Goal: Task Accomplishment & Management: Complete application form

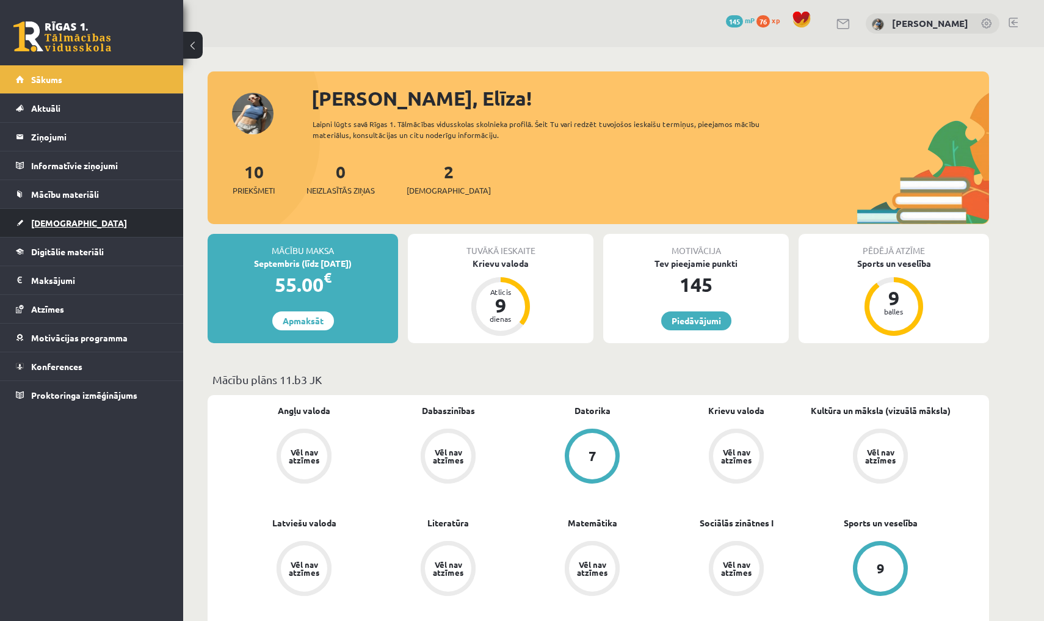
click at [117, 212] on link "[DEMOGRAPHIC_DATA]" at bounding box center [92, 223] width 152 height 28
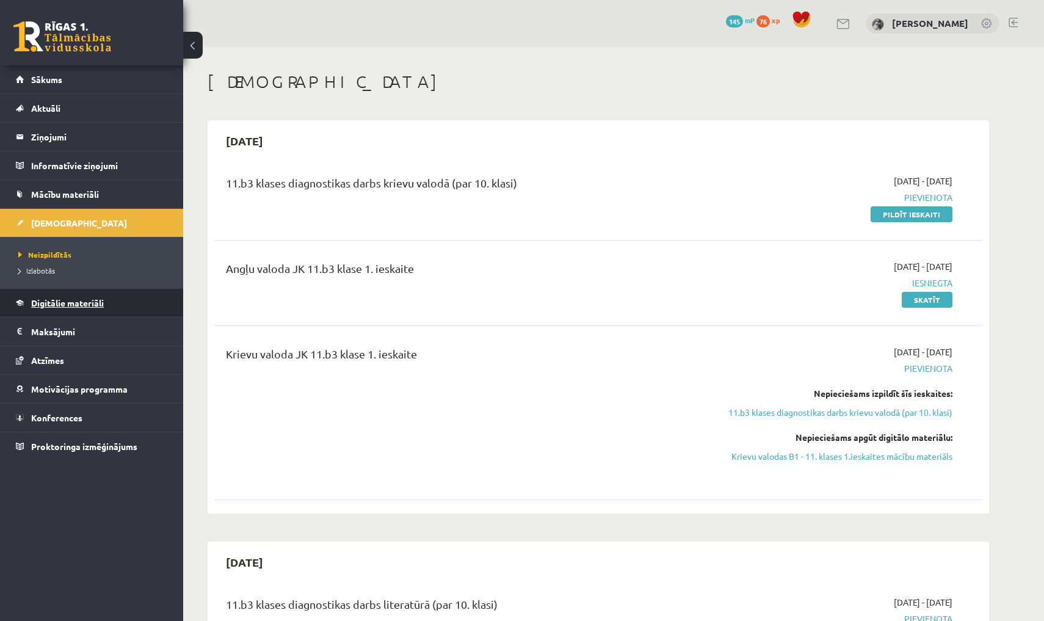
click at [132, 308] on link "Digitālie materiāli" at bounding box center [92, 303] width 152 height 28
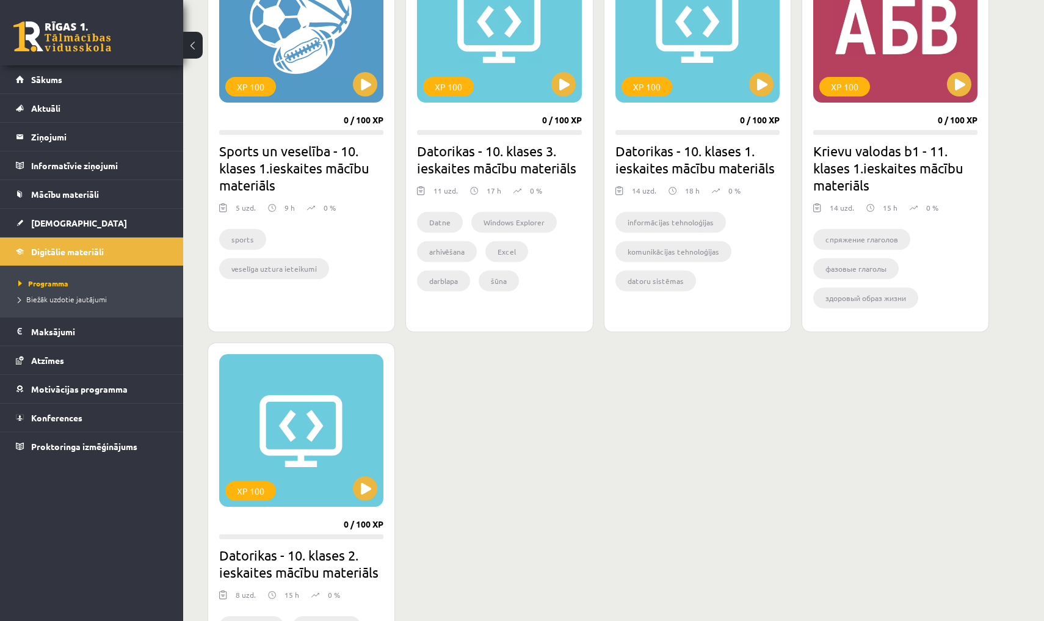
scroll to position [798, 0]
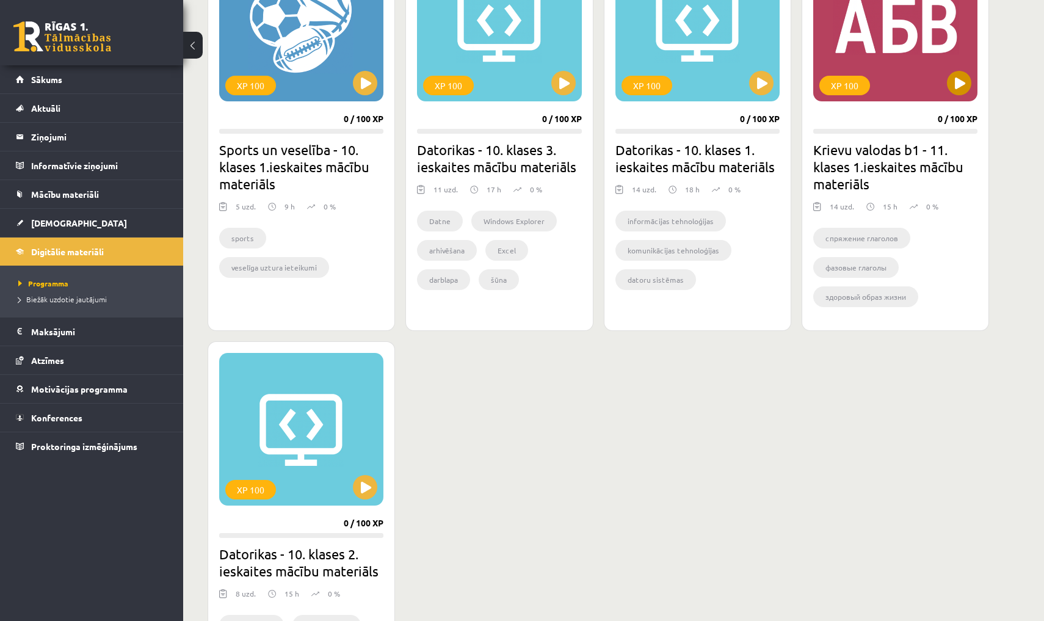
click at [952, 91] on button at bounding box center [958, 83] width 24 height 24
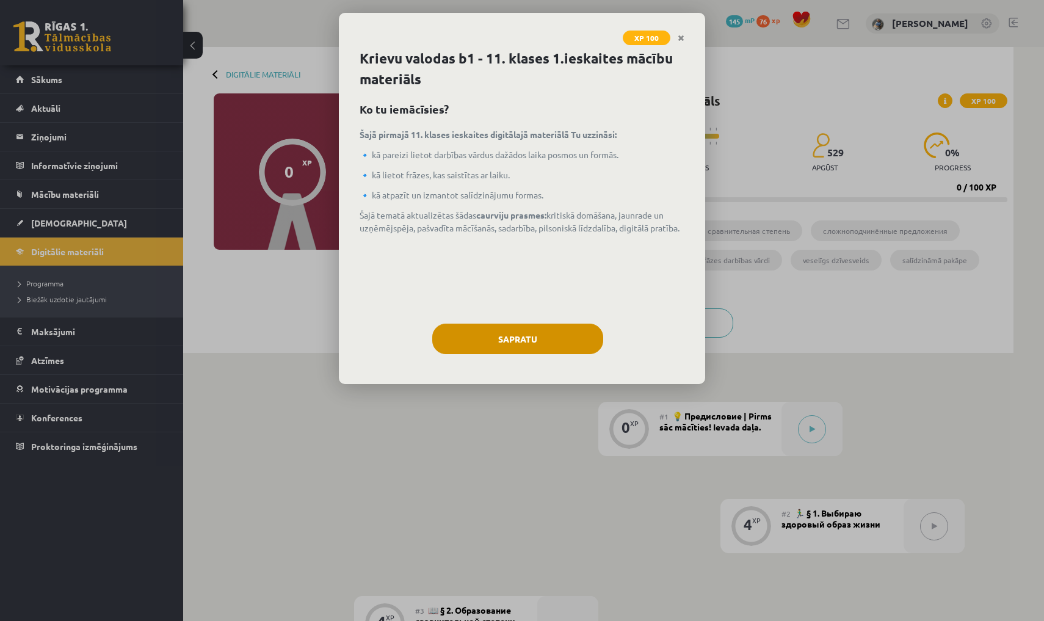
click at [548, 344] on button "Sapratu" at bounding box center [517, 338] width 171 height 31
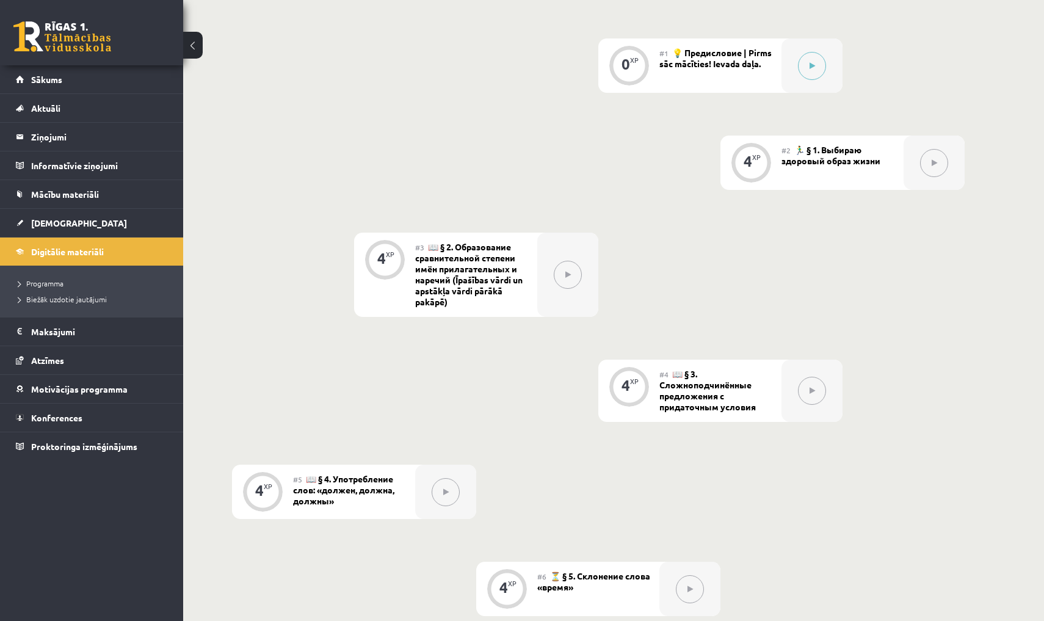
scroll to position [363, 0]
click at [813, 65] on icon at bounding box center [811, 65] width 5 height 7
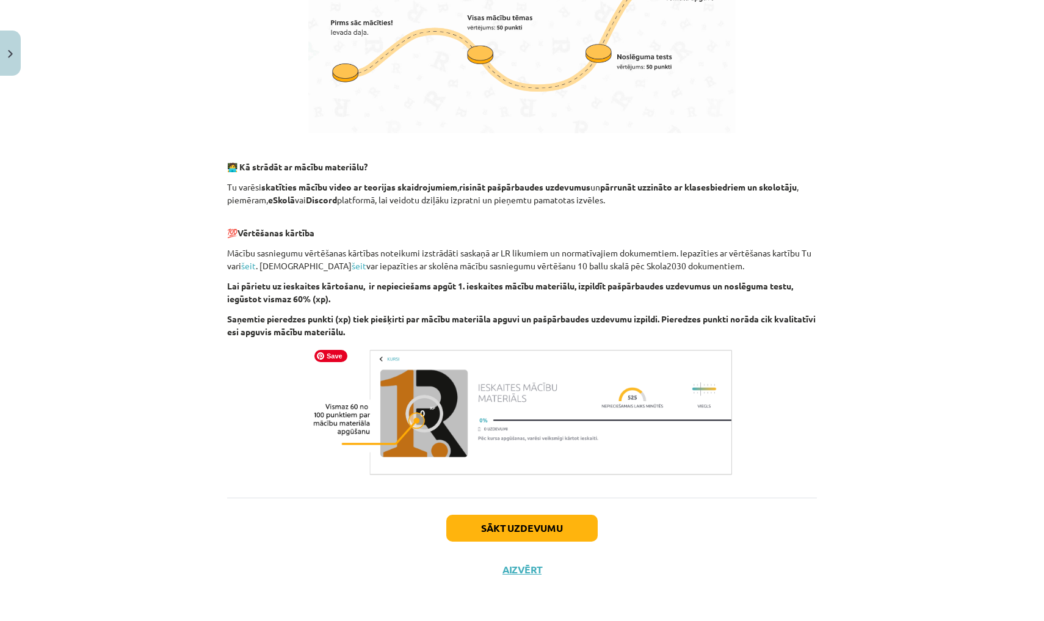
scroll to position [624, 0]
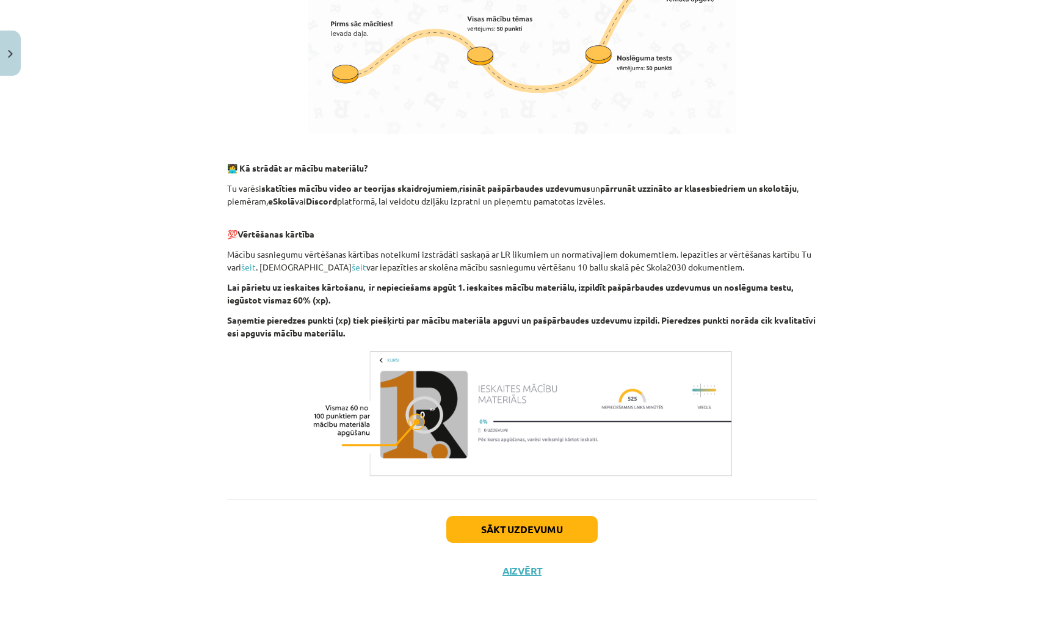
click at [568, 534] on button "Sākt uzdevumu" at bounding box center [521, 529] width 151 height 27
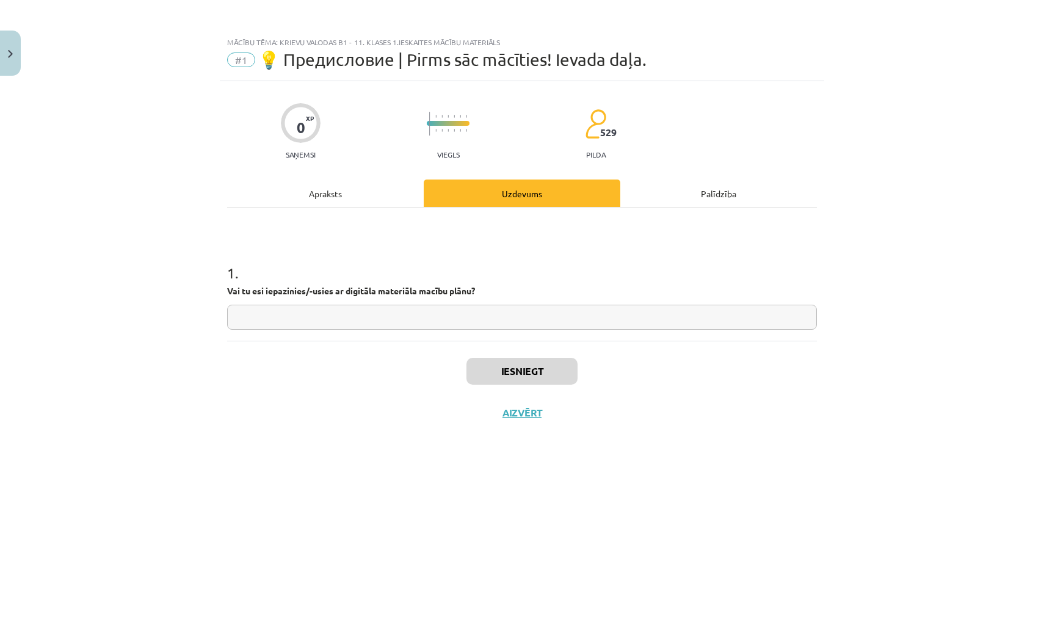
click at [425, 320] on input "text" at bounding box center [521, 317] width 589 height 25
type input "**"
click at [514, 371] on button "Iesniegt" at bounding box center [521, 371] width 111 height 27
click at [513, 425] on button "Nākamā nodarbība" at bounding box center [522, 420] width 120 height 28
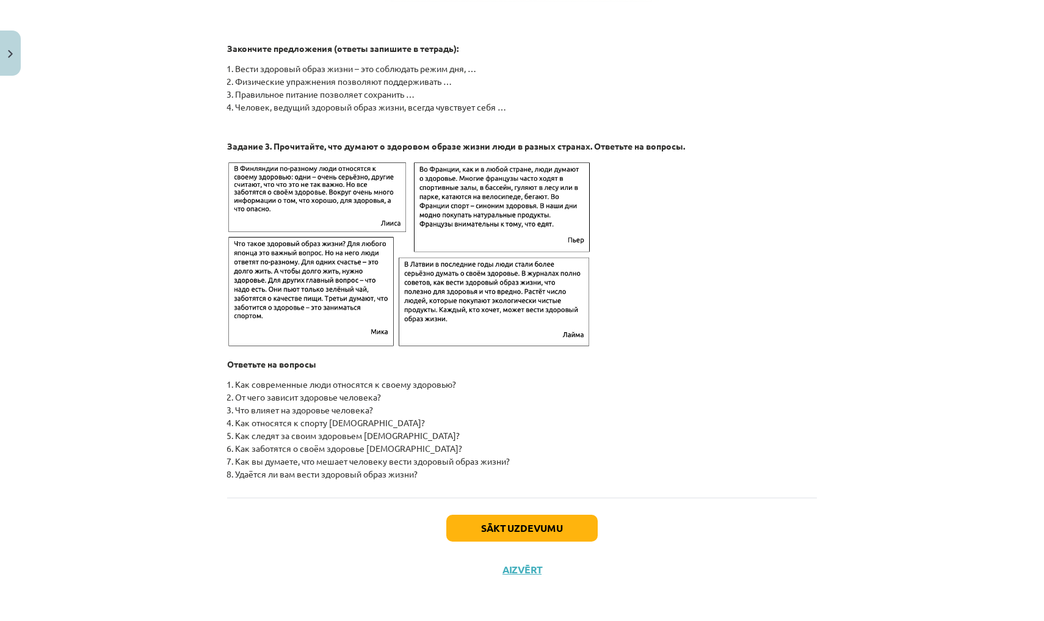
scroll to position [1780, 0]
click at [550, 527] on button "Sākt uzdevumu" at bounding box center [521, 527] width 151 height 27
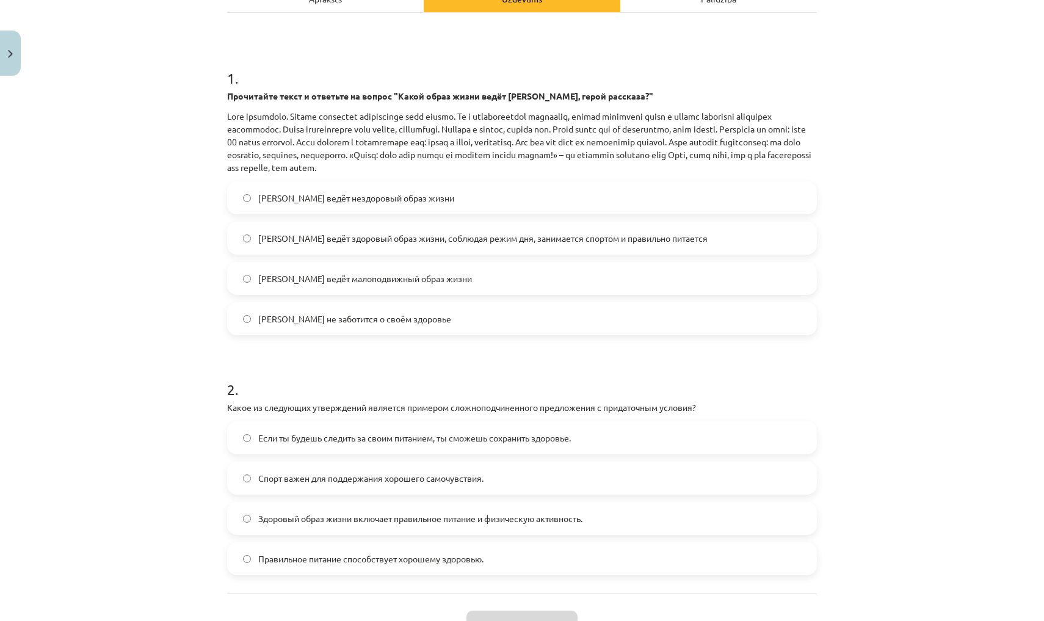
scroll to position [186, 0]
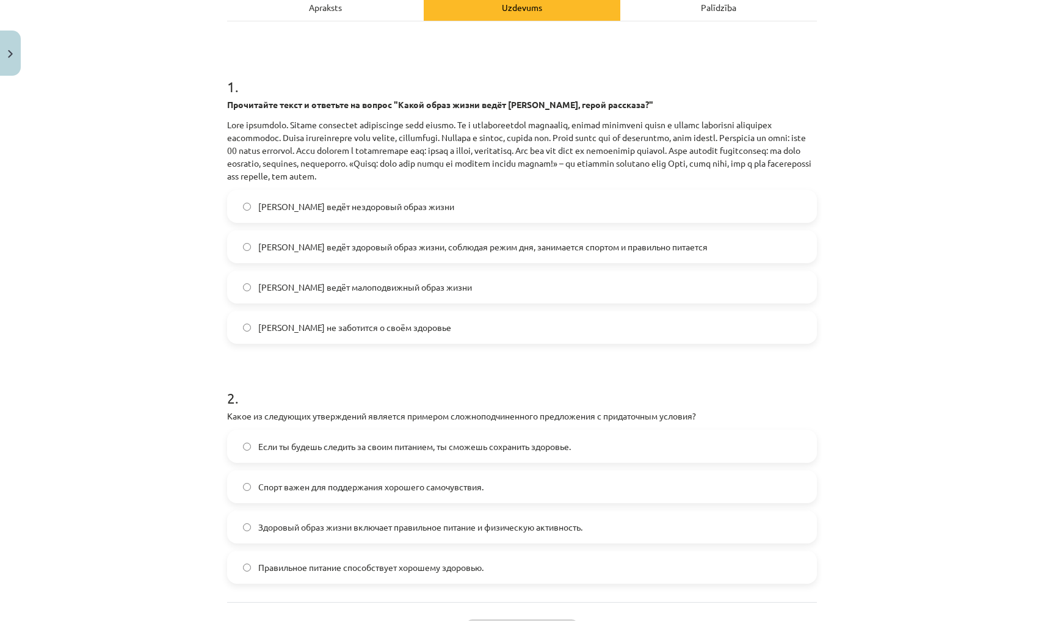
click at [603, 251] on span "Олег ведёт здоровый образ жизни, соблюдая режим дня, занимается спортом и прави…" at bounding box center [482, 246] width 449 height 13
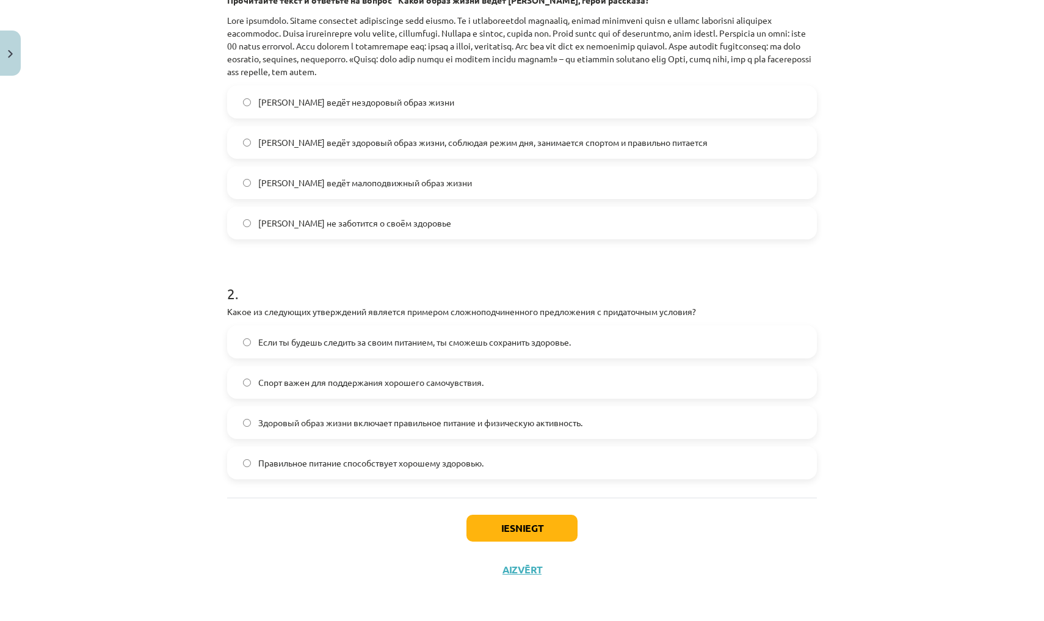
scroll to position [292, 0]
click at [561, 336] on span "Если ты будешь следить за своим питанием, ты сможешь сохранить здоровье." at bounding box center [414, 342] width 312 height 13
click at [552, 523] on button "Iesniegt" at bounding box center [521, 527] width 111 height 27
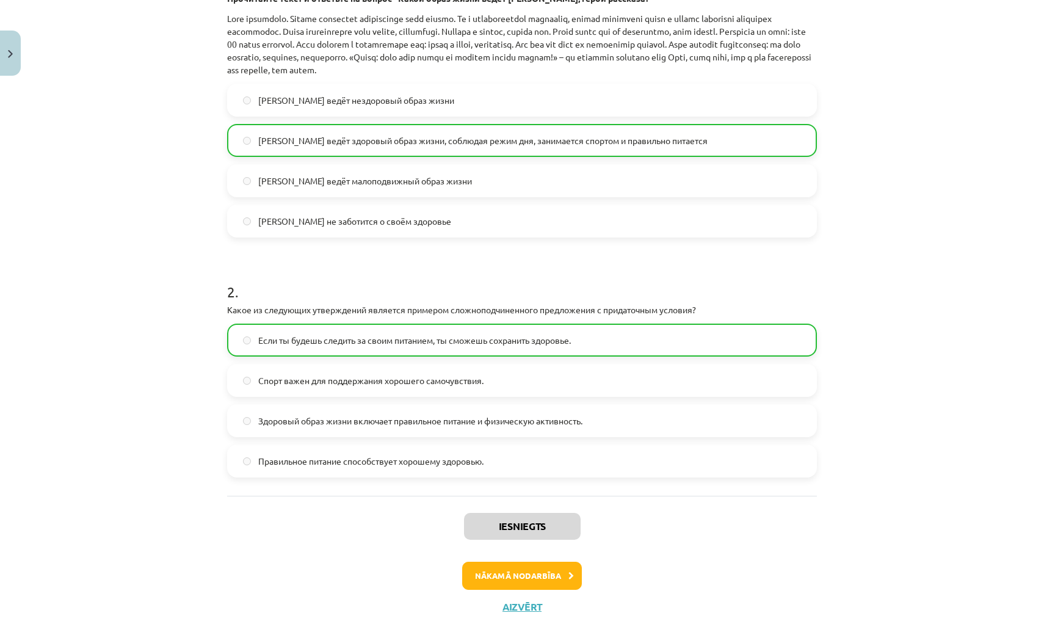
click at [546, 582] on button "Nākamā nodarbība" at bounding box center [522, 575] width 120 height 28
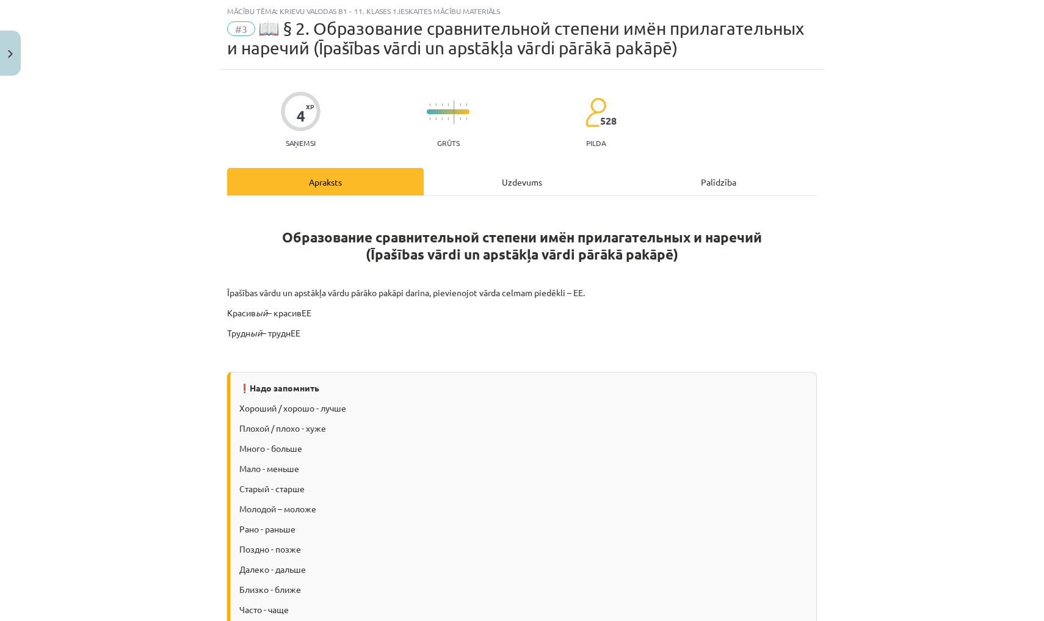
scroll to position [27, 0]
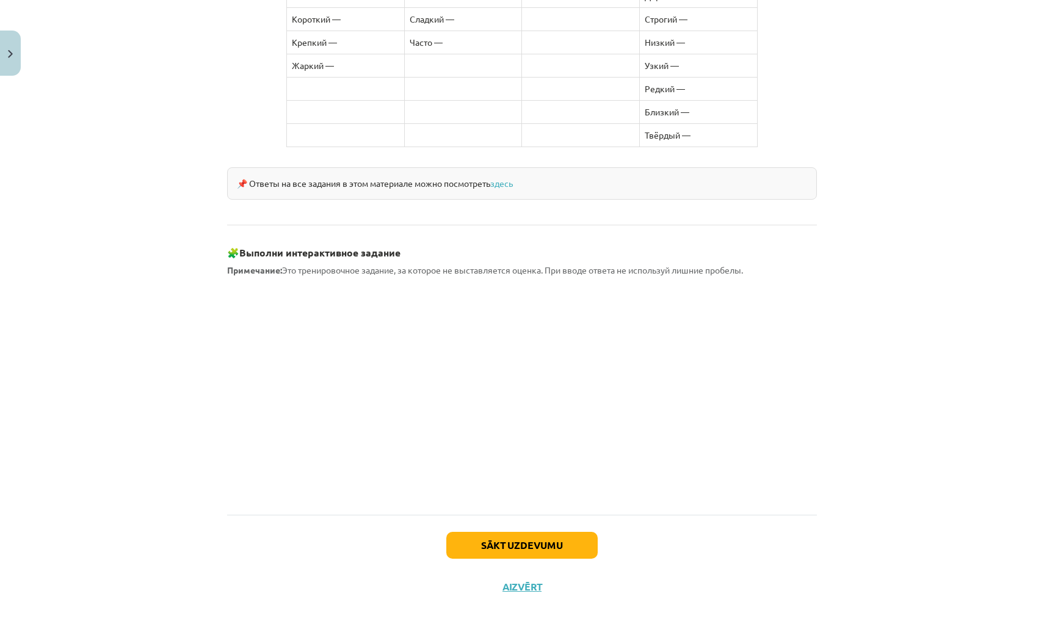
click at [563, 532] on button "Sākt uzdevumu" at bounding box center [521, 545] width 151 height 27
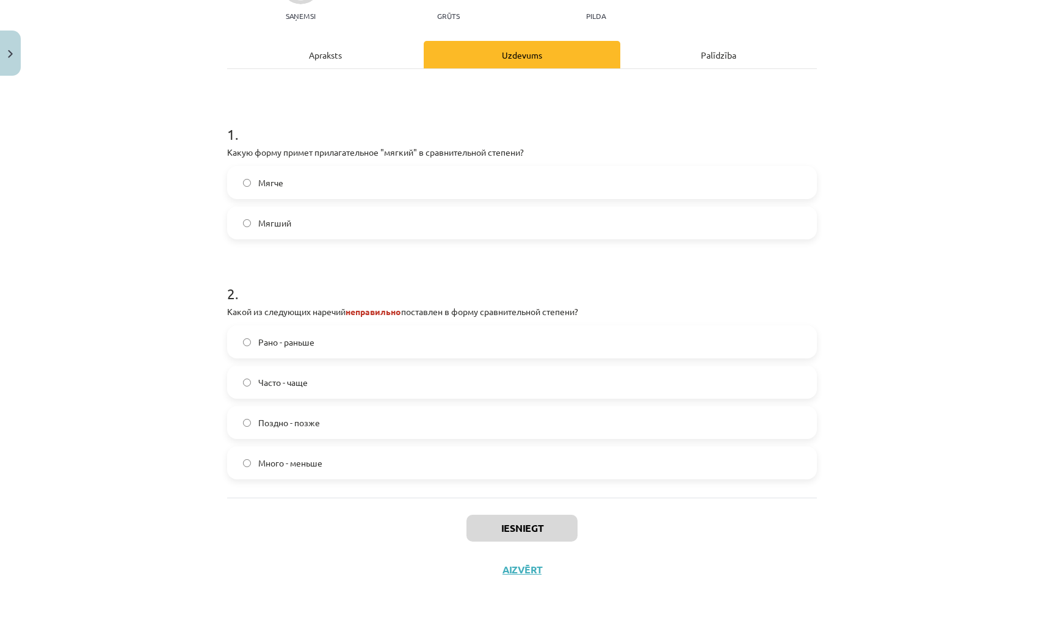
scroll to position [160, 0]
click at [428, 177] on label "Мягче" at bounding box center [521, 182] width 587 height 31
click at [514, 457] on label "Много - меньше" at bounding box center [521, 462] width 587 height 31
click at [528, 530] on button "Iesniegt" at bounding box center [521, 527] width 111 height 27
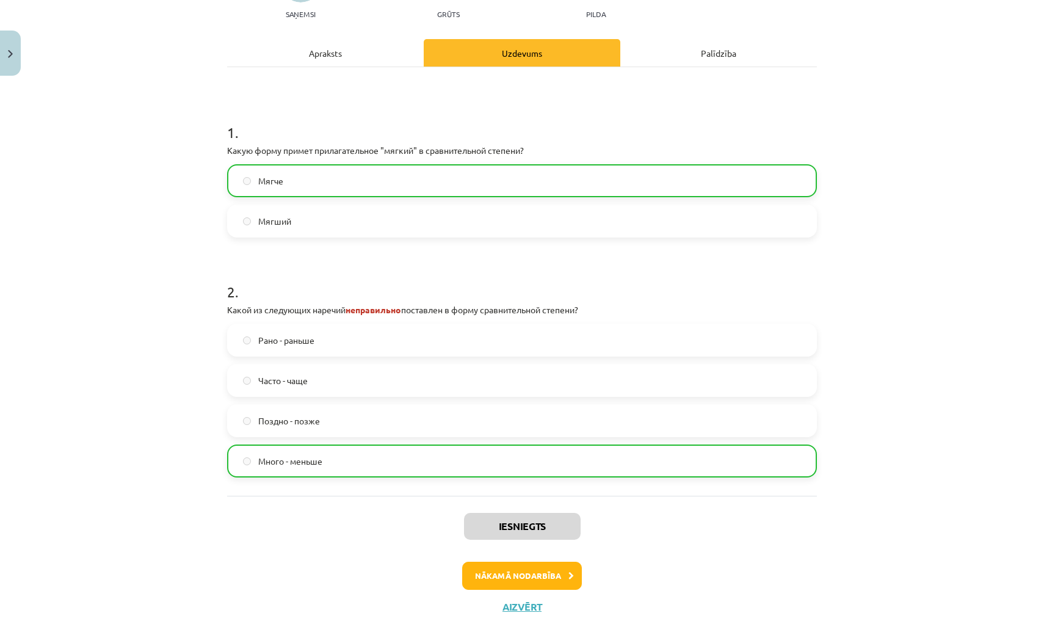
click at [532, 580] on button "Nākamā nodarbība" at bounding box center [522, 575] width 120 height 28
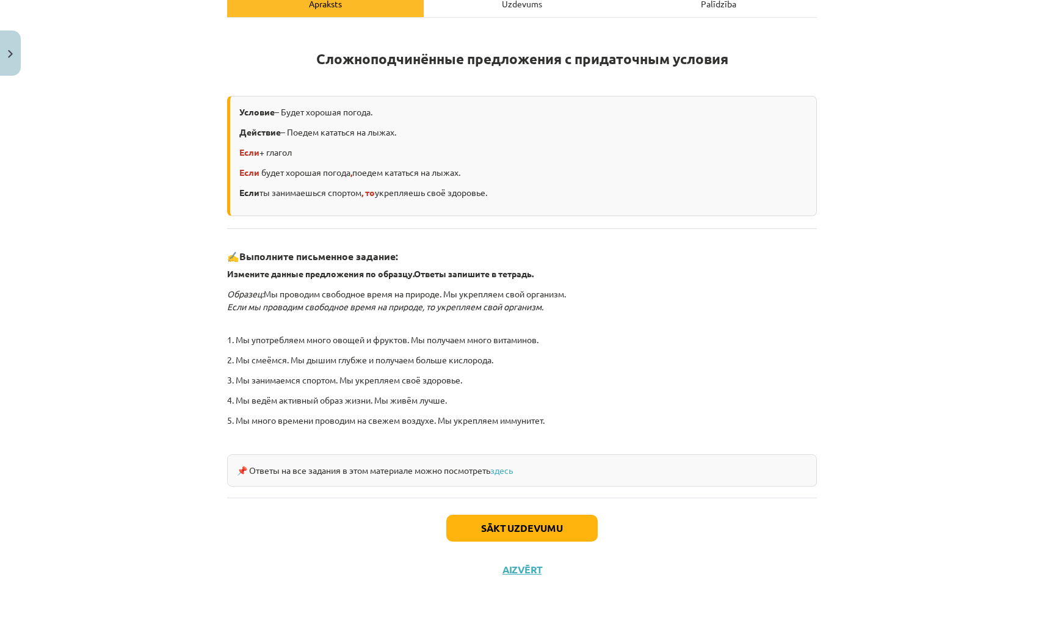
scroll to position [190, 0]
click at [510, 533] on button "Sākt uzdevumu" at bounding box center [521, 527] width 151 height 27
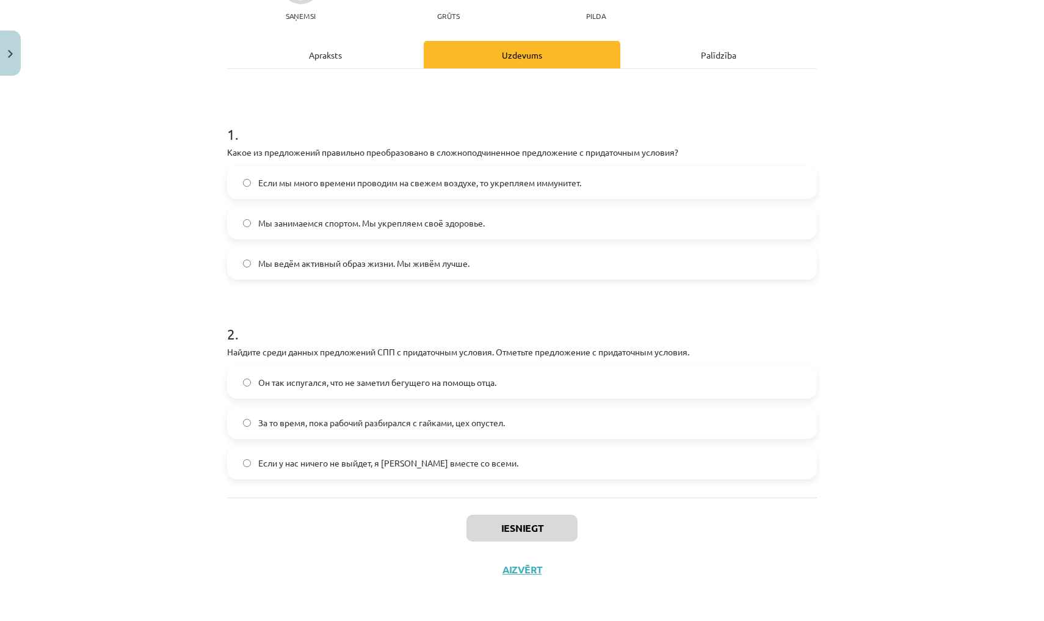
scroll to position [140, 0]
click at [392, 456] on span "Если у нас ничего не выйдет, я уеду вместе со всеми." at bounding box center [388, 462] width 260 height 13
click at [285, 186] on span "Если мы много времени проводим на свежем воздухе, то укрепляем иммунитет." at bounding box center [419, 182] width 323 height 13
click at [492, 514] on button "Iesniegt" at bounding box center [521, 527] width 111 height 27
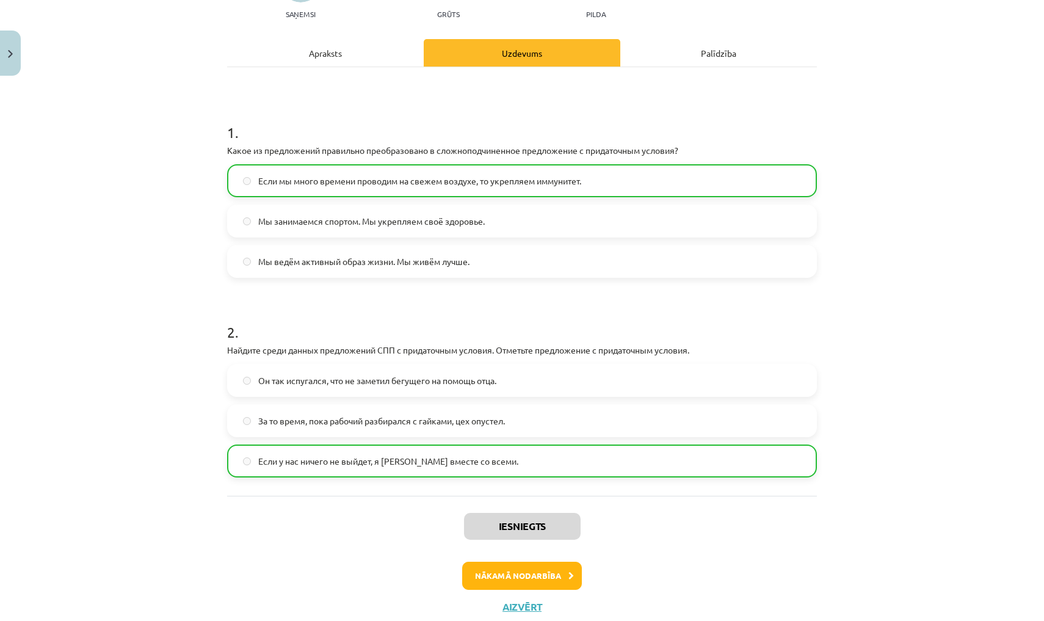
click at [541, 577] on button "Nākamā nodarbība" at bounding box center [522, 575] width 120 height 28
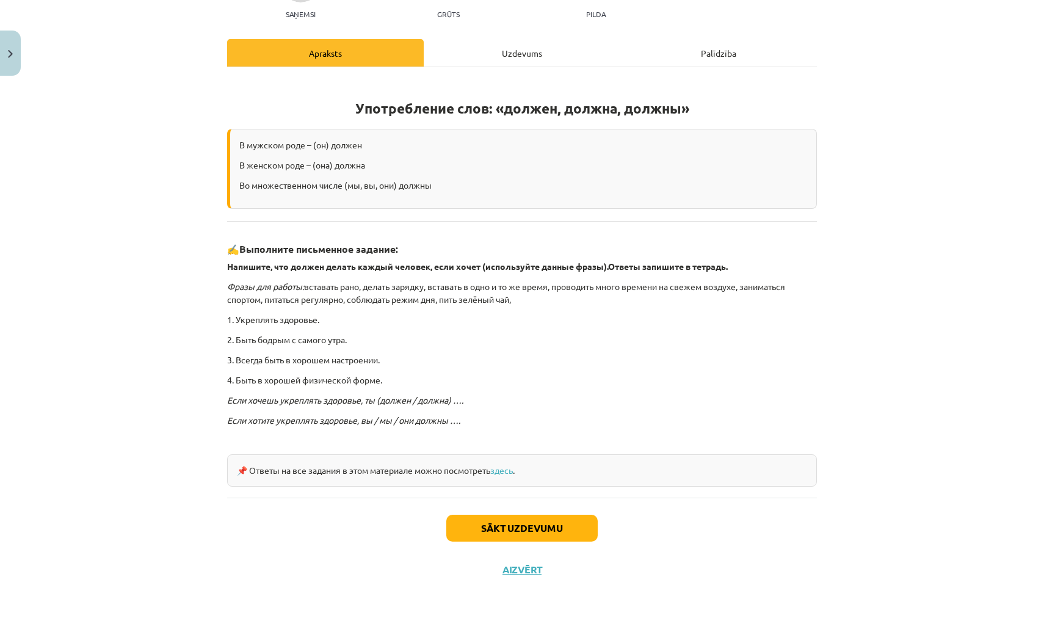
click at [524, 527] on button "Sākt uzdevumu" at bounding box center [521, 527] width 151 height 27
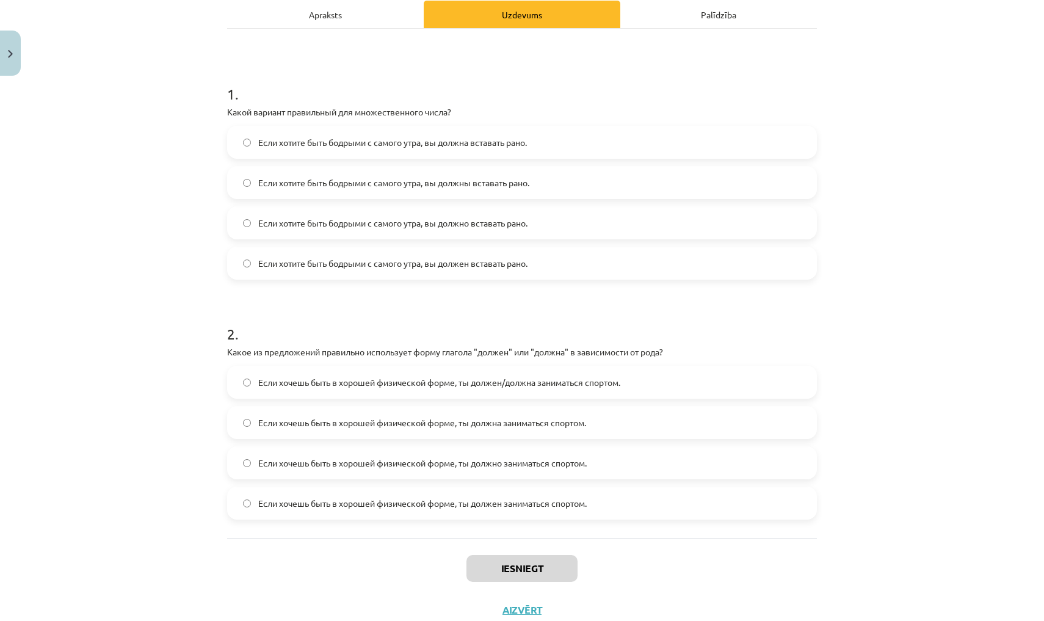
scroll to position [200, 0]
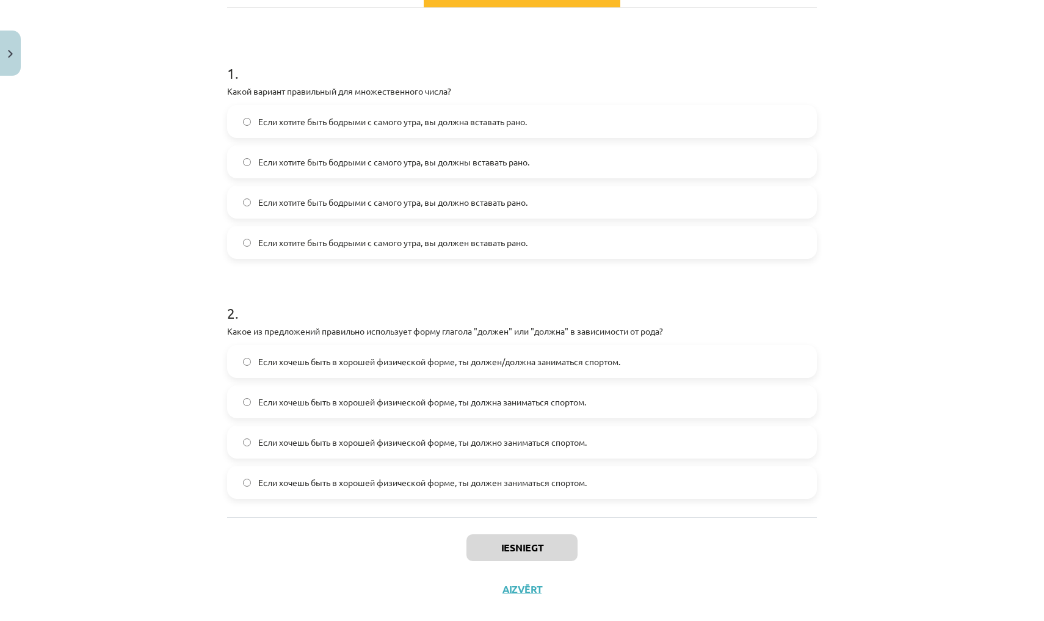
click at [326, 160] on span "Если хотите быть бодрыми с самого утра, вы должны вставать рано." at bounding box center [393, 162] width 271 height 13
click at [505, 367] on span "Если хочешь быть в хорошей физической форме, ты должен/должна заниматься спорто…" at bounding box center [439, 361] width 362 height 13
click at [546, 535] on button "Iesniegt" at bounding box center [521, 547] width 111 height 27
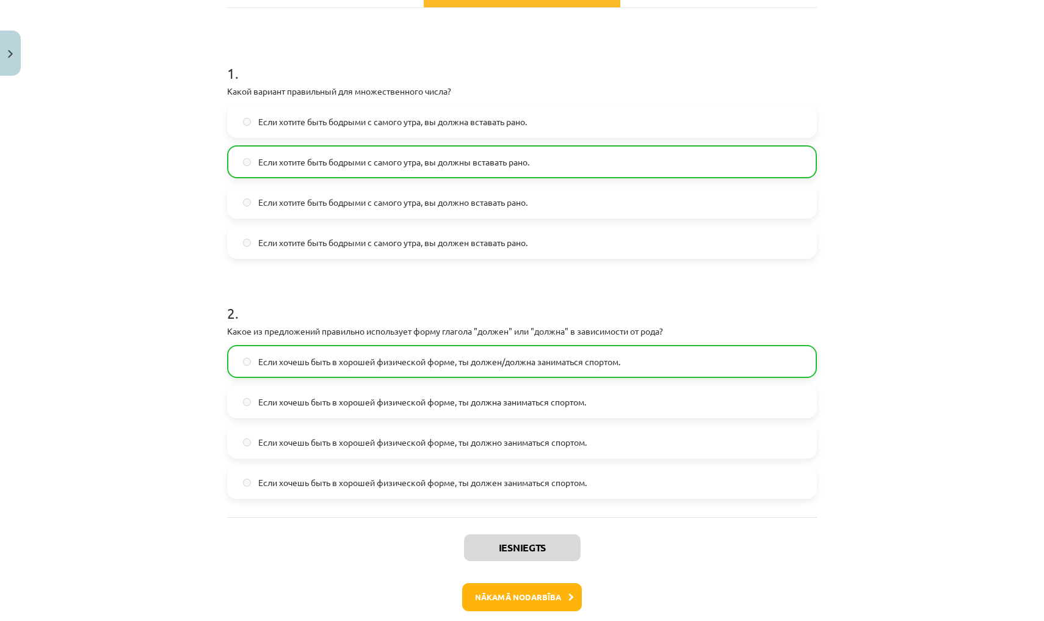
click at [550, 597] on button "Nākamā nodarbība" at bounding box center [522, 597] width 120 height 28
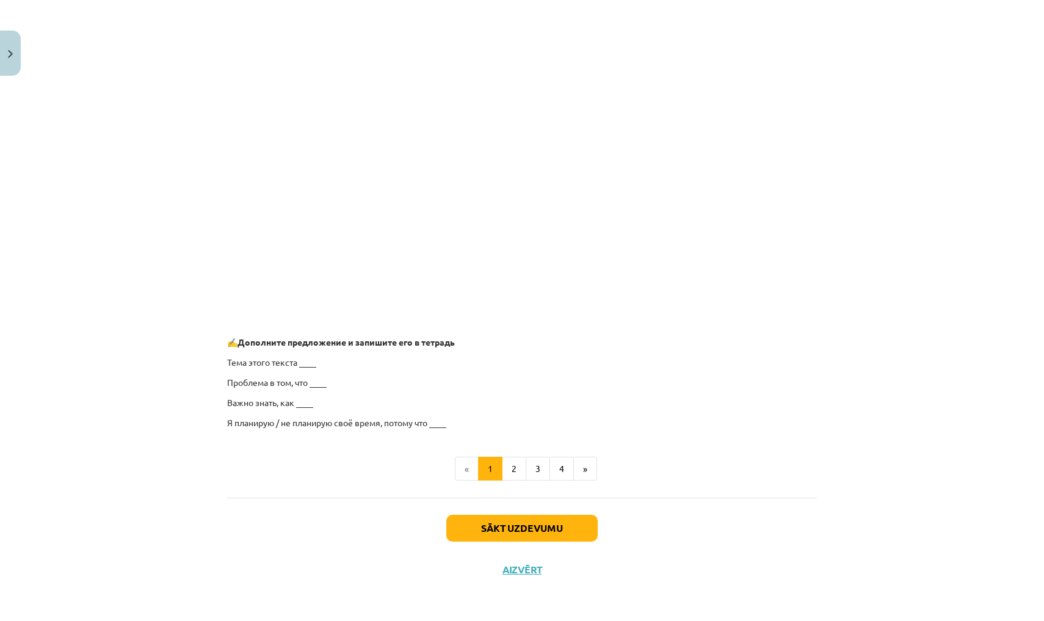
scroll to position [785, 0]
click at [555, 528] on button "Sākt uzdevumu" at bounding box center [521, 528] width 151 height 27
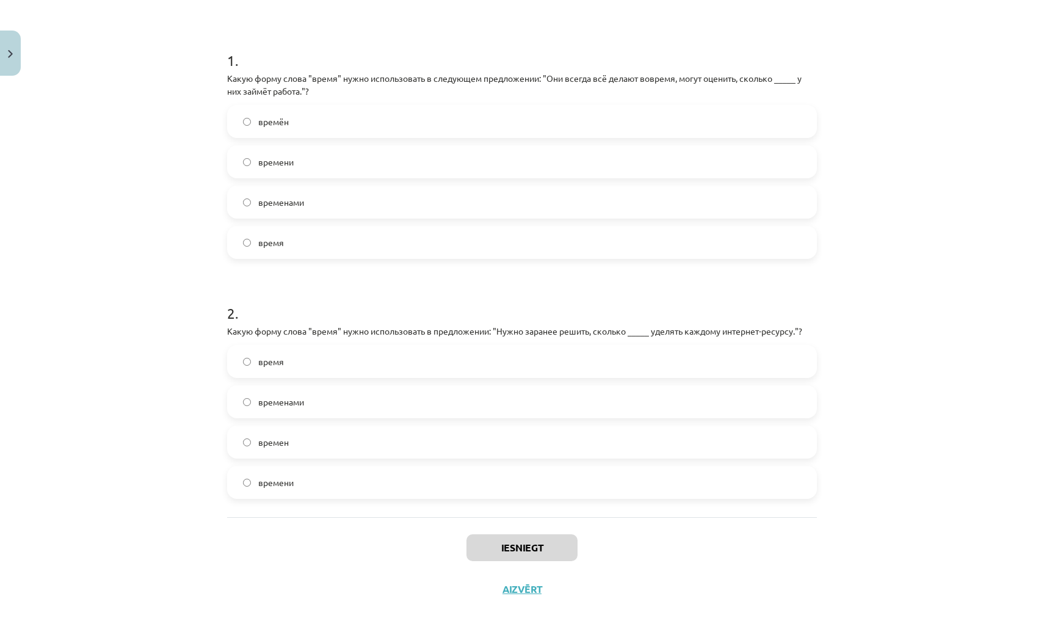
scroll to position [212, 0]
click at [420, 149] on label "времени" at bounding box center [521, 162] width 587 height 31
click at [449, 456] on label "времен" at bounding box center [521, 442] width 587 height 31
click at [486, 553] on button "Iesniegt" at bounding box center [521, 548] width 111 height 27
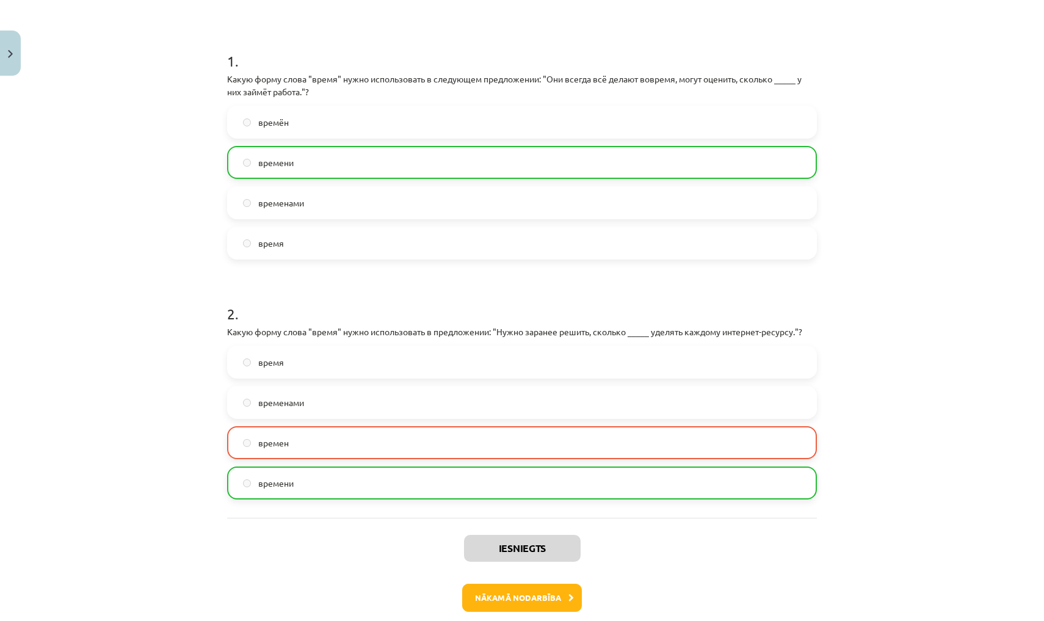
click at [502, 603] on button "Nākamā nodarbība" at bounding box center [522, 597] width 120 height 28
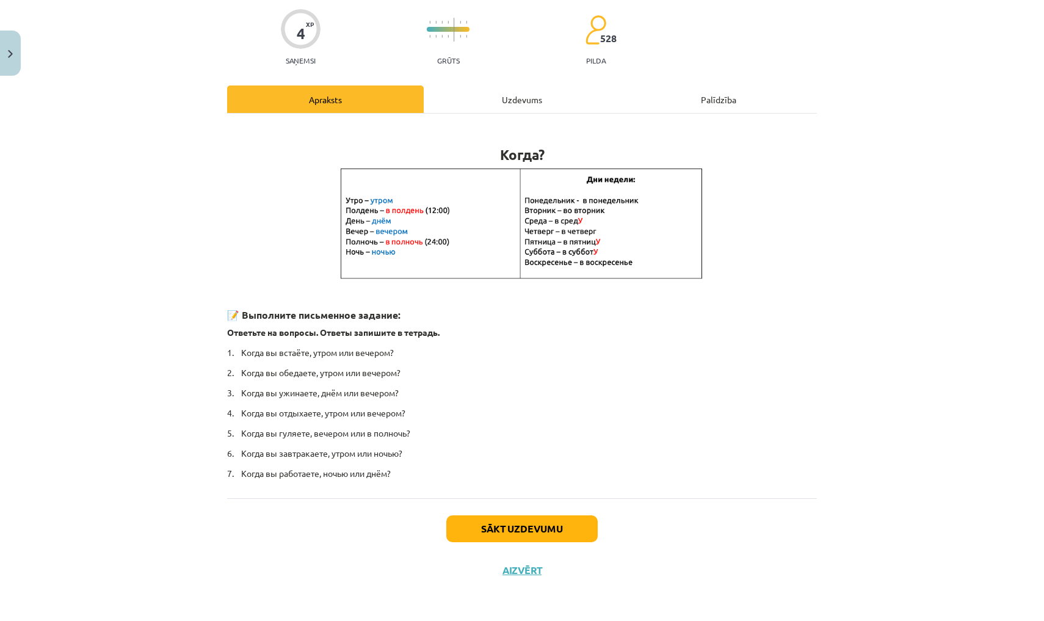
click at [492, 524] on button "Sākt uzdevumu" at bounding box center [521, 528] width 151 height 27
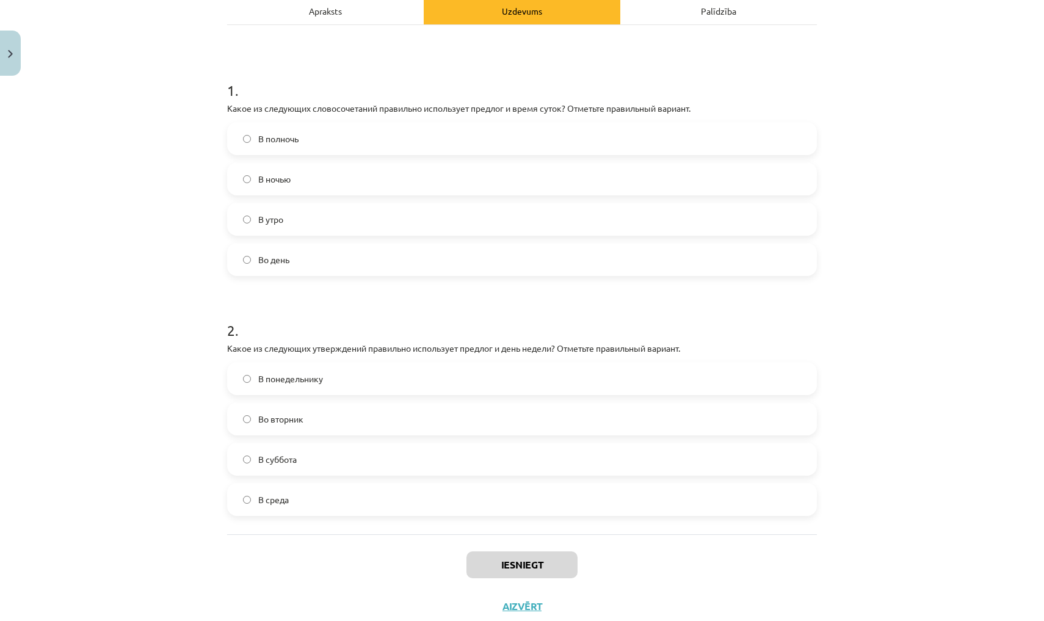
scroll to position [206, 0]
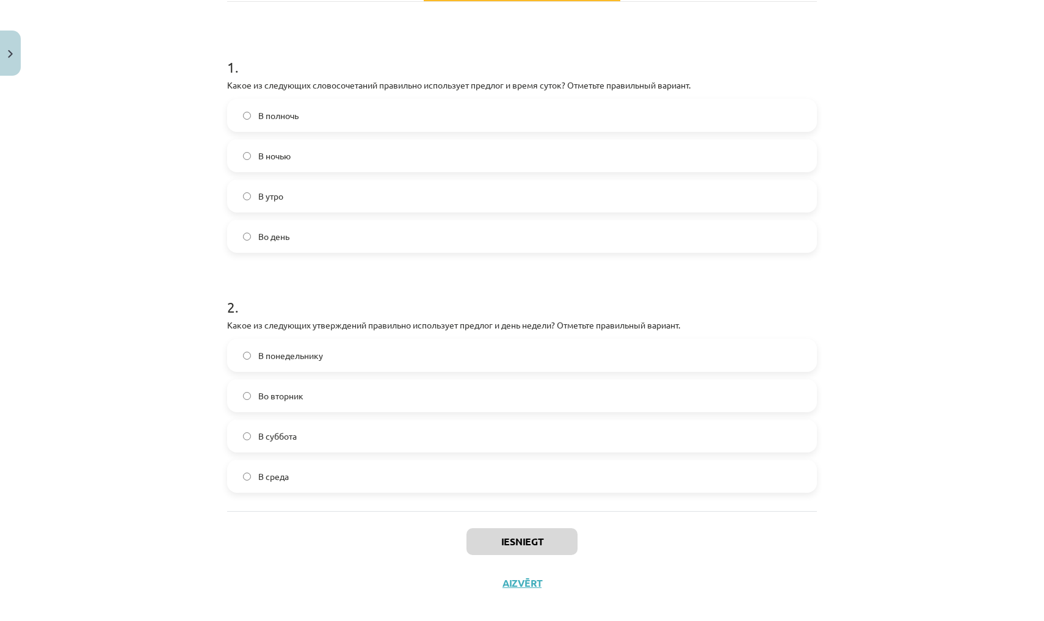
click at [394, 400] on label "Во вторник" at bounding box center [521, 395] width 587 height 31
click at [271, 110] on span "В полночь" at bounding box center [278, 115] width 40 height 13
click at [522, 543] on button "Iesniegt" at bounding box center [521, 541] width 111 height 27
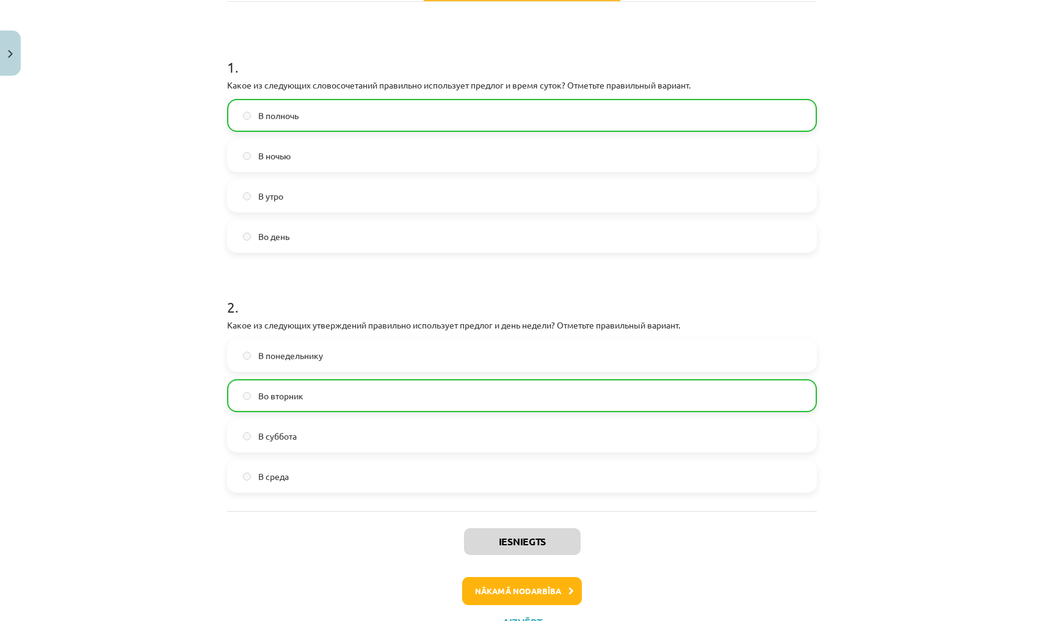
click at [518, 593] on button "Nākamā nodarbība" at bounding box center [522, 591] width 120 height 28
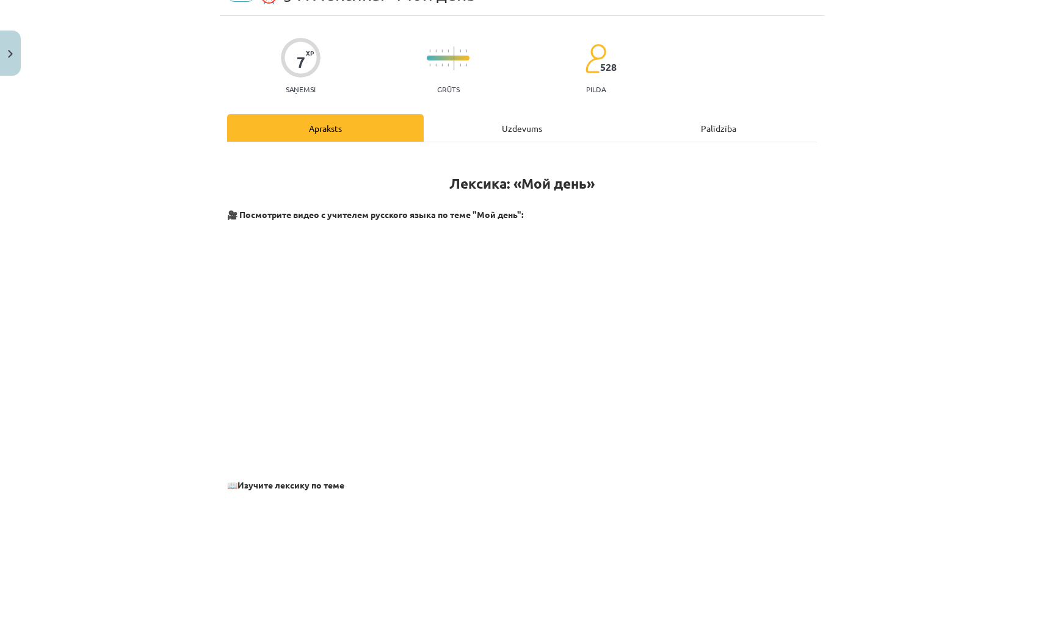
scroll to position [31, 0]
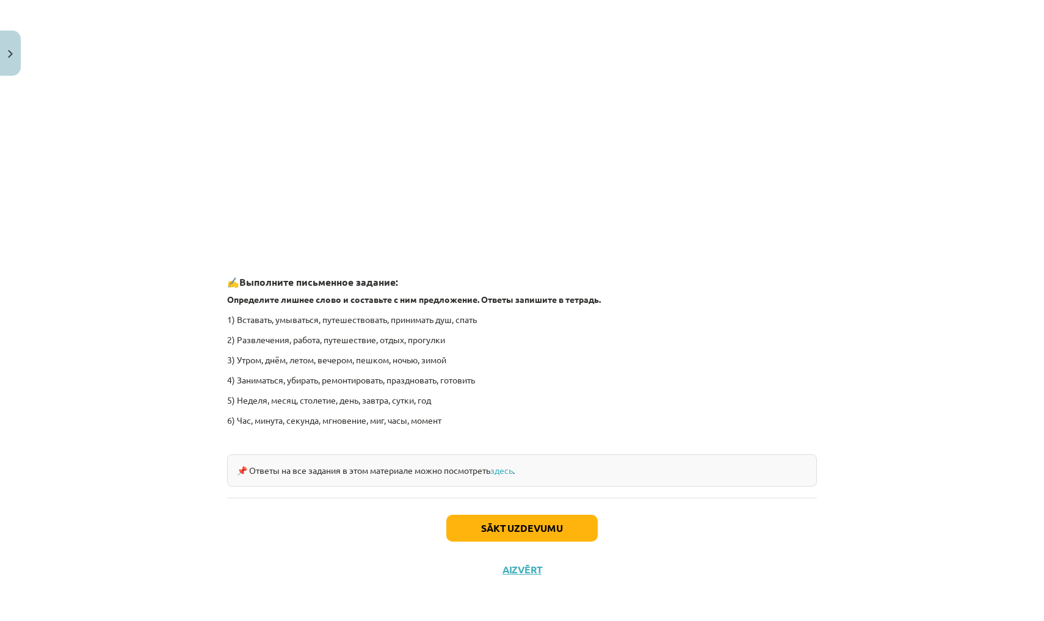
click at [522, 515] on button "Sākt uzdevumu" at bounding box center [521, 527] width 151 height 27
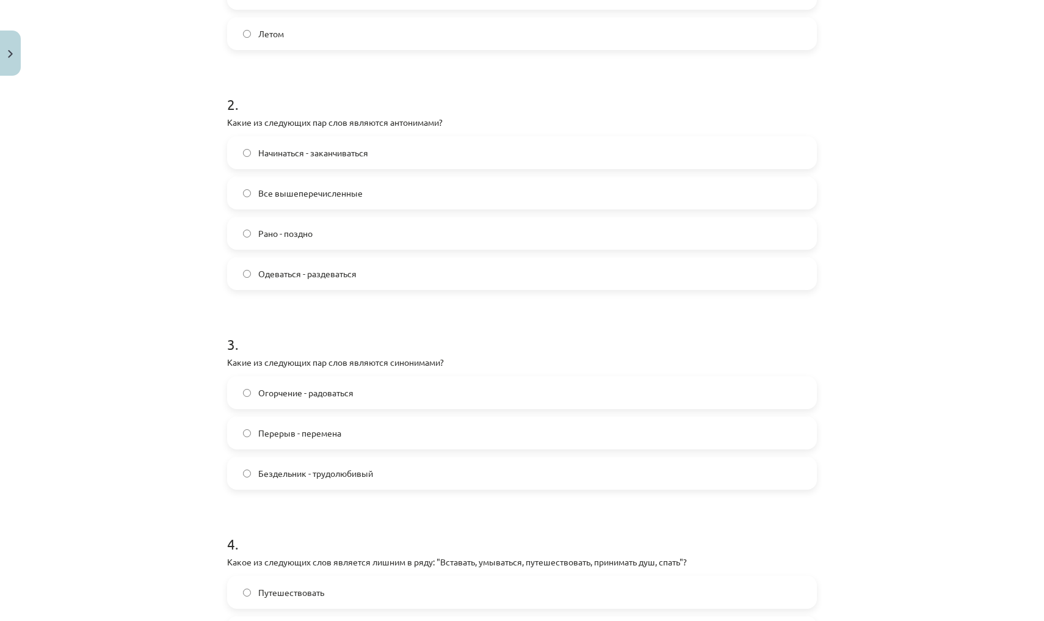
scroll to position [408, 0]
click at [494, 427] on label "Перерыв - перемена" at bounding box center [521, 432] width 587 height 31
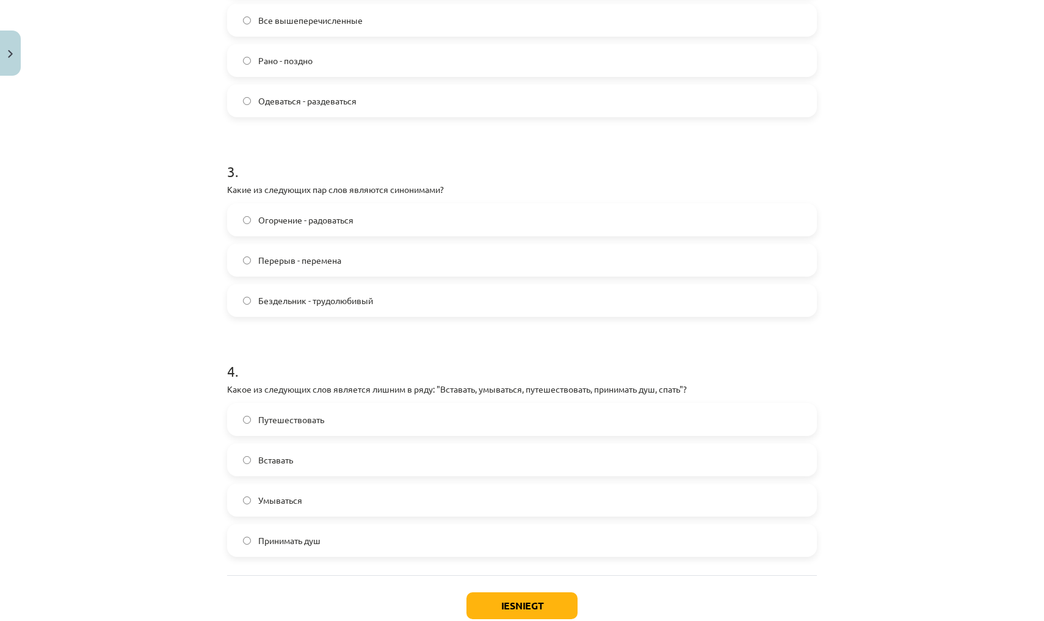
scroll to position [589, 0]
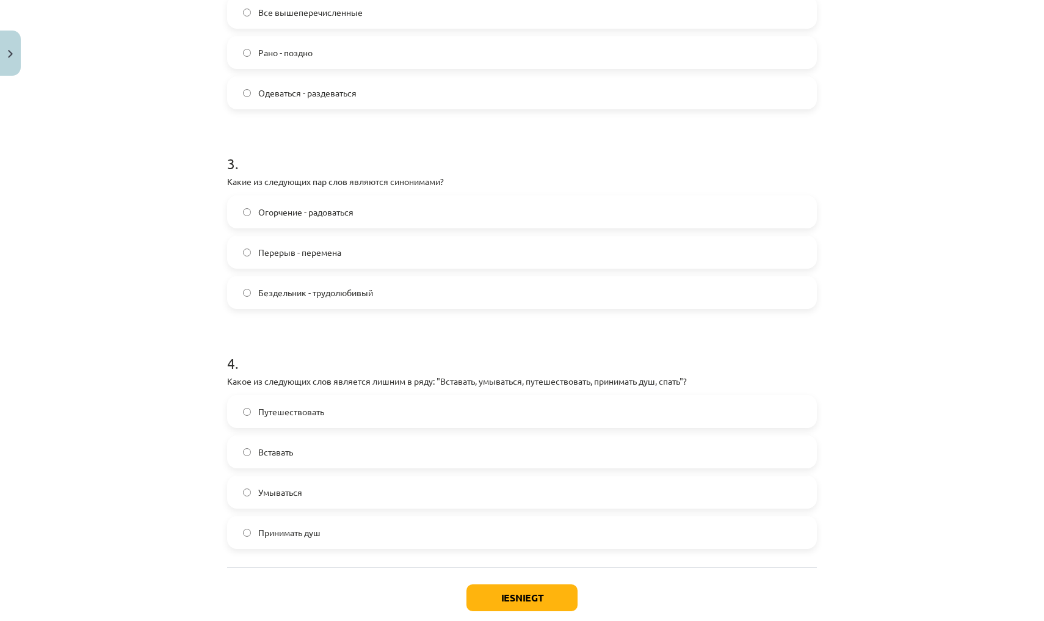
click at [478, 408] on label "Путешествовать" at bounding box center [521, 411] width 587 height 31
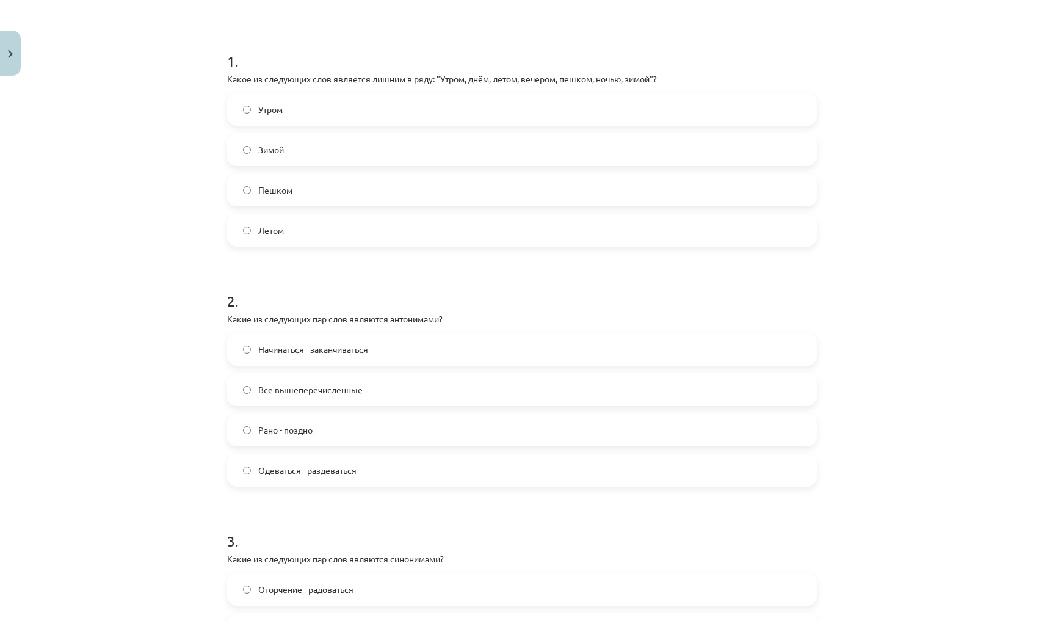
scroll to position [211, 0]
click at [334, 191] on label "Пешком" at bounding box center [521, 191] width 587 height 31
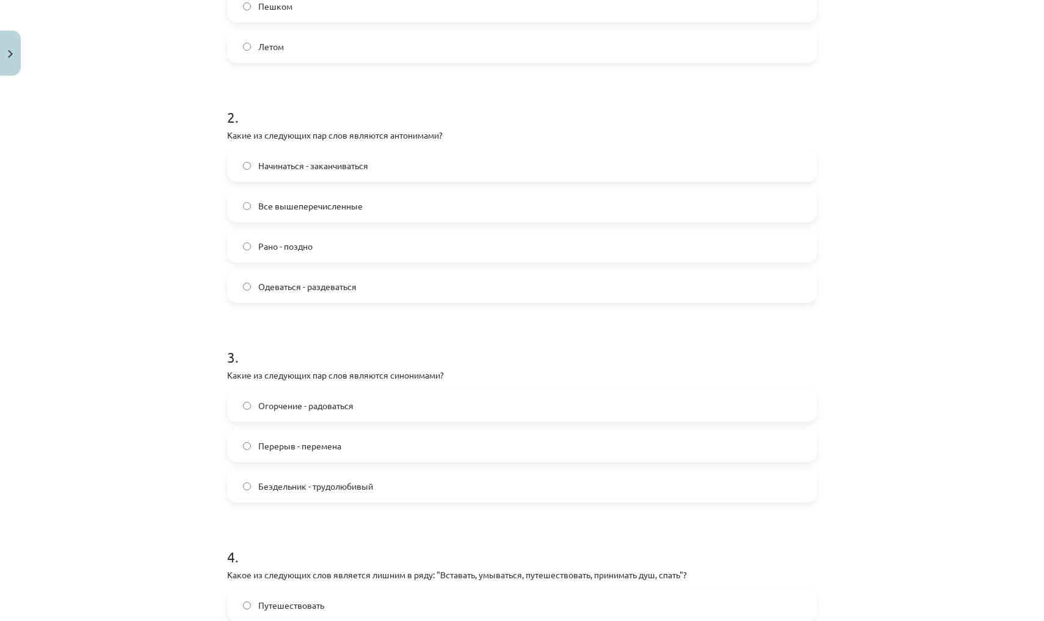
scroll to position [395, 0]
click at [314, 196] on label "Все вышеперечисленные" at bounding box center [521, 206] width 587 height 31
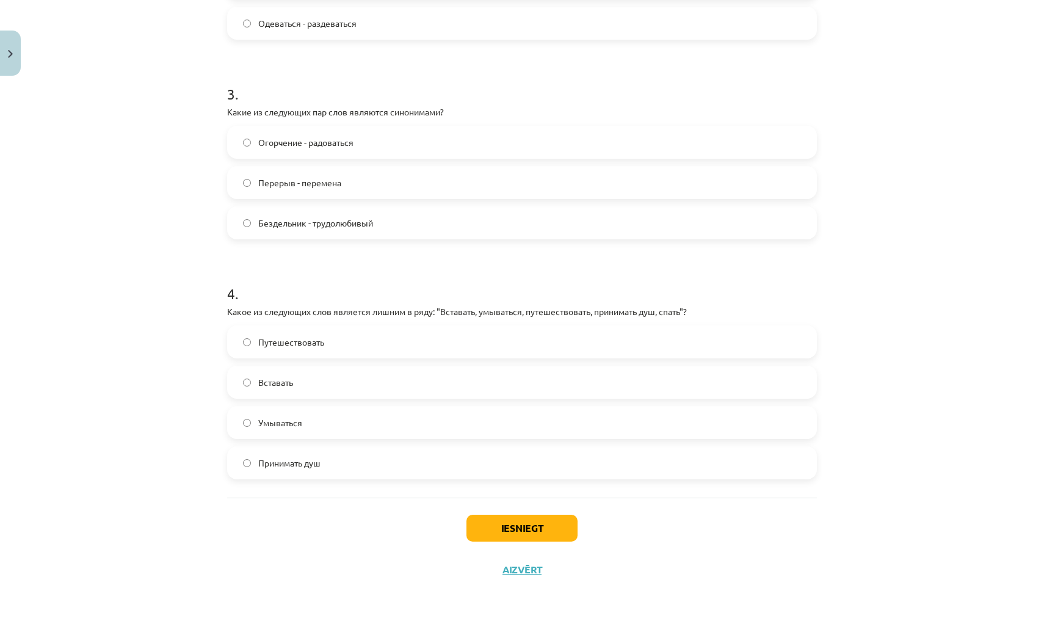
scroll to position [660, 0]
click at [528, 529] on button "Iesniegt" at bounding box center [521, 527] width 111 height 27
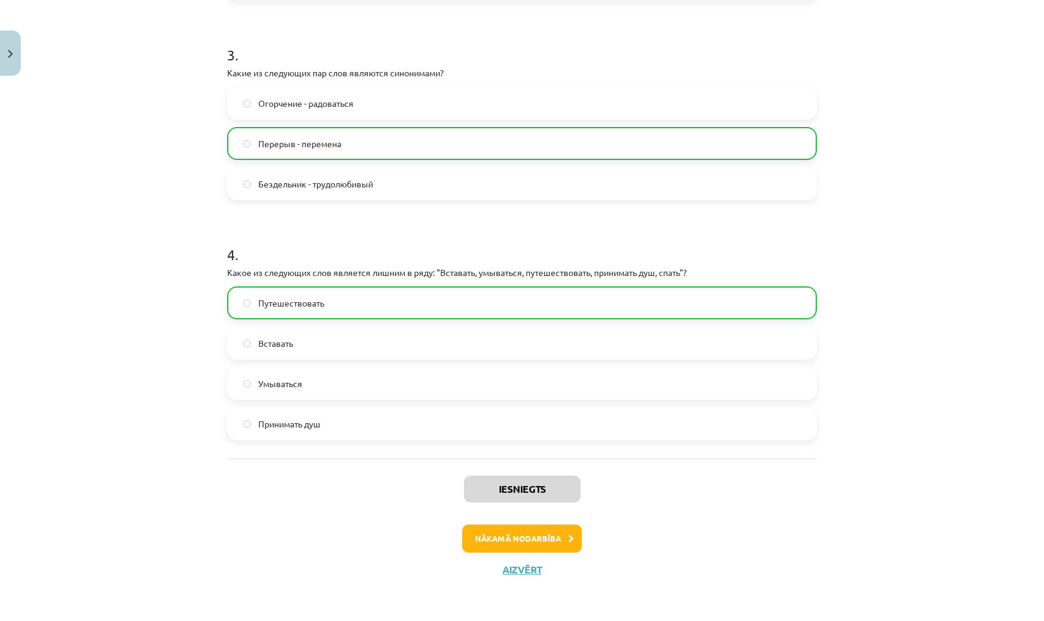
click at [522, 539] on button "Nākamā nodarbība" at bounding box center [522, 538] width 120 height 28
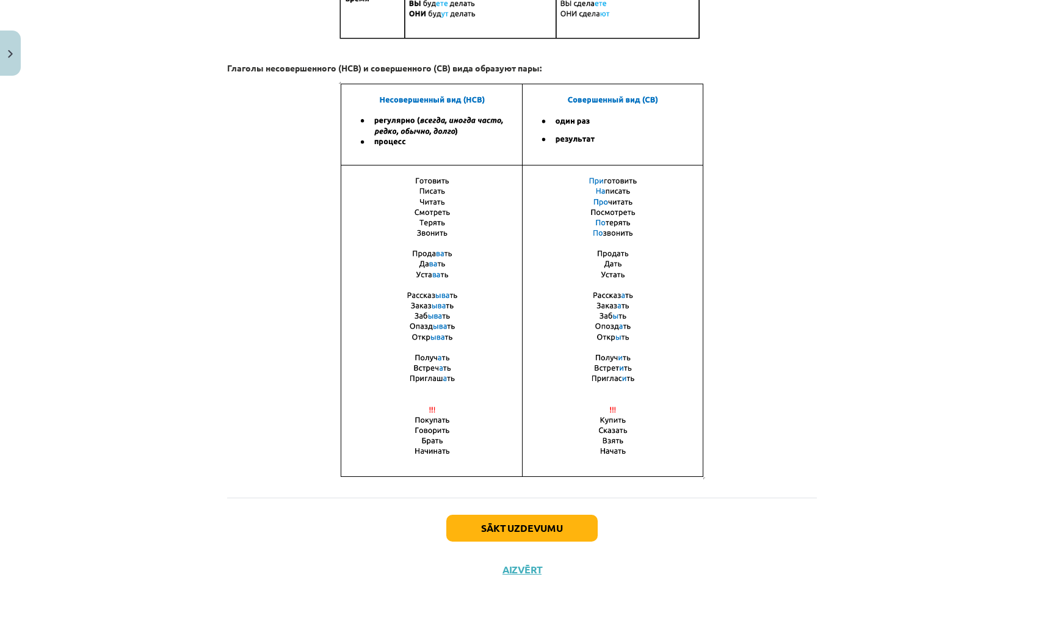
scroll to position [692, 0]
click at [514, 524] on button "Sākt uzdevumu" at bounding box center [521, 527] width 151 height 27
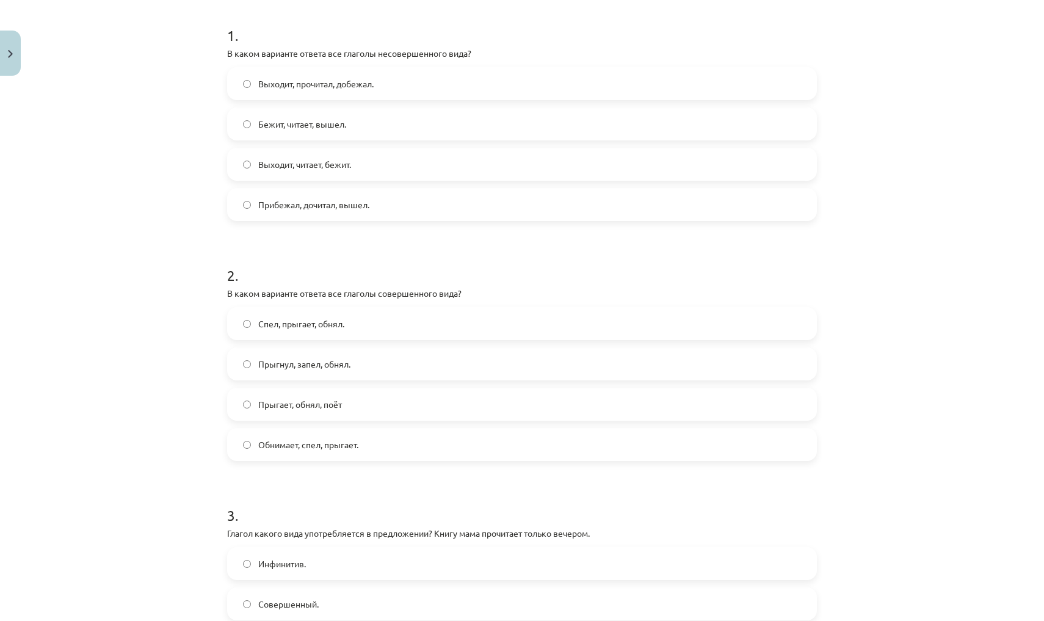
scroll to position [239, 0]
click at [344, 359] on span "Прыгнул, запел, обнял." at bounding box center [304, 362] width 92 height 13
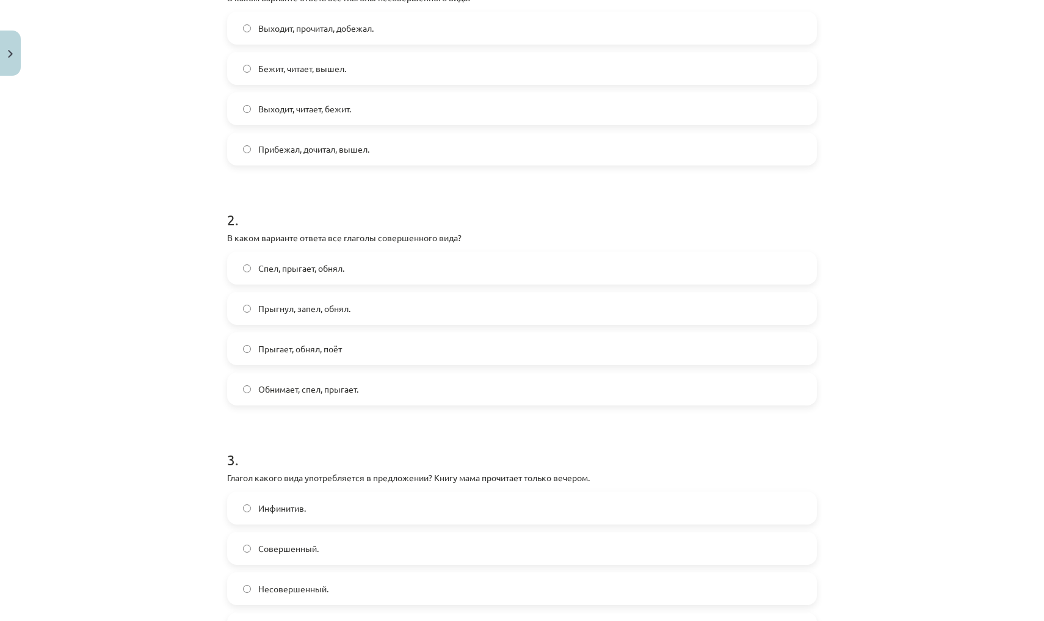
scroll to position [384, 0]
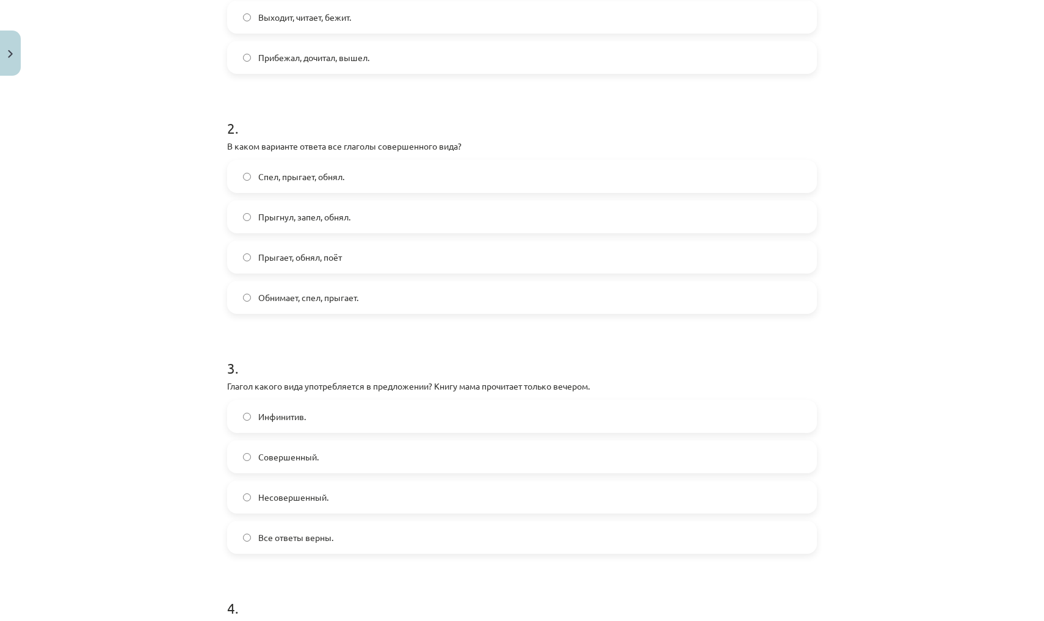
click at [398, 456] on label "Совершенный." at bounding box center [521, 456] width 587 height 31
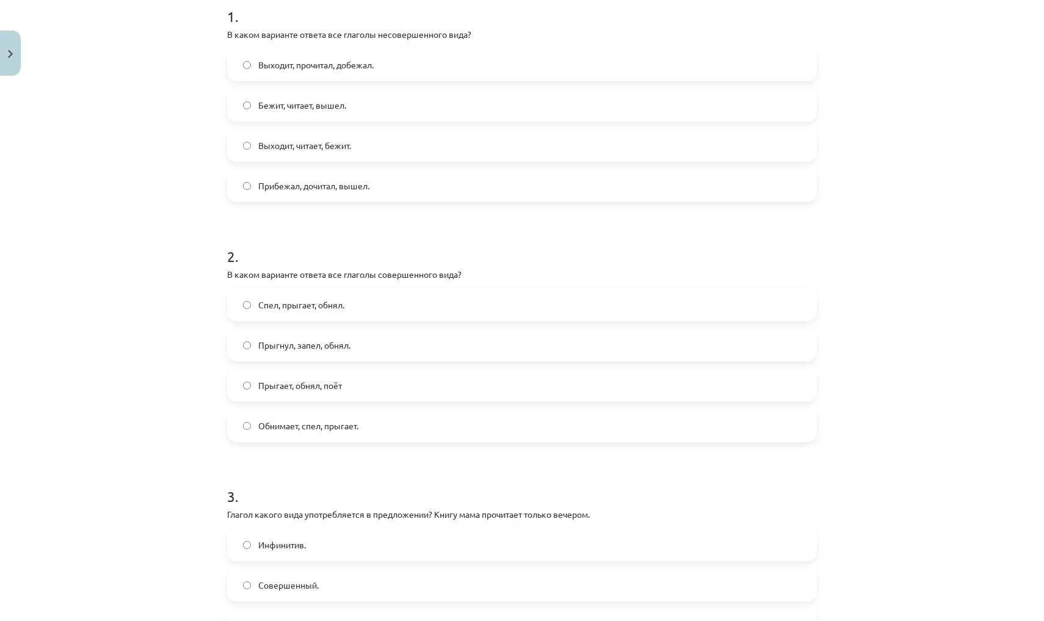
scroll to position [259, 0]
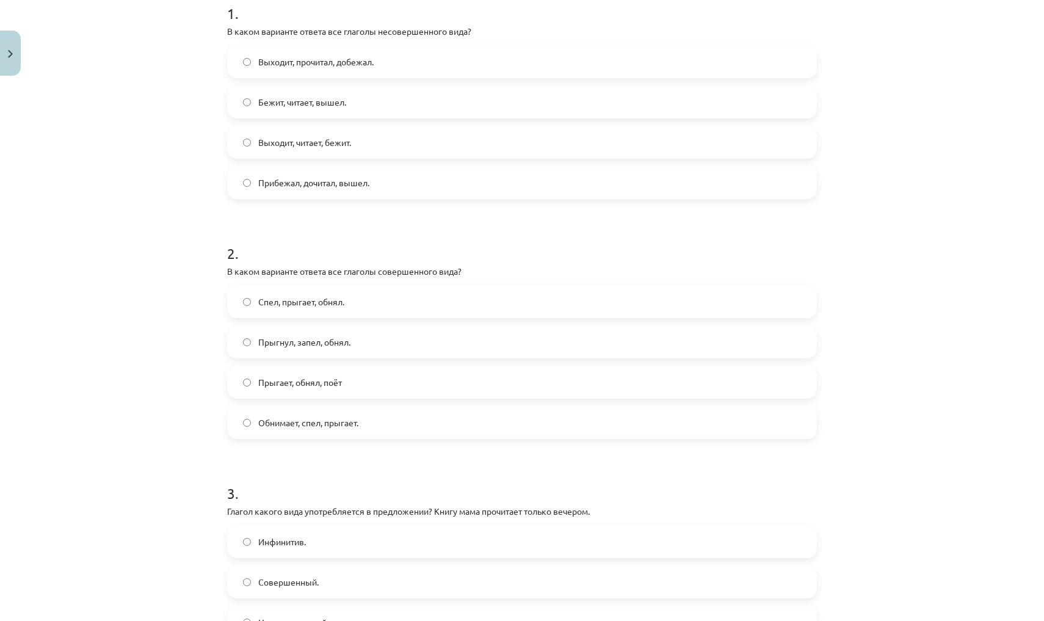
click at [281, 142] on span "Выходит, читает, бежит." at bounding box center [304, 142] width 93 height 13
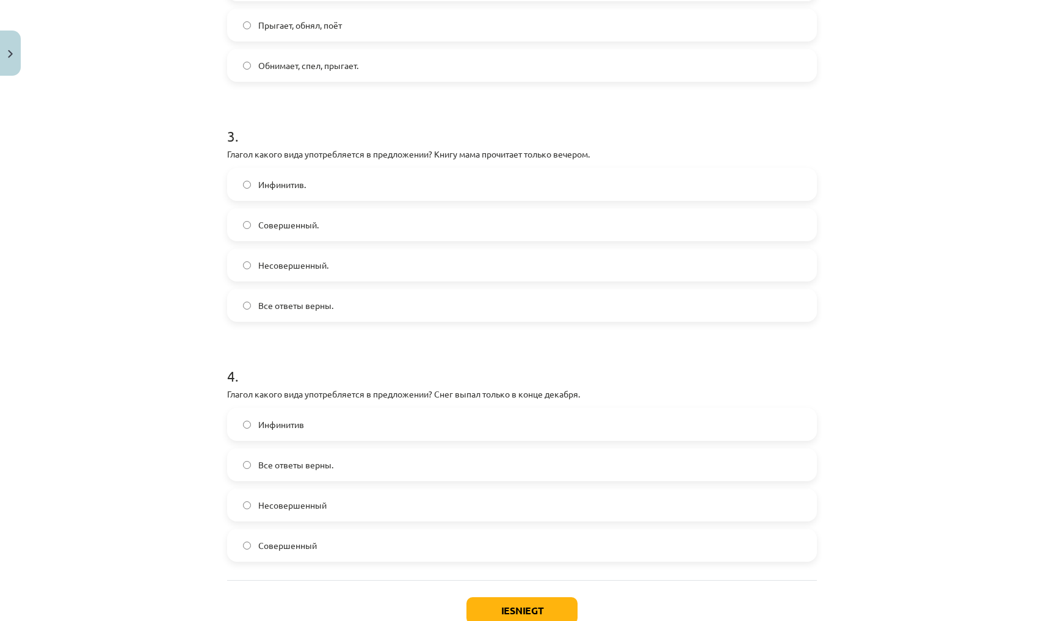
scroll to position [686, 0]
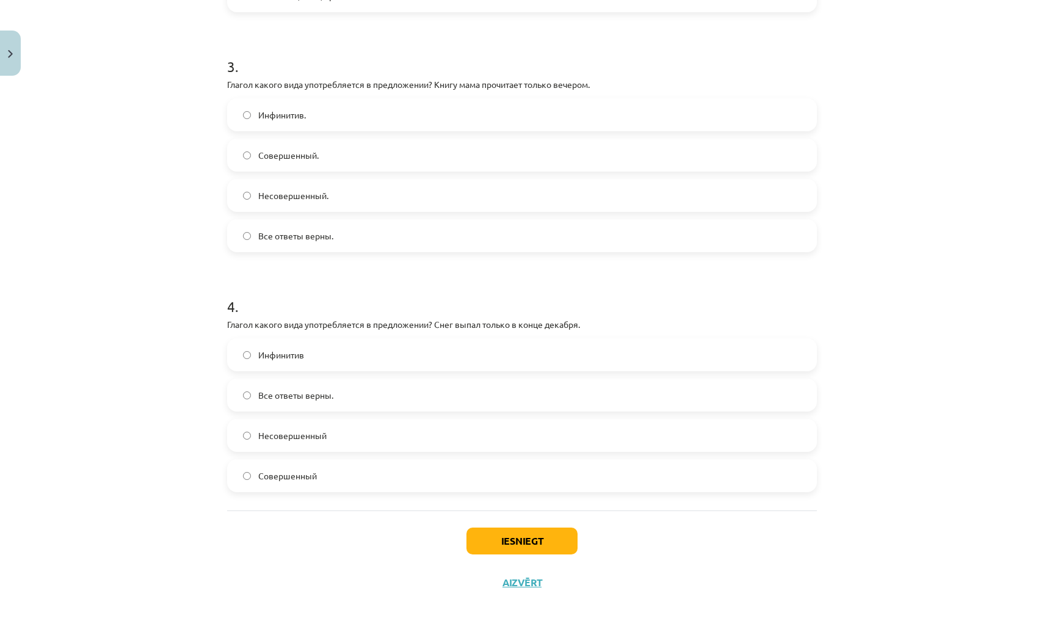
click at [356, 477] on label "Совершенный" at bounding box center [521, 475] width 587 height 31
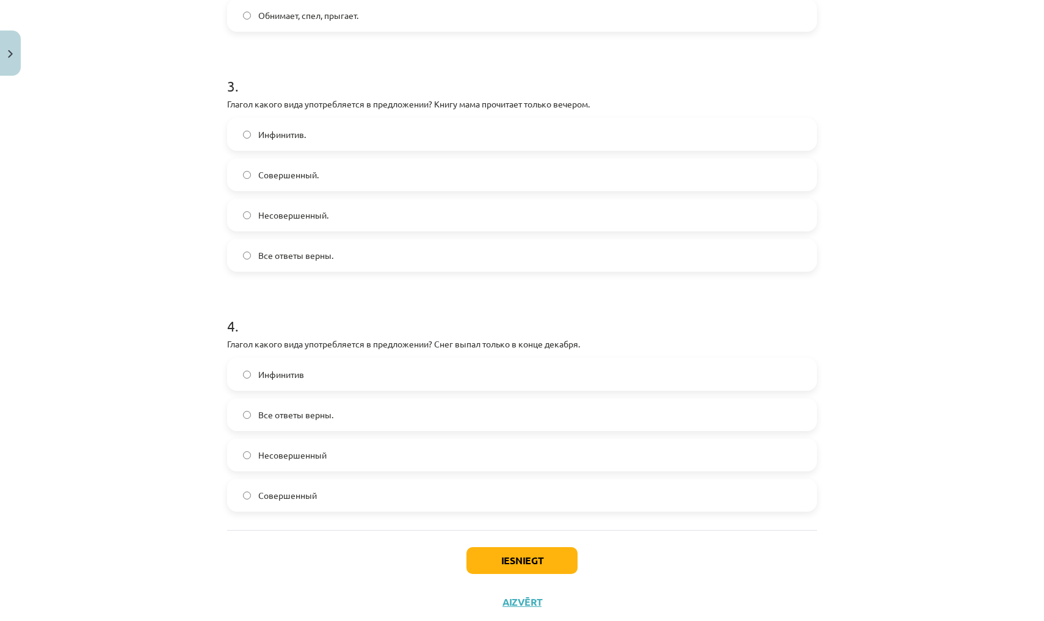
scroll to position [663, 0]
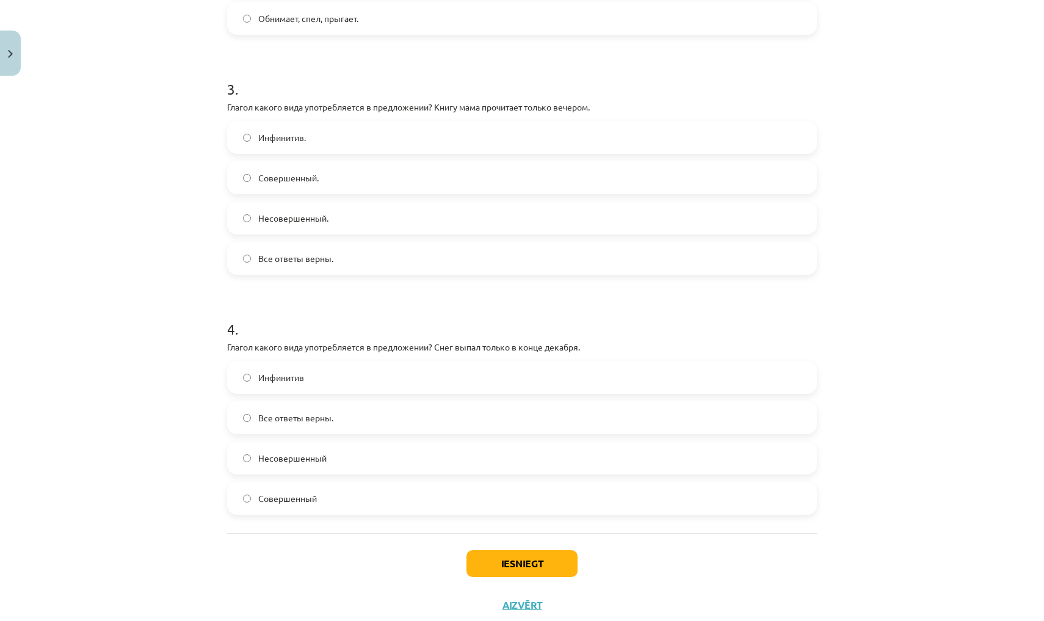
click at [507, 555] on button "Iesniegt" at bounding box center [521, 563] width 111 height 27
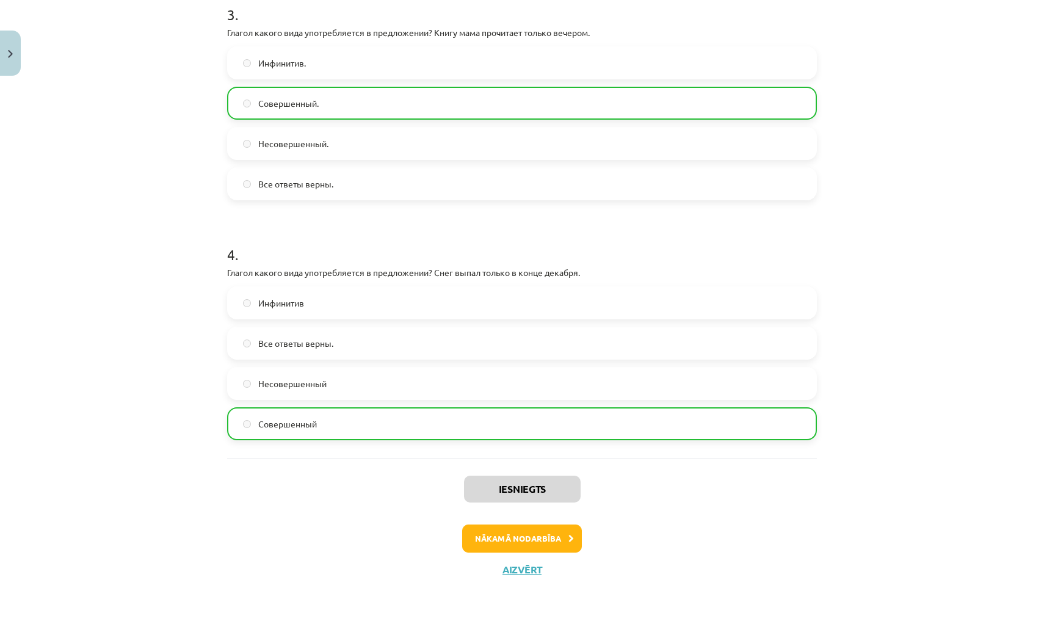
click at [511, 542] on button "Nākamā nodarbība" at bounding box center [522, 538] width 120 height 28
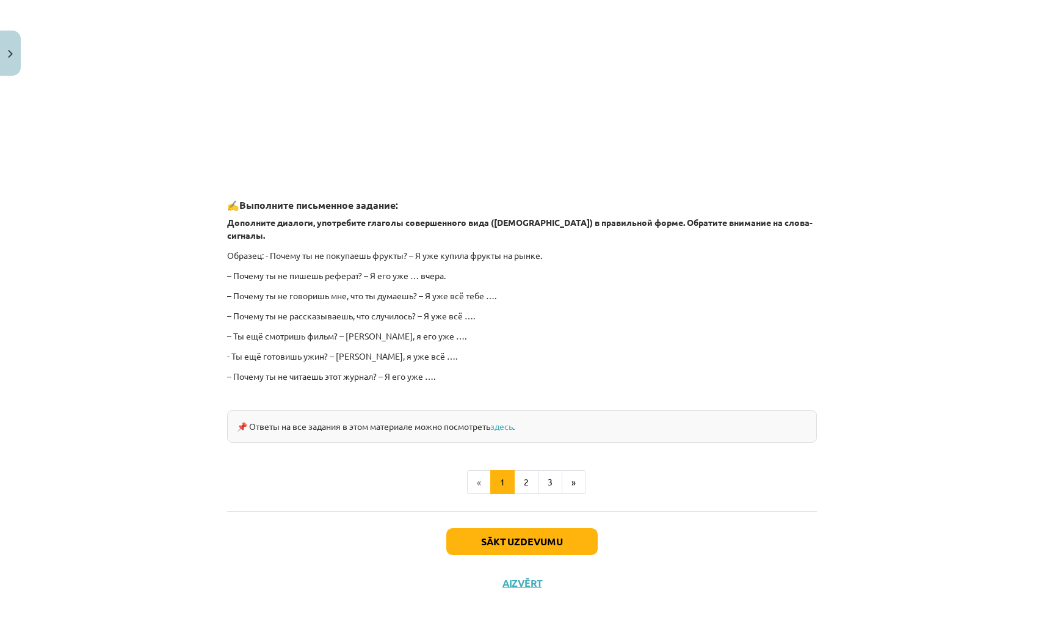
scroll to position [918, 0]
click at [502, 528] on button "Sākt uzdevumu" at bounding box center [521, 541] width 151 height 27
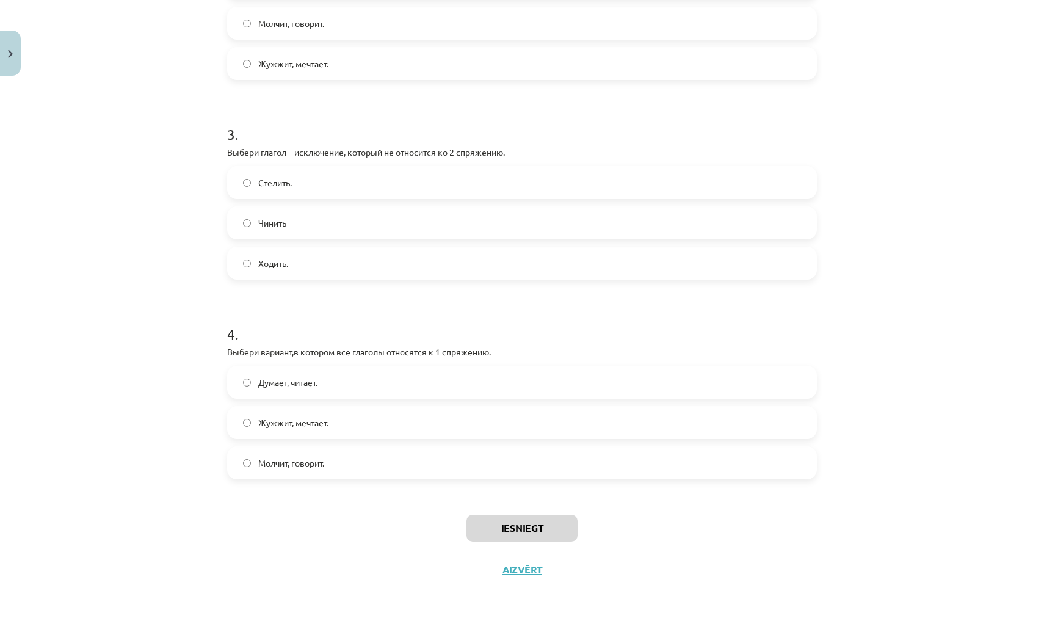
scroll to position [539, 0]
click at [355, 178] on label "Стелить." at bounding box center [521, 182] width 587 height 31
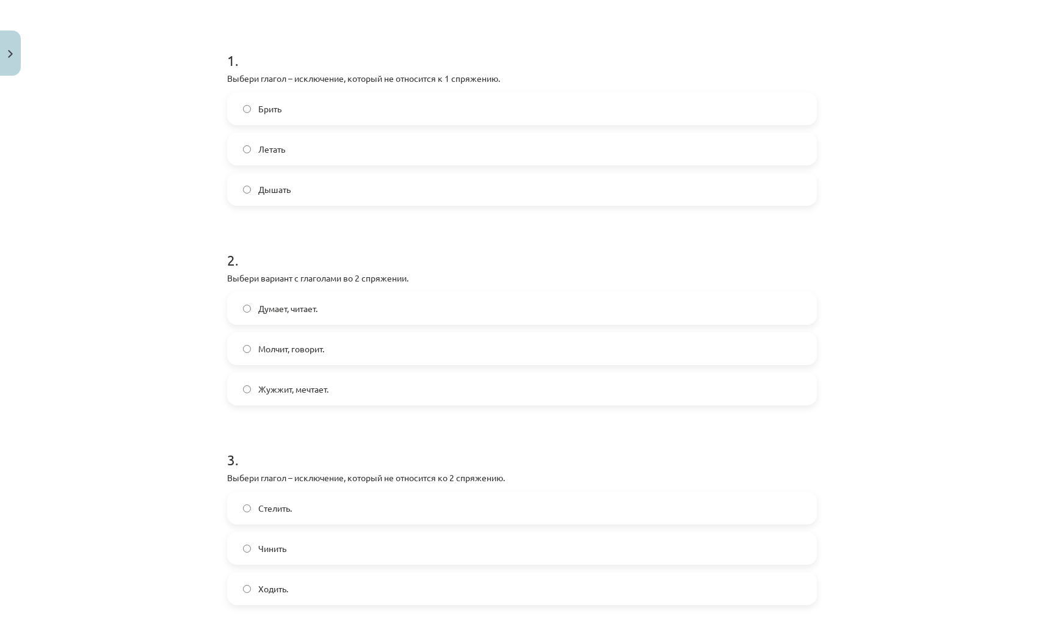
scroll to position [199, 0]
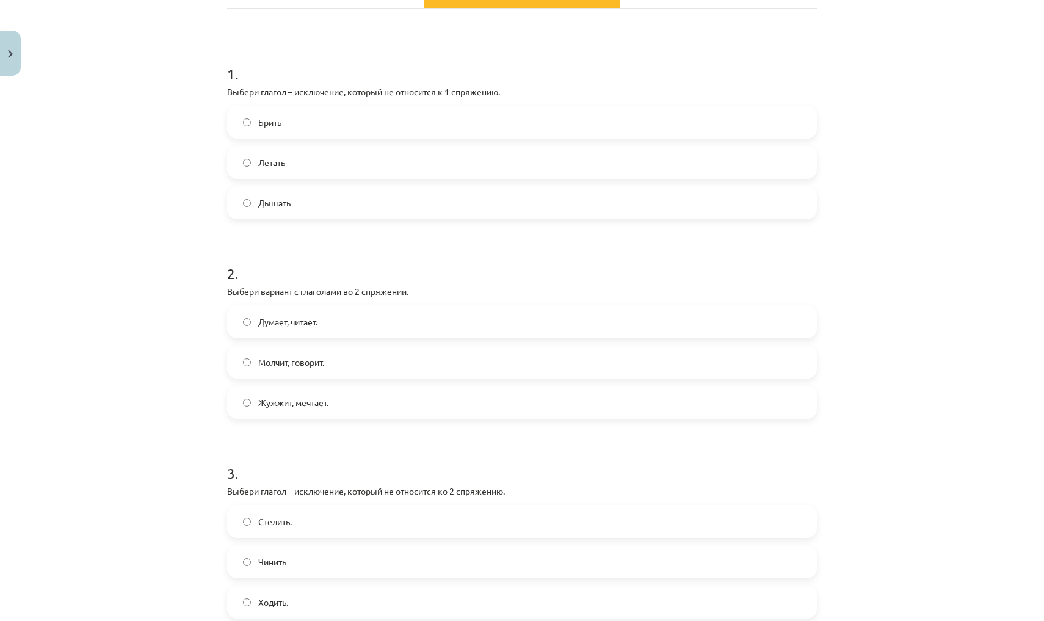
click at [378, 355] on label "Молчит, говорит." at bounding box center [521, 362] width 587 height 31
click at [300, 210] on label "Дышать" at bounding box center [521, 202] width 587 height 31
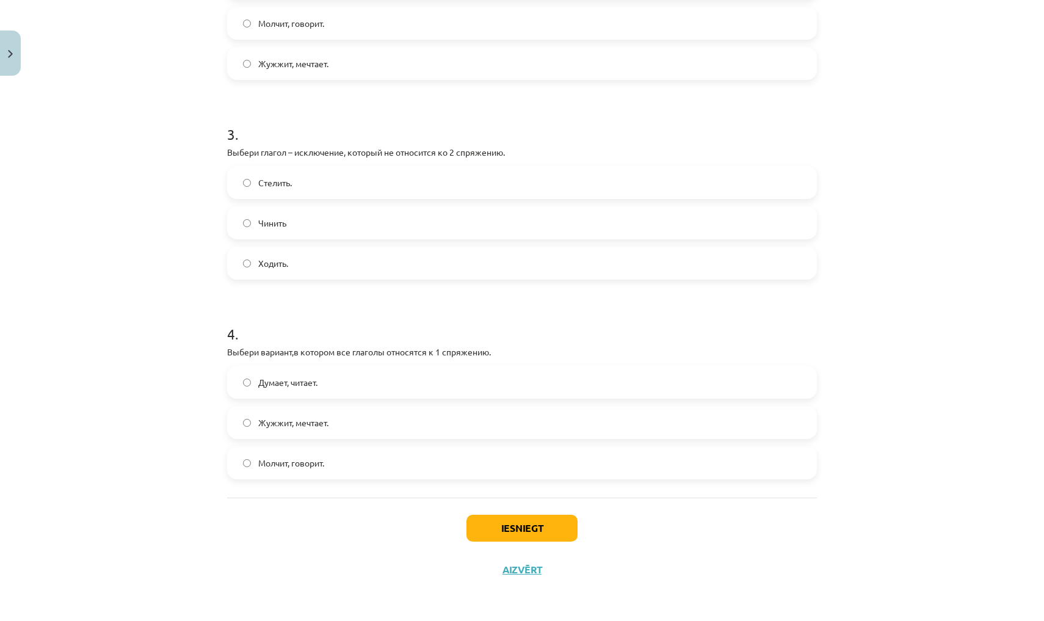
scroll to position [539, 0]
click at [317, 376] on span "Думает, читает." at bounding box center [287, 382] width 59 height 13
click at [496, 524] on button "Iesniegt" at bounding box center [521, 527] width 111 height 27
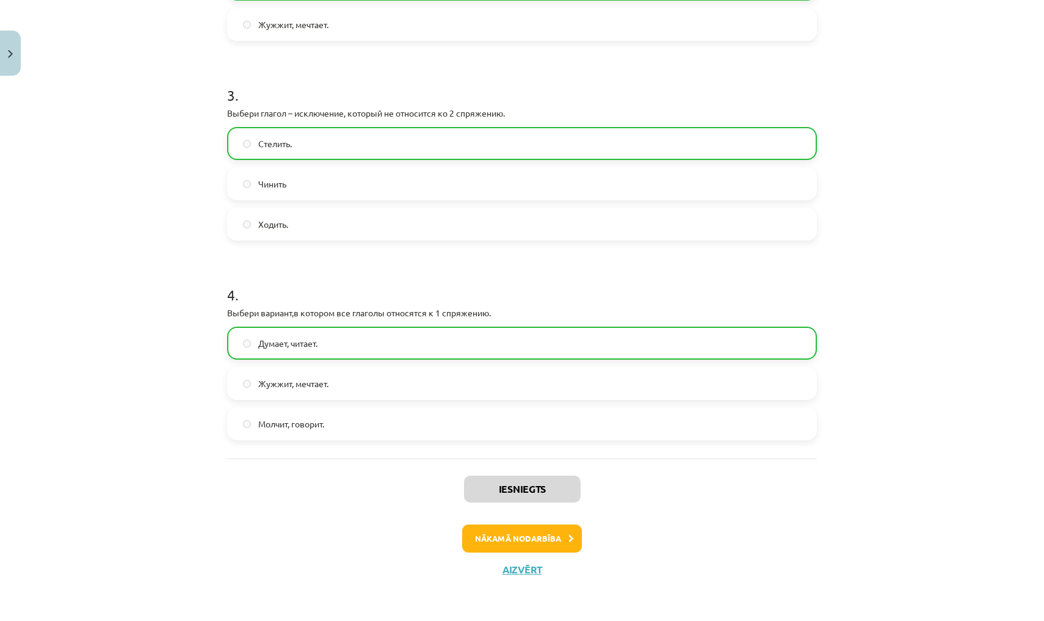
click at [533, 538] on button "Nākamā nodarbība" at bounding box center [522, 538] width 120 height 28
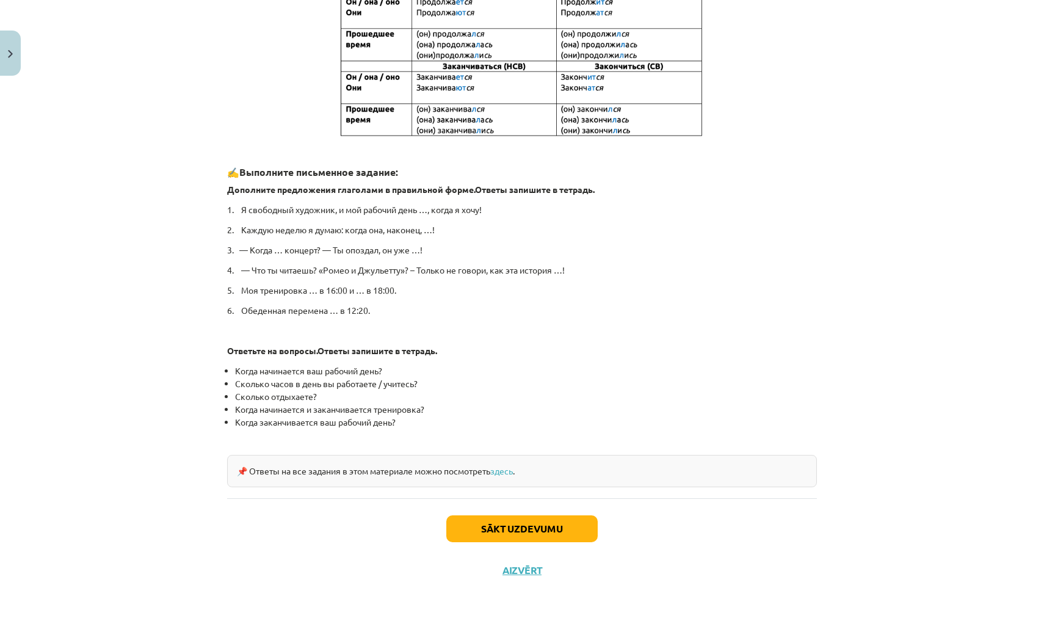
click at [532, 529] on button "Sākt uzdevumu" at bounding box center [521, 528] width 151 height 27
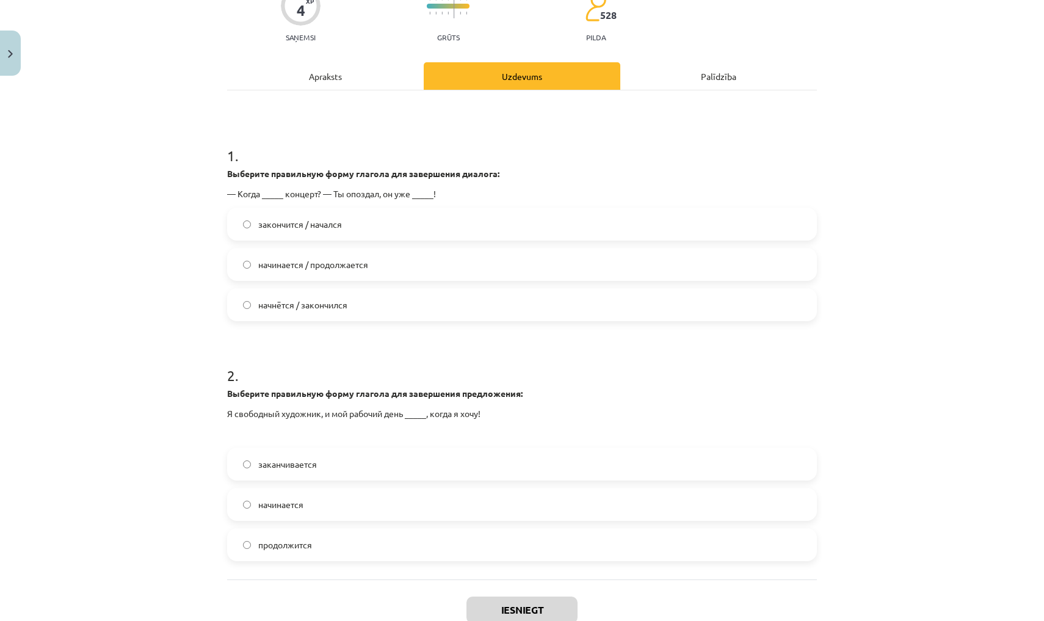
scroll to position [138, 0]
click at [342, 304] on span "начнётся / закончился" at bounding box center [302, 303] width 89 height 13
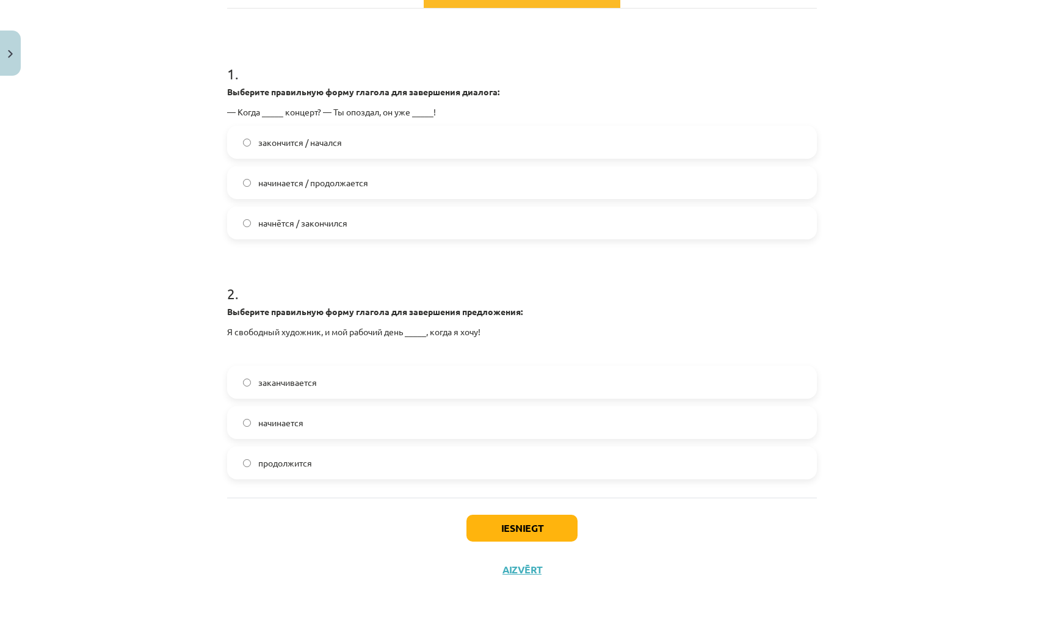
scroll to position [220, 0]
click at [383, 428] on label "начинается" at bounding box center [521, 422] width 587 height 31
click at [529, 522] on button "Iesniegt" at bounding box center [521, 527] width 111 height 27
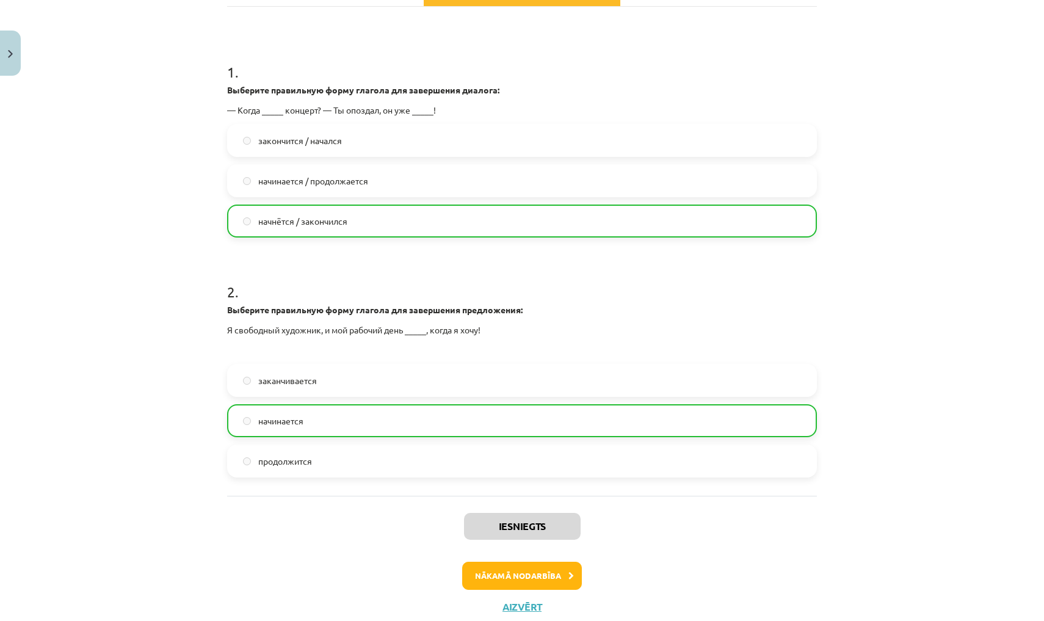
click at [536, 577] on button "Nākamā nodarbība" at bounding box center [522, 575] width 120 height 28
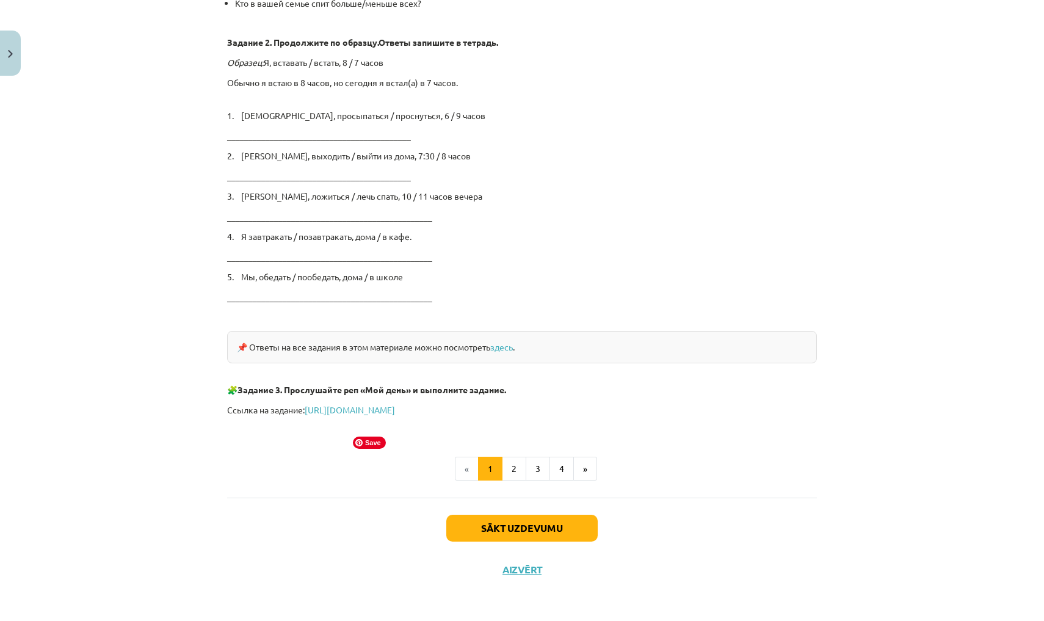
scroll to position [1897, 0]
click at [524, 533] on button "Sākt uzdevumu" at bounding box center [521, 528] width 151 height 27
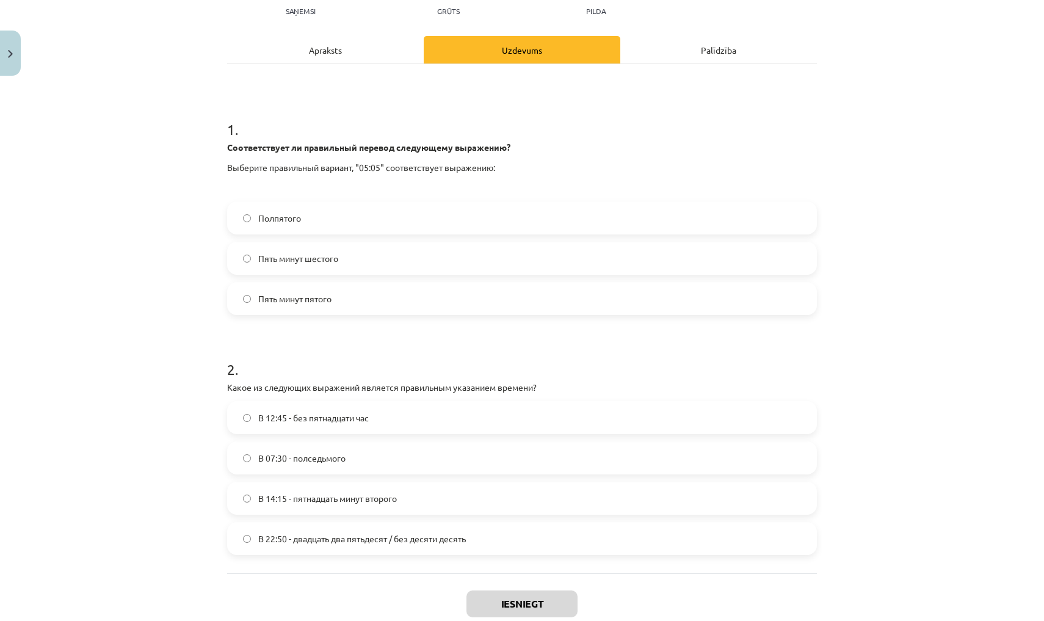
scroll to position [124, 0]
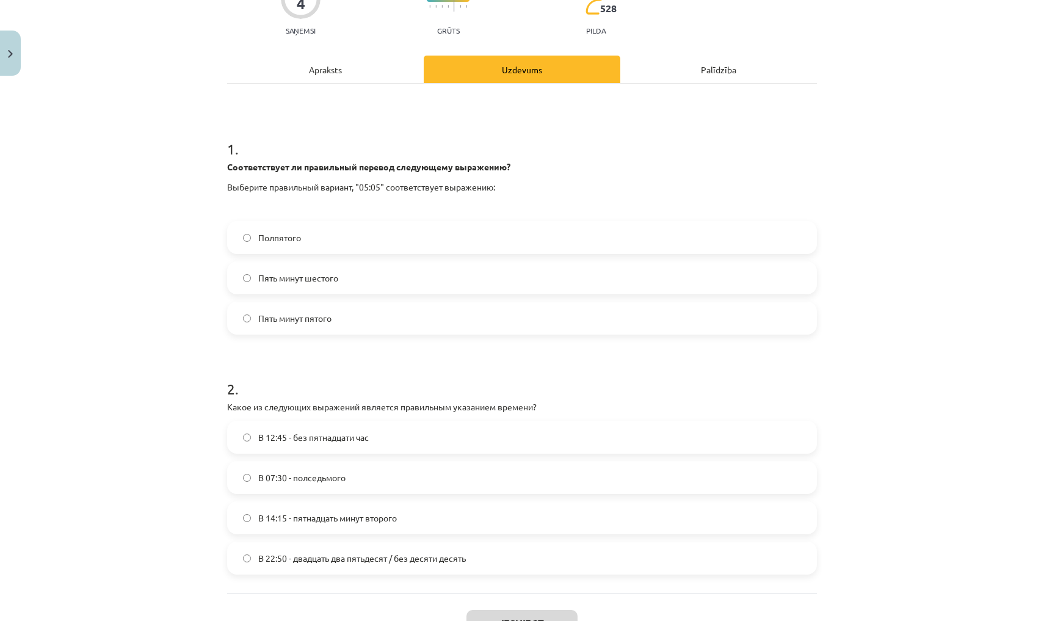
click at [367, 446] on label "В 12:45 - без пятнадцати час" at bounding box center [521, 437] width 587 height 31
click at [305, 281] on span "Пять минут шестого" at bounding box center [298, 278] width 80 height 13
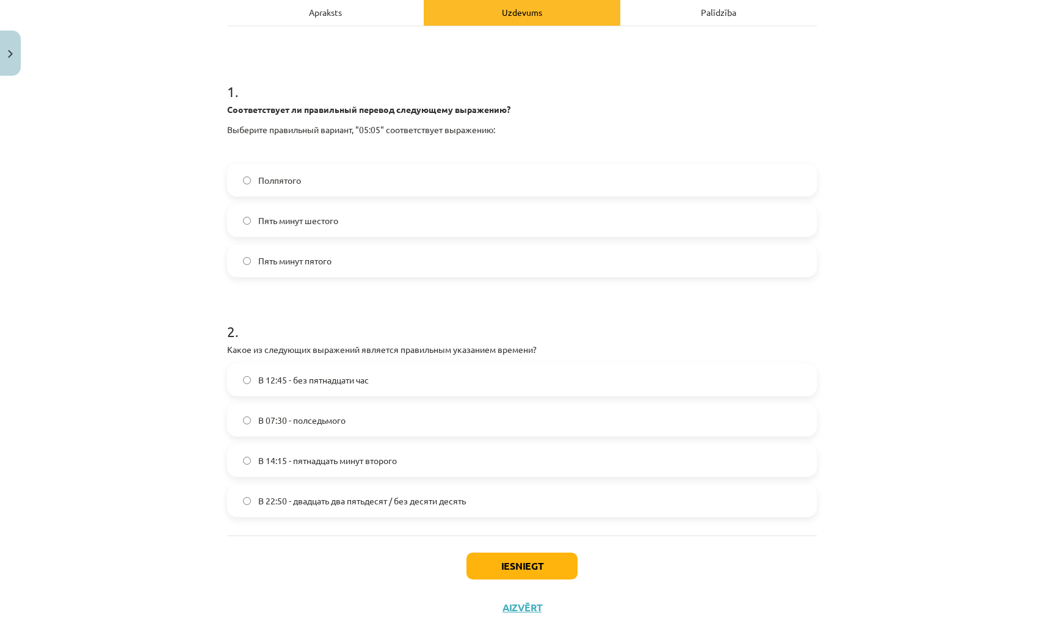
scroll to position [190, 0]
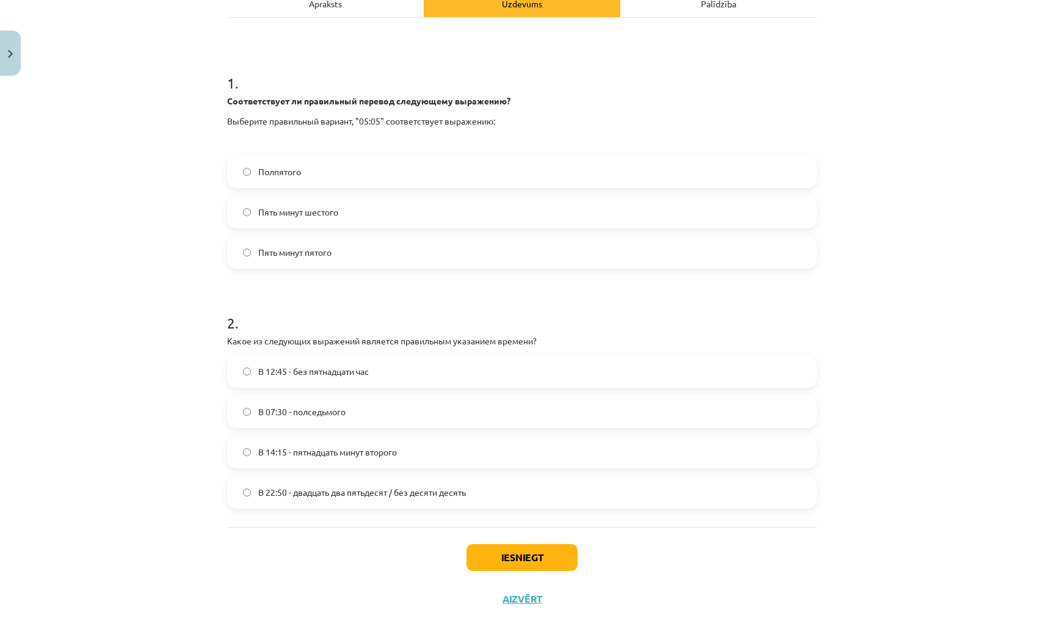
click at [520, 555] on button "Iesniegt" at bounding box center [521, 557] width 111 height 27
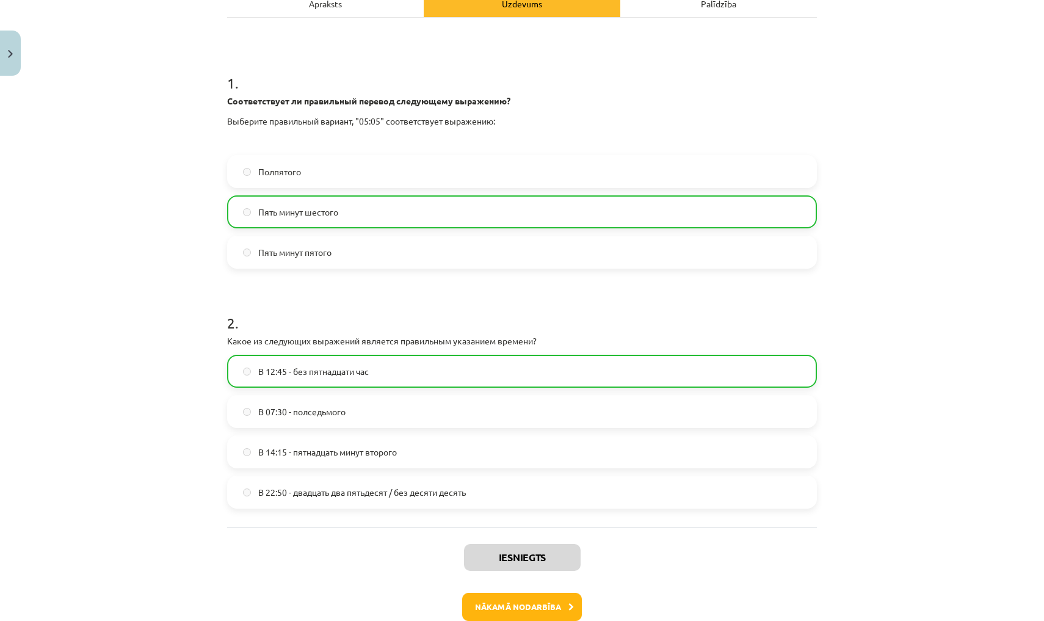
click at [539, 607] on button "Nākamā nodarbība" at bounding box center [522, 607] width 120 height 28
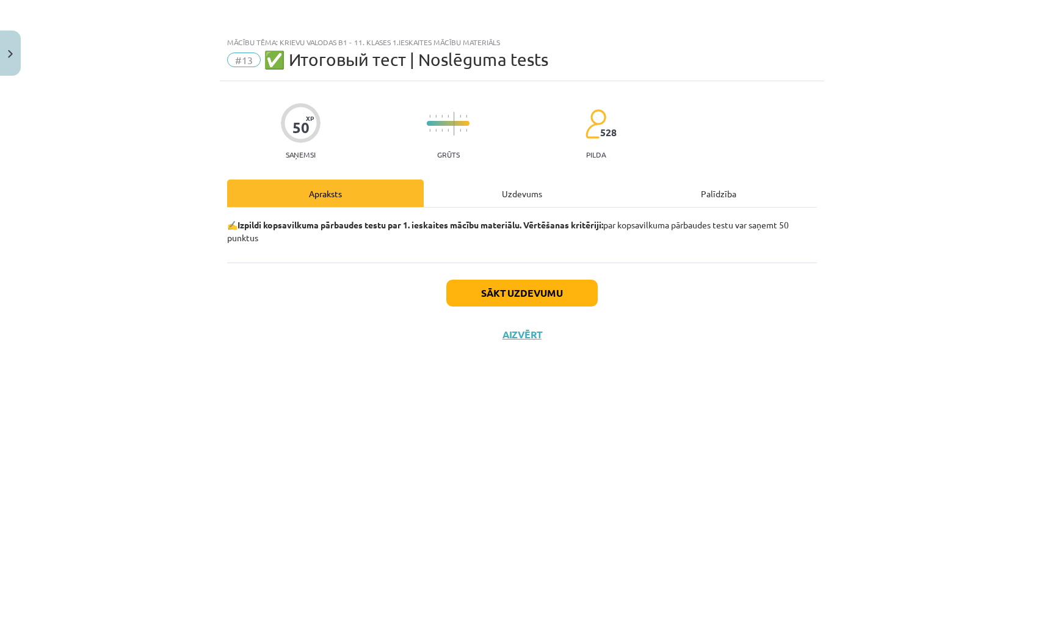
scroll to position [0, 0]
click at [485, 291] on button "Sākt uzdevumu" at bounding box center [521, 292] width 151 height 27
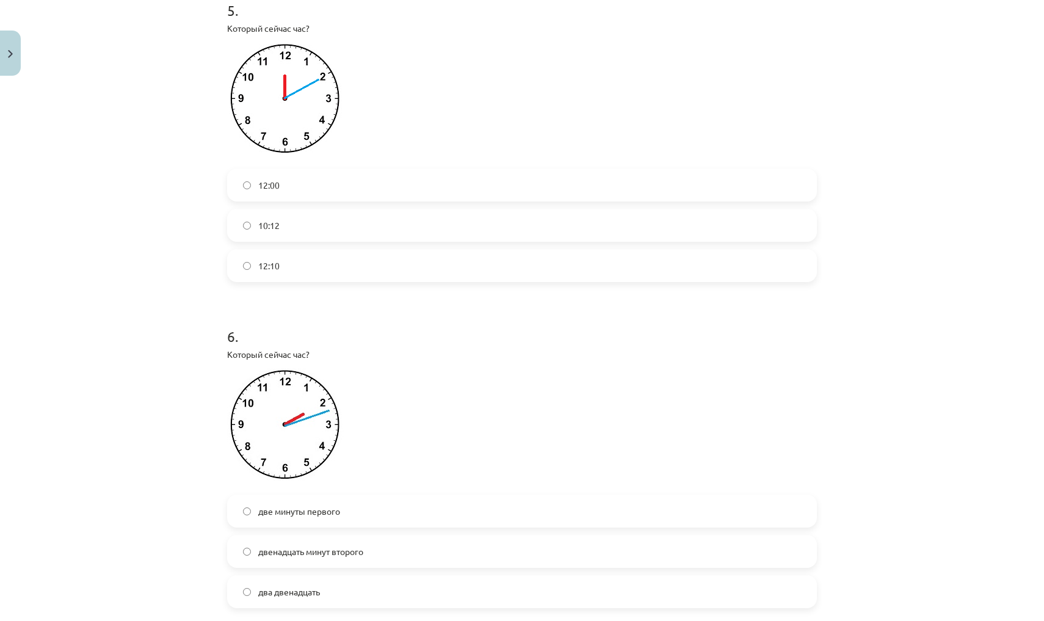
scroll to position [1120, 0]
click at [441, 268] on label "12:10" at bounding box center [521, 266] width 587 height 31
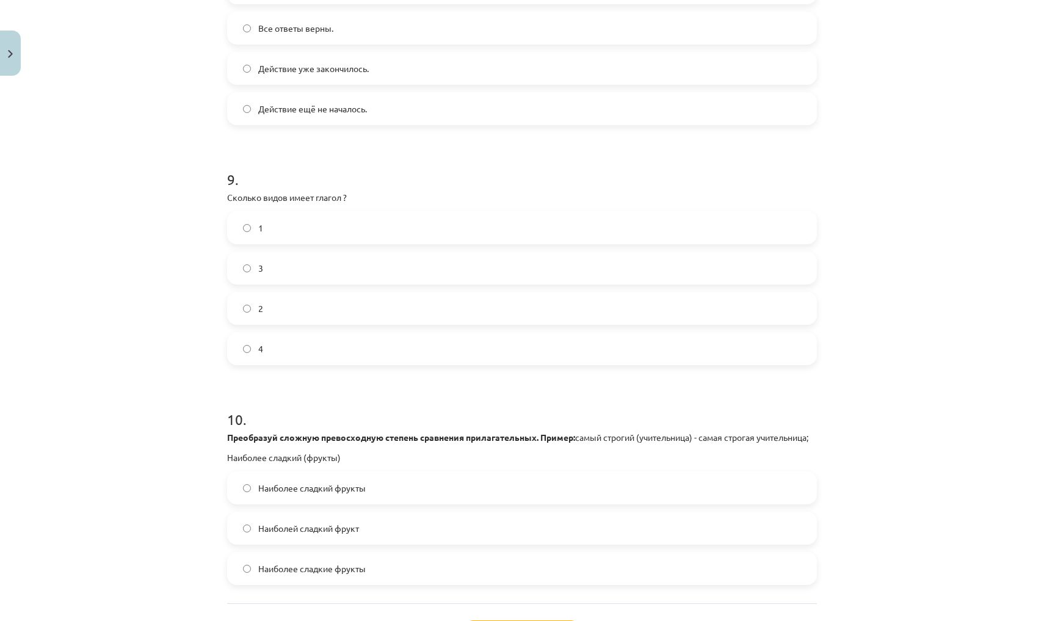
scroll to position [2094, 0]
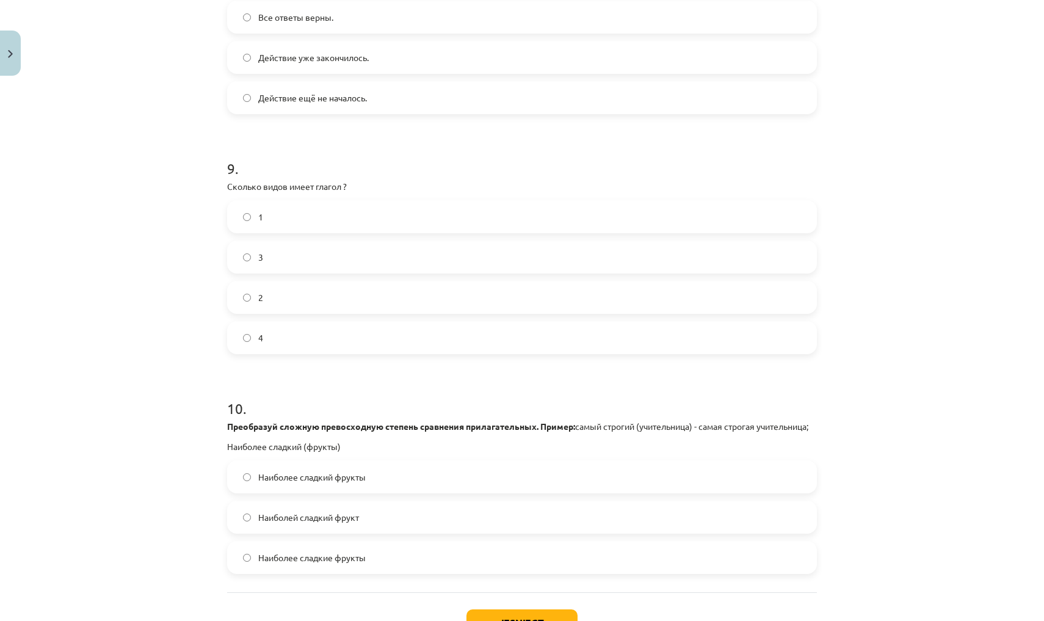
click at [396, 297] on label "2" at bounding box center [521, 297] width 587 height 31
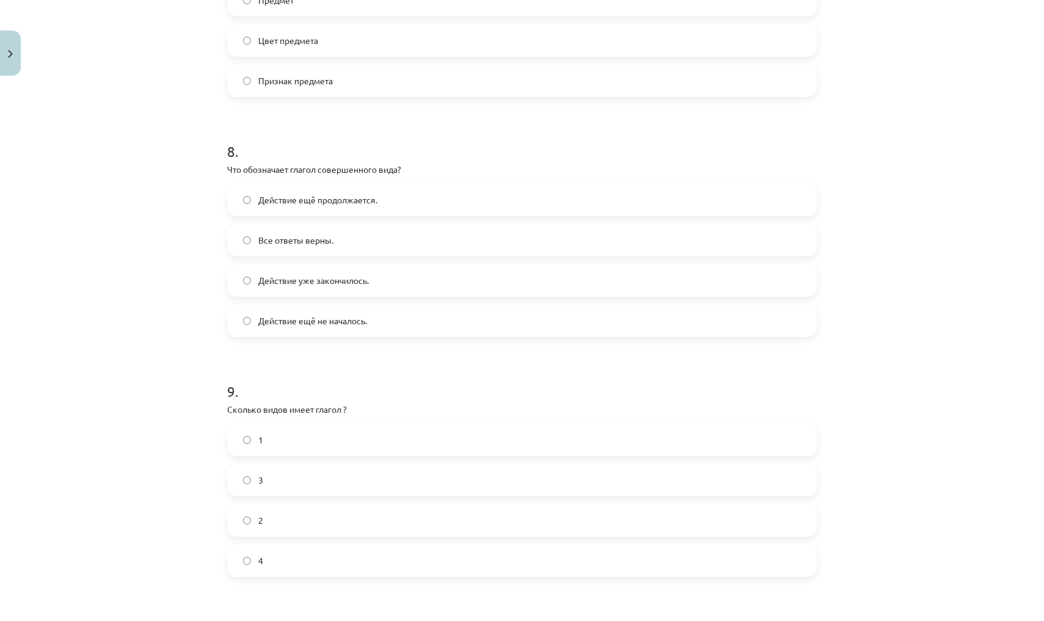
scroll to position [1873, 0]
click at [370, 275] on label "Действие уже закончилось." at bounding box center [521, 278] width 587 height 31
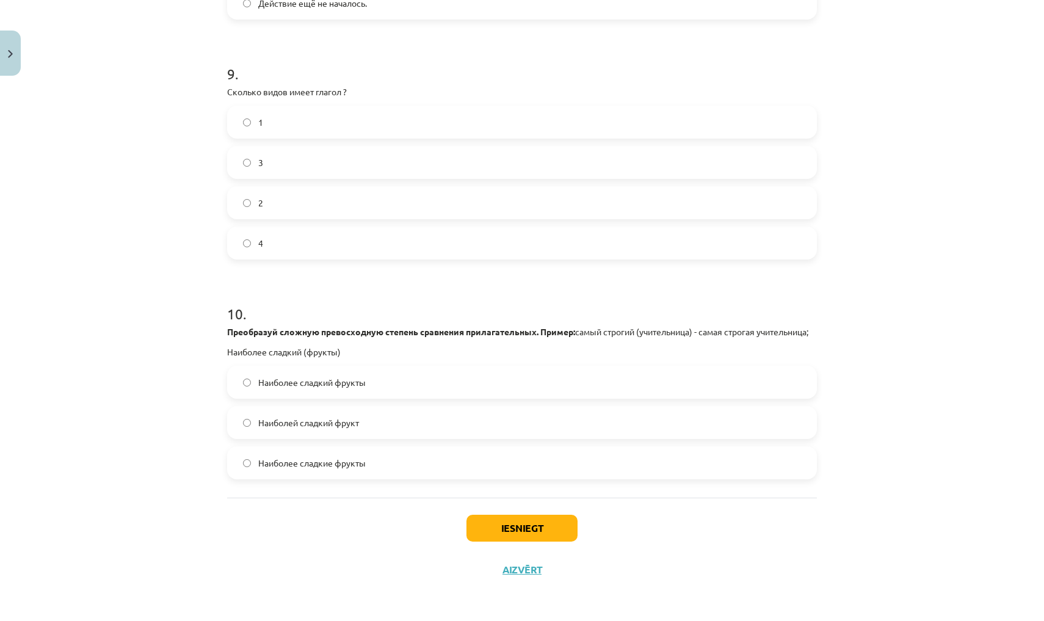
scroll to position [2195, 0]
click at [344, 469] on span "Наиболее сладкие фрукты" at bounding box center [311, 462] width 107 height 13
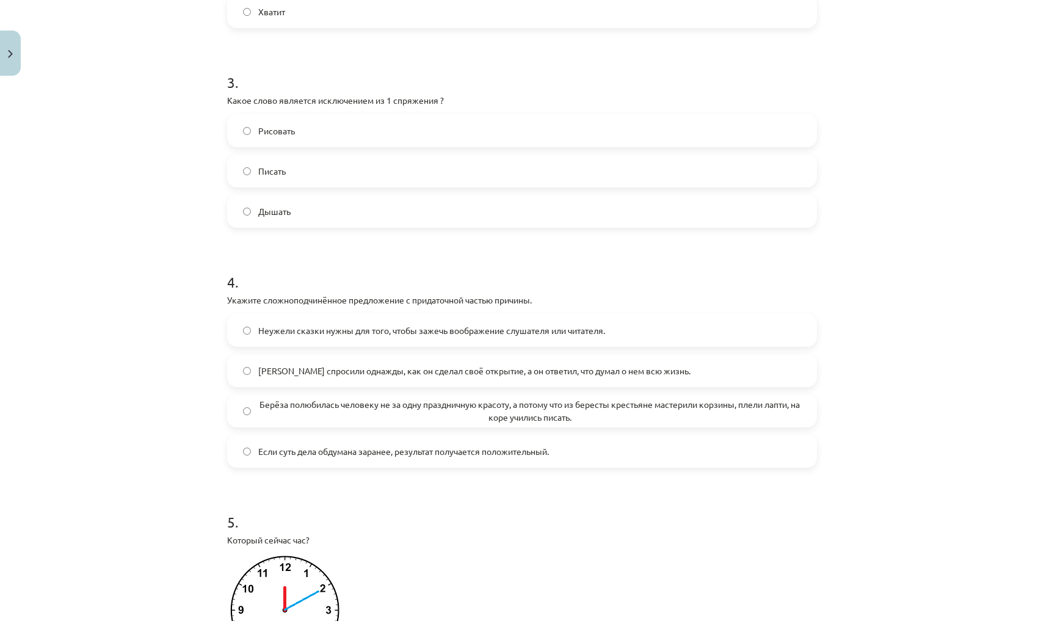
scroll to position [610, 0]
click at [497, 413] on span "Берёза полюбилась человеку не за одну праздничную красоту, а потому что из бере…" at bounding box center [529, 410] width 543 height 26
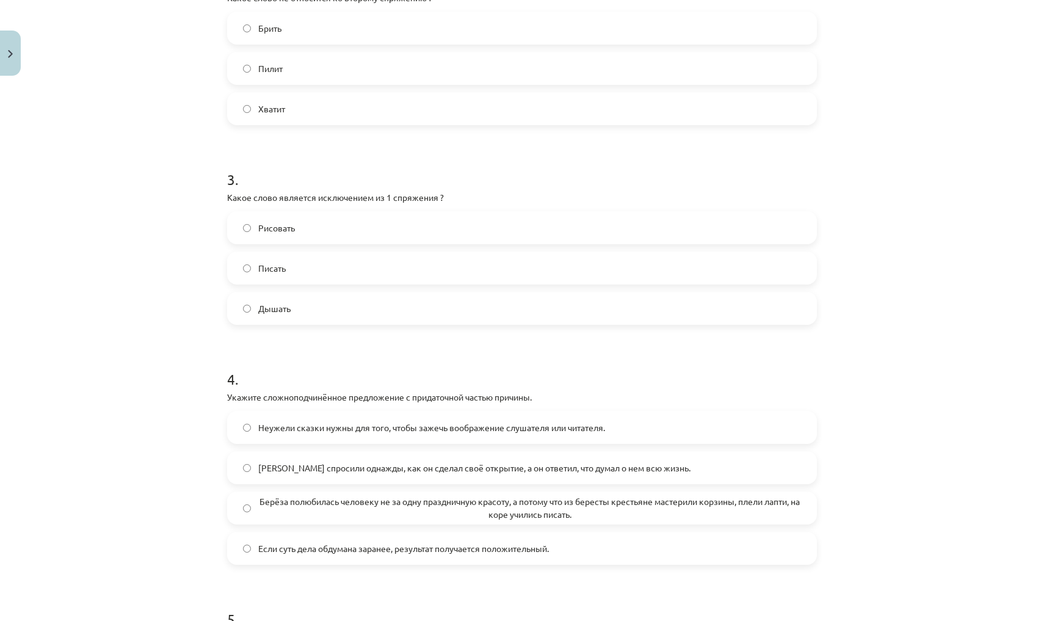
scroll to position [512, 0]
click at [431, 308] on label "Дышать" at bounding box center [521, 309] width 587 height 31
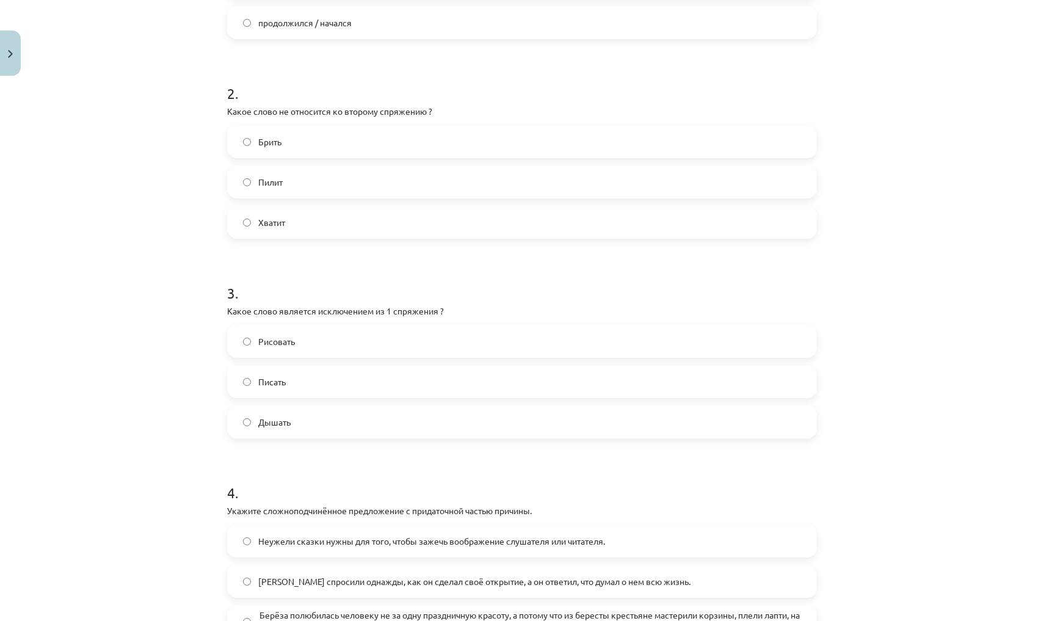
scroll to position [397, 0]
click at [344, 140] on label "Брить" at bounding box center [521, 143] width 587 height 31
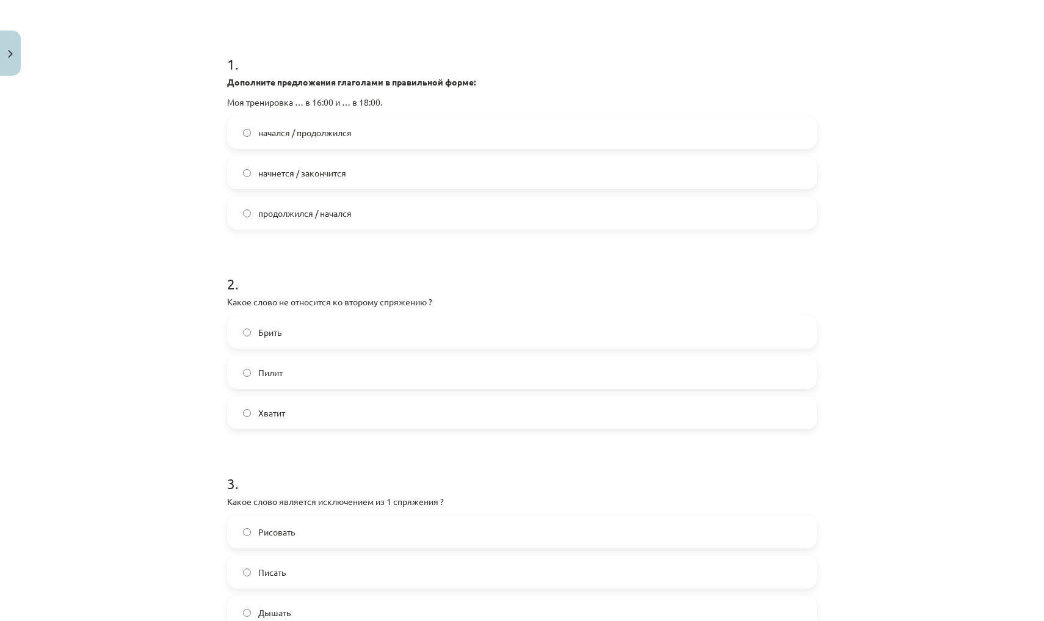
scroll to position [211, 0]
click at [369, 173] on label "начнется / закончится" at bounding box center [521, 171] width 587 height 31
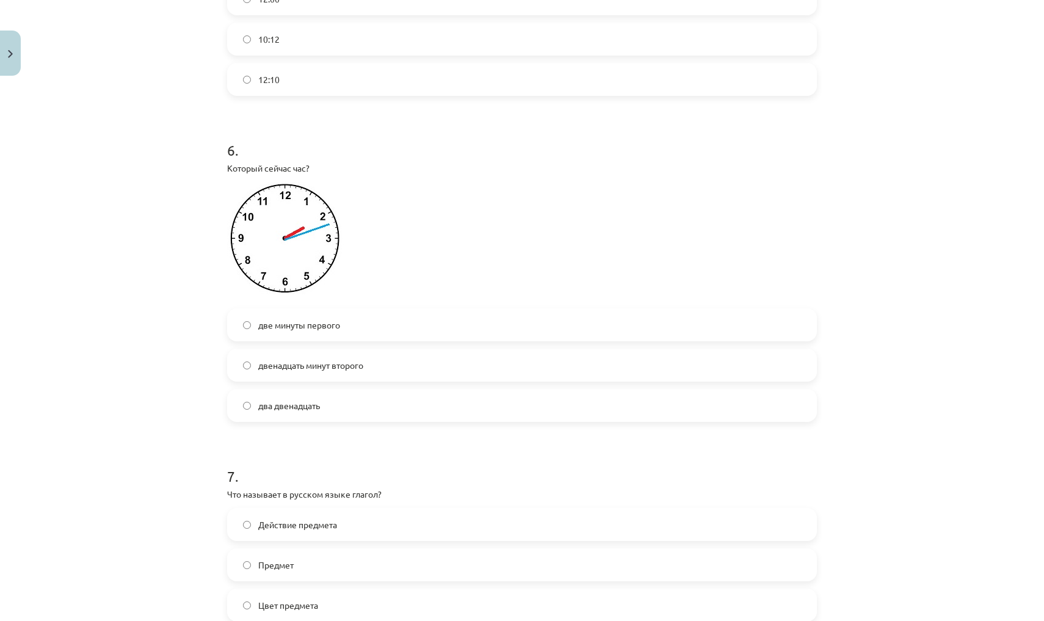
scroll to position [1310, 0]
click at [402, 369] on label "двенадцать минут второго" at bounding box center [521, 362] width 587 height 31
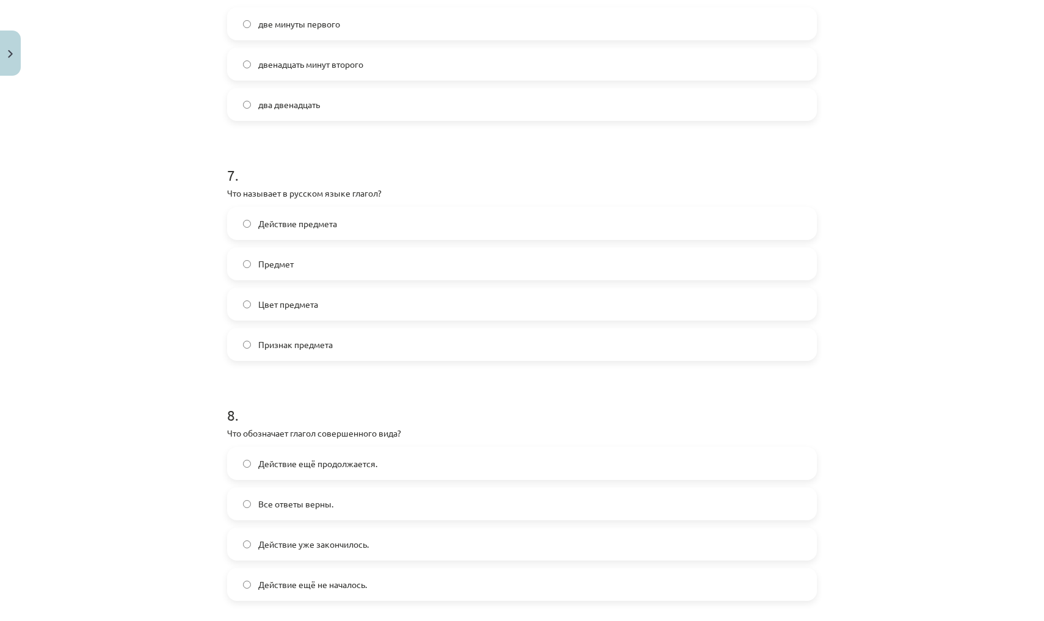
scroll to position [1599, 0]
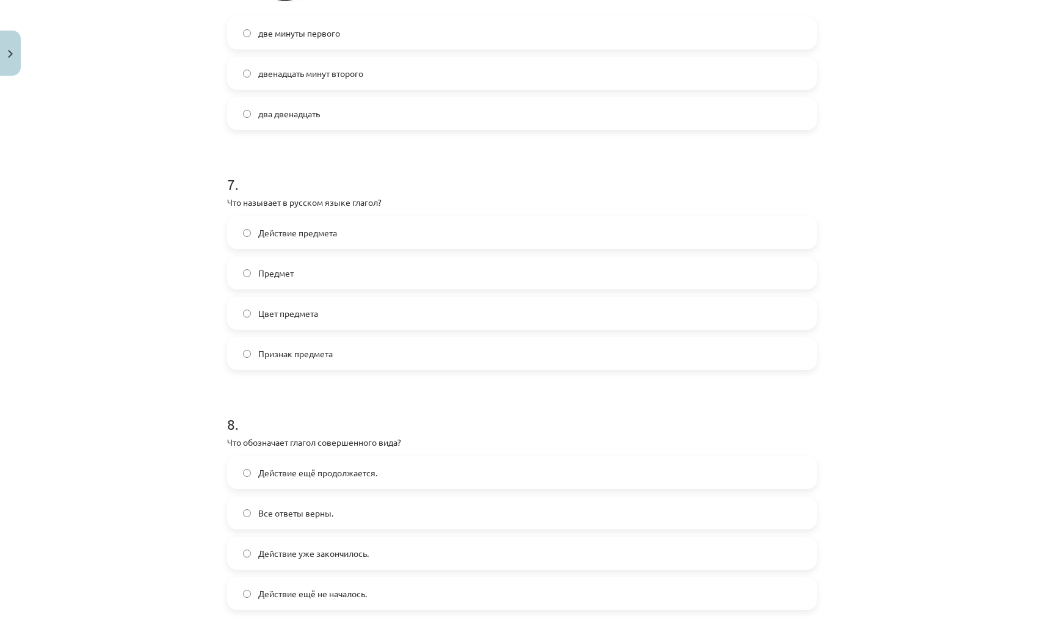
click at [383, 314] on label "Цвет предмета" at bounding box center [521, 313] width 587 height 31
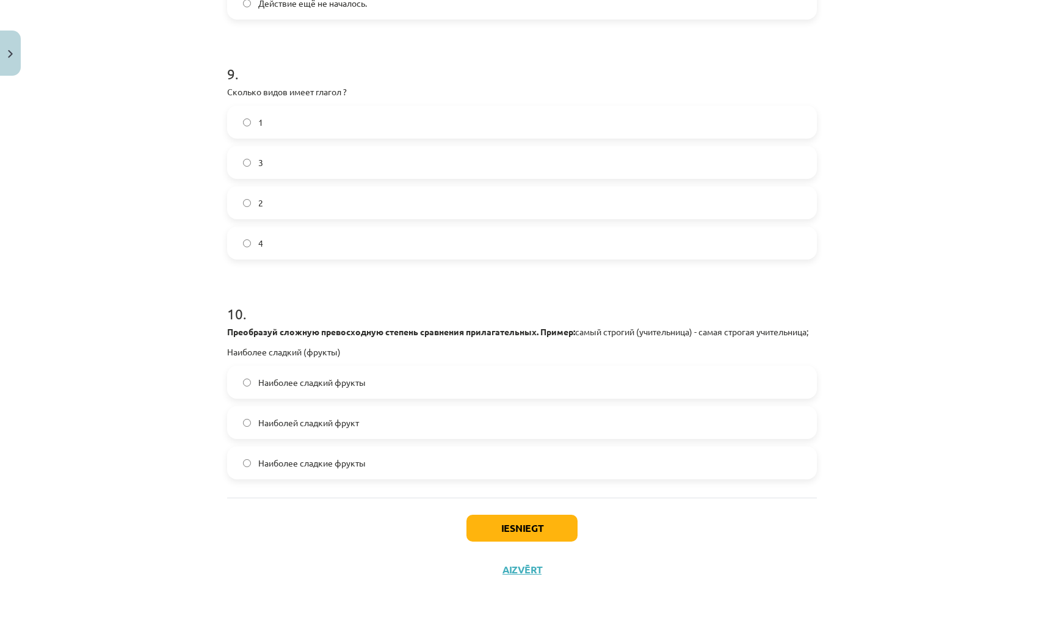
scroll to position [2204, 0]
click at [516, 530] on button "Iesniegt" at bounding box center [521, 527] width 111 height 27
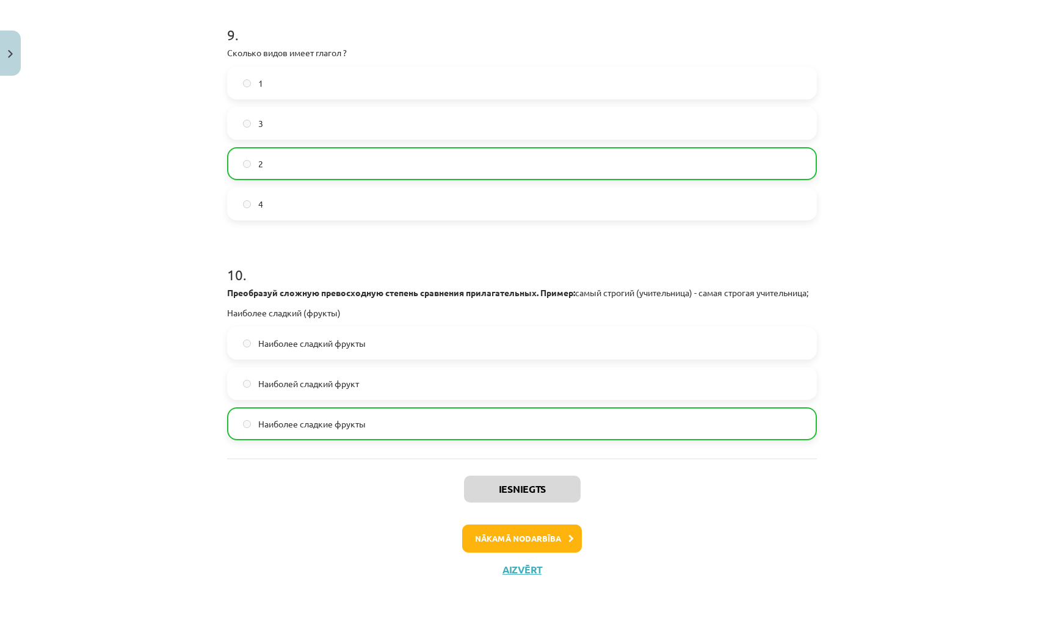
scroll to position [2242, 0]
click at [517, 533] on button "Nākamā nodarbība" at bounding box center [522, 538] width 120 height 28
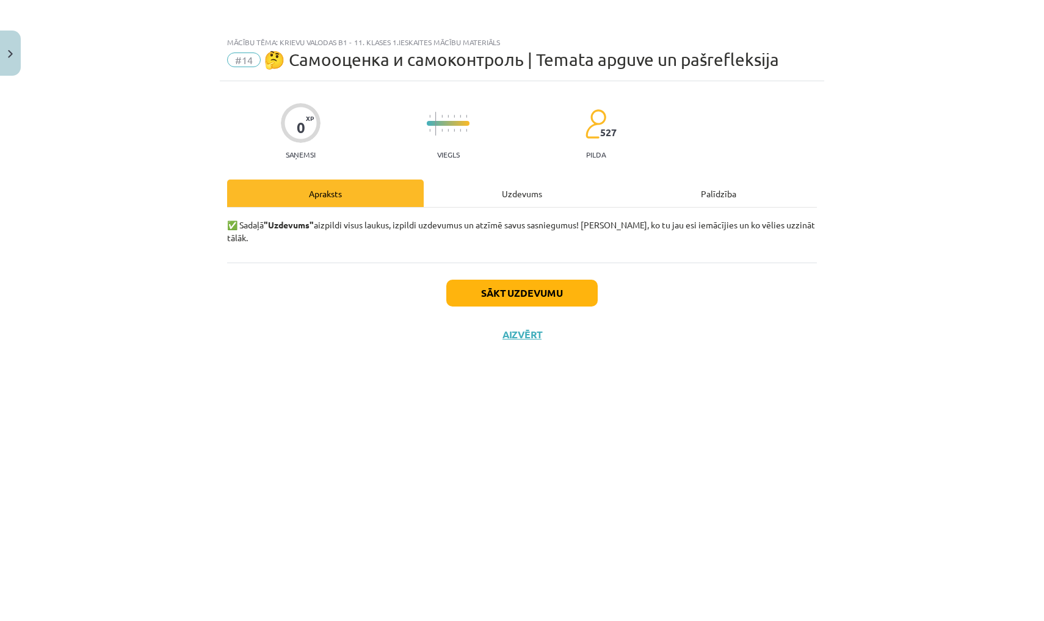
click at [477, 279] on button "Sākt uzdevumu" at bounding box center [521, 292] width 151 height 27
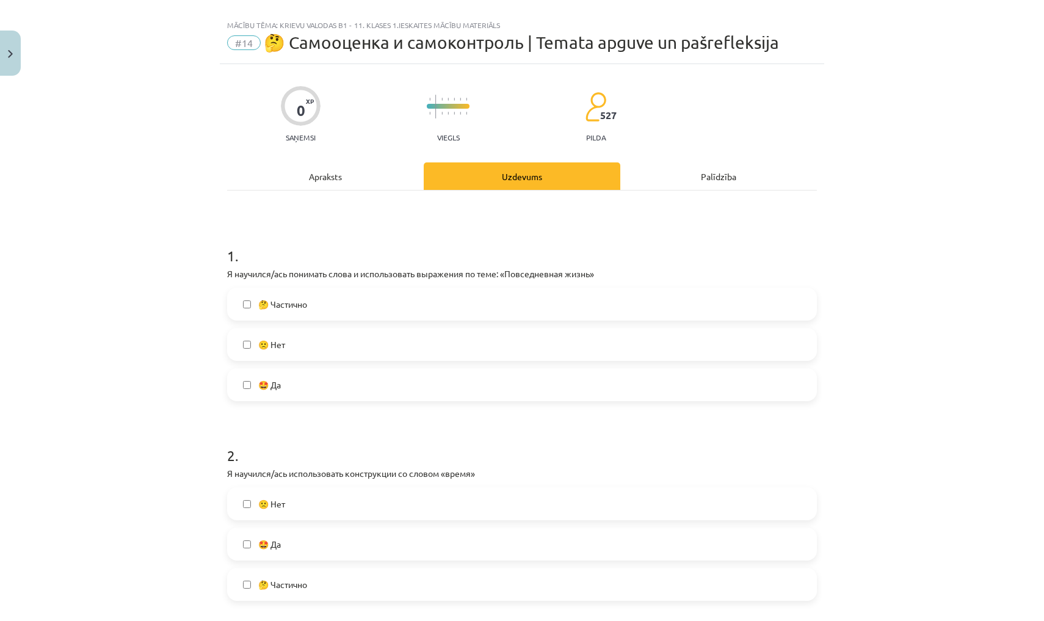
scroll to position [16, 0]
click at [242, 309] on label "🤔 Частично" at bounding box center [521, 305] width 587 height 31
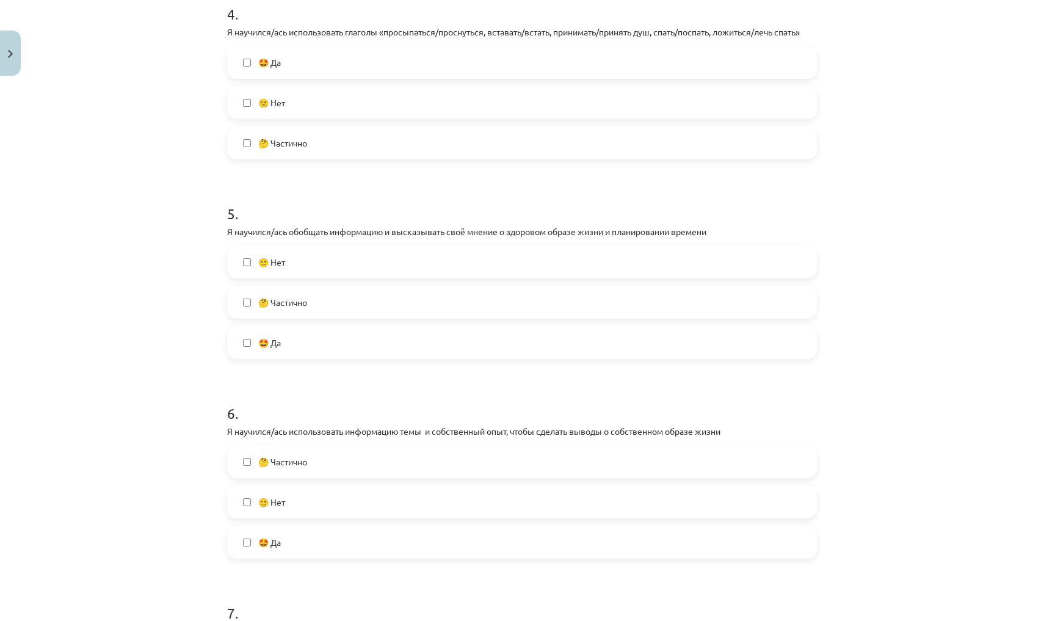
scroll to position [857, 0]
click at [254, 303] on label "🤔 Частично" at bounding box center [521, 302] width 587 height 31
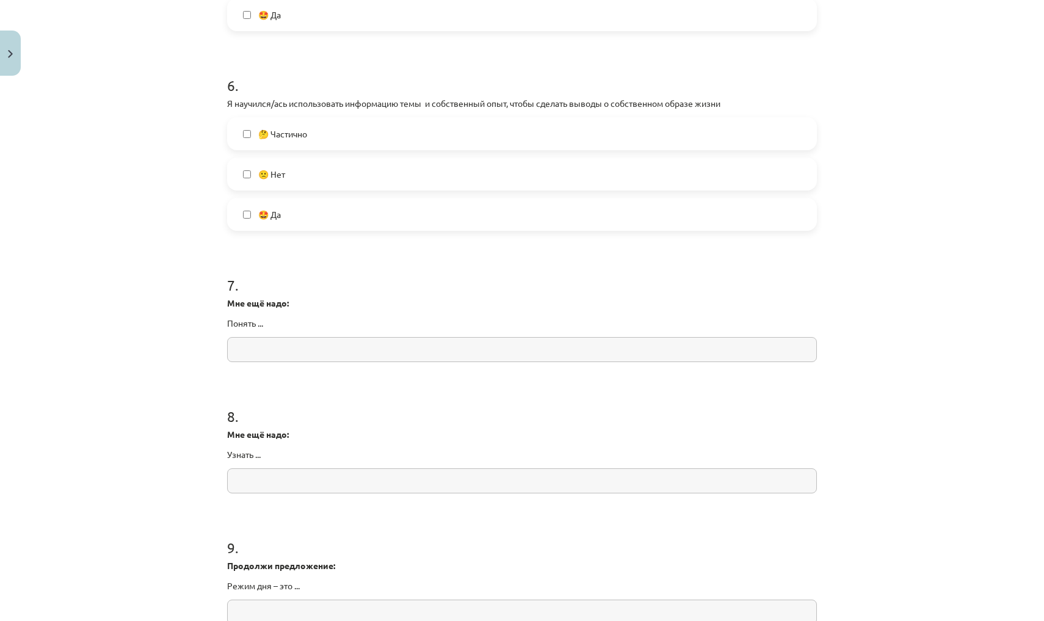
scroll to position [1201, 0]
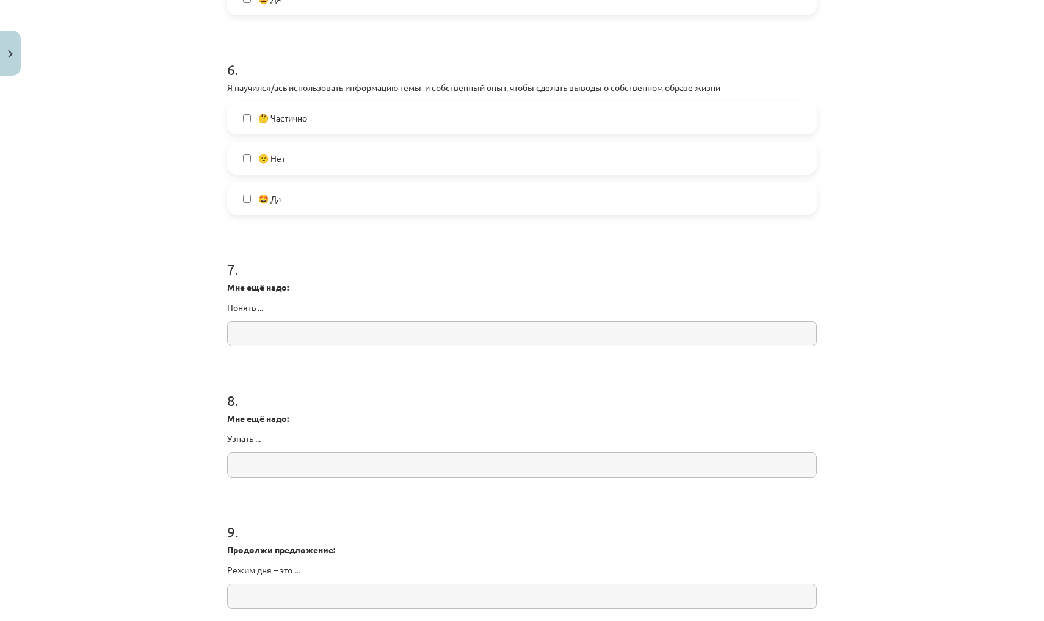
click at [285, 197] on label "🤩 Да" at bounding box center [521, 198] width 587 height 31
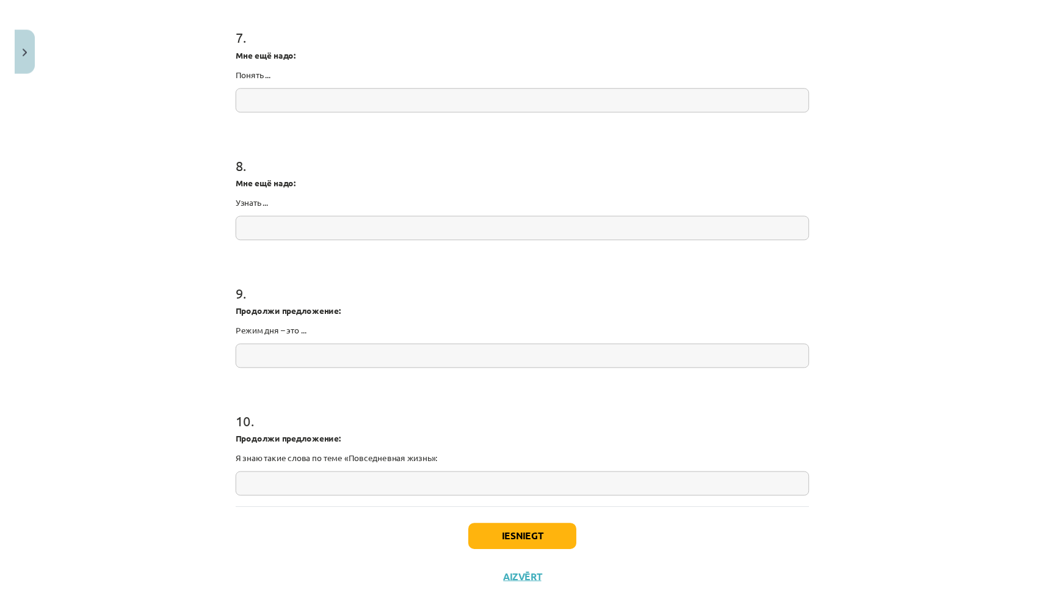
scroll to position [1432, 0]
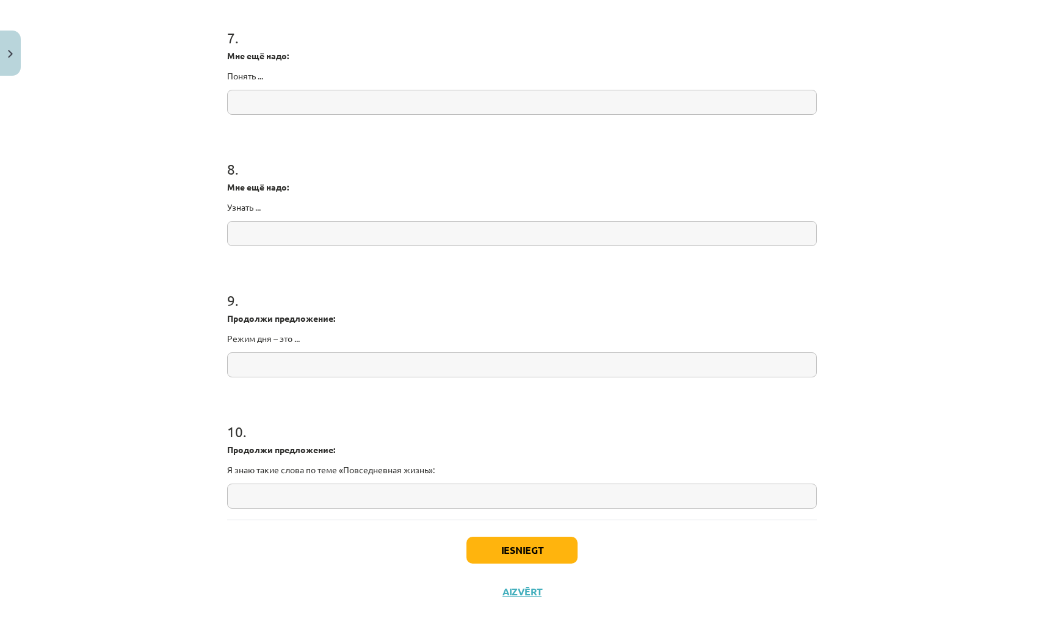
click at [491, 549] on button "Iesniegt" at bounding box center [521, 549] width 111 height 27
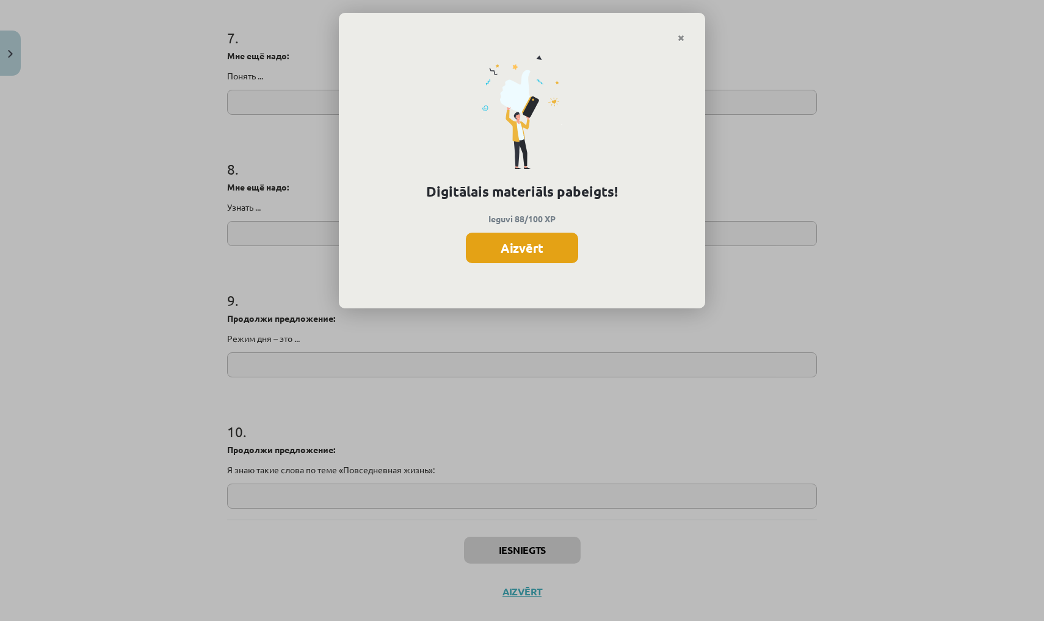
click at [513, 250] on button "Aizvērt" at bounding box center [522, 248] width 112 height 31
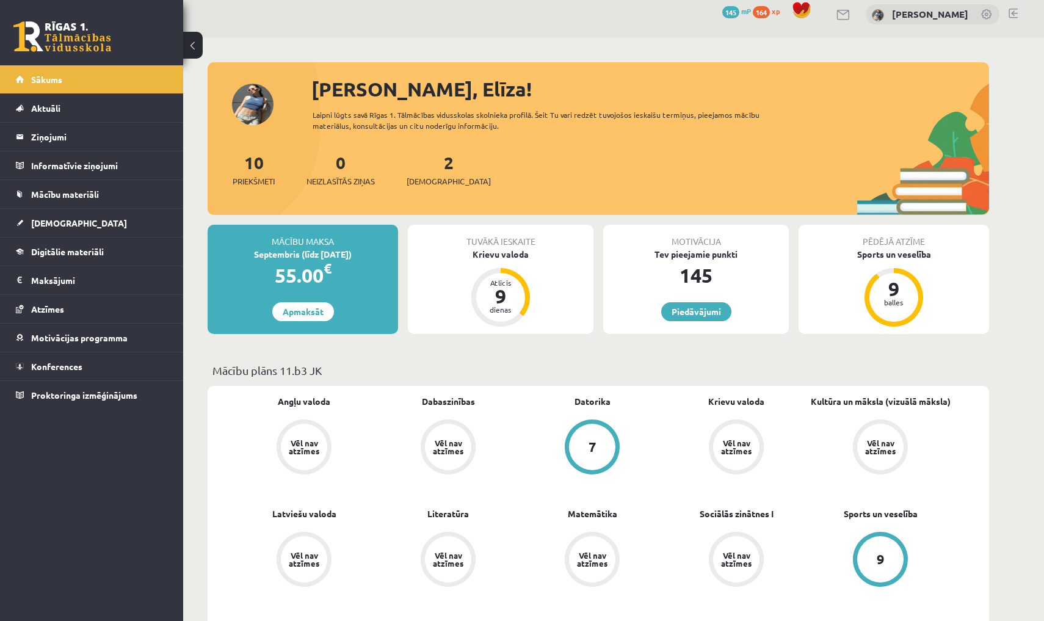
scroll to position [12, 0]
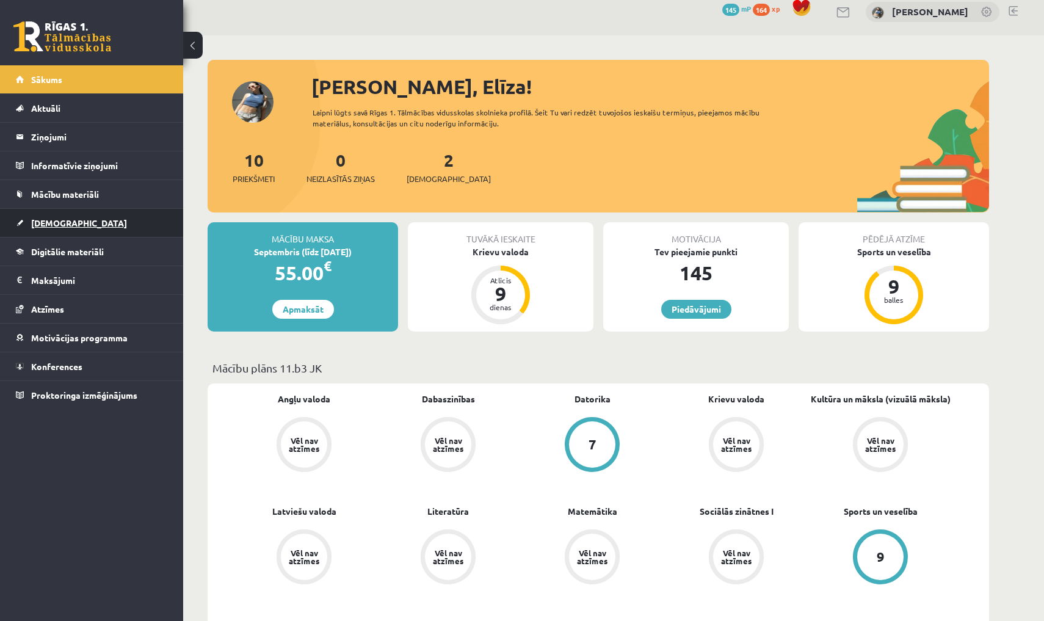
click at [117, 222] on link "[DEMOGRAPHIC_DATA]" at bounding box center [92, 223] width 152 height 28
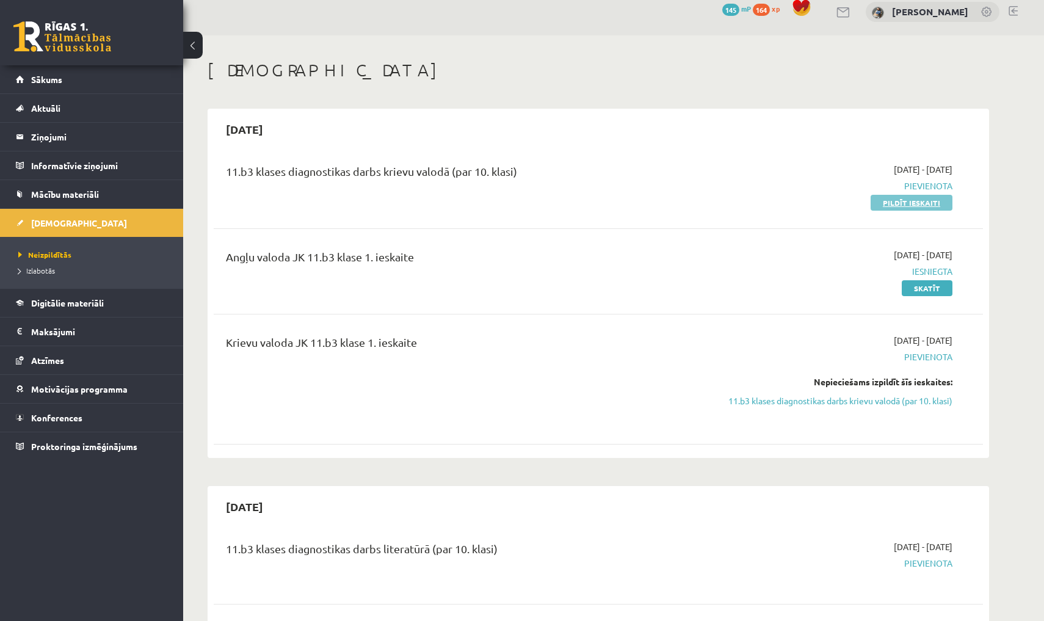
click at [881, 200] on link "Pildīt ieskaiti" at bounding box center [911, 203] width 82 height 16
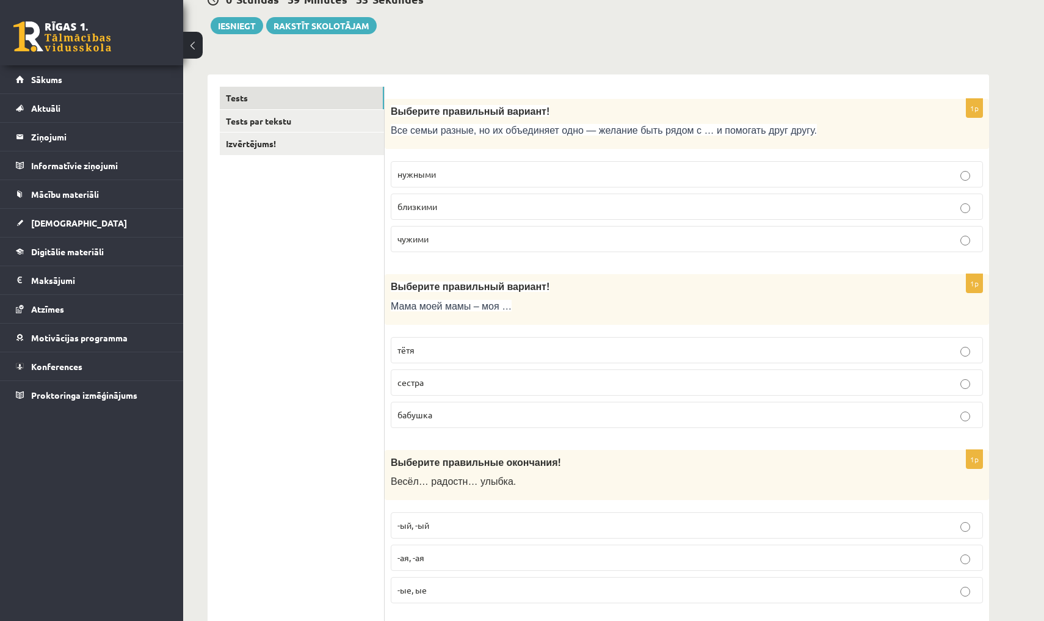
scroll to position [129, 0]
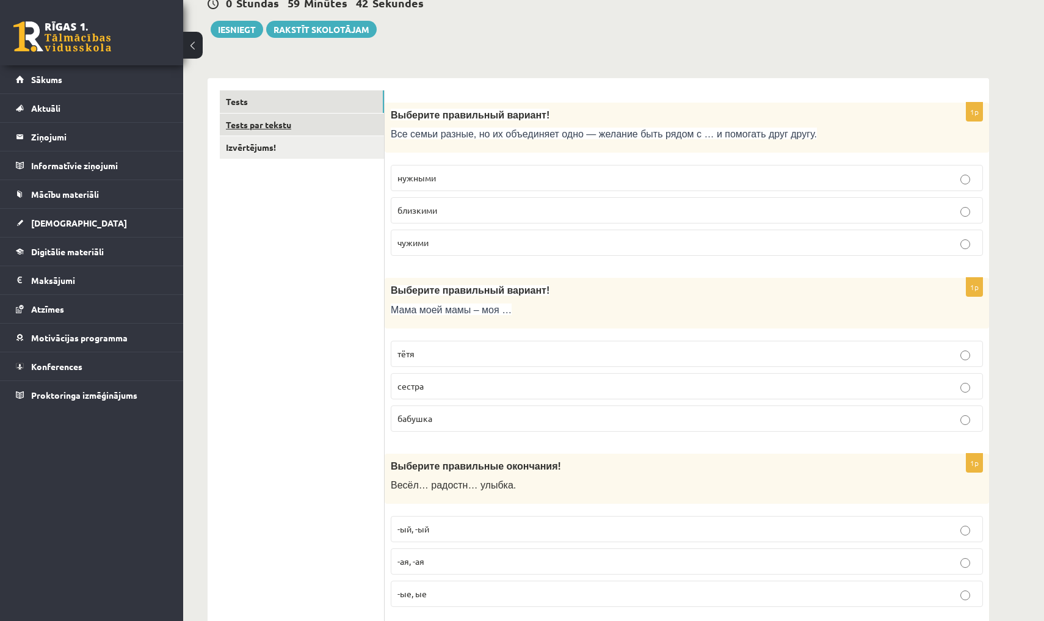
click at [284, 128] on link "Tests par tekstu" at bounding box center [302, 125] width 164 height 23
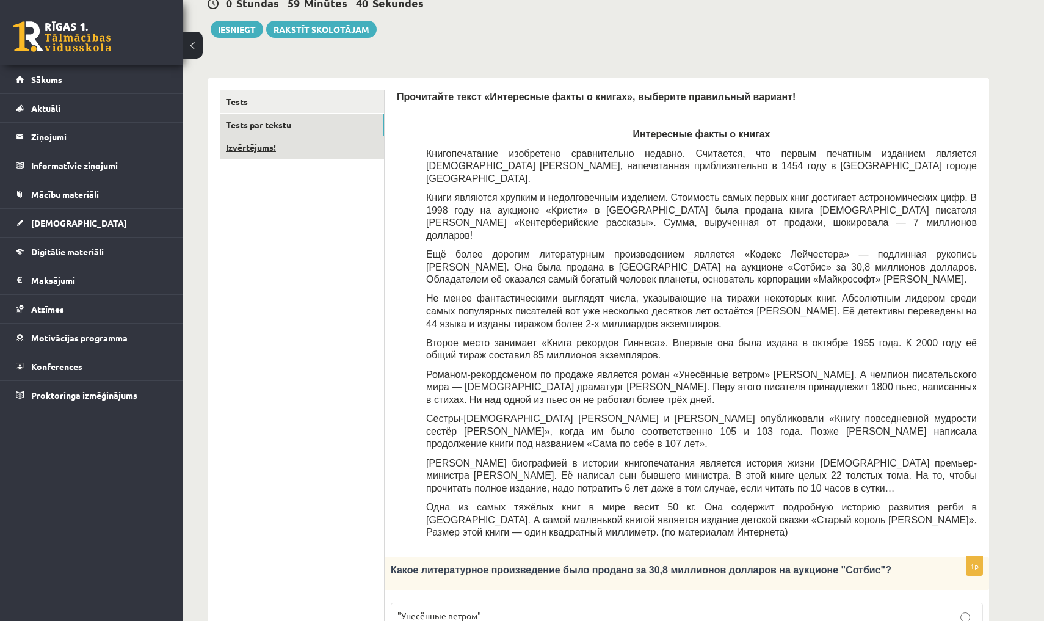
click at [287, 145] on link "Izvērtējums!" at bounding box center [302, 147] width 164 height 23
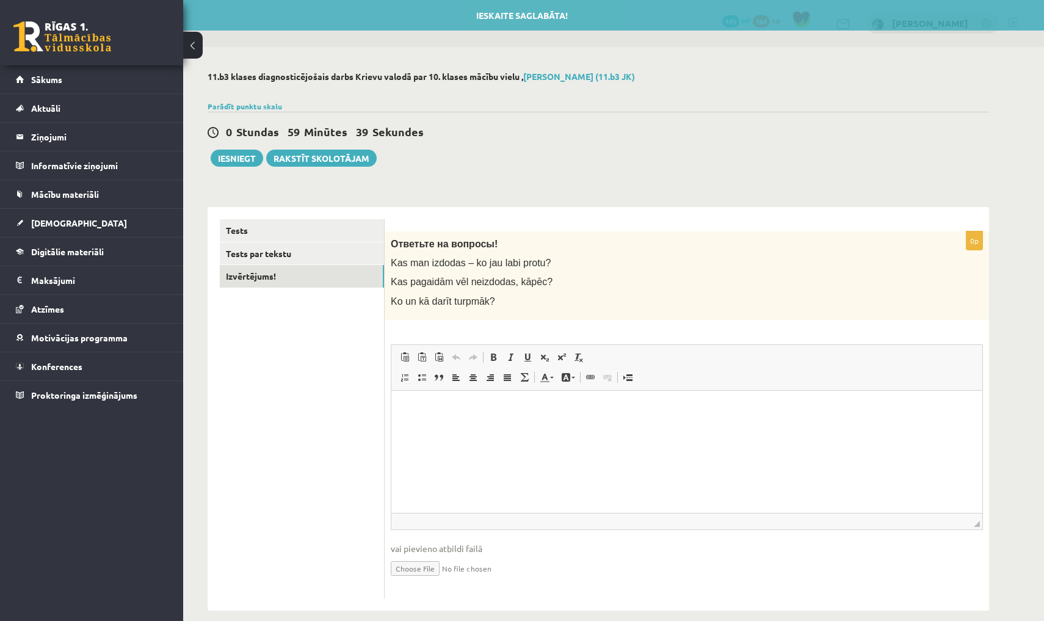
scroll to position [0, 0]
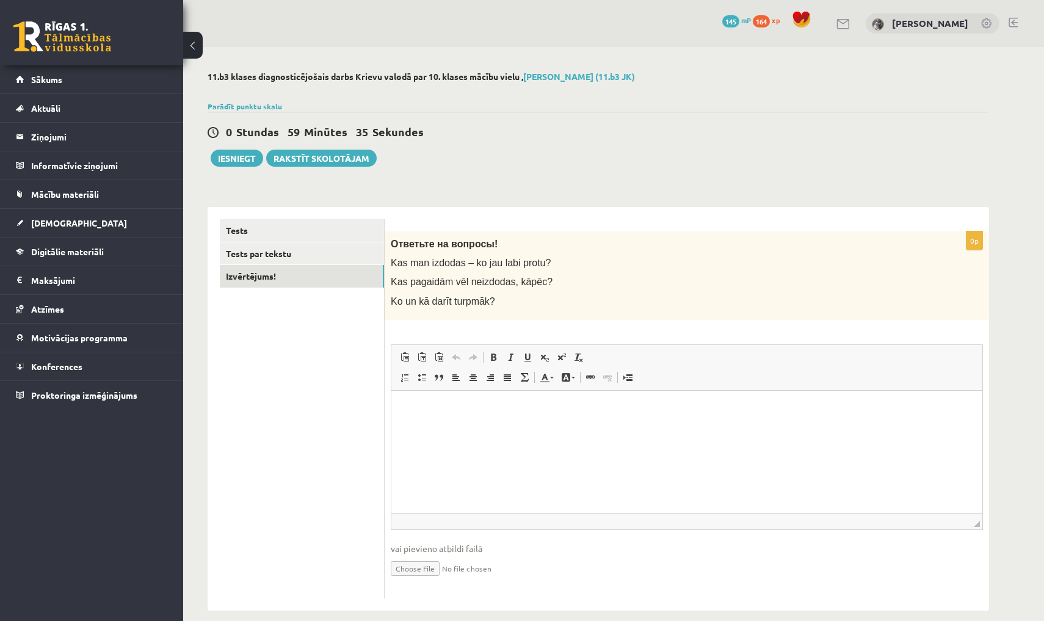
click at [488, 400] on html at bounding box center [686, 408] width 591 height 37
click at [372, 235] on link "Tests" at bounding box center [302, 230] width 164 height 23
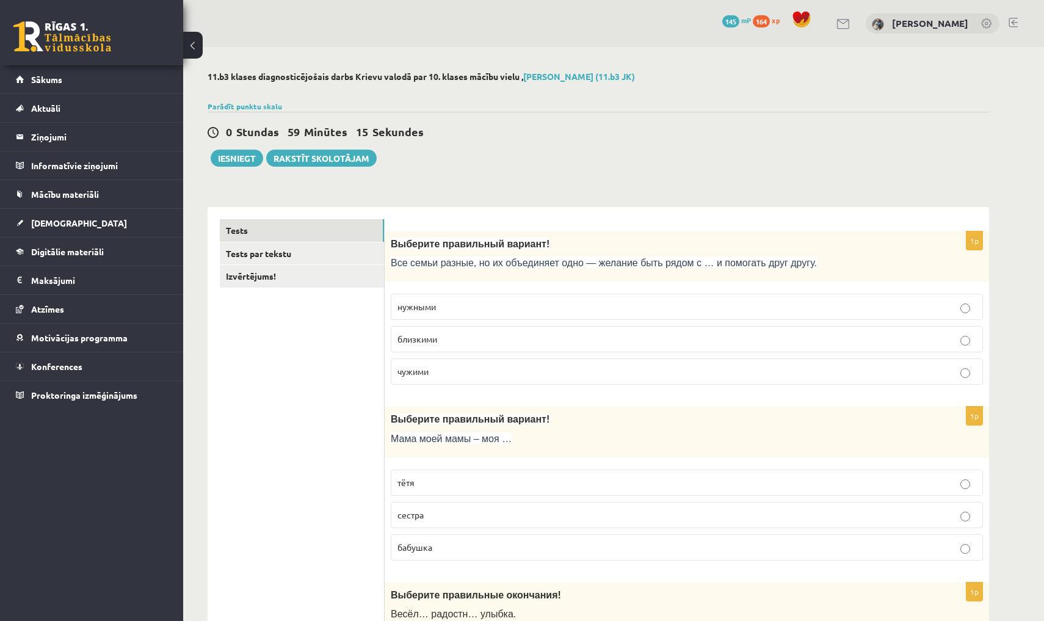
click at [590, 343] on p "близкими" at bounding box center [686, 339] width 579 height 13
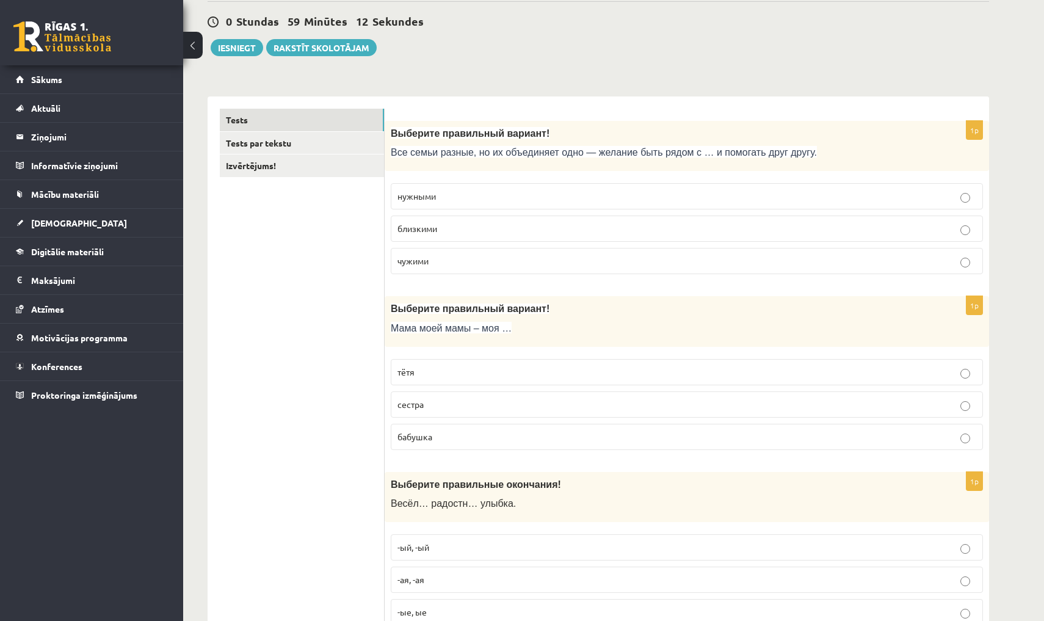
scroll to position [125, 0]
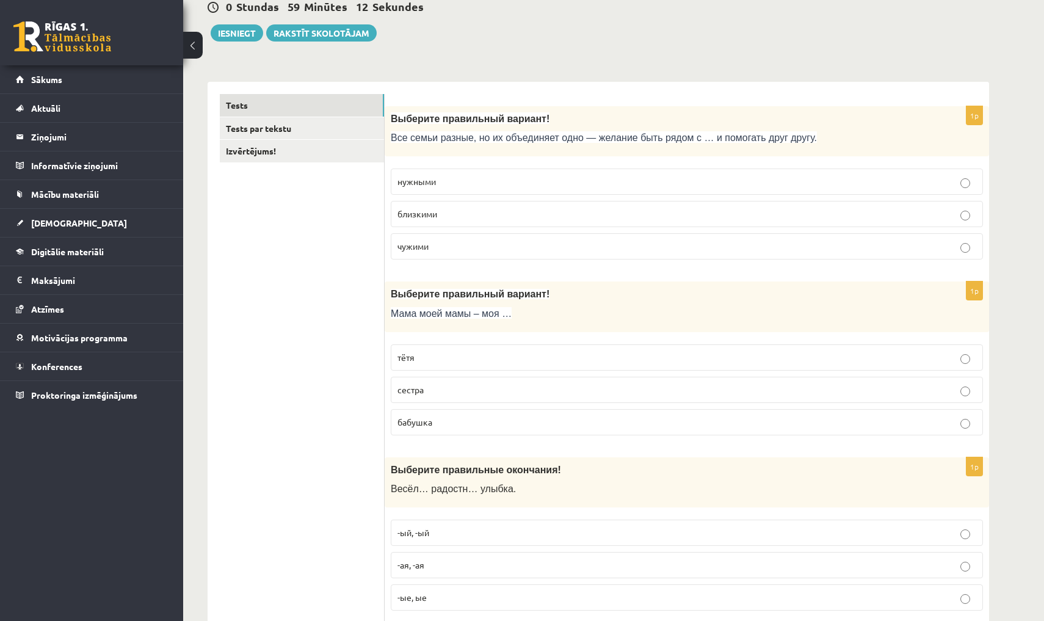
click at [571, 420] on p "бабушка" at bounding box center [686, 422] width 579 height 13
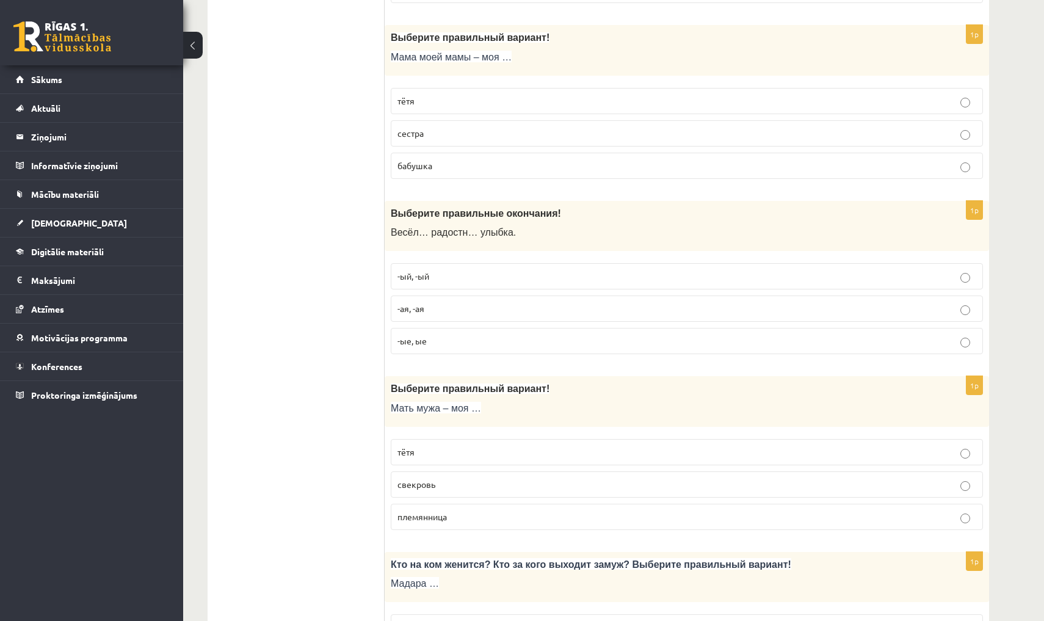
scroll to position [384, 0]
click at [585, 309] on p "-ая, -ая" at bounding box center [686, 306] width 579 height 13
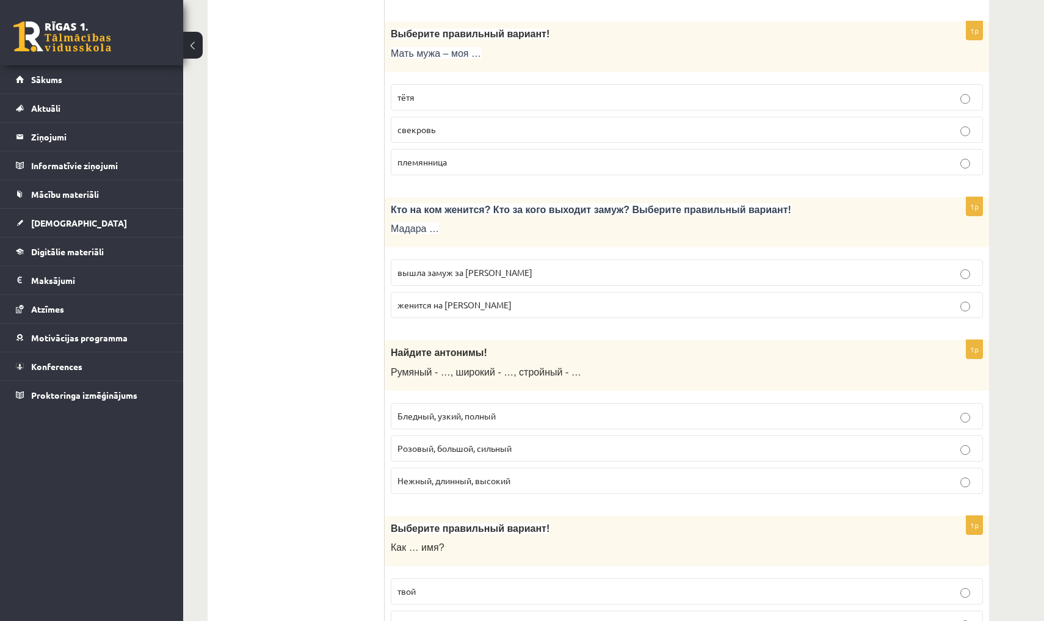
scroll to position [736, 0]
click at [424, 127] on span "свекровь" at bounding box center [416, 129] width 38 height 11
click at [447, 274] on p "вышла замуж за Марка" at bounding box center [686, 272] width 579 height 13
click at [442, 403] on label "Бледный, узкий, полный" at bounding box center [687, 416] width 592 height 26
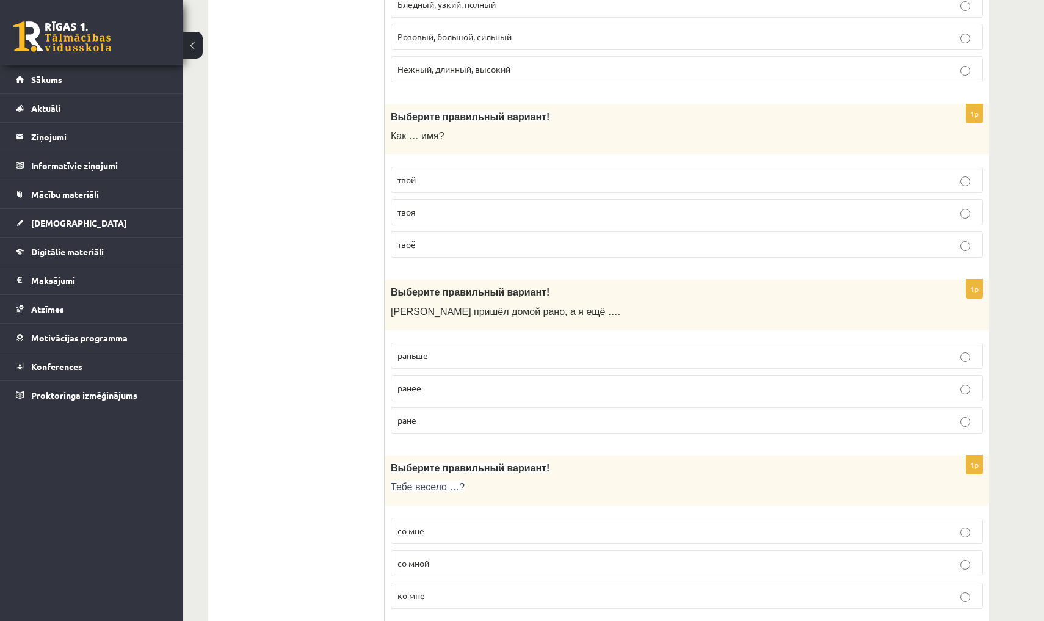
scroll to position [1144, 0]
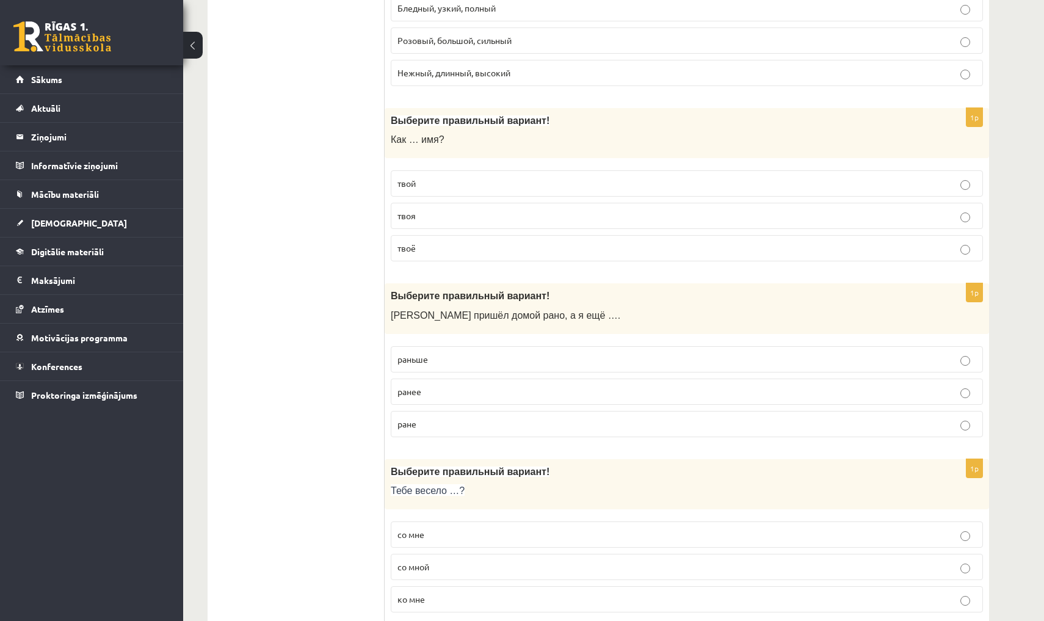
click at [438, 215] on p "твоя" at bounding box center [686, 215] width 579 height 13
click at [436, 235] on label "твоё" at bounding box center [687, 248] width 592 height 26
click at [444, 358] on p "раньше" at bounding box center [686, 359] width 579 height 13
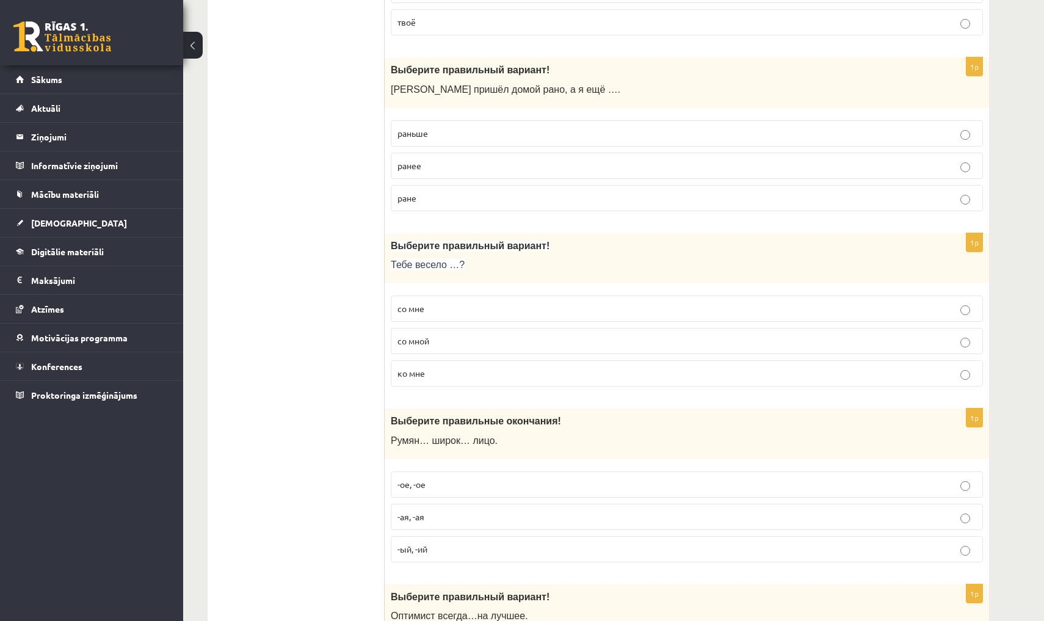
scroll to position [1368, 0]
click at [433, 336] on p "со мной" at bounding box center [686, 342] width 579 height 13
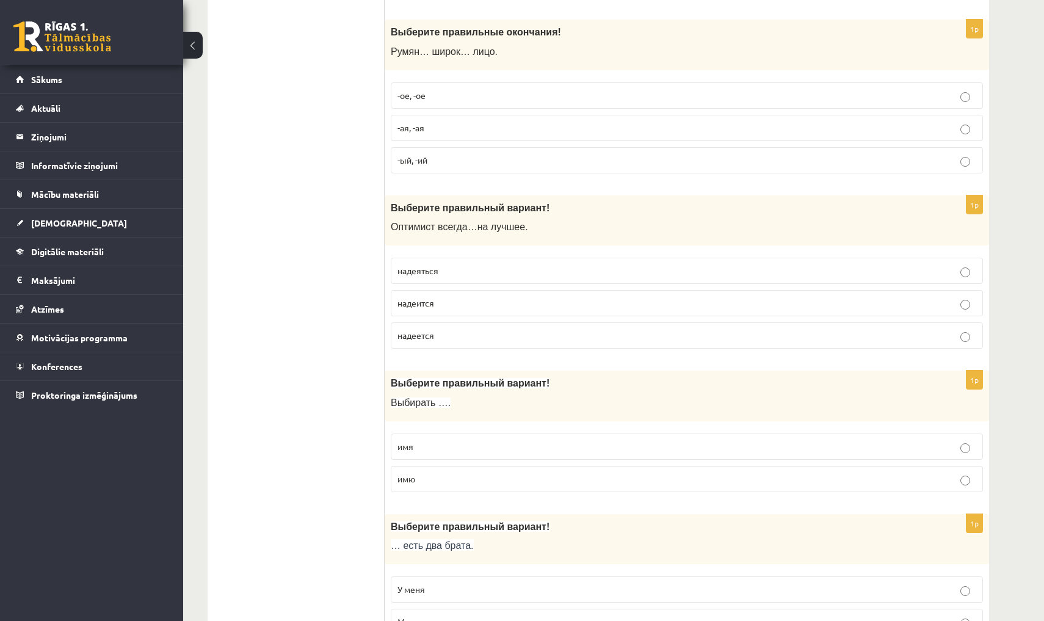
scroll to position [1755, 0]
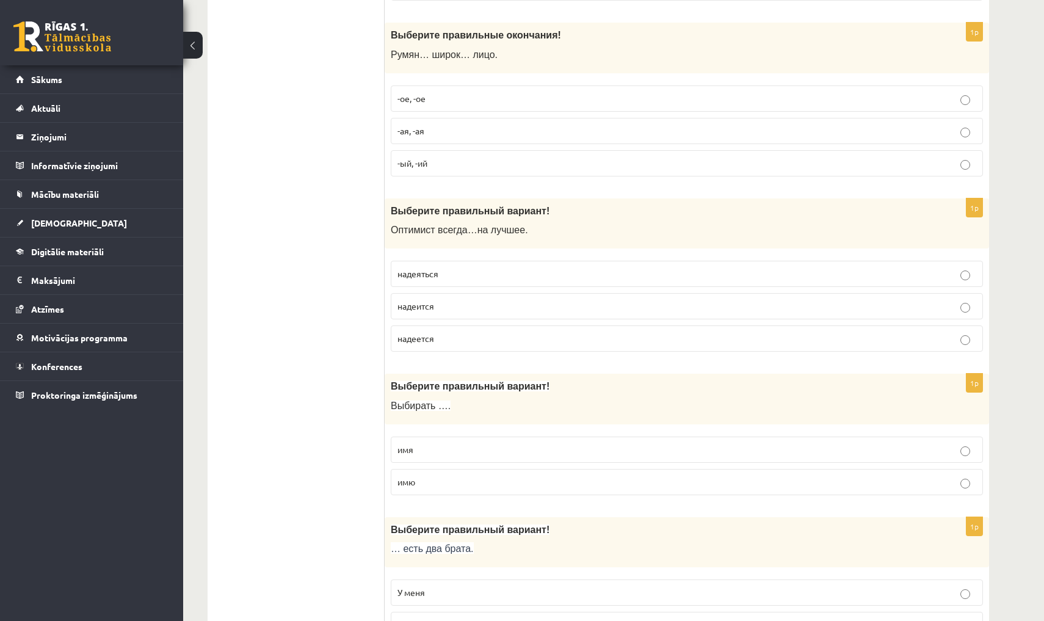
click at [445, 92] on p "-ое, -ое" at bounding box center [686, 98] width 579 height 13
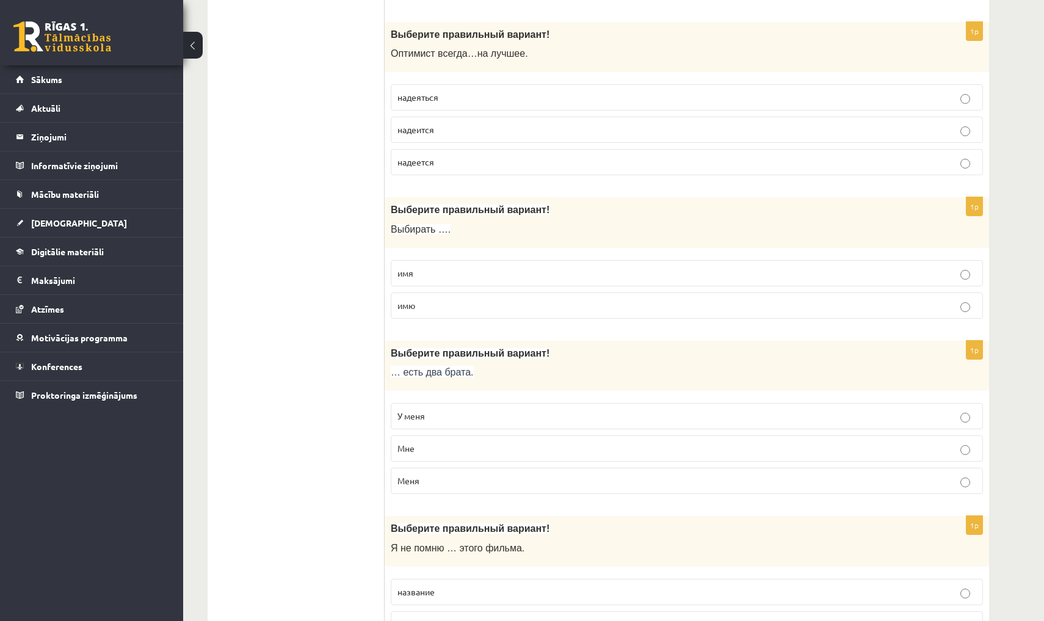
scroll to position [1931, 0]
click at [436, 84] on label "надеяться" at bounding box center [687, 97] width 592 height 26
click at [480, 267] on p "имя" at bounding box center [686, 273] width 579 height 13
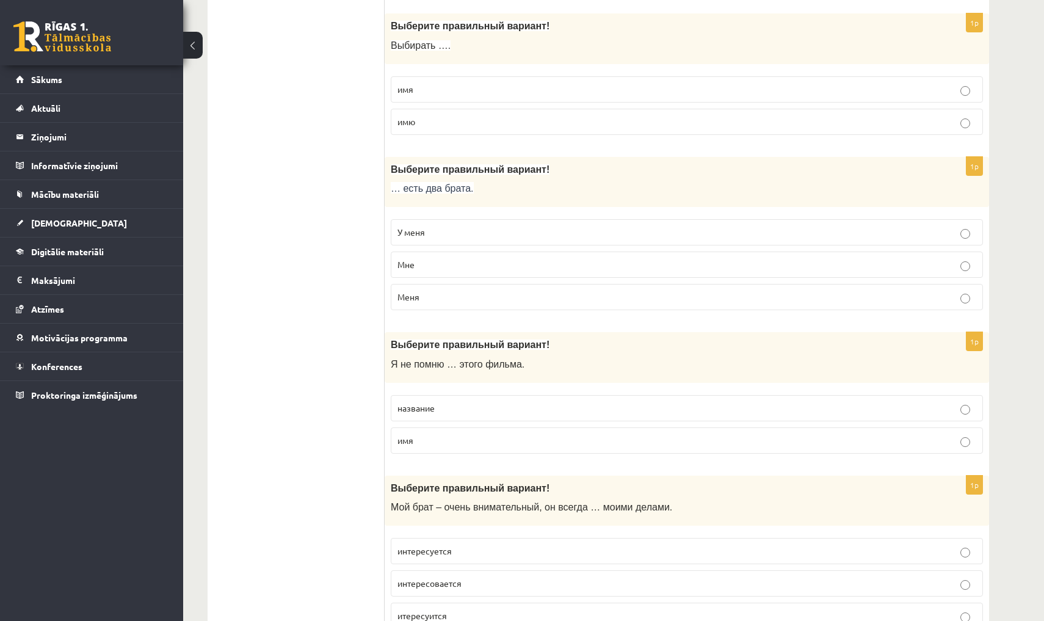
scroll to position [2117, 0]
click at [492, 224] on p "У меня" at bounding box center [686, 230] width 579 height 13
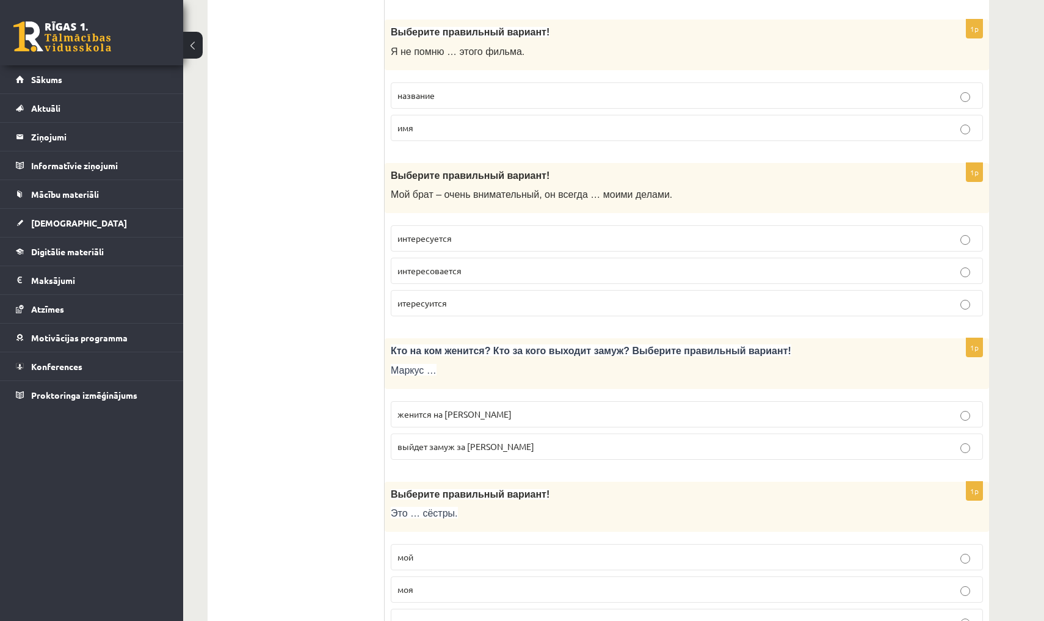
scroll to position [2433, 0]
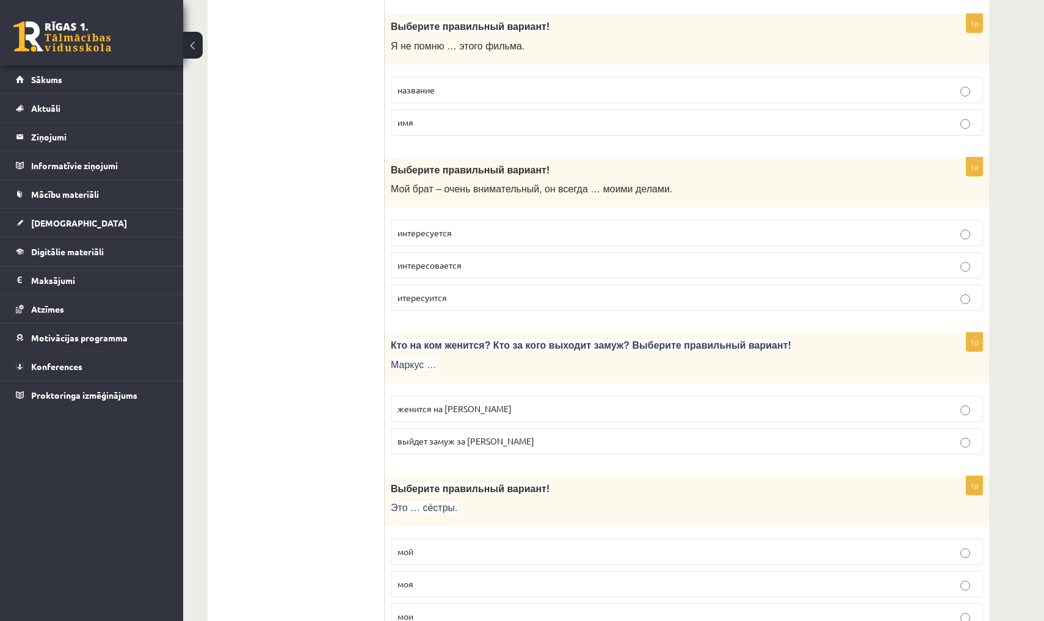
click at [501, 77] on label "название" at bounding box center [687, 90] width 592 height 26
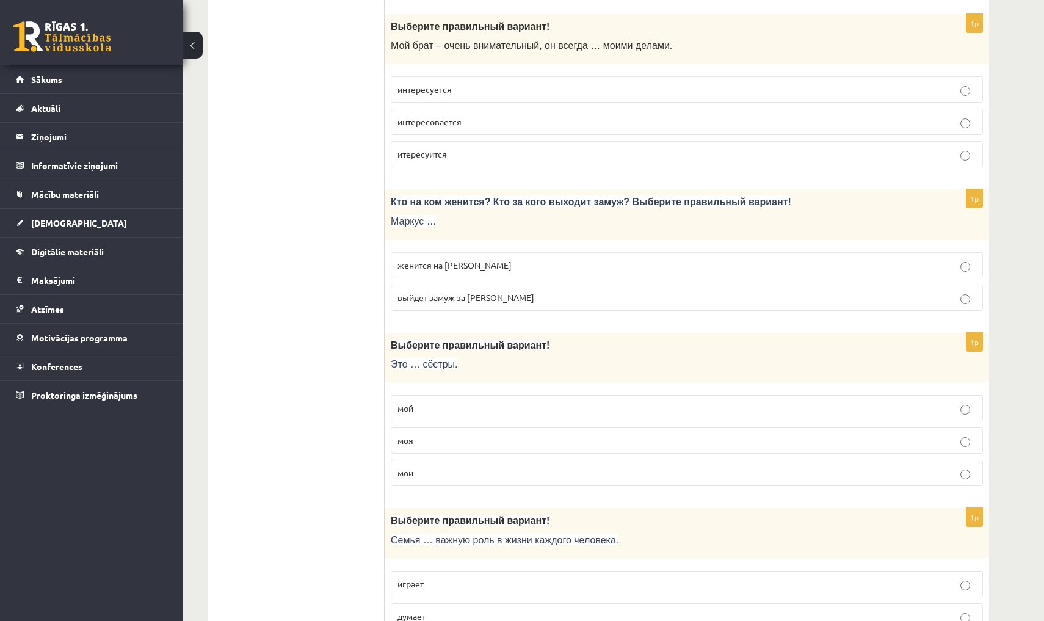
scroll to position [2579, 0]
click at [497, 74] on label "интересуется" at bounding box center [687, 87] width 592 height 26
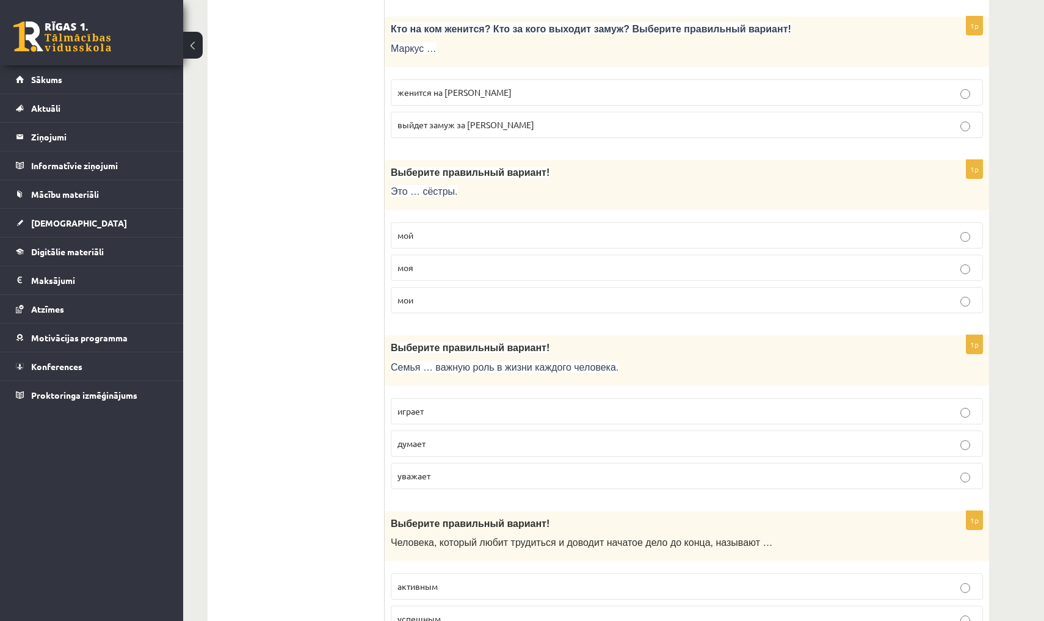
scroll to position [2753, 0]
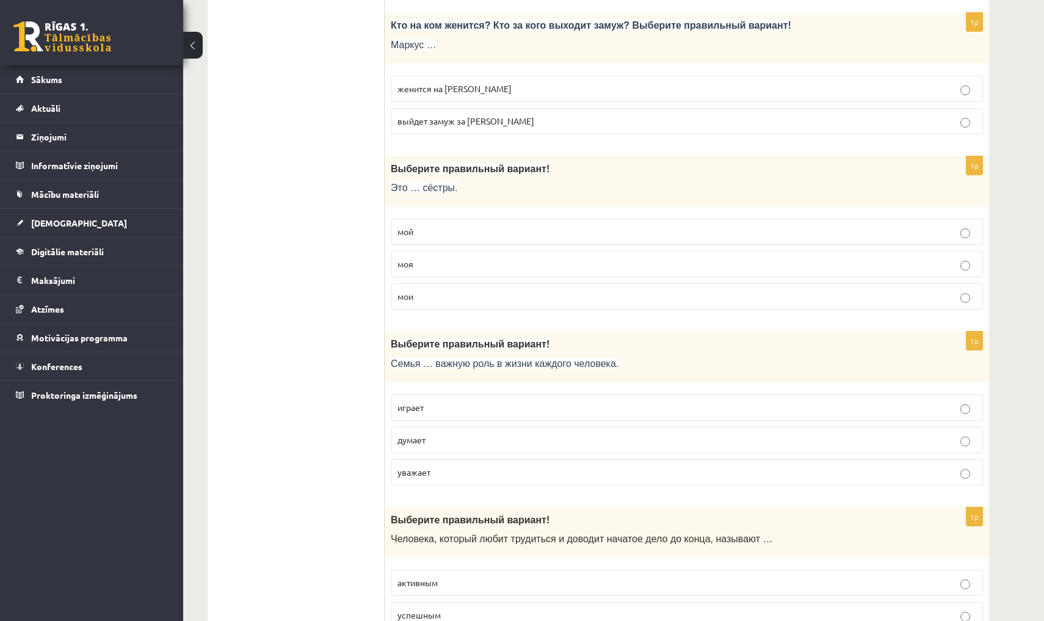
click at [544, 116] on label "выйдет замуж за Агнию" at bounding box center [687, 121] width 592 height 26
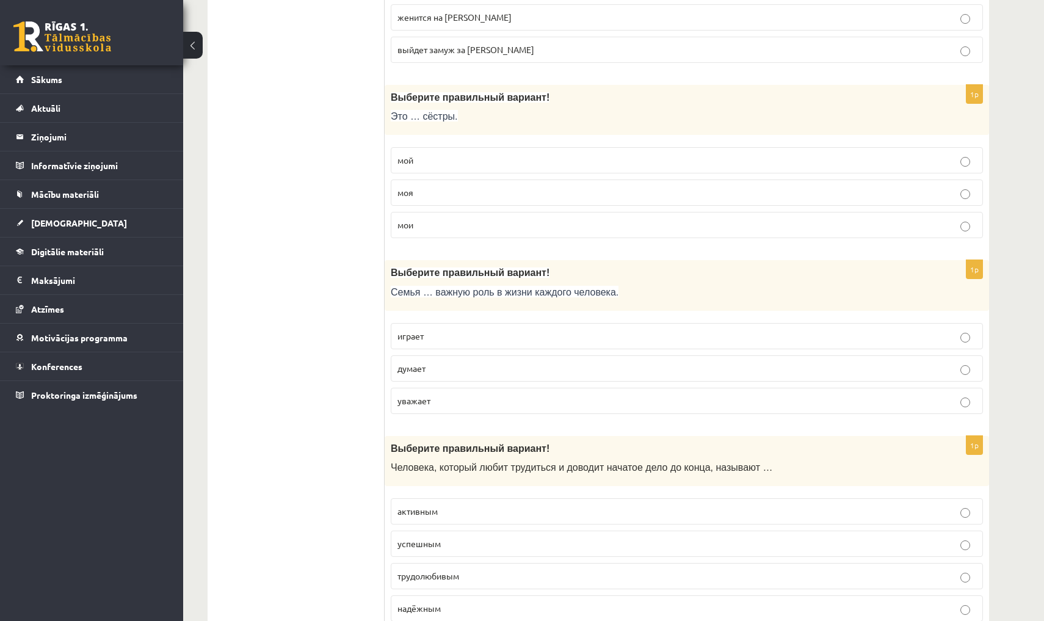
scroll to position [2824, 0]
click at [553, 218] on p "мои" at bounding box center [686, 224] width 579 height 13
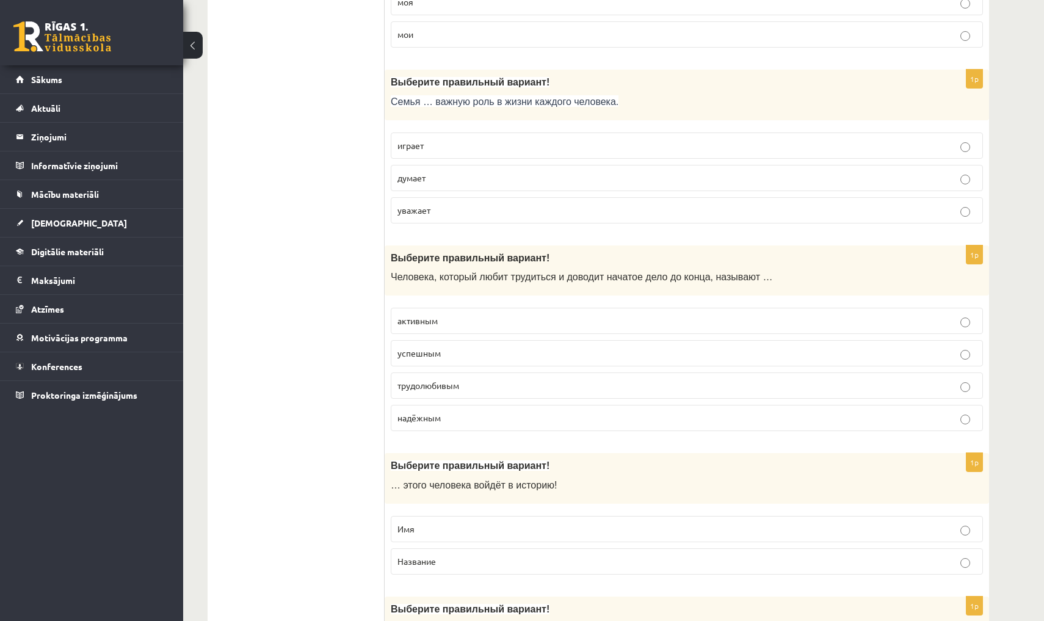
scroll to position [3032, 0]
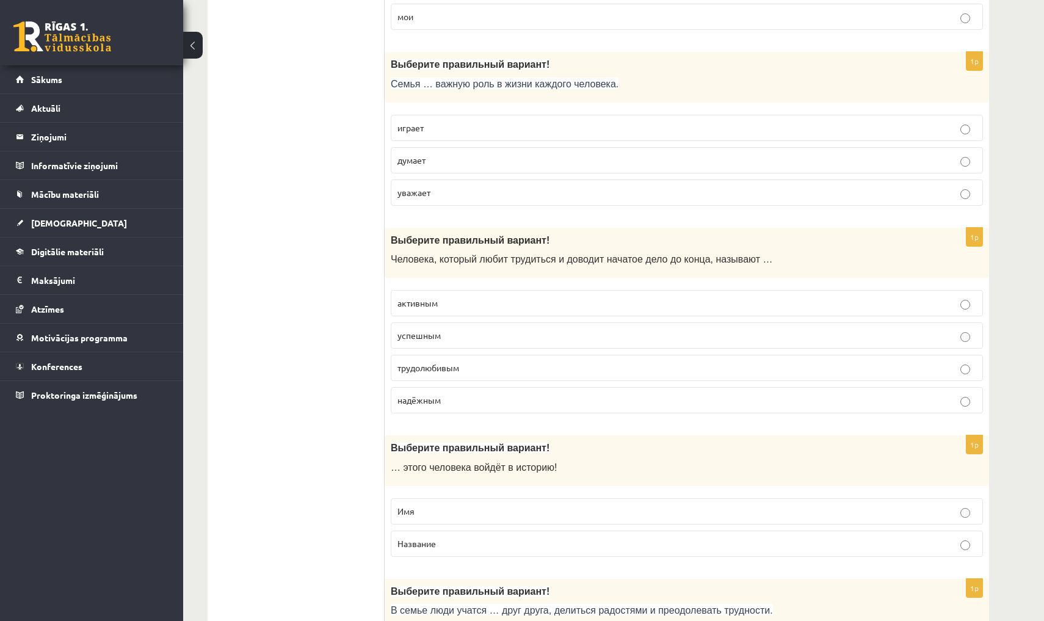
click at [522, 122] on label "играет" at bounding box center [687, 128] width 592 height 26
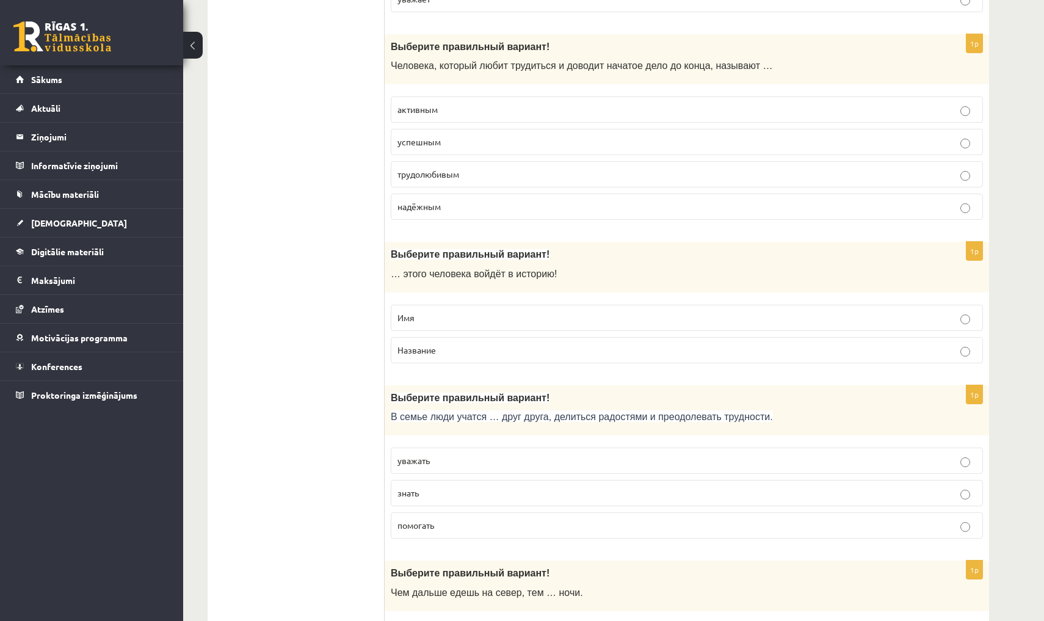
scroll to position [3229, 0]
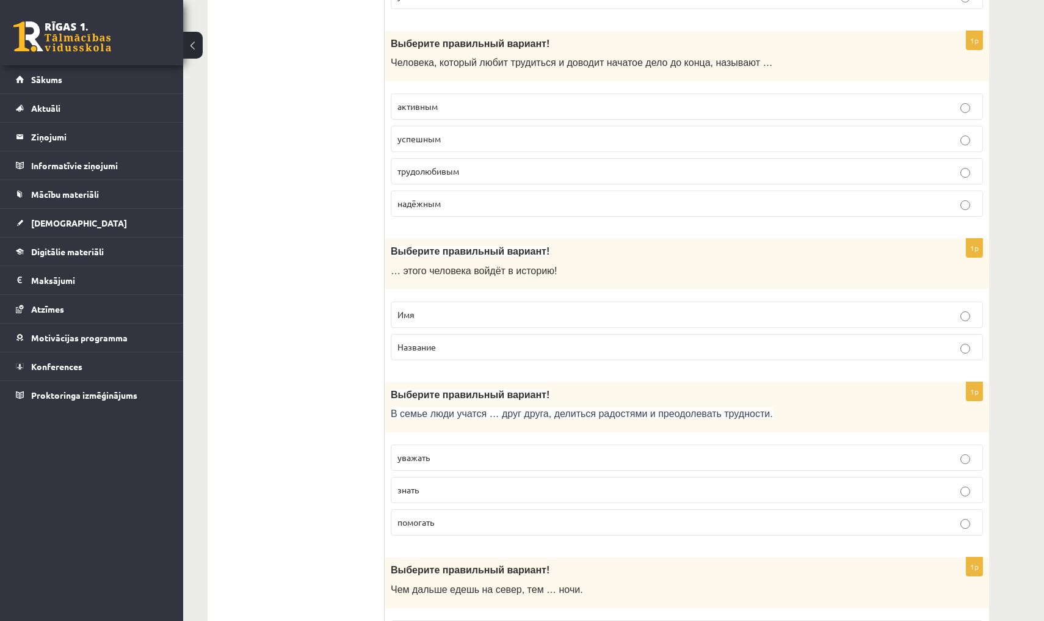
click at [528, 165] on p "трудолюбивым" at bounding box center [686, 171] width 579 height 13
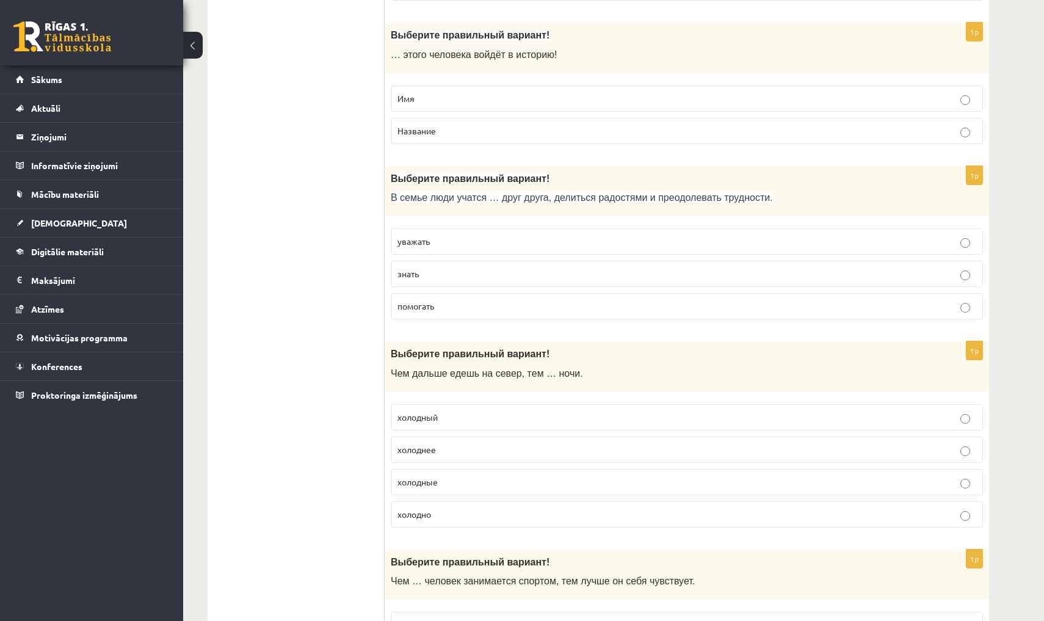
scroll to position [3447, 0]
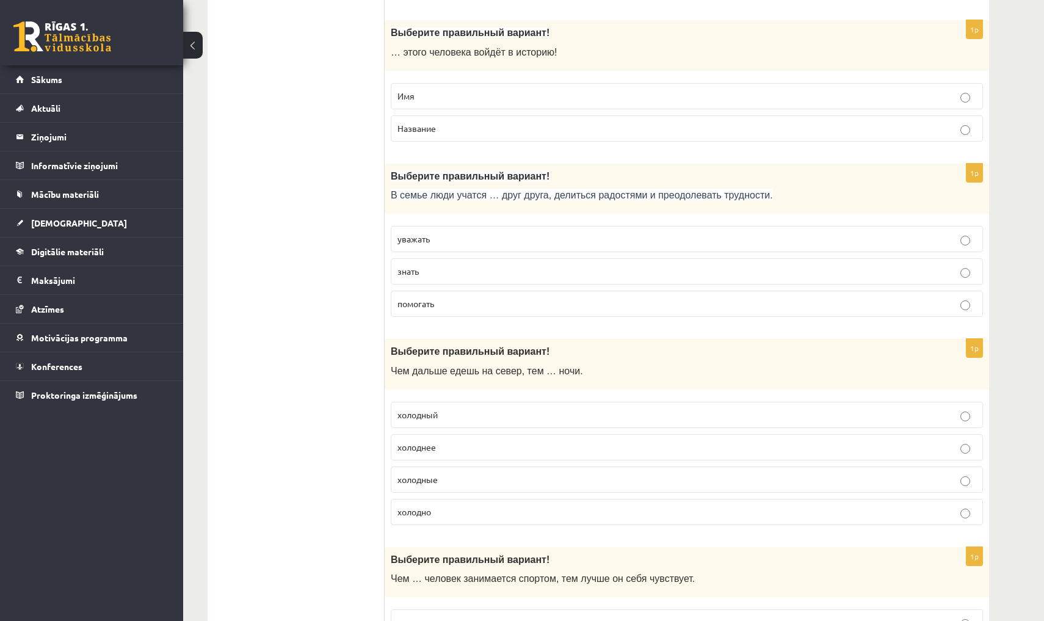
click at [520, 90] on p "Имя" at bounding box center [686, 96] width 579 height 13
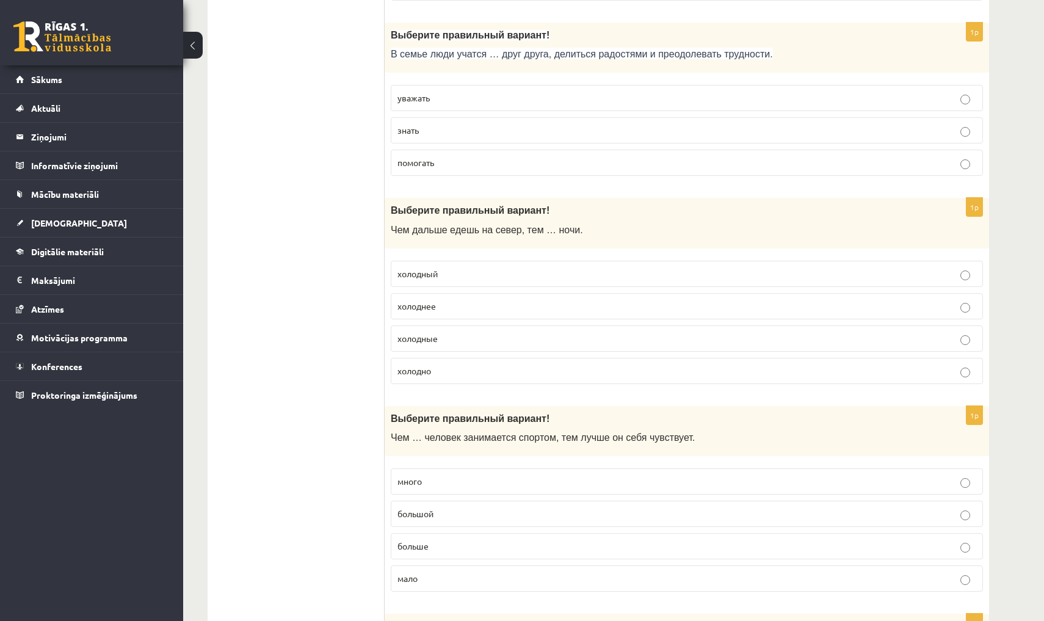
scroll to position [3591, 0]
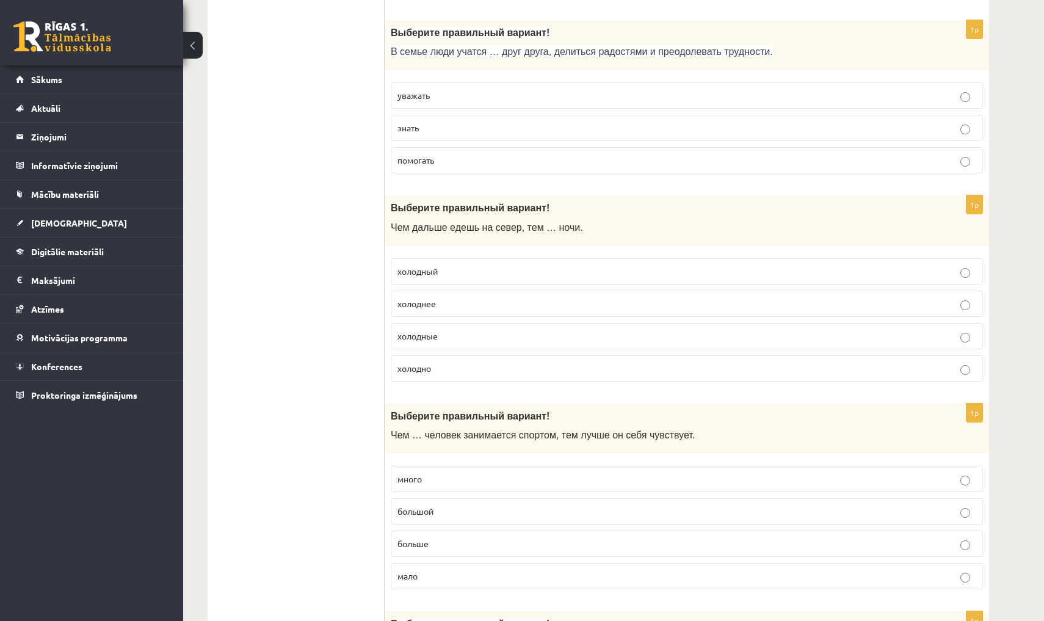
click at [536, 89] on p "уважать" at bounding box center [686, 95] width 579 height 13
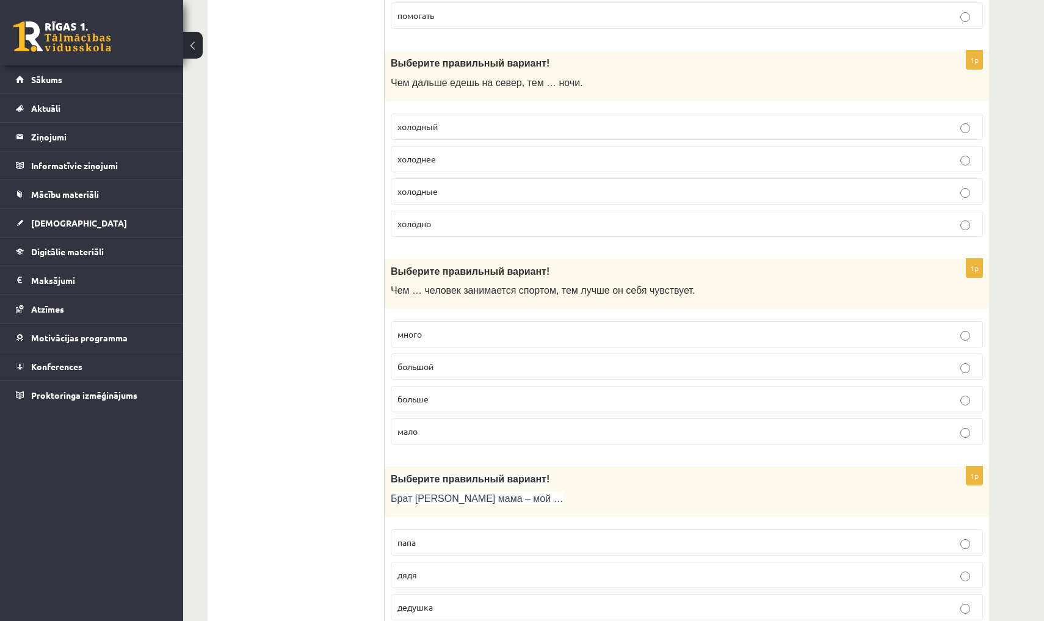
scroll to position [3731, 0]
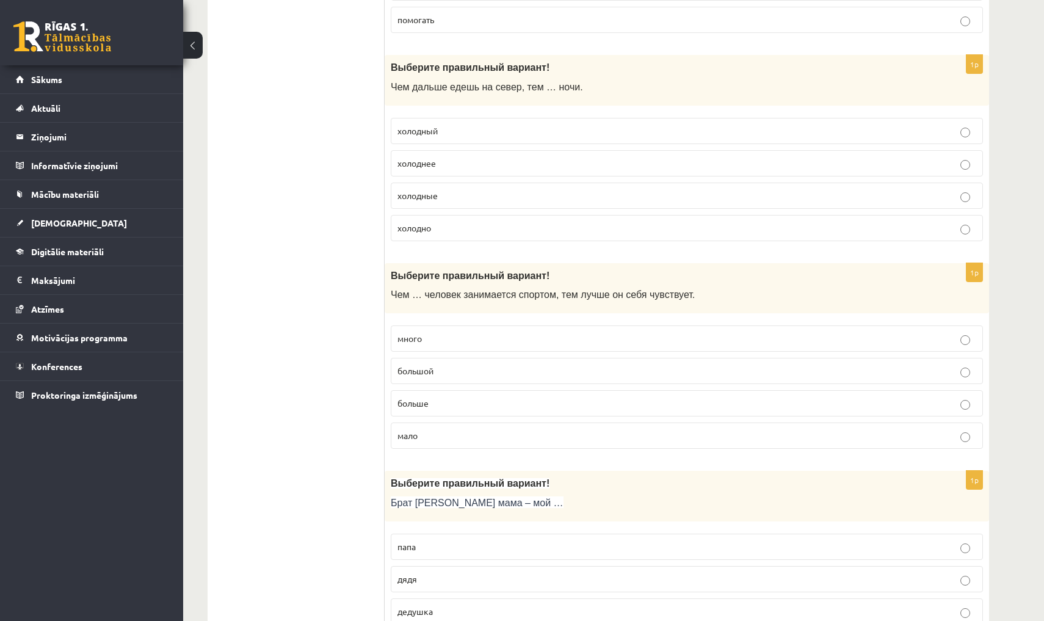
click at [577, 157] on p "холоднее" at bounding box center [686, 163] width 579 height 13
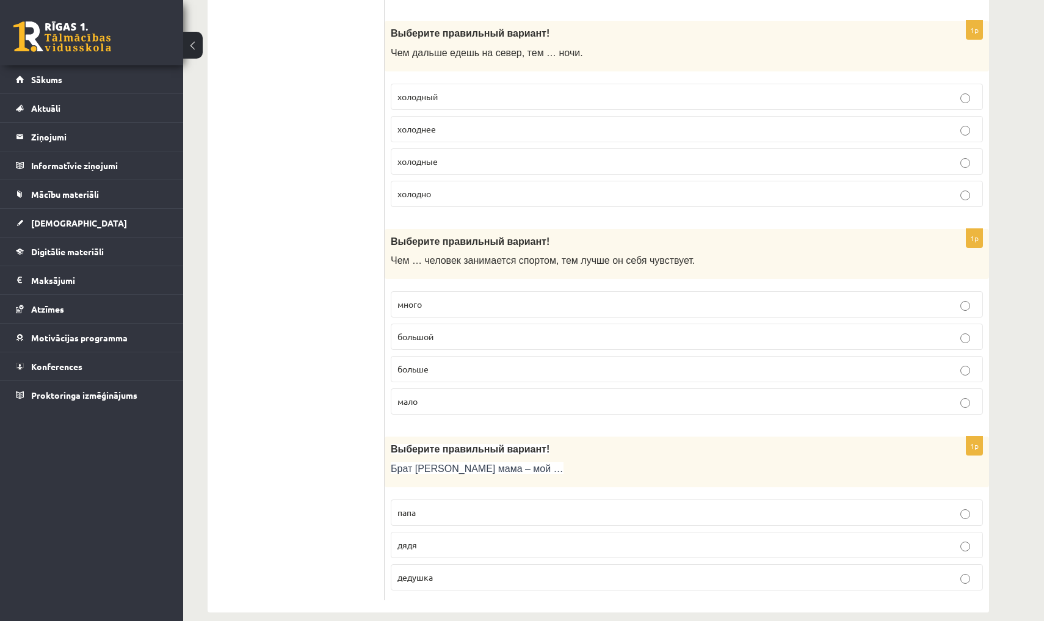
scroll to position [3765, 0]
click at [579, 363] on p "больше" at bounding box center [686, 369] width 579 height 13
click at [557, 539] on p "дядя" at bounding box center [686, 545] width 579 height 13
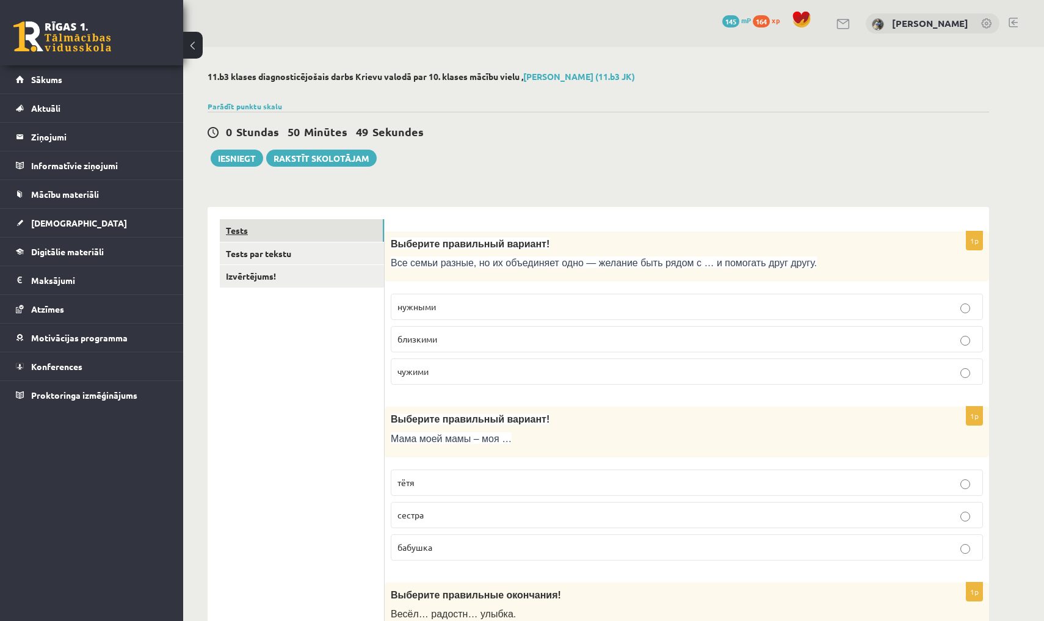
scroll to position [0, 0]
click at [309, 252] on link "Tests par tekstu" at bounding box center [302, 253] width 164 height 23
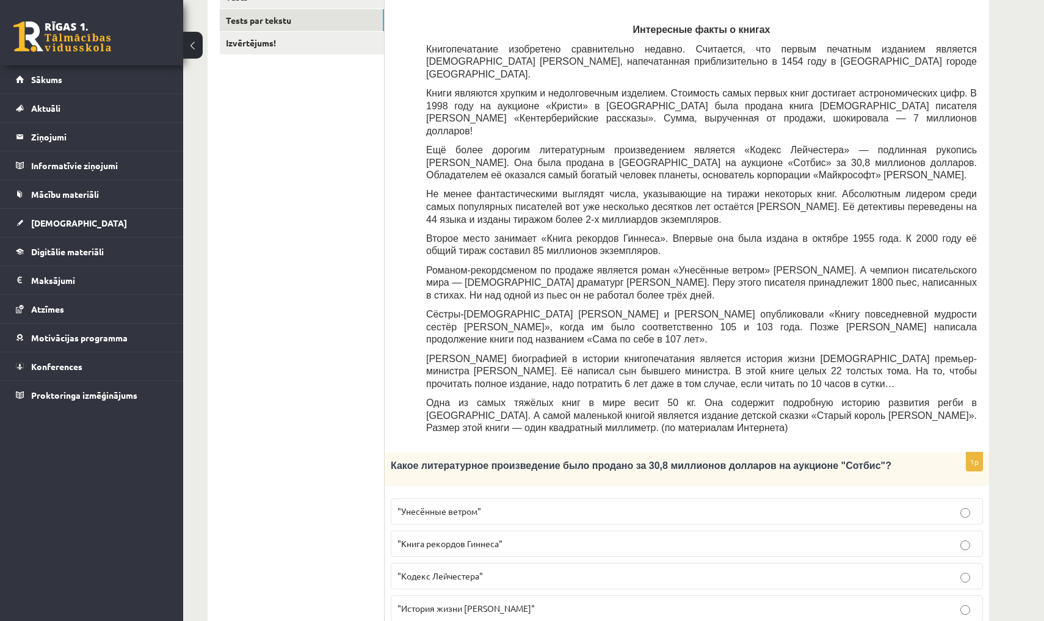
scroll to position [233, 0]
click at [586, 499] on label ""Унесённые ветром"" at bounding box center [687, 512] width 592 height 26
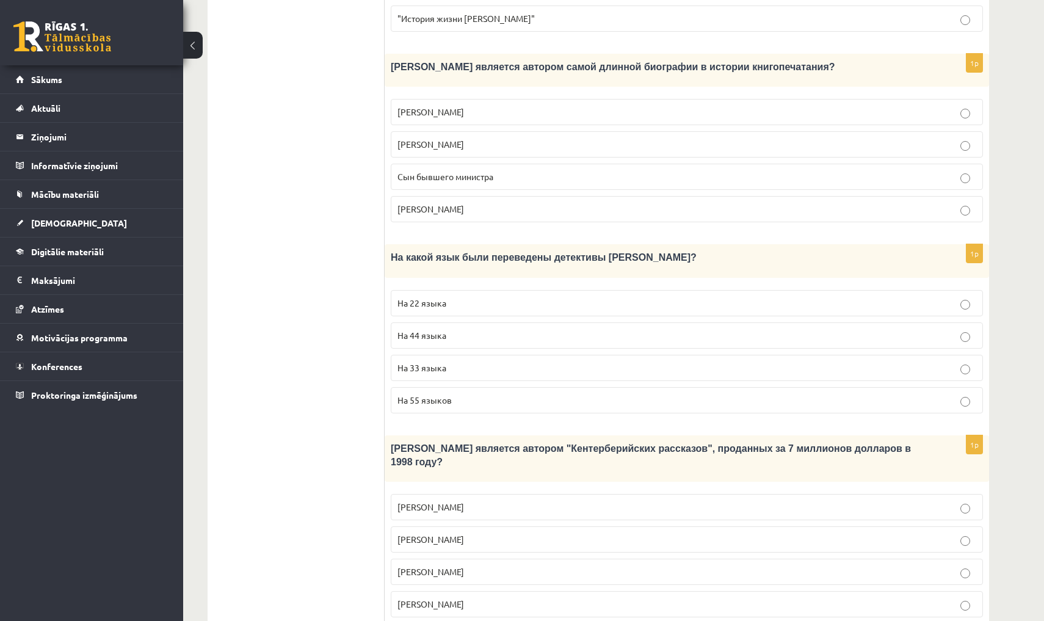
scroll to position [824, 0]
click at [491, 328] on p "На 44 языка" at bounding box center [686, 334] width 579 height 13
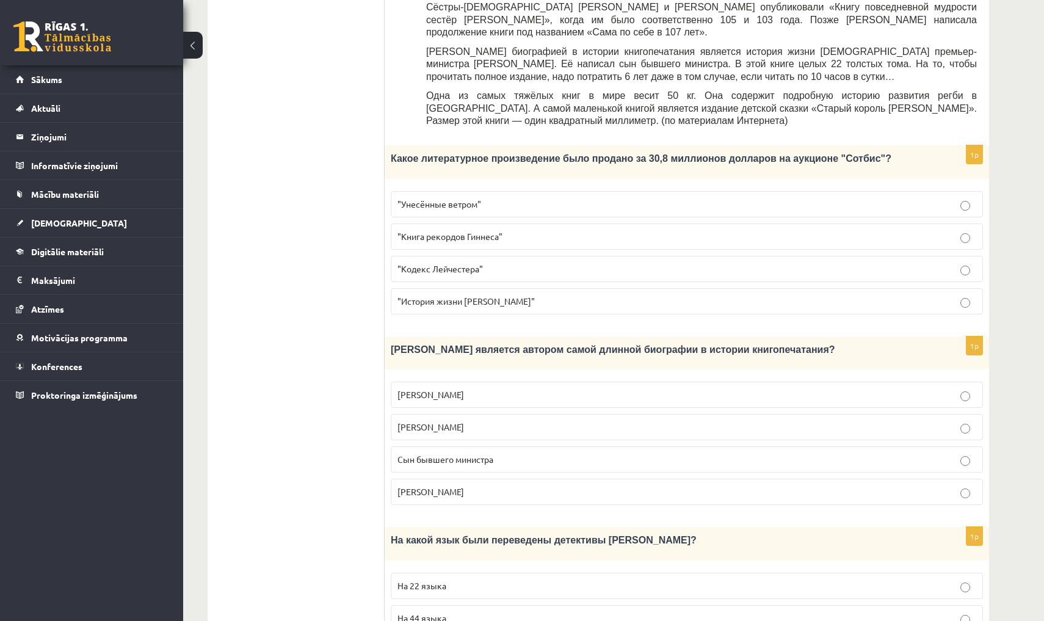
scroll to position [541, 0]
click at [465, 254] on label ""Кодекс Лейчестера"" at bounding box center [687, 267] width 592 height 26
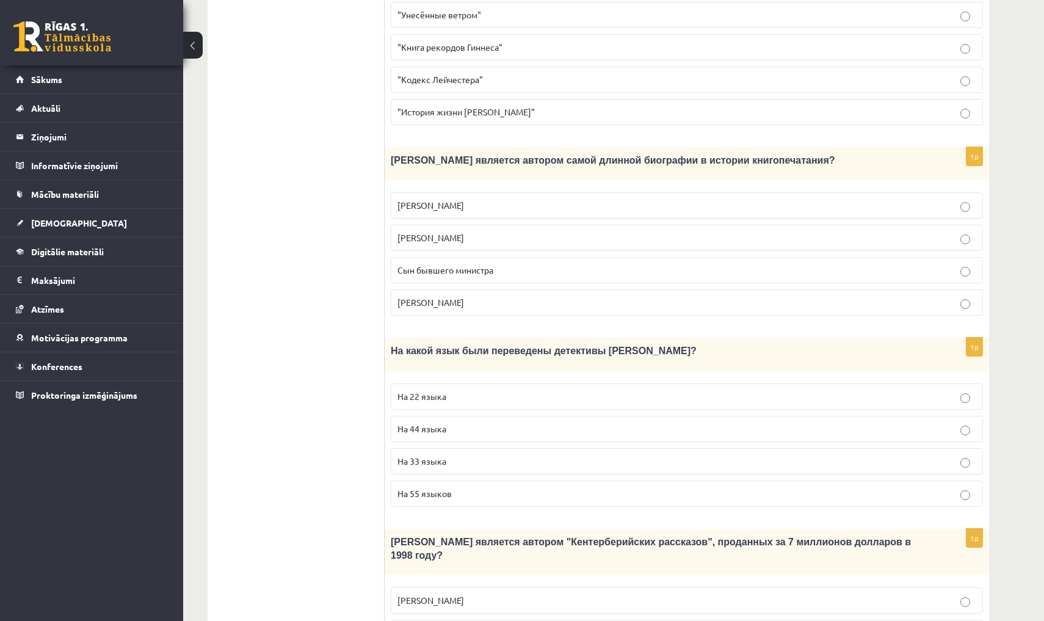
scroll to position [729, 0]
click at [427, 265] on span "Сын бывшего министра" at bounding box center [445, 270] width 96 height 11
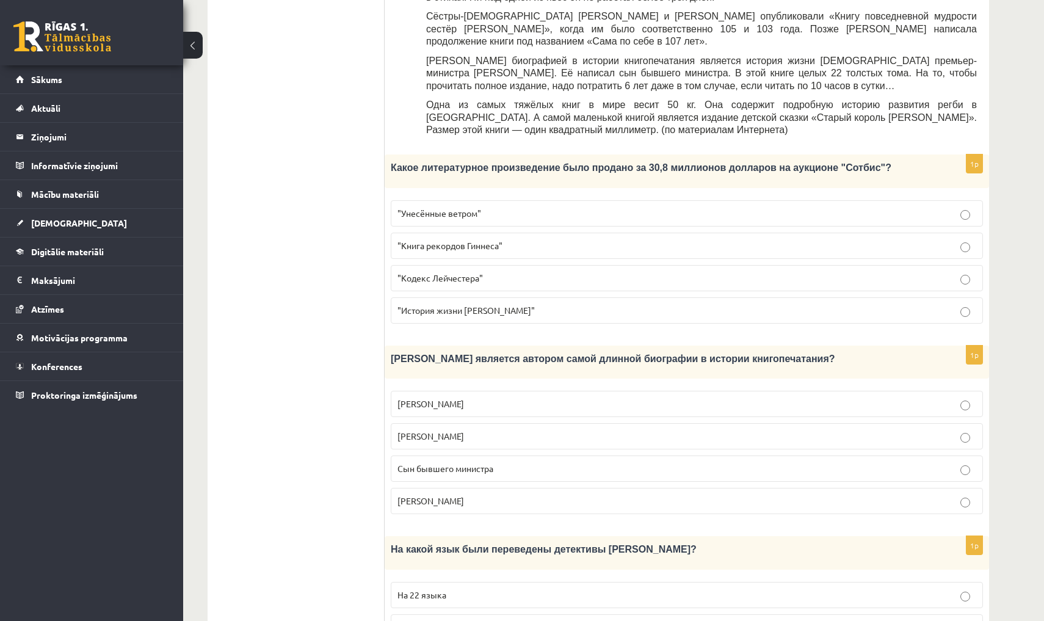
scroll to position [532, 0]
click at [442, 239] on span ""Книга рекордов Гиннеса"" at bounding box center [449, 244] width 105 height 11
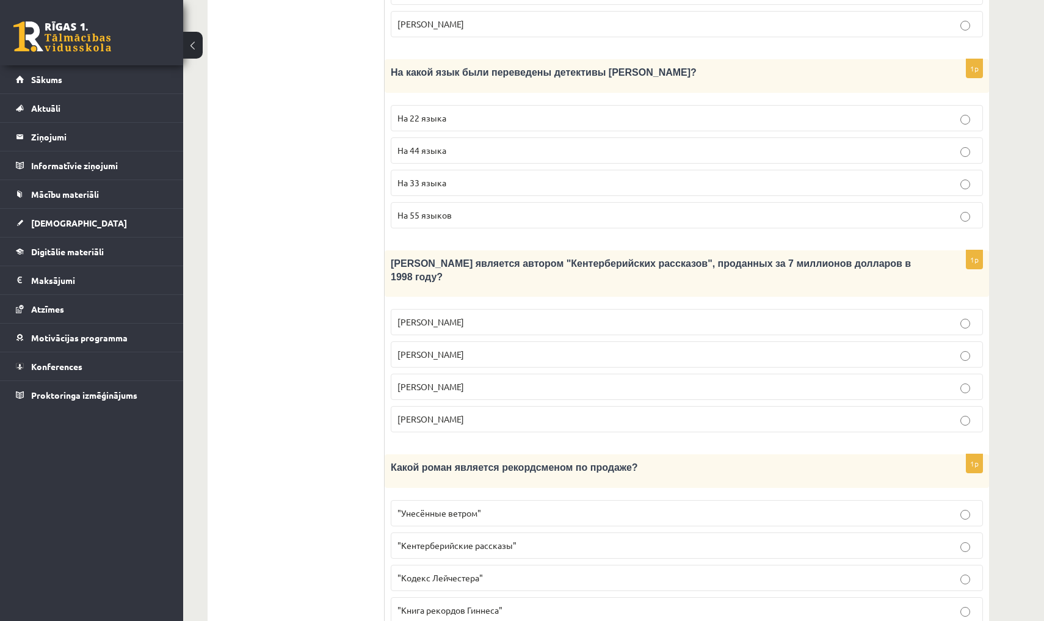
scroll to position [1007, 0]
click at [502, 572] on p ""Кодекс Лейчестера"" at bounding box center [686, 578] width 579 height 13
click at [452, 381] on span "Джефри Чосер" at bounding box center [430, 386] width 67 height 11
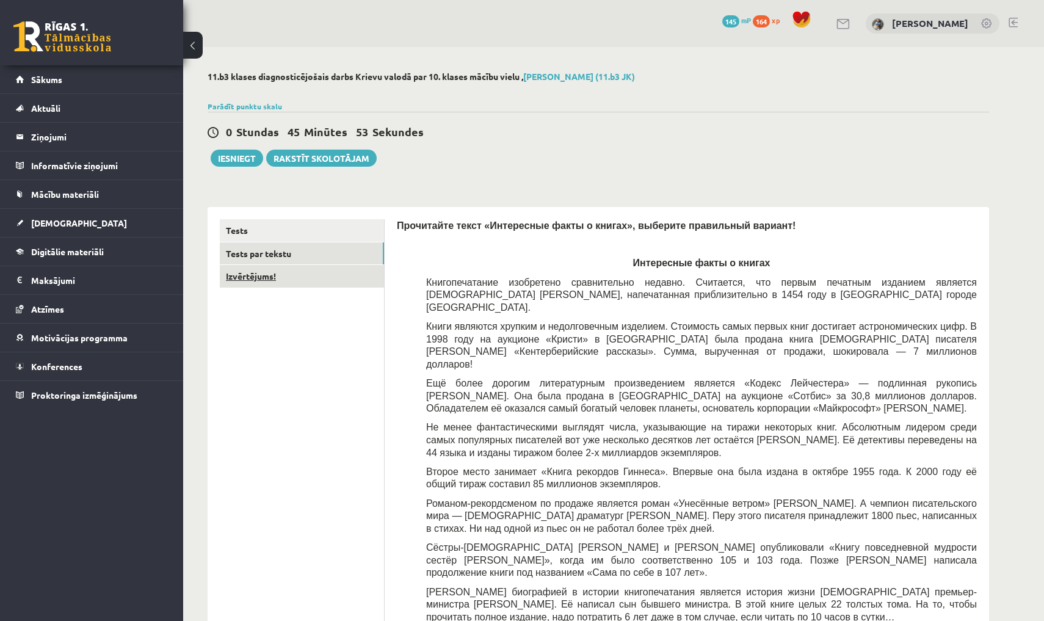
scroll to position [0, 0]
click at [227, 161] on button "Iesniegt" at bounding box center [237, 158] width 52 height 17
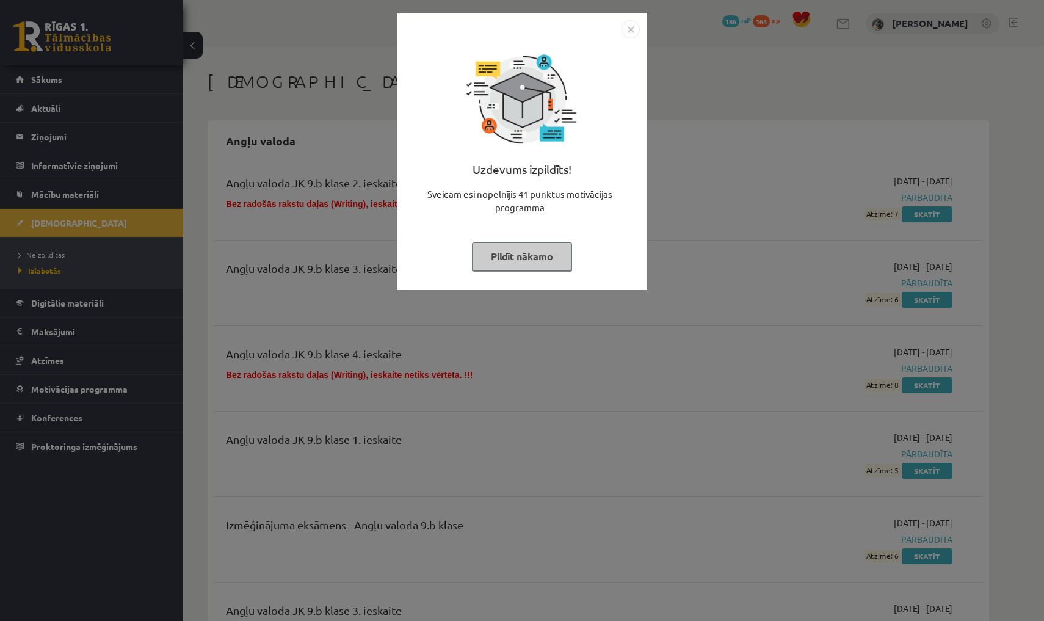
click at [633, 32] on img "Close" at bounding box center [630, 29] width 18 height 18
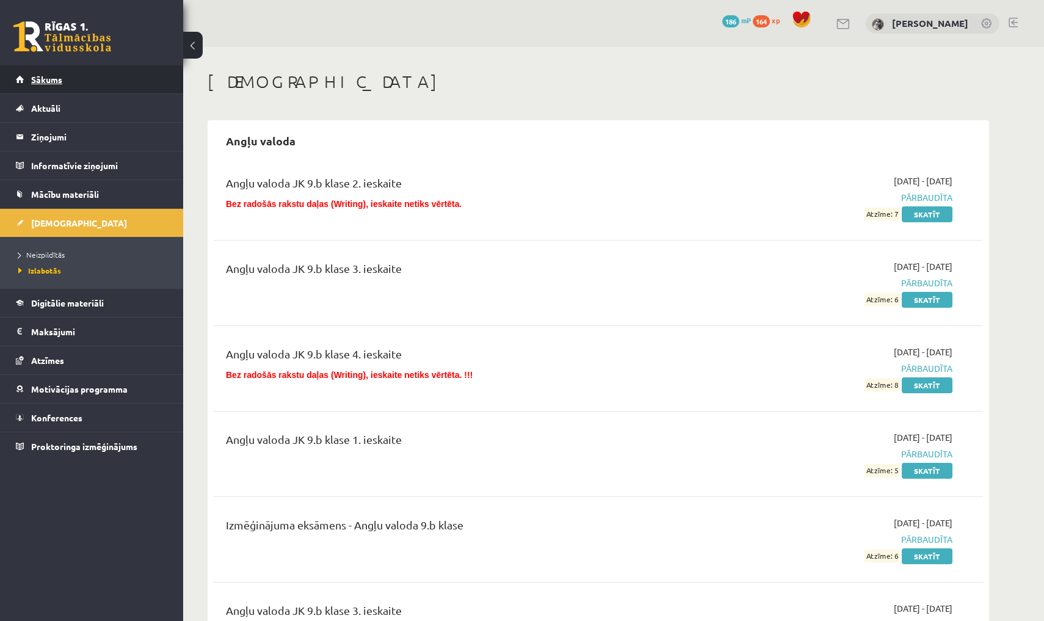
click at [126, 78] on link "Sākums" at bounding box center [92, 79] width 152 height 28
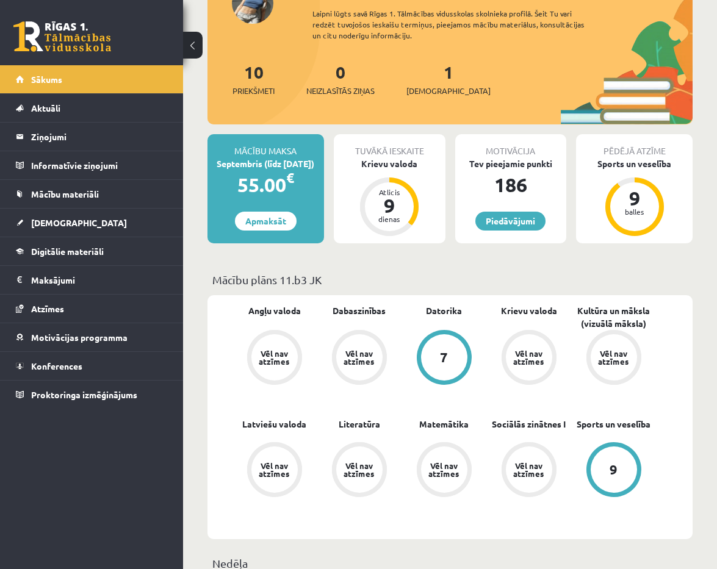
scroll to position [109, 0]
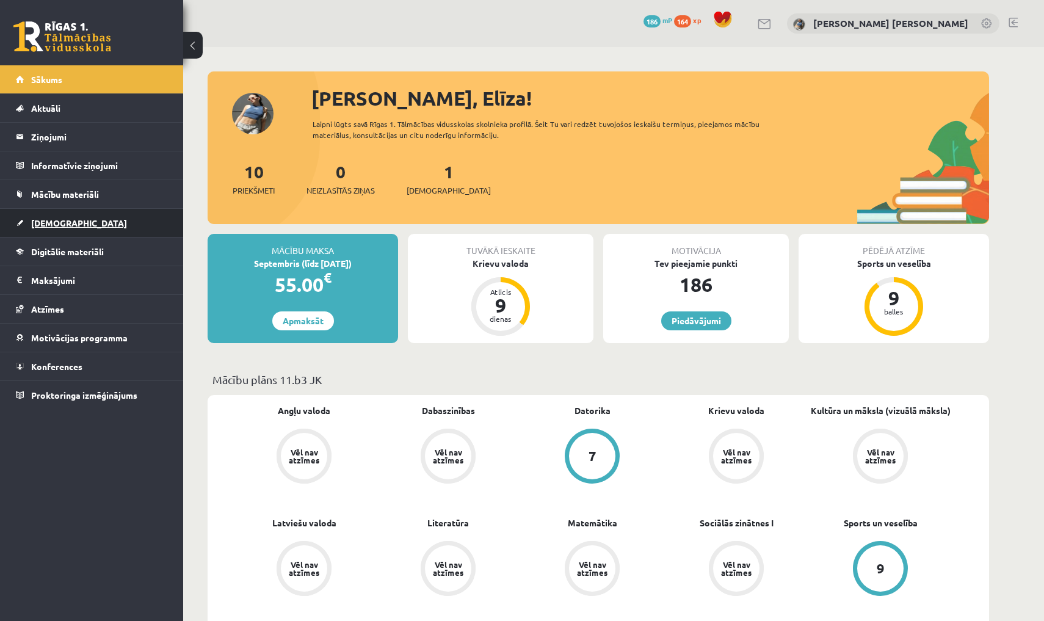
click at [118, 229] on link "[DEMOGRAPHIC_DATA]" at bounding box center [92, 223] width 152 height 28
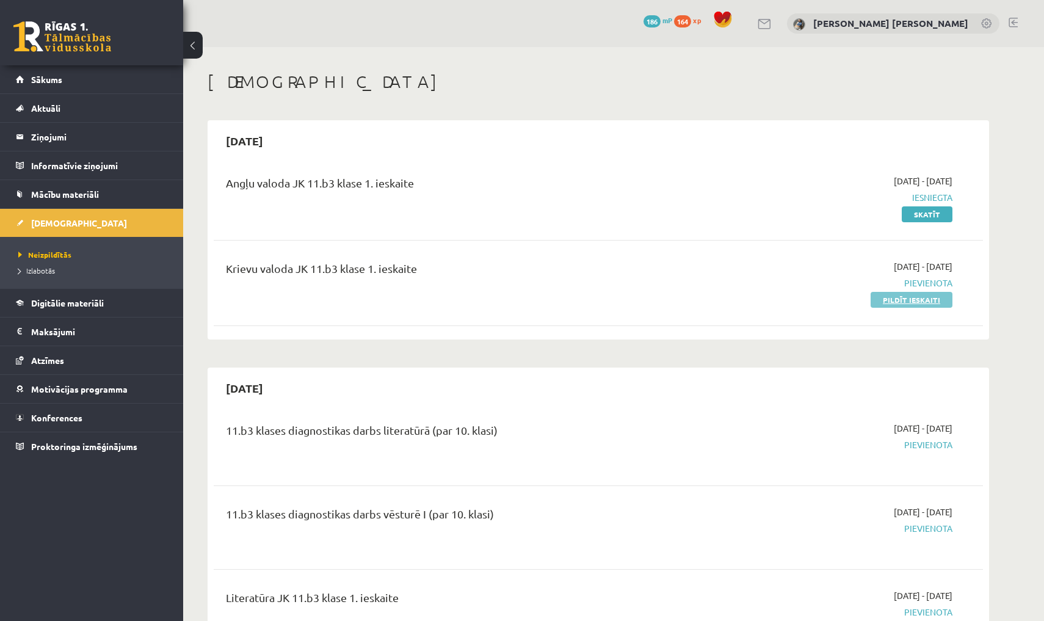
click at [716, 301] on link "Pildīt ieskaiti" at bounding box center [911, 300] width 82 height 16
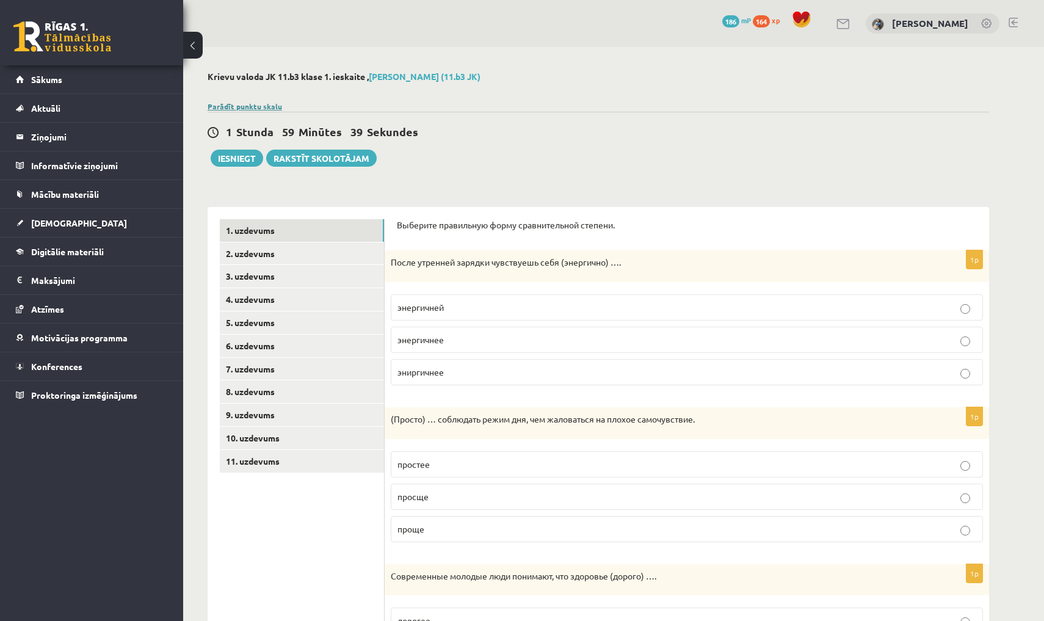
click at [274, 107] on link "Parādīt punktu skalu" at bounding box center [244, 106] width 74 height 10
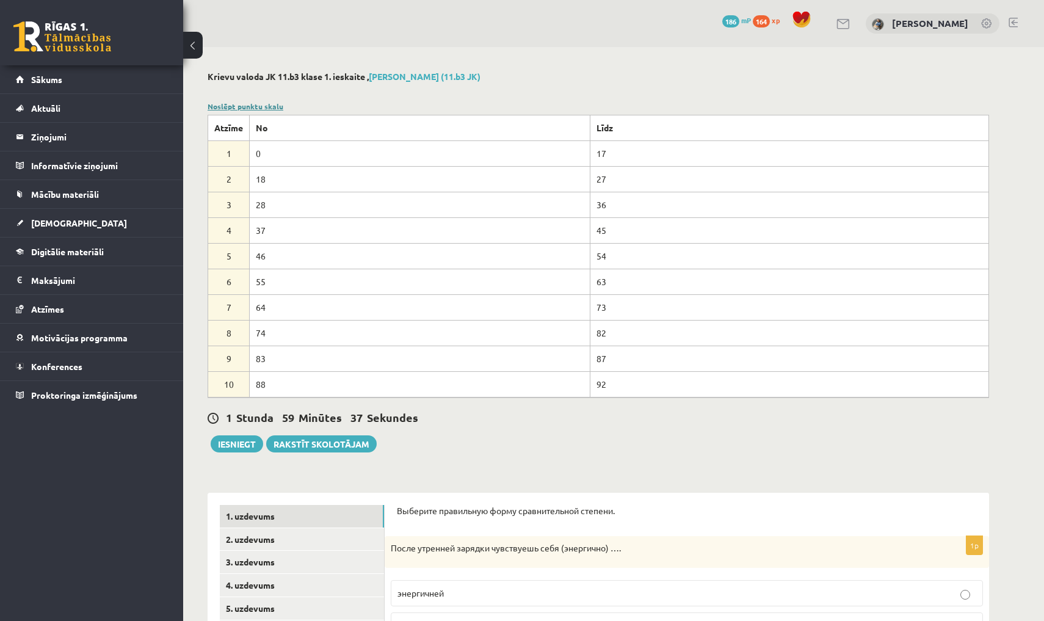
click at [275, 107] on link "Noslēpt punktu skalu" at bounding box center [245, 106] width 76 height 10
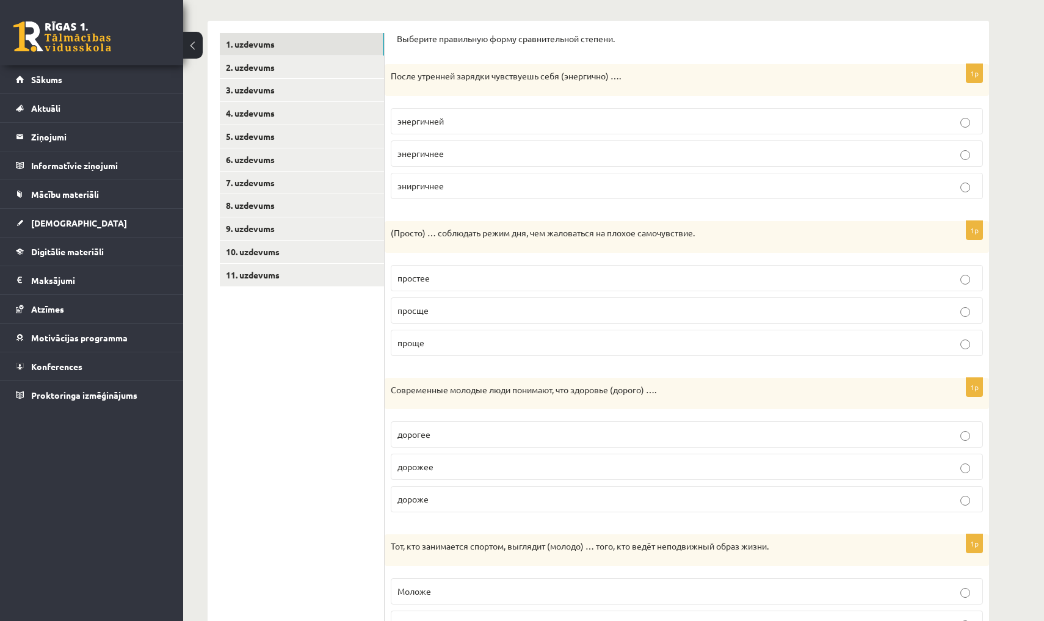
scroll to position [183, 0]
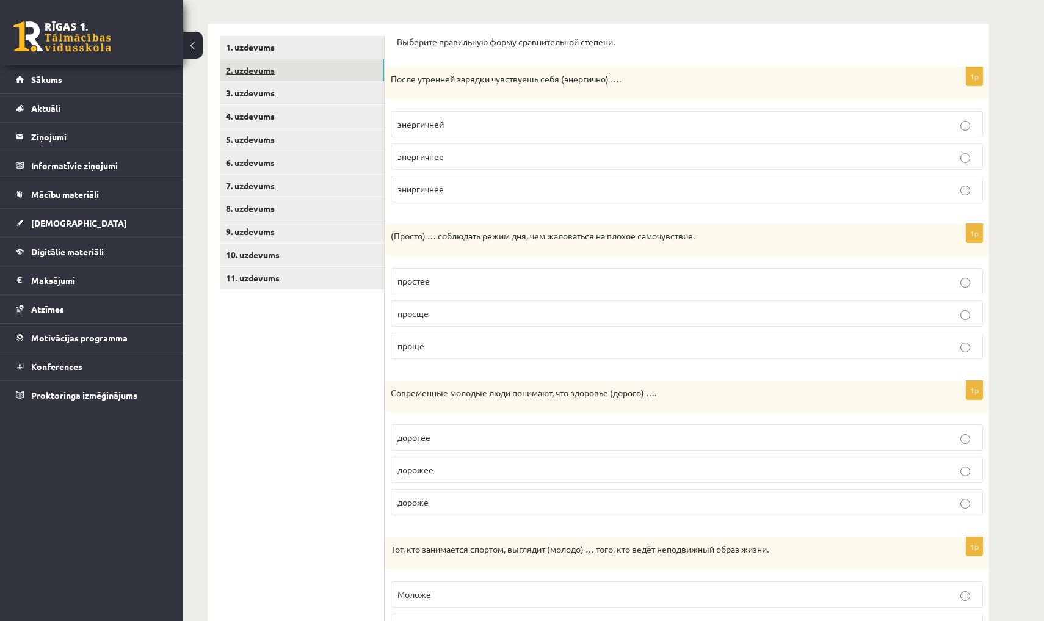
click at [272, 72] on link "2. uzdevums" at bounding box center [302, 70] width 164 height 23
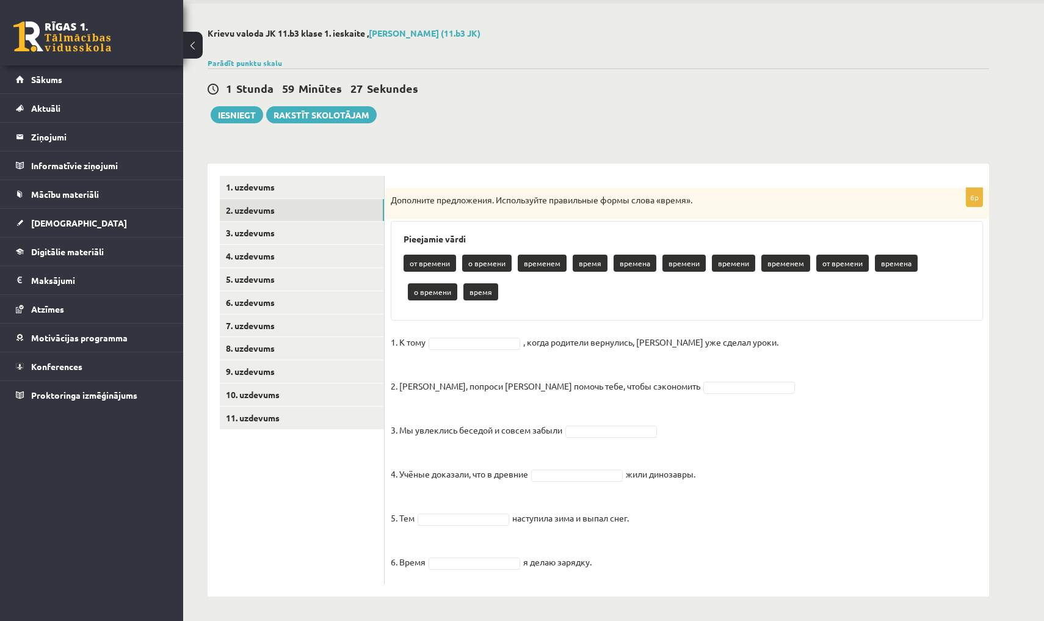
scroll to position [43, 0]
click at [360, 239] on link "3. uzdevums" at bounding box center [302, 233] width 164 height 23
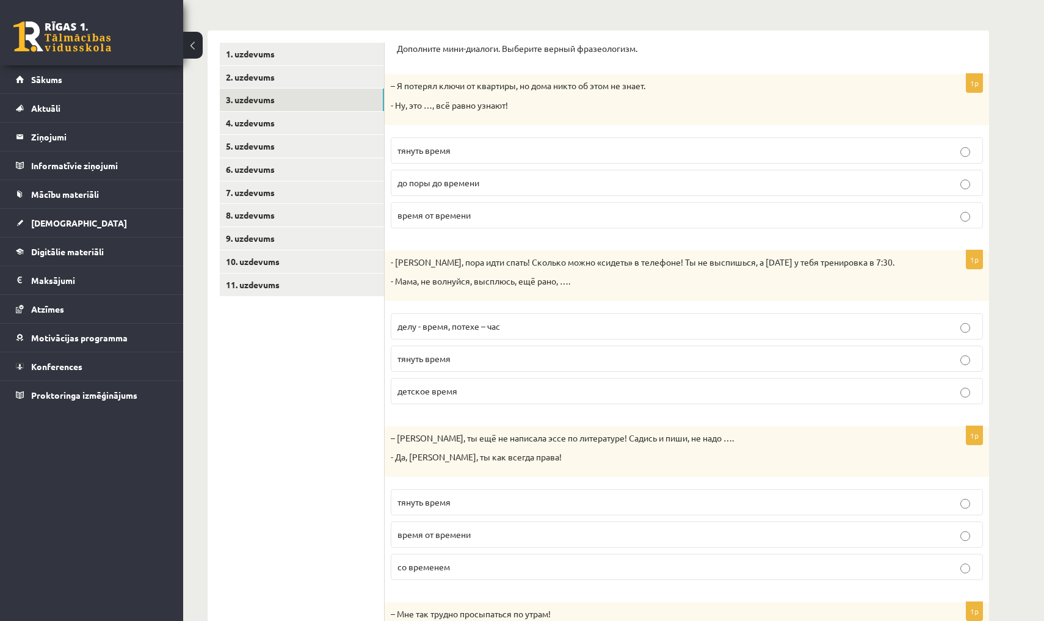
scroll to position [173, 0]
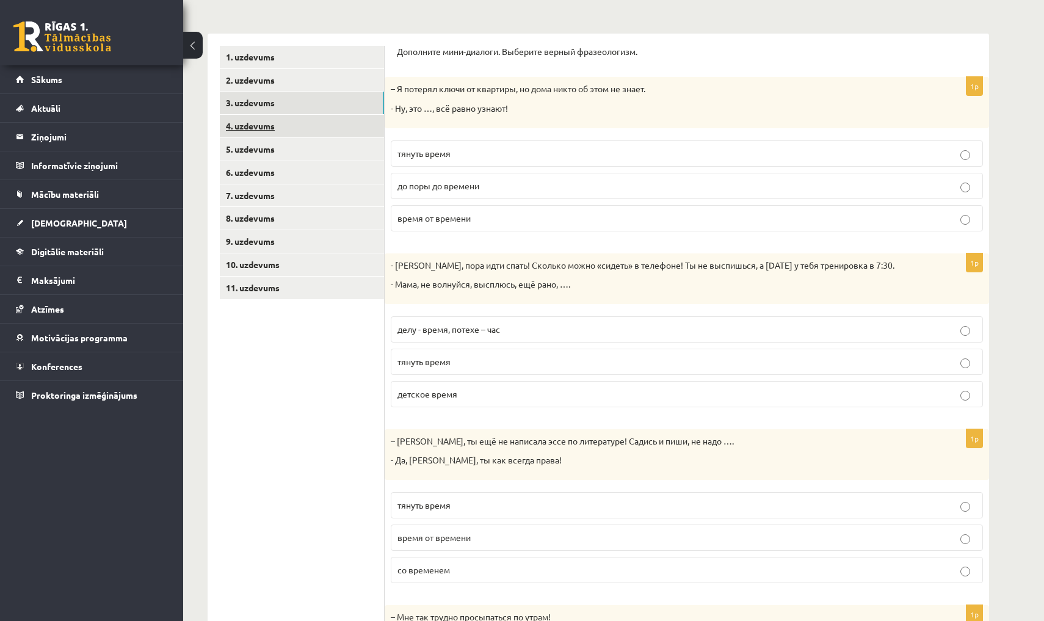
click at [290, 122] on link "4. uzdevums" at bounding box center [302, 126] width 164 height 23
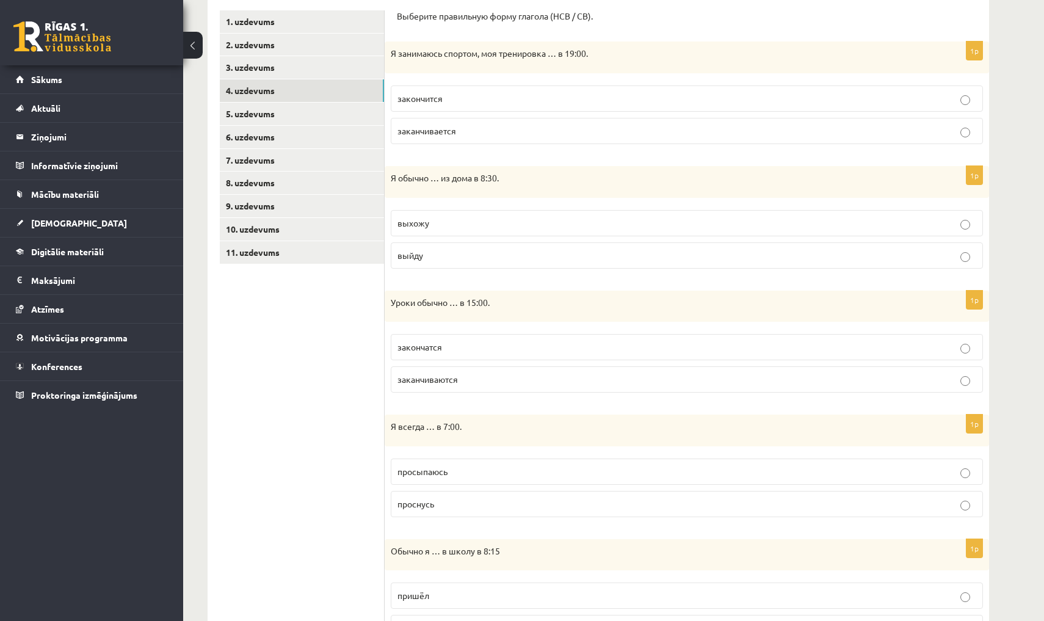
scroll to position [203, 0]
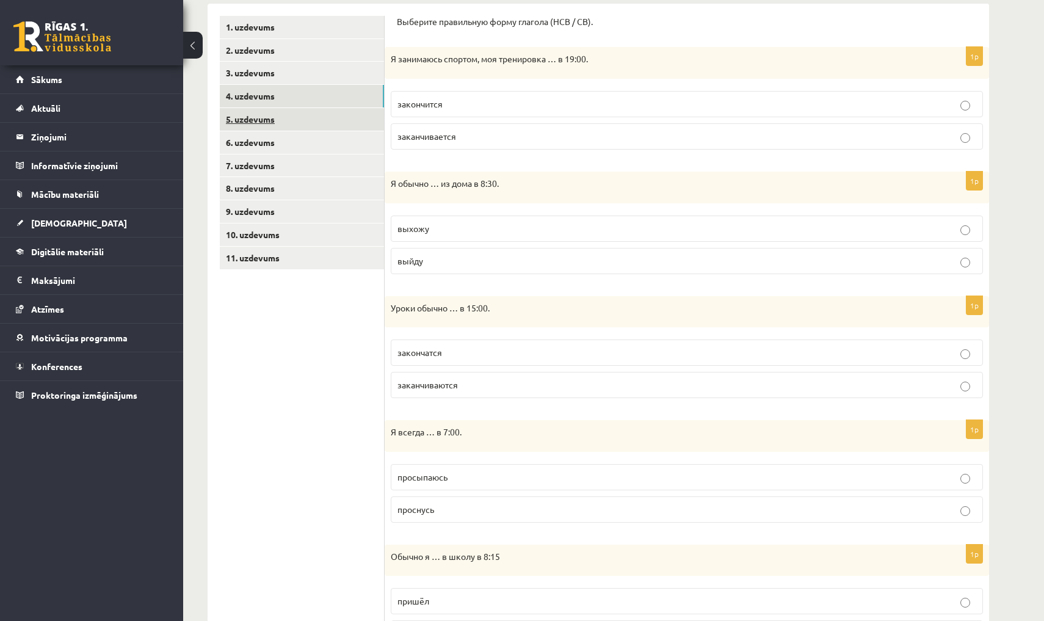
click at [325, 114] on link "5. uzdevums" at bounding box center [302, 119] width 164 height 23
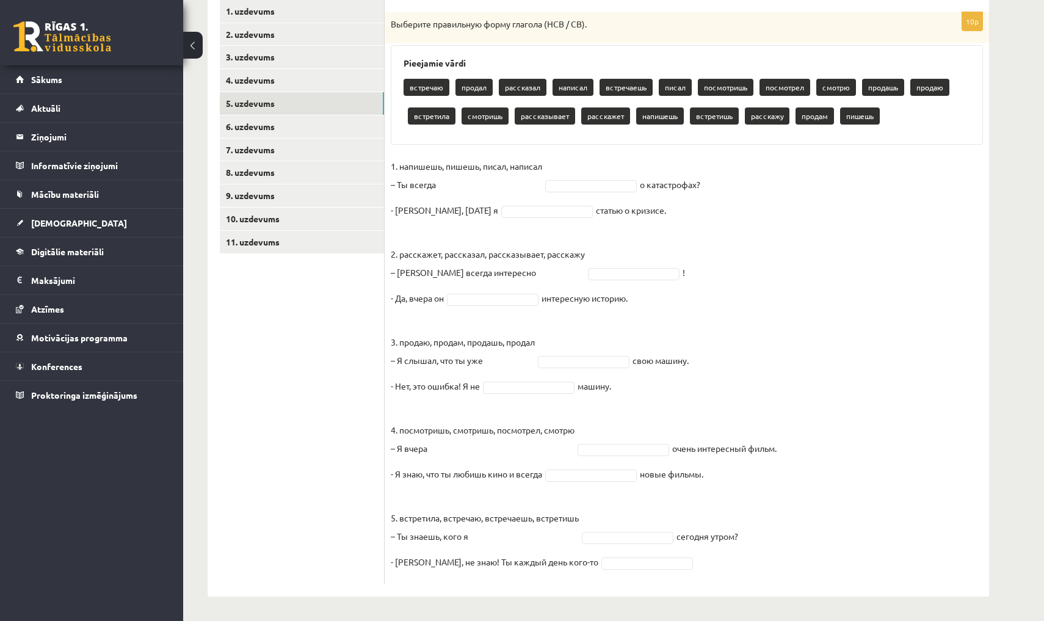
scroll to position [218, 0]
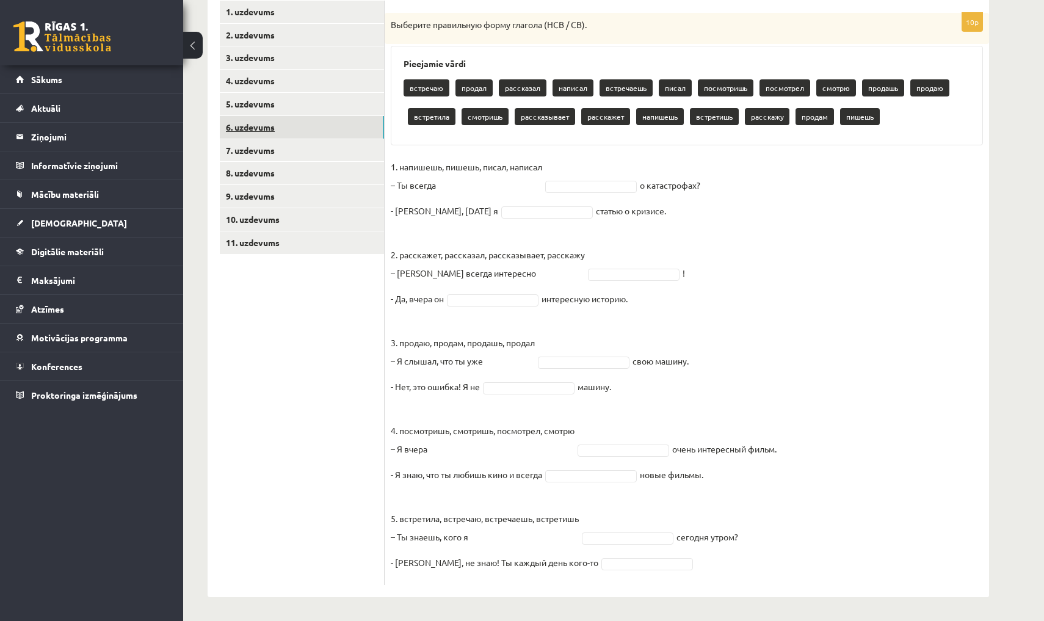
click at [353, 125] on link "6. uzdevums" at bounding box center [302, 127] width 164 height 23
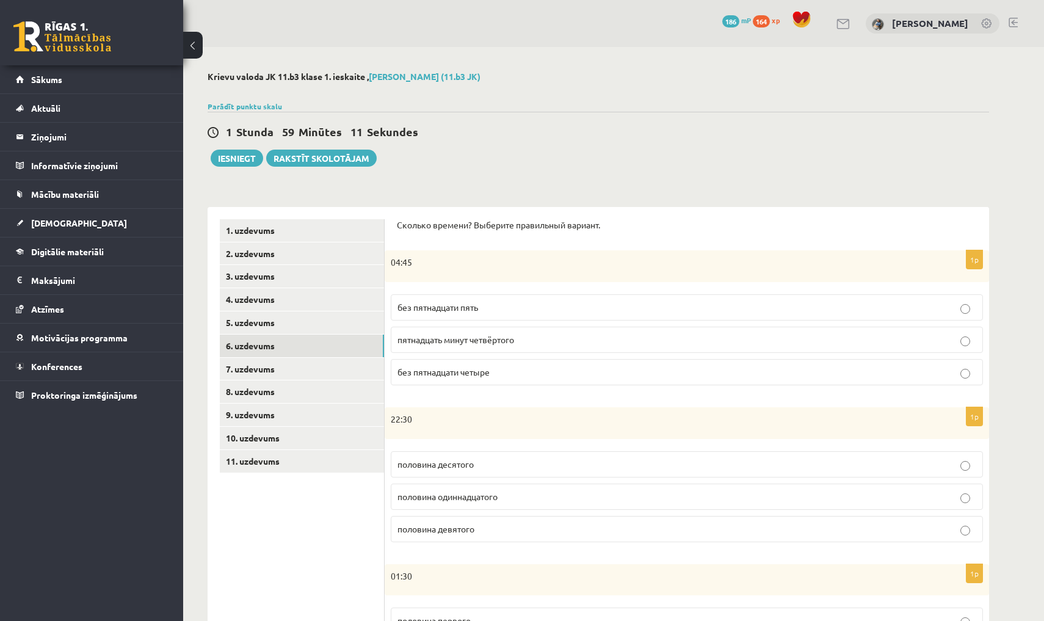
scroll to position [0, 0]
click at [315, 363] on link "7. uzdevums" at bounding box center [302, 369] width 164 height 23
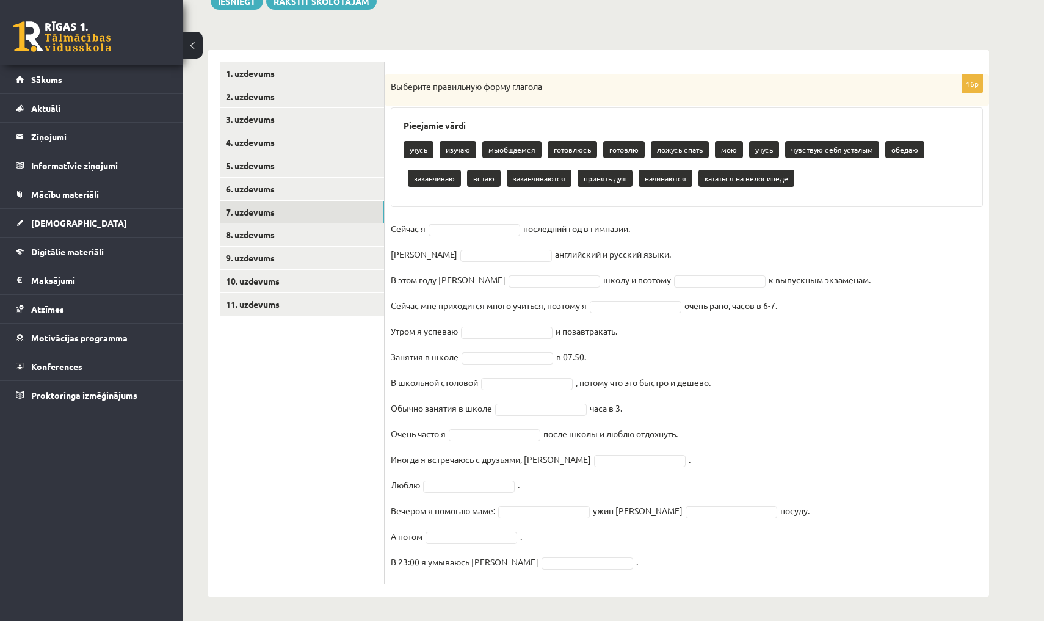
scroll to position [156, 0]
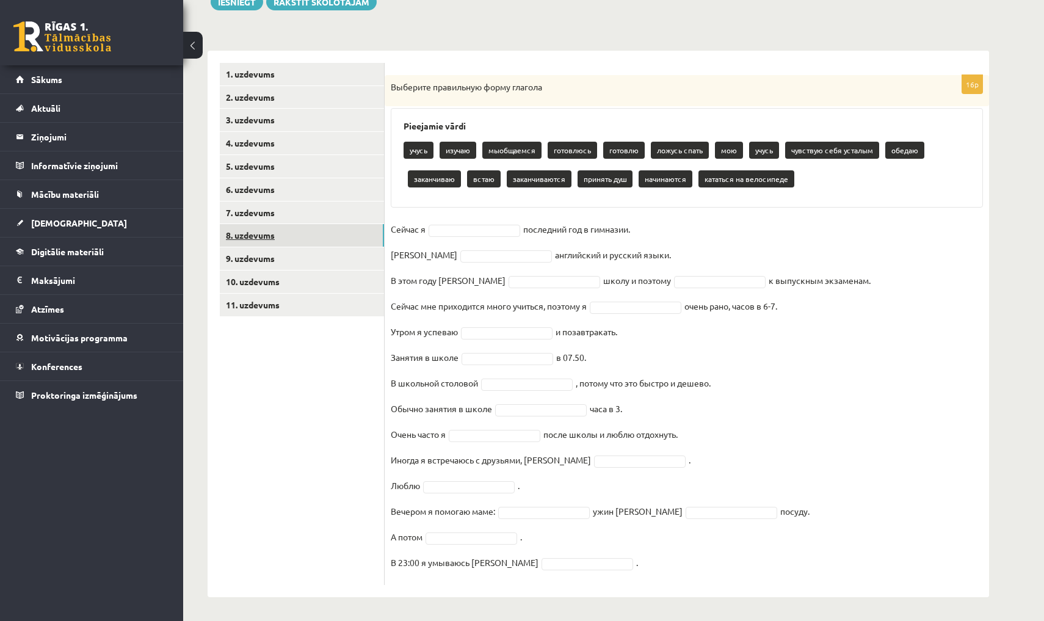
click at [337, 229] on link "8. uzdevums" at bounding box center [302, 235] width 164 height 23
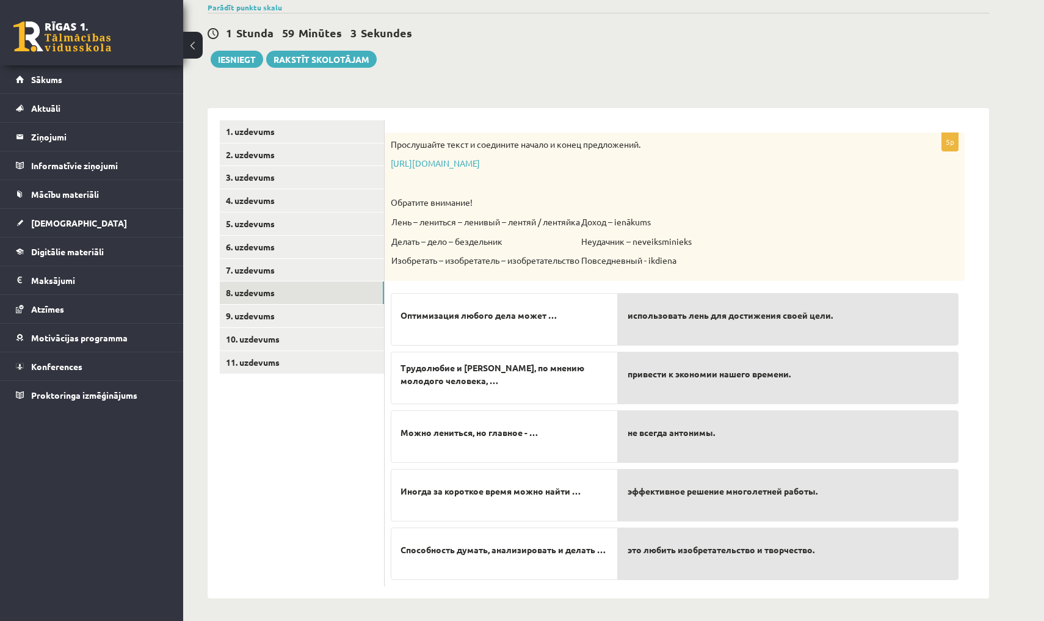
scroll to position [98, 0]
click at [335, 309] on link "9. uzdevums" at bounding box center [302, 316] width 164 height 23
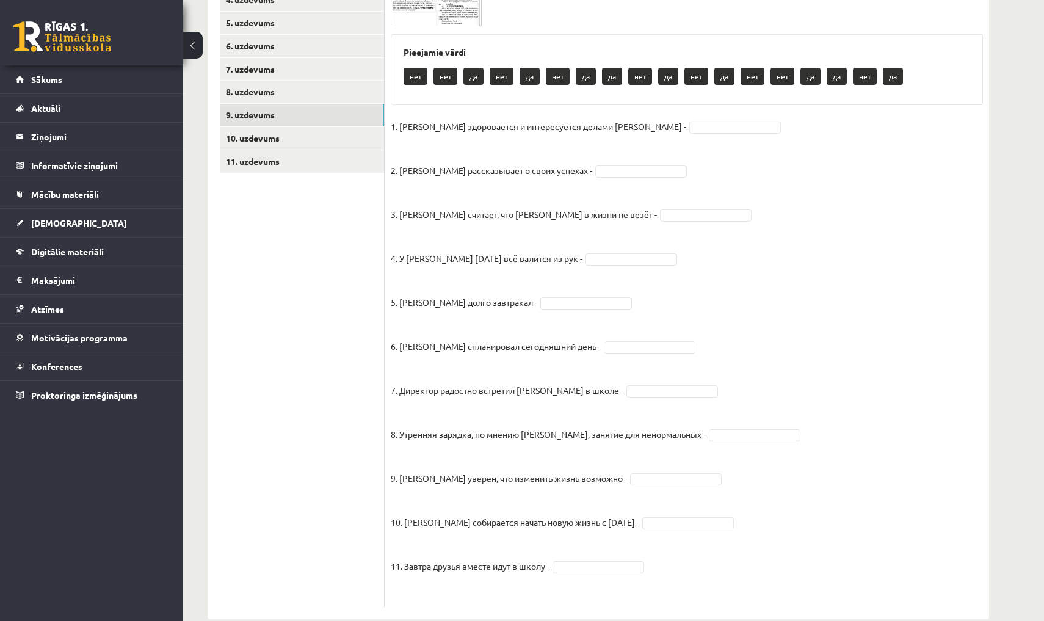
scroll to position [301, 0]
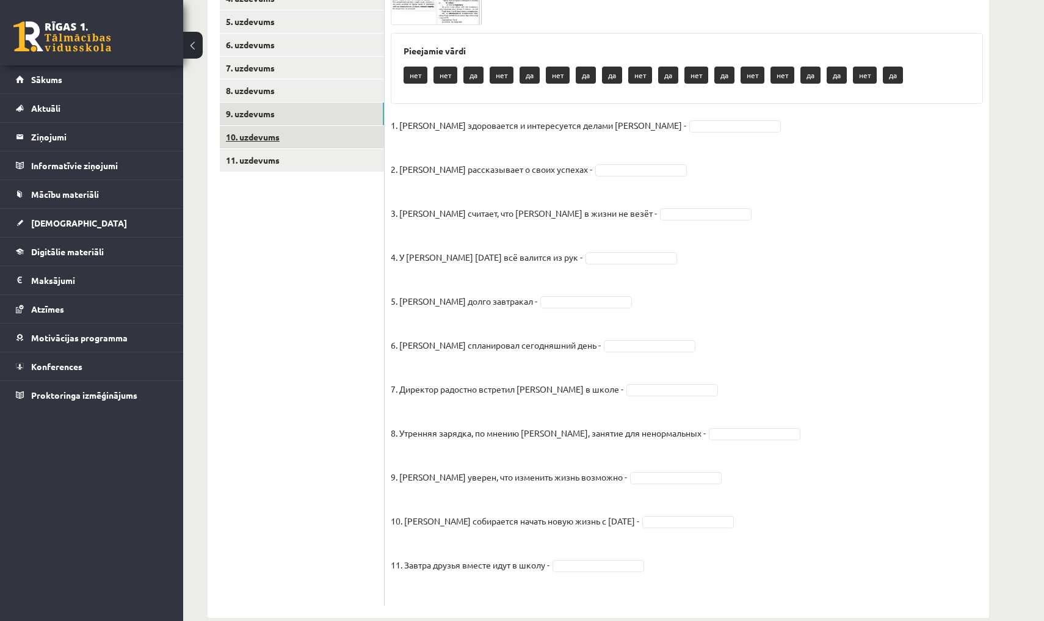
click at [303, 141] on link "10. uzdevums" at bounding box center [302, 137] width 164 height 23
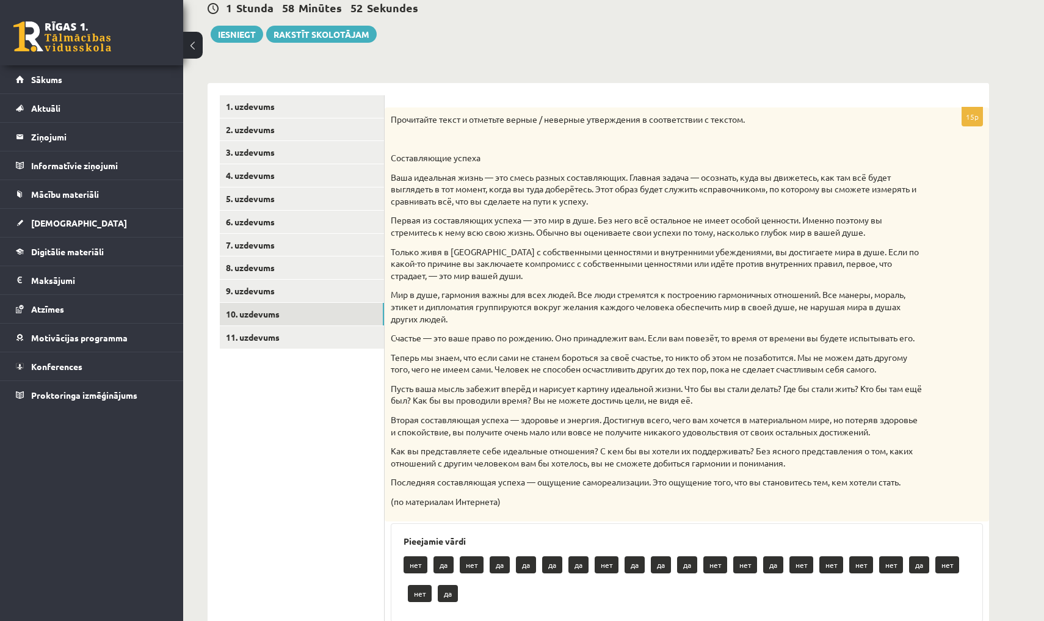
scroll to position [126, 0]
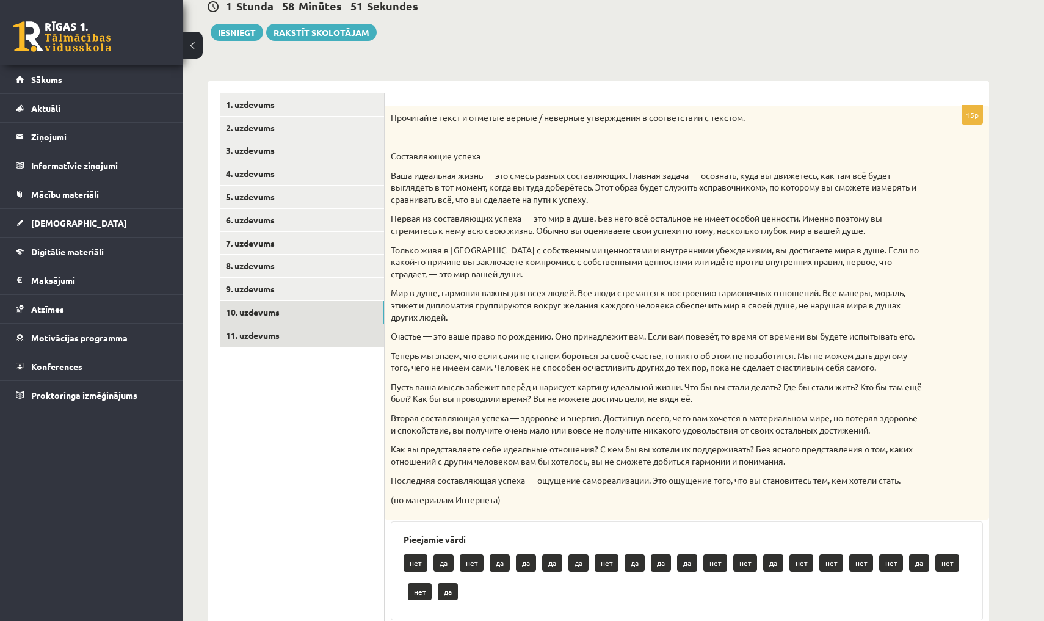
click at [317, 336] on link "11. uzdevums" at bounding box center [302, 335] width 164 height 23
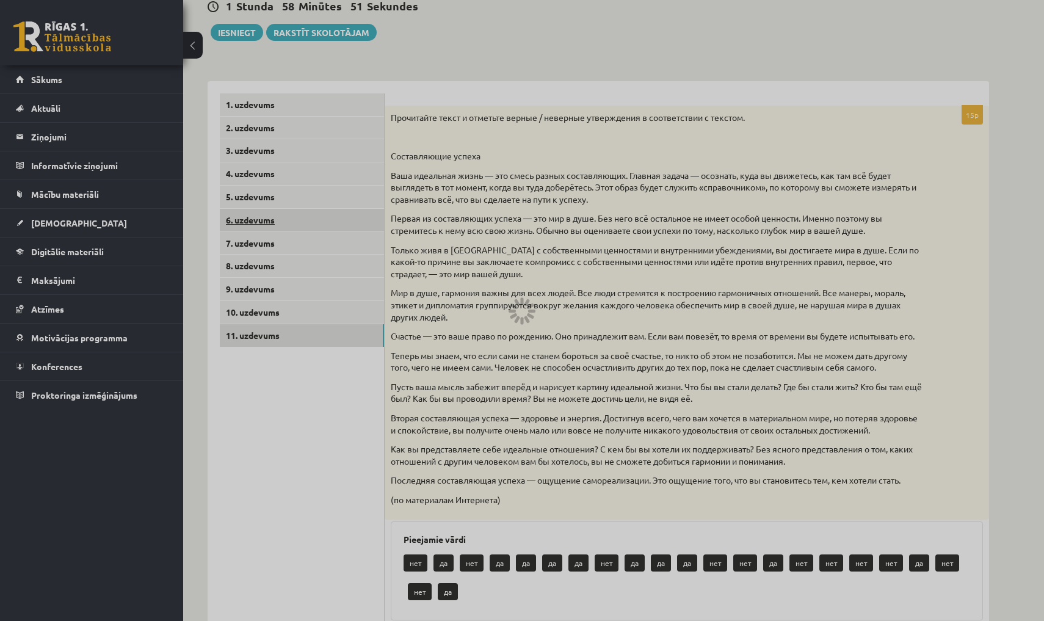
scroll to position [11, 0]
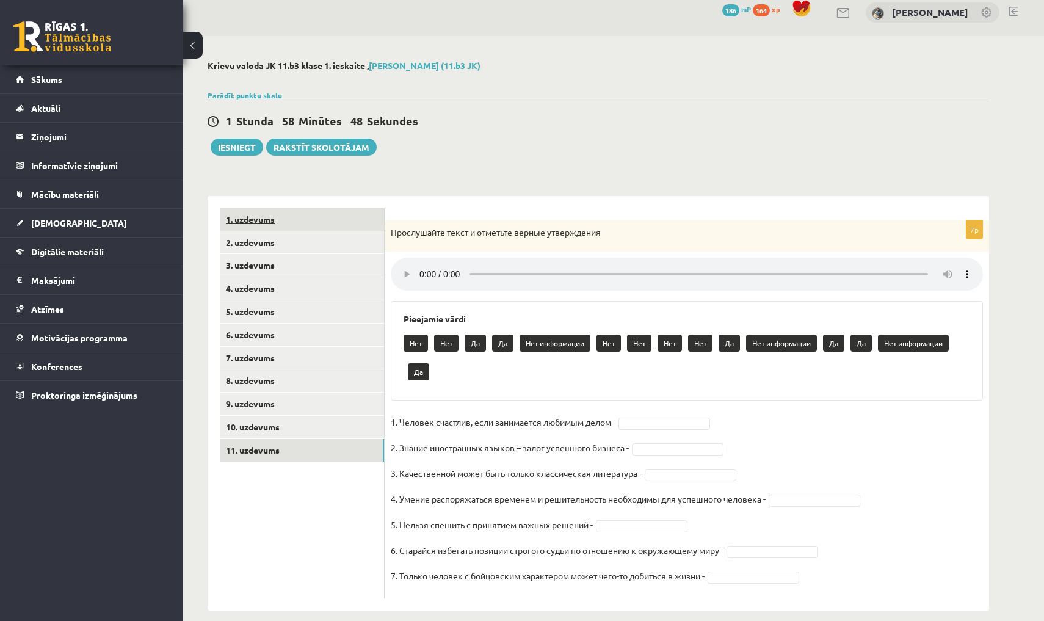
click at [313, 217] on link "1. uzdevums" at bounding box center [302, 219] width 164 height 23
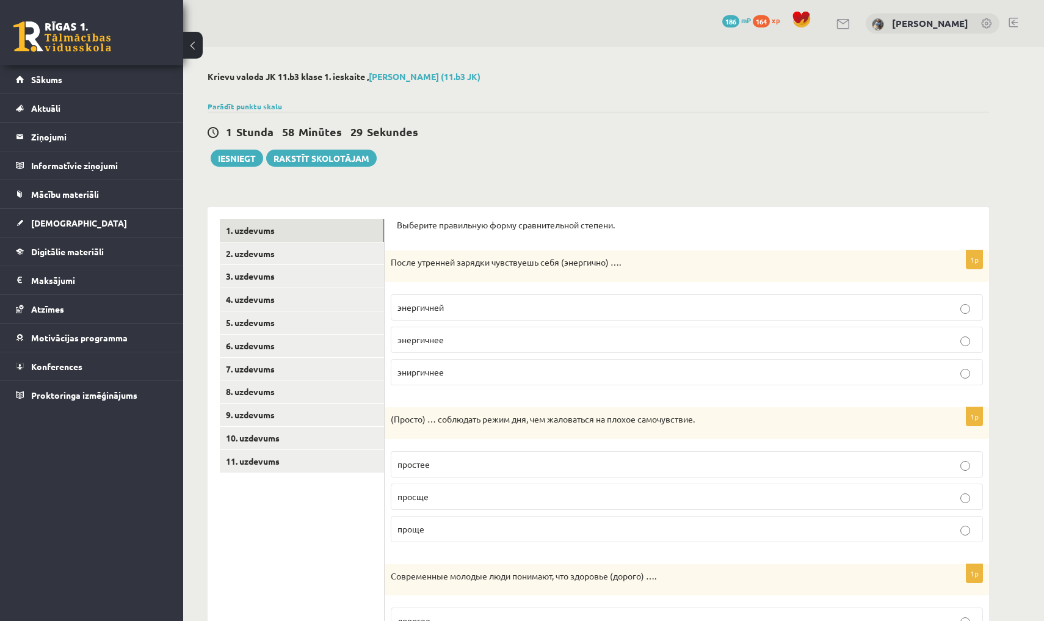
scroll to position [0, 0]
click at [237, 246] on link "2. uzdevums" at bounding box center [302, 253] width 164 height 23
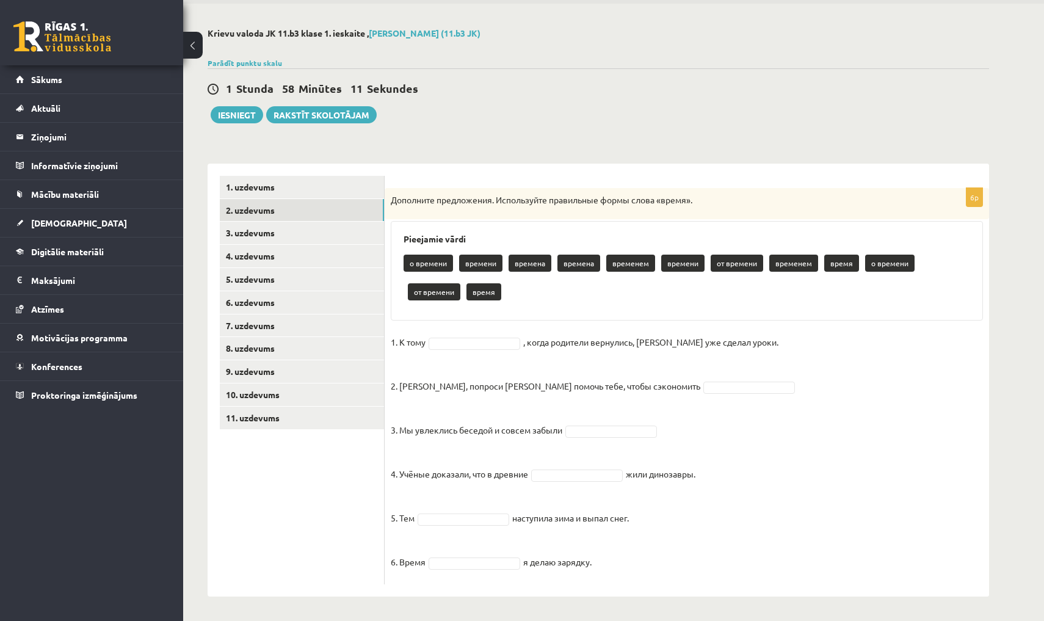
scroll to position [43, 0]
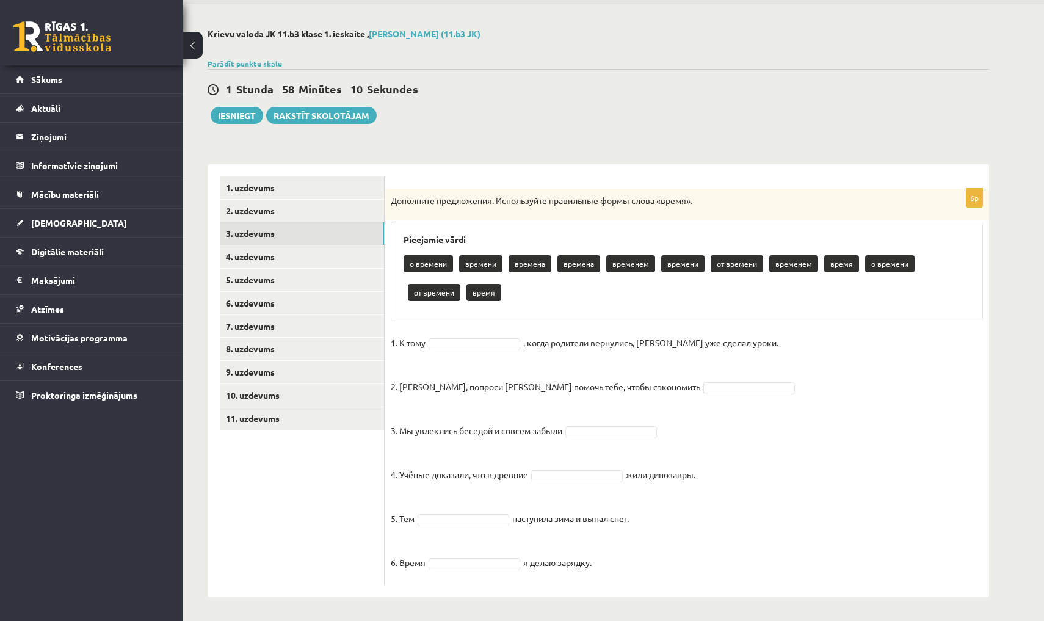
click at [315, 231] on link "3. uzdevums" at bounding box center [302, 233] width 164 height 23
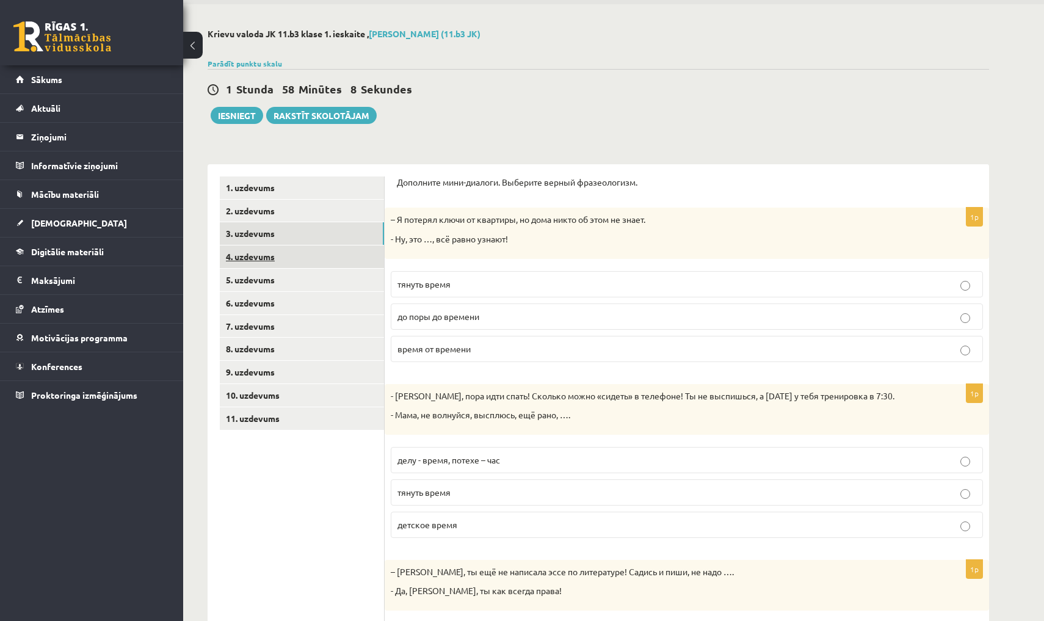
click at [320, 258] on link "4. uzdevums" at bounding box center [302, 256] width 164 height 23
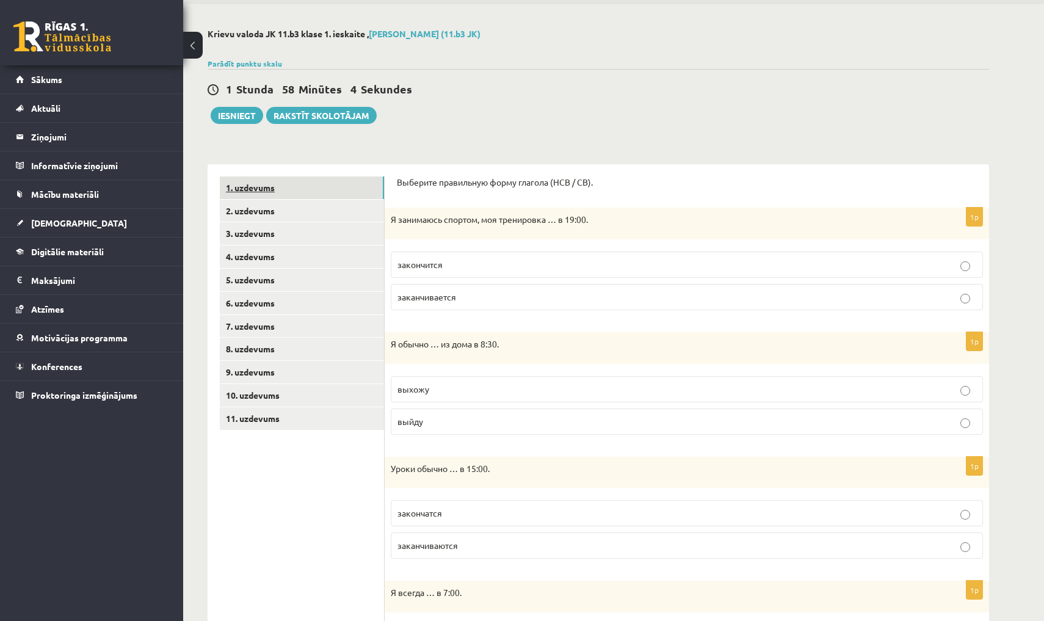
click at [301, 191] on link "1. uzdevums" at bounding box center [302, 187] width 164 height 23
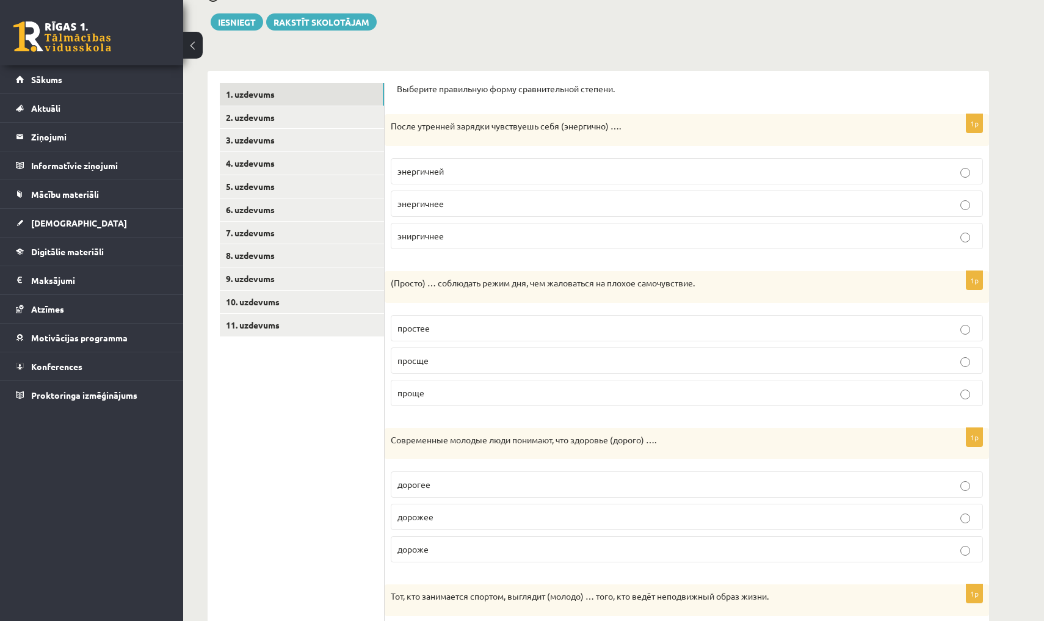
scroll to position [137, 0]
click at [289, 322] on link "11. uzdevums" at bounding box center [302, 324] width 164 height 23
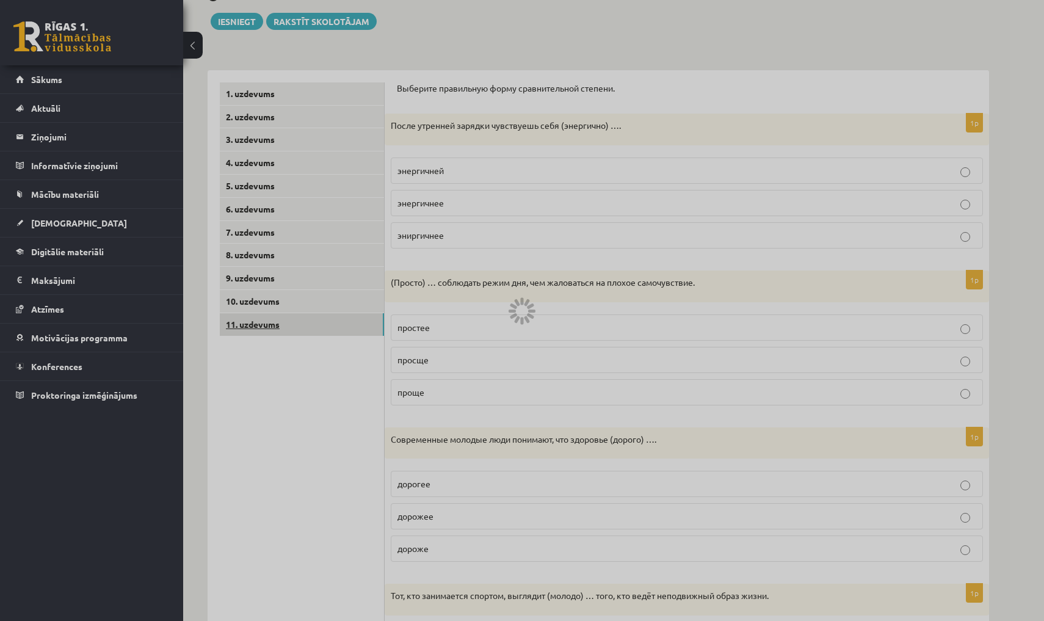
scroll to position [11, 0]
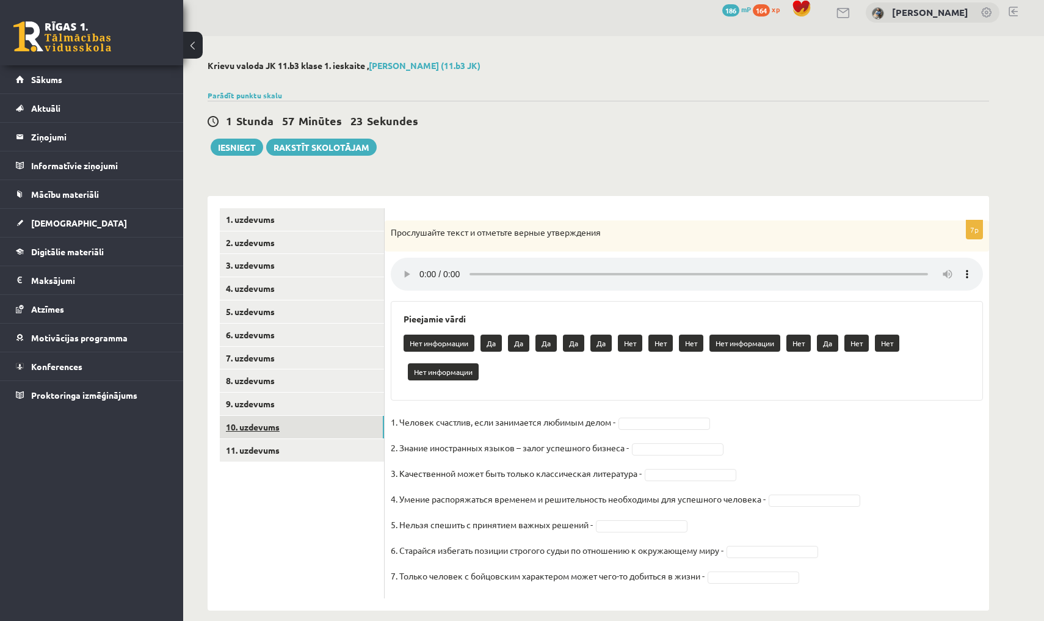
click at [304, 418] on link "10. uzdevums" at bounding box center [302, 427] width 164 height 23
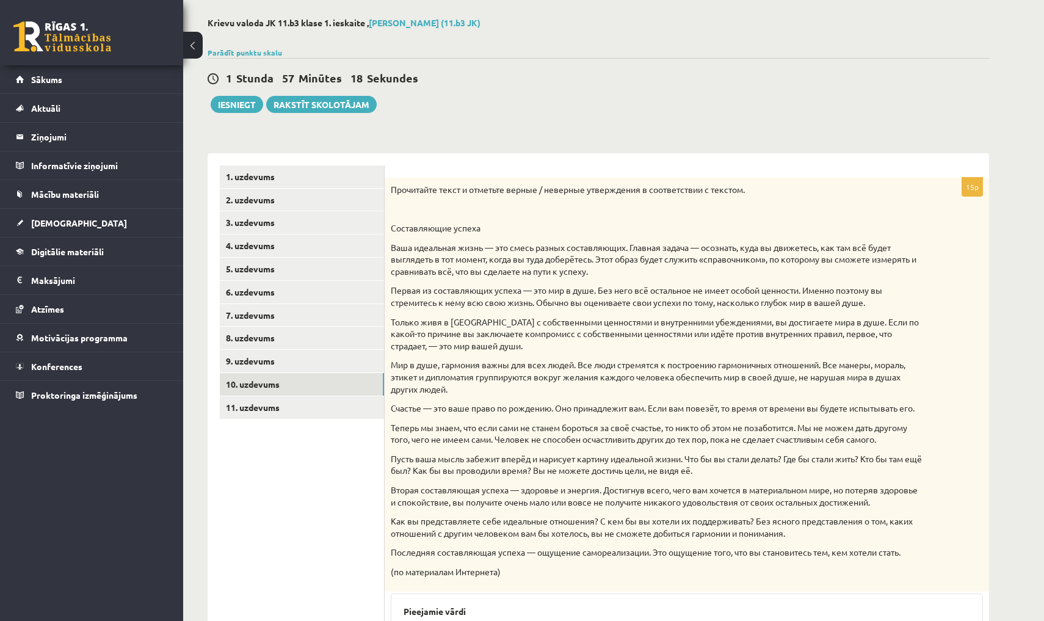
scroll to position [52, 0]
click at [371, 355] on link "9. uzdevums" at bounding box center [302, 362] width 164 height 23
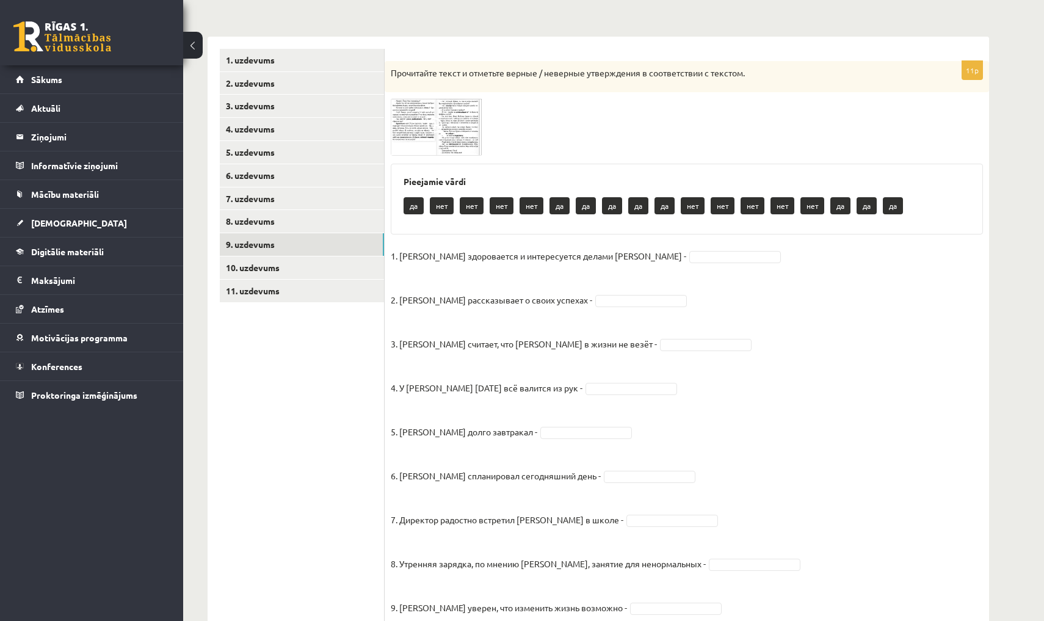
scroll to position [172, 0]
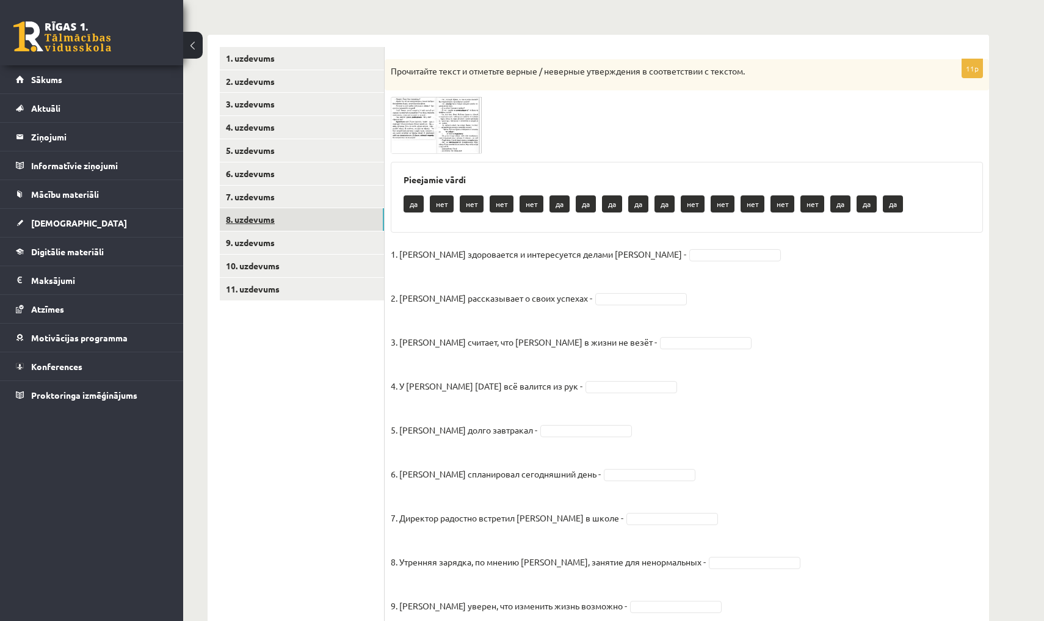
click at [302, 219] on link "8. uzdevums" at bounding box center [302, 219] width 164 height 23
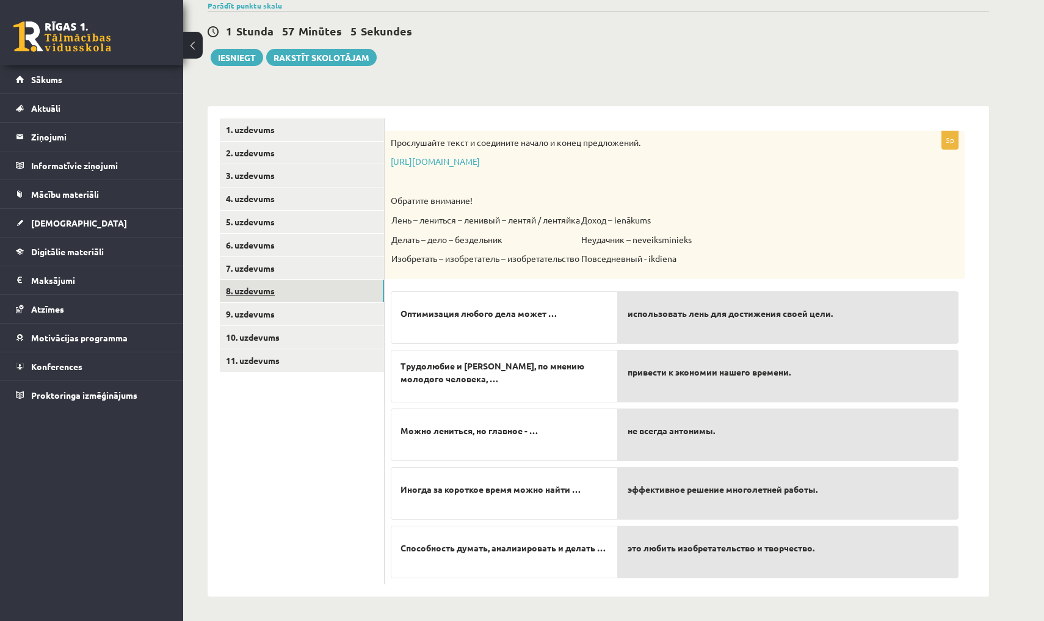
scroll to position [47, 0]
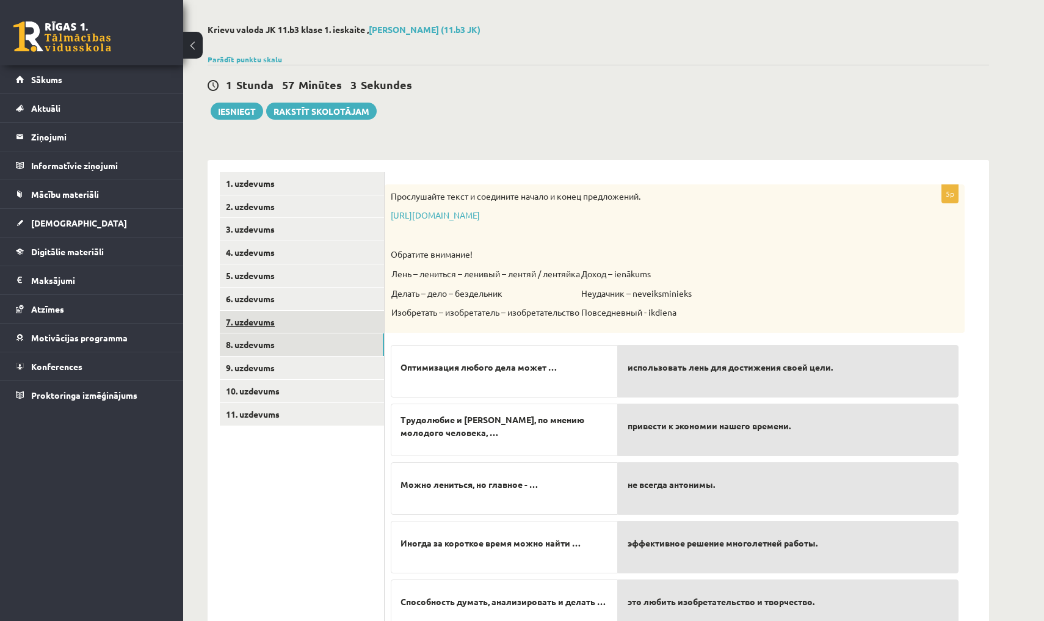
click at [286, 319] on link "7. uzdevums" at bounding box center [302, 322] width 164 height 23
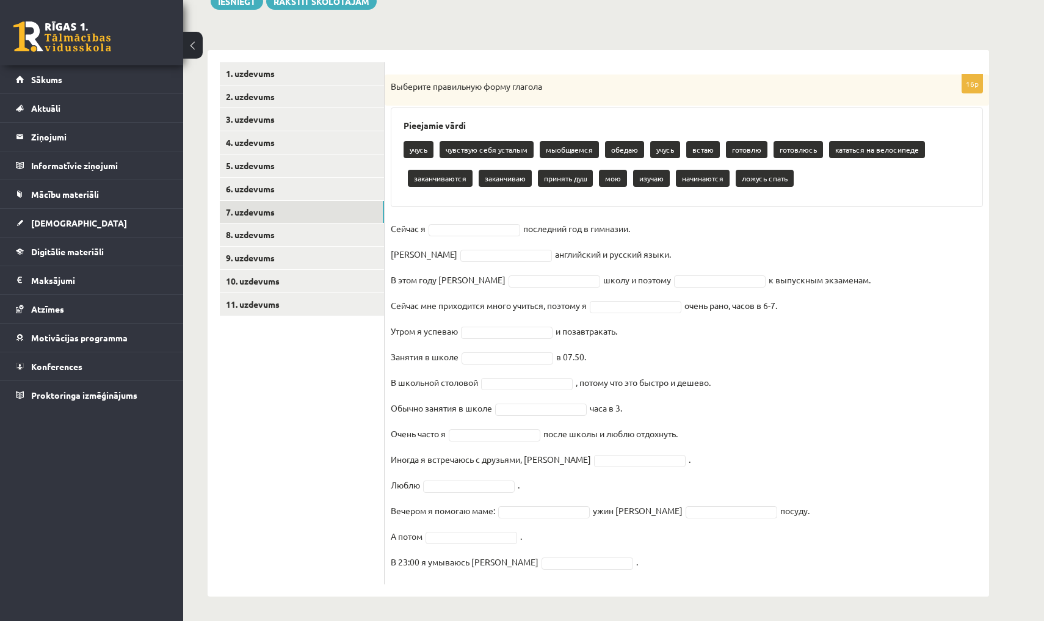
scroll to position [156, 0]
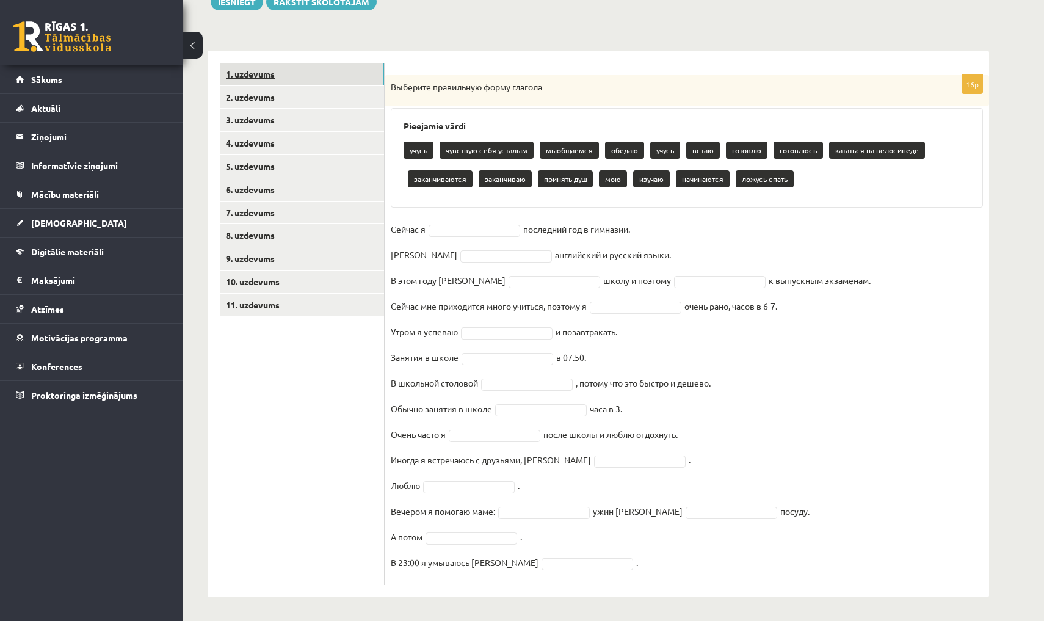
click at [331, 74] on link "1. uzdevums" at bounding box center [302, 74] width 164 height 23
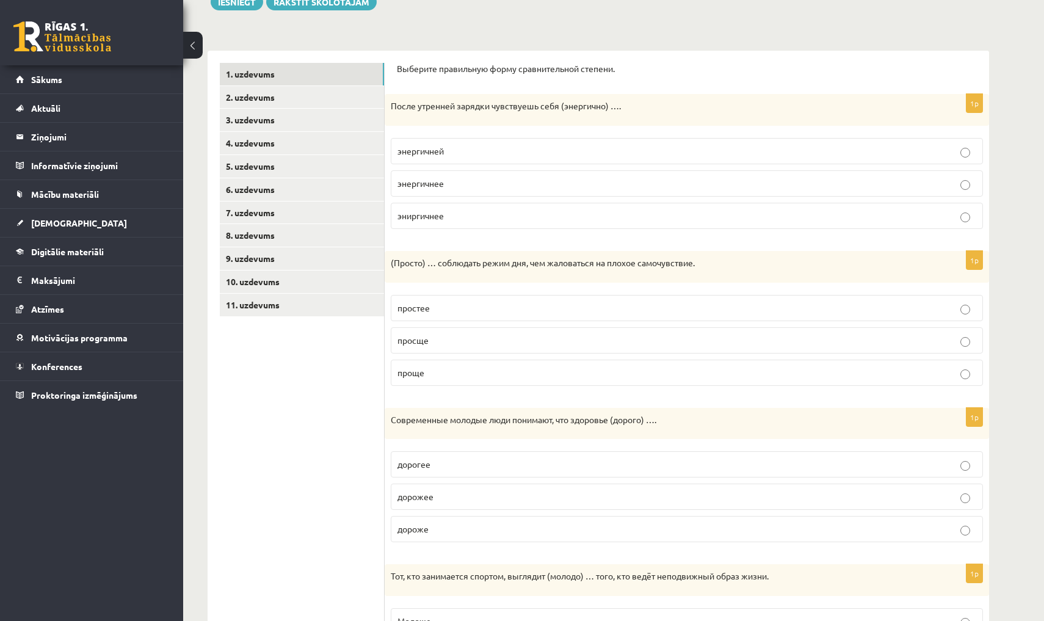
click at [417, 154] on span "энергичней" at bounding box center [420, 150] width 46 height 11
click at [445, 337] on p "просще" at bounding box center [686, 340] width 579 height 13
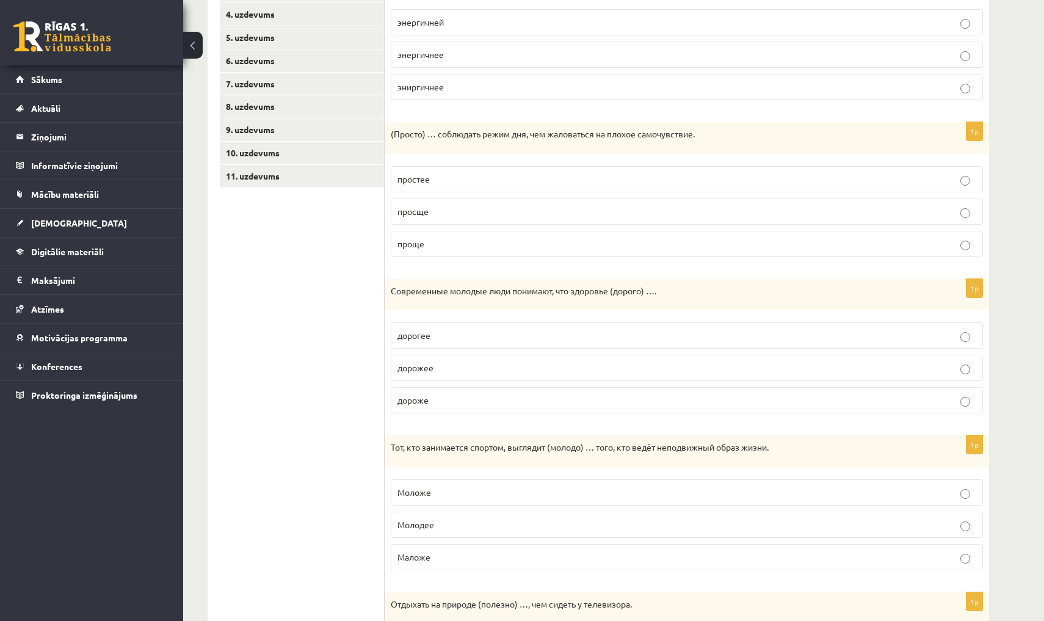
scroll to position [284, 0]
click at [491, 403] on p "дороже" at bounding box center [686, 400] width 579 height 13
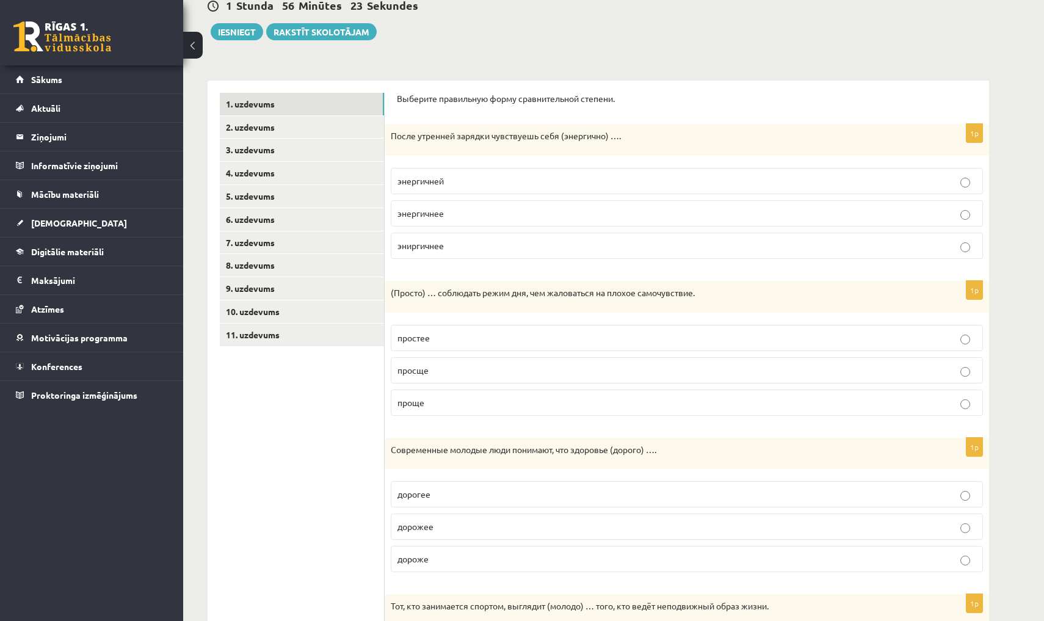
scroll to position [125, 0]
click at [275, 119] on link "2. uzdevums" at bounding box center [302, 128] width 164 height 23
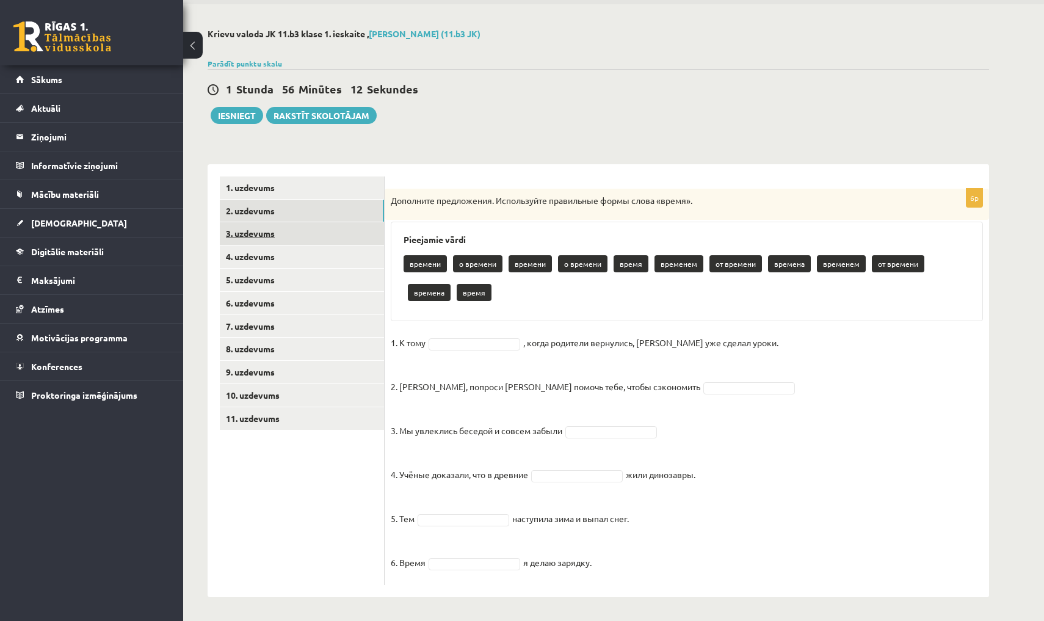
click at [283, 240] on link "3. uzdevums" at bounding box center [302, 233] width 164 height 23
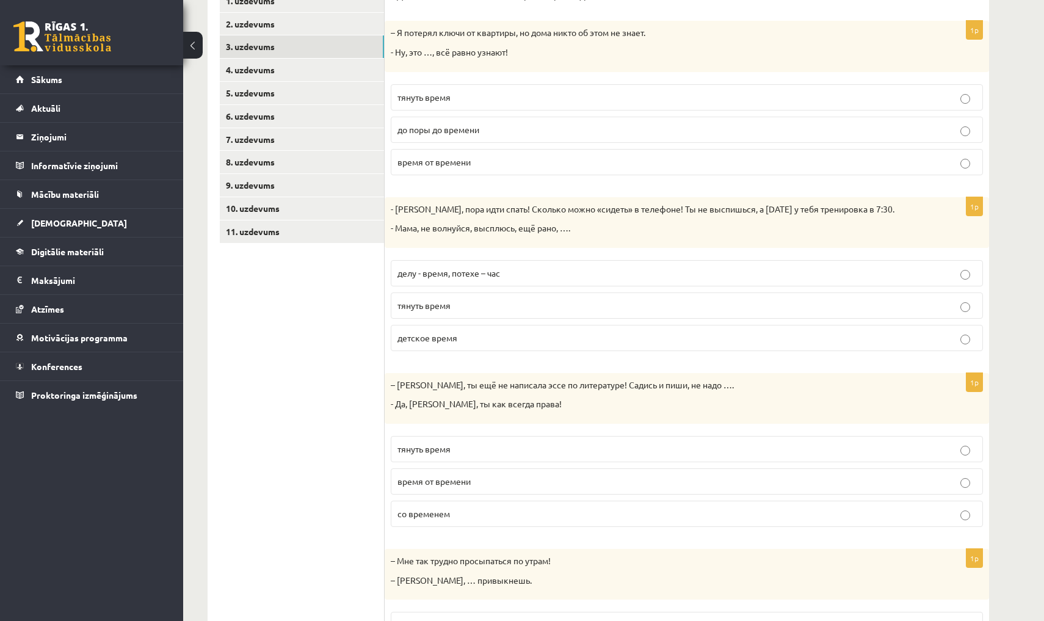
scroll to position [164, 0]
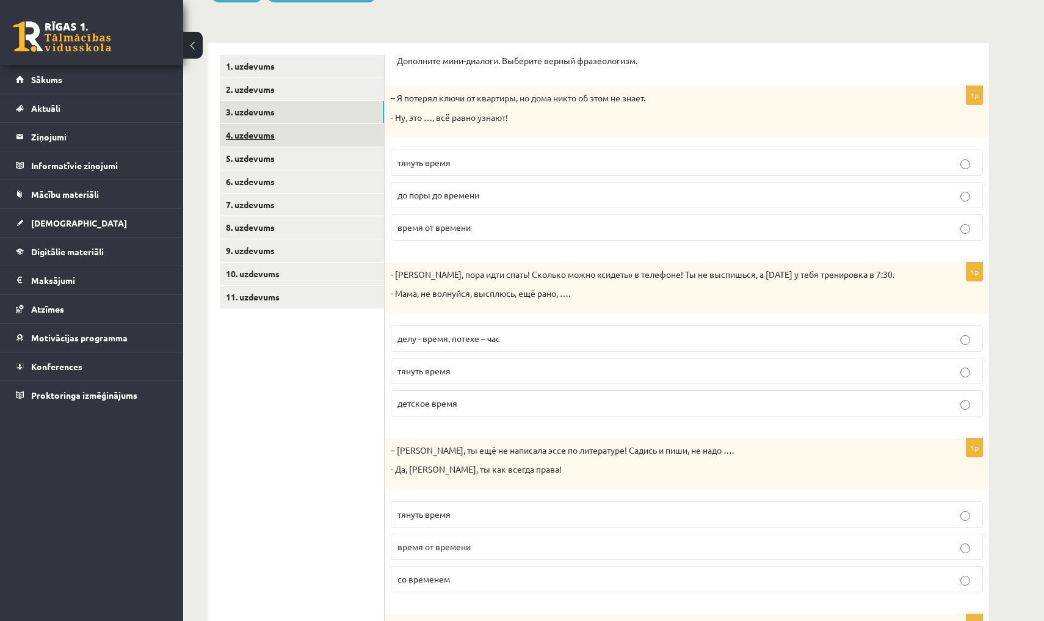
click at [356, 134] on link "4. uzdevums" at bounding box center [302, 135] width 164 height 23
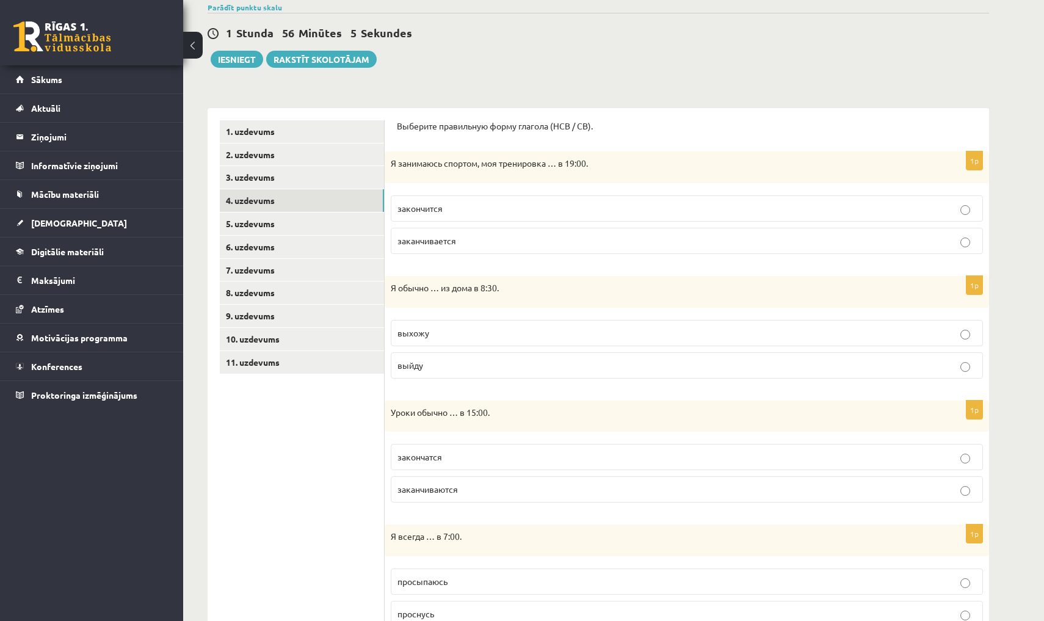
scroll to position [94, 0]
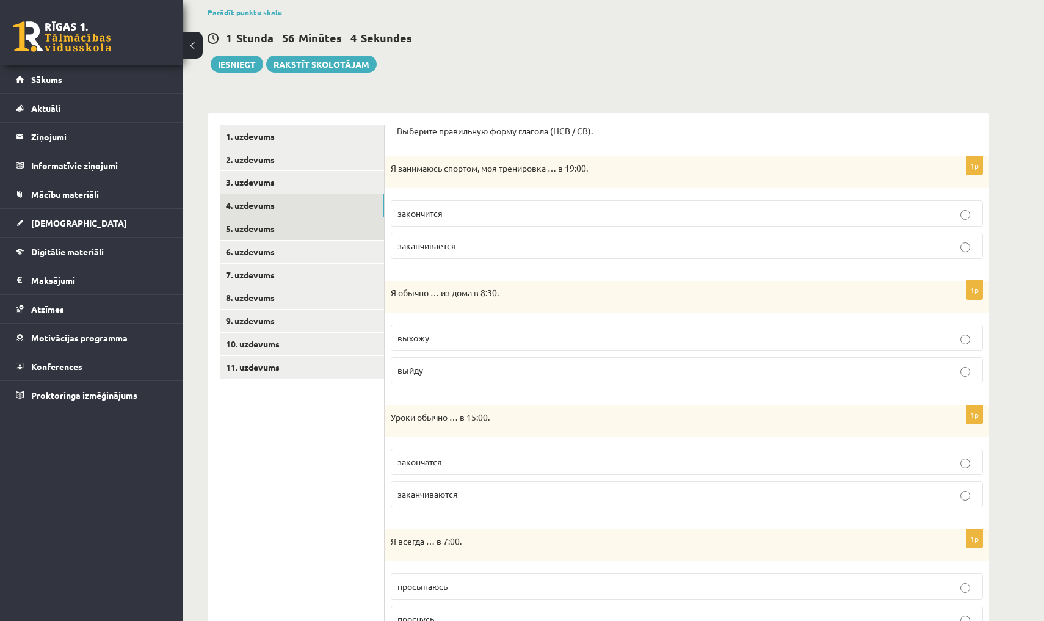
click at [292, 225] on link "5. uzdevums" at bounding box center [302, 228] width 164 height 23
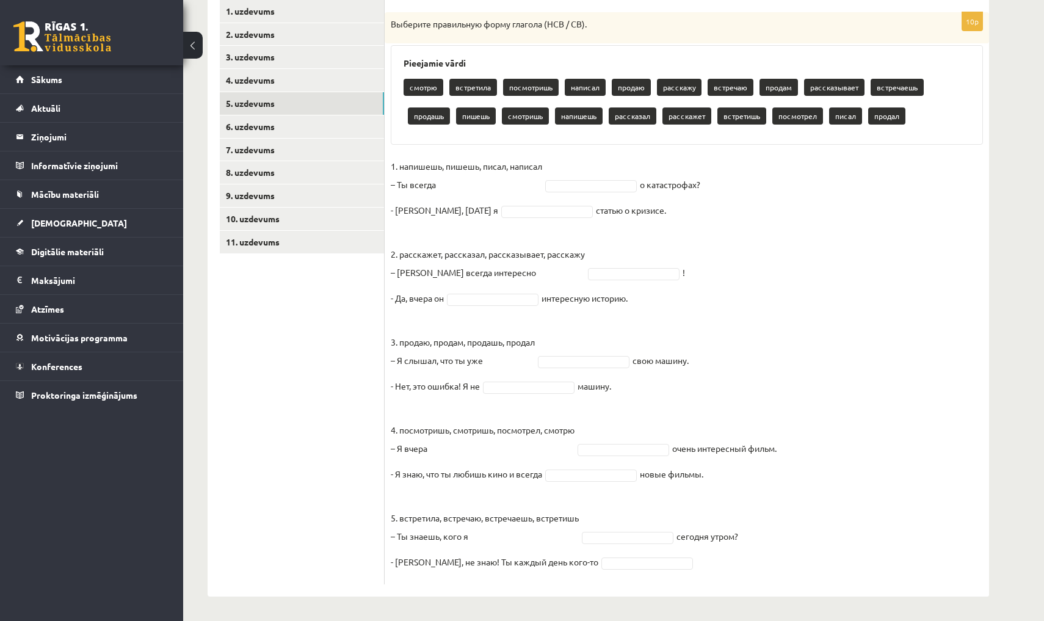
scroll to position [218, 0]
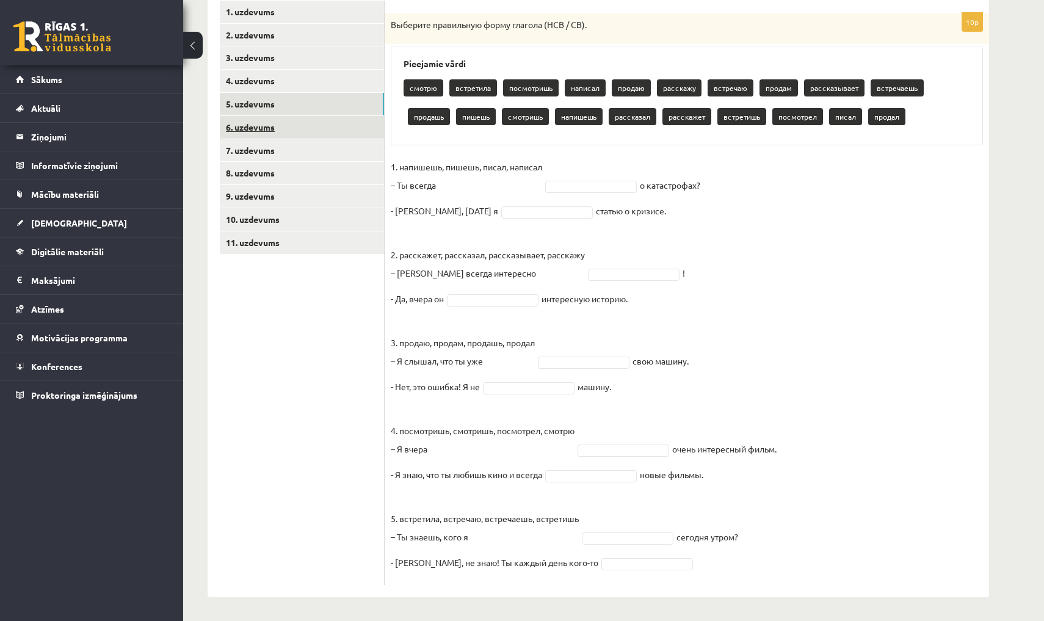
click at [338, 131] on link "6. uzdevums" at bounding box center [302, 127] width 164 height 23
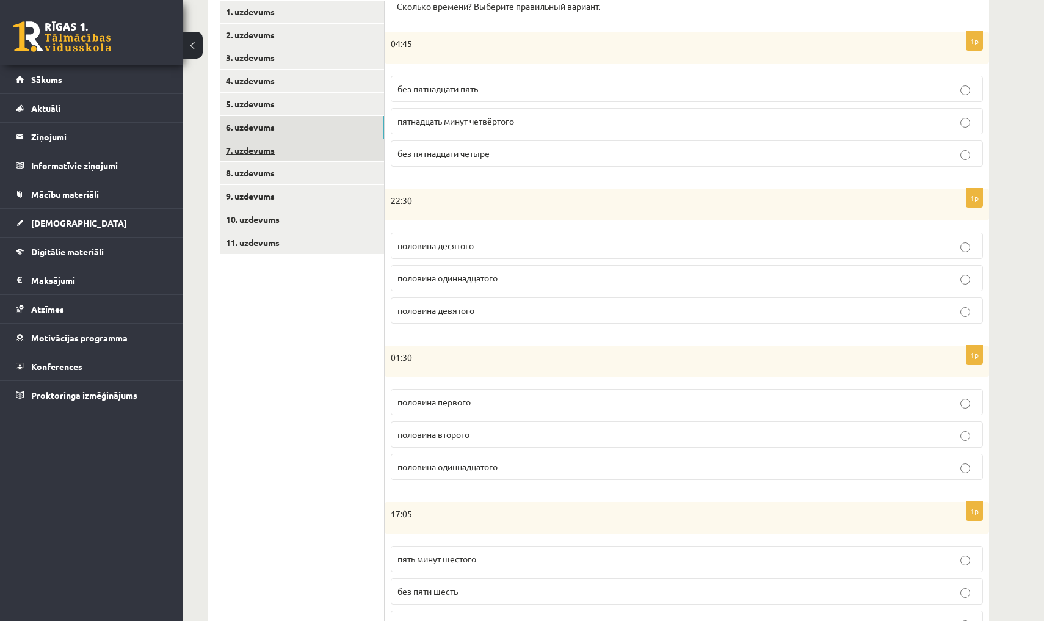
click at [313, 152] on link "7. uzdevums" at bounding box center [302, 150] width 164 height 23
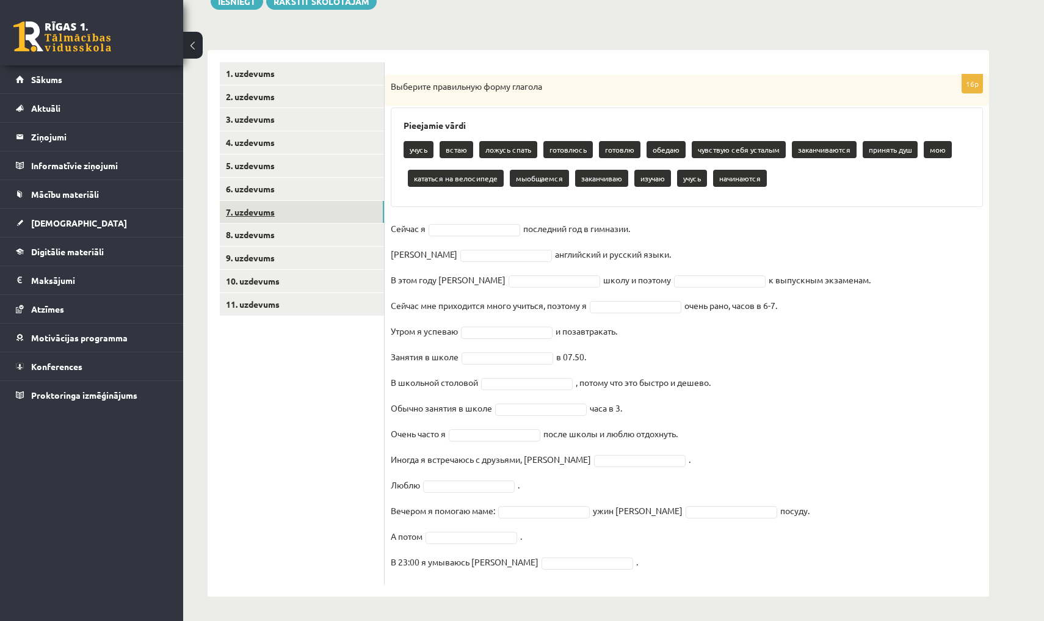
scroll to position [156, 0]
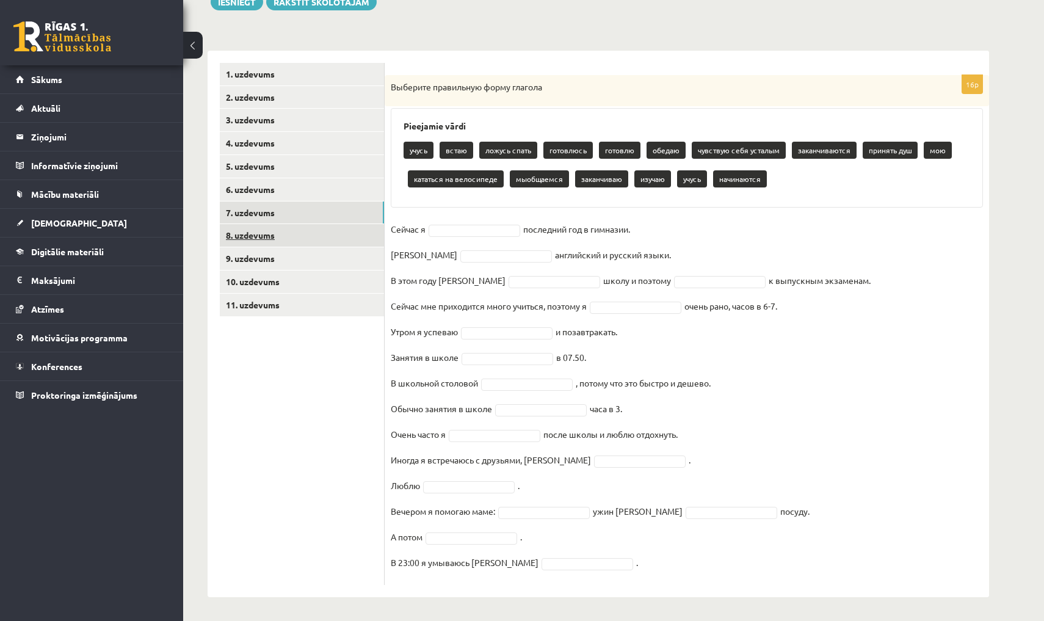
click at [329, 235] on link "8. uzdevums" at bounding box center [302, 235] width 164 height 23
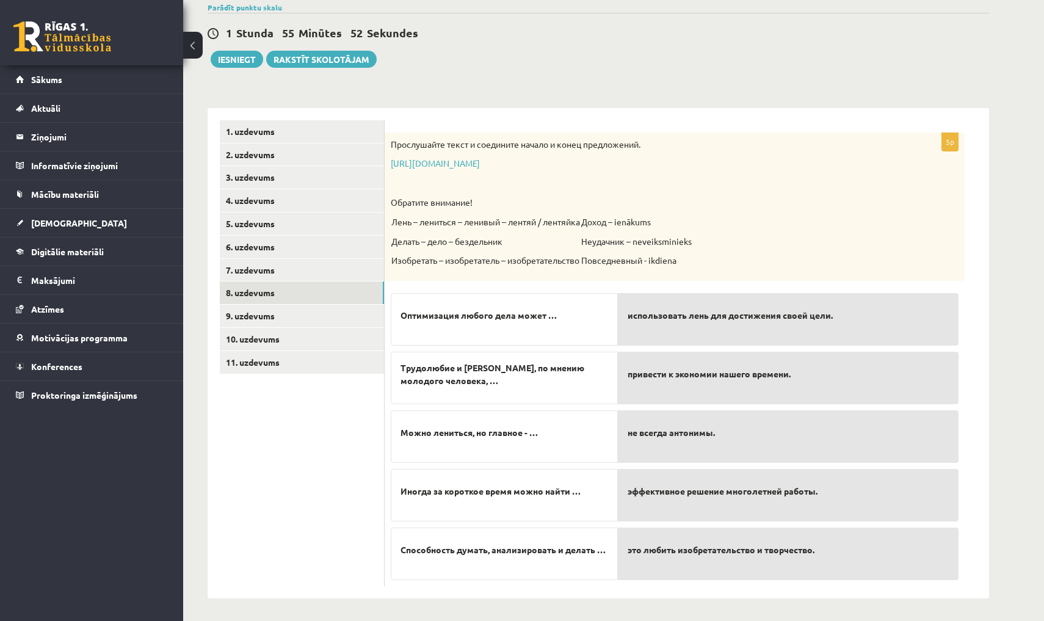
scroll to position [98, 0]
click at [364, 316] on link "9. uzdevums" at bounding box center [302, 316] width 164 height 23
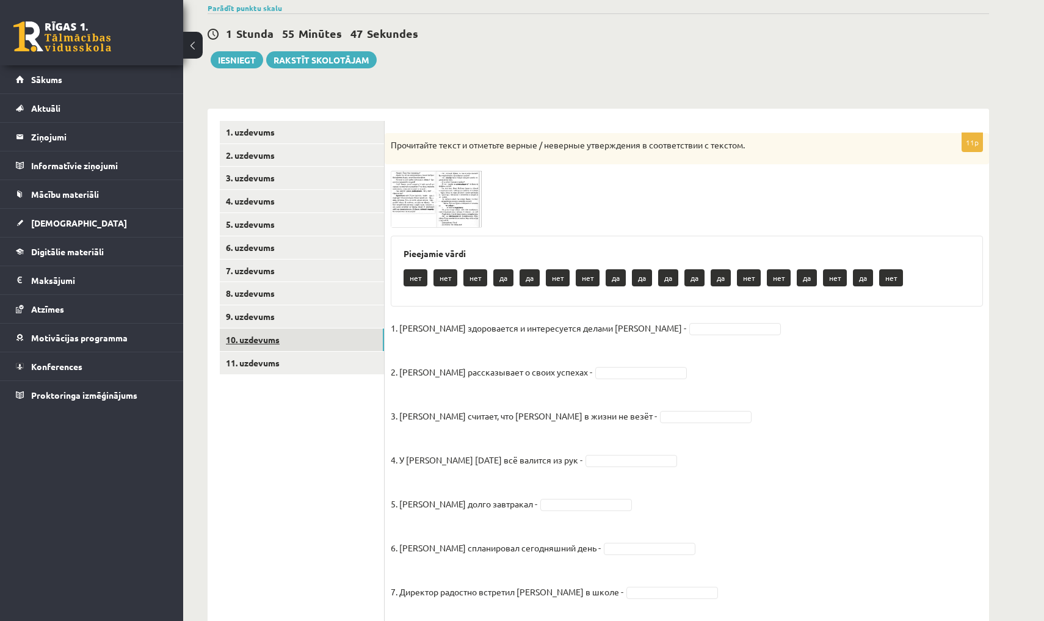
click at [366, 341] on link "10. uzdevums" at bounding box center [302, 339] width 164 height 23
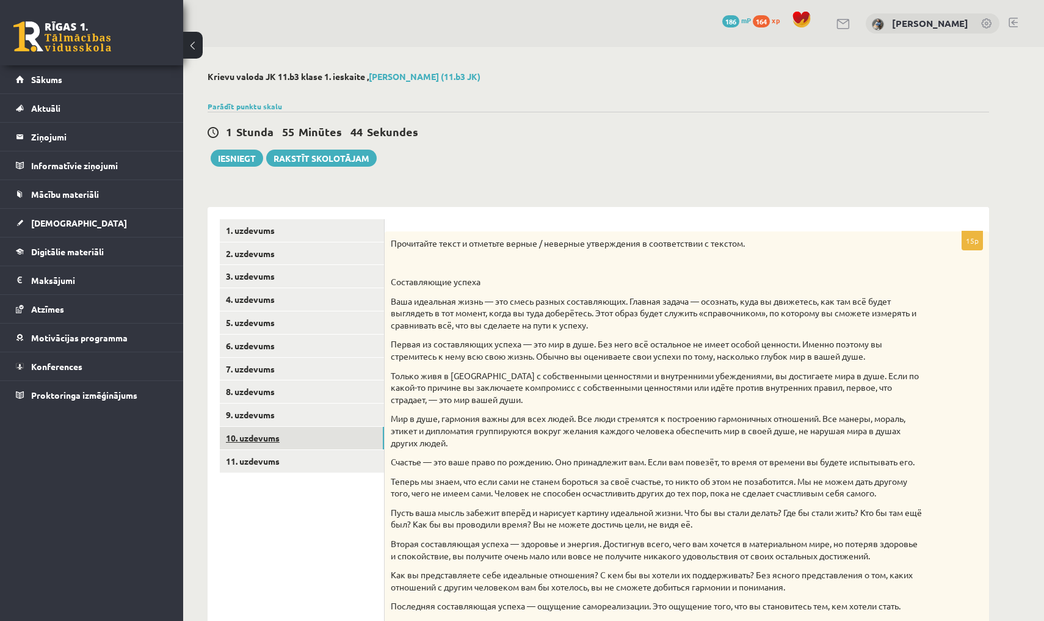
scroll to position [0, 0]
click at [378, 465] on link "11. uzdevums" at bounding box center [302, 461] width 164 height 23
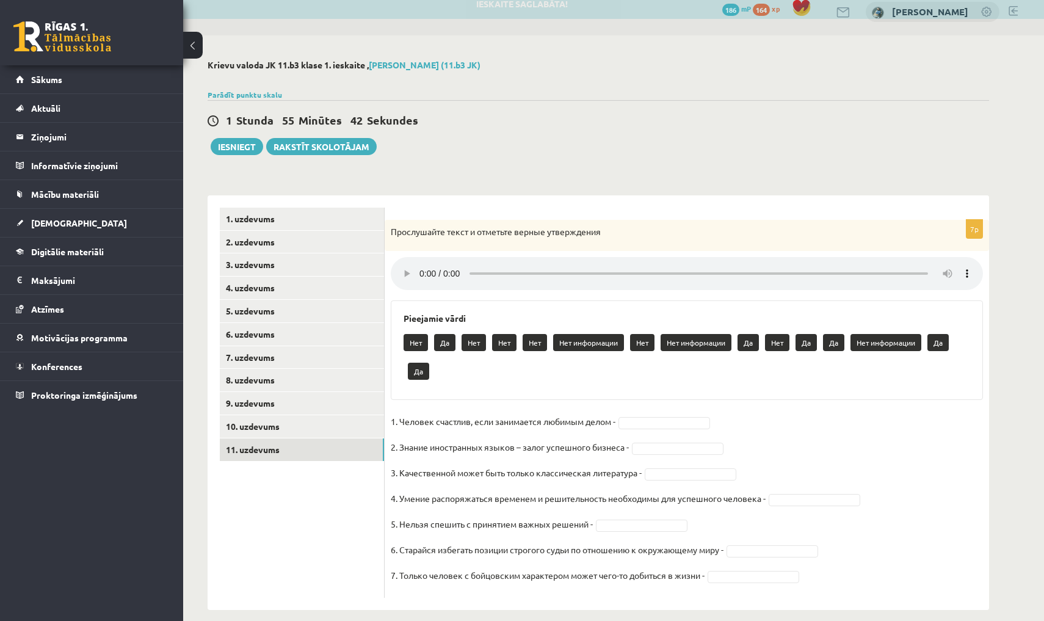
scroll to position [11, 0]
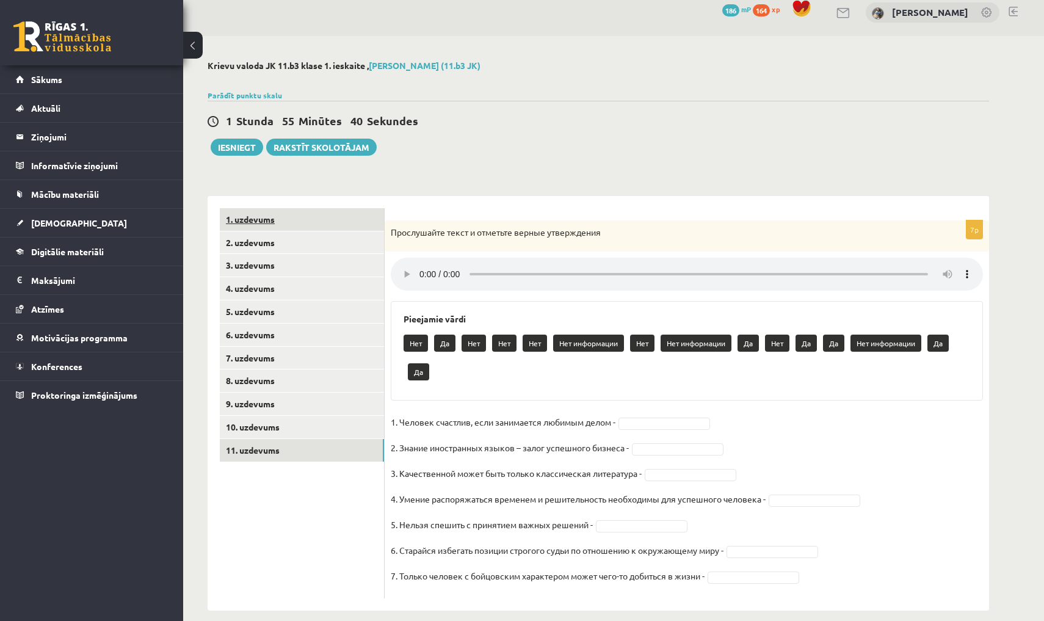
click at [304, 217] on link "1. uzdevums" at bounding box center [302, 219] width 164 height 23
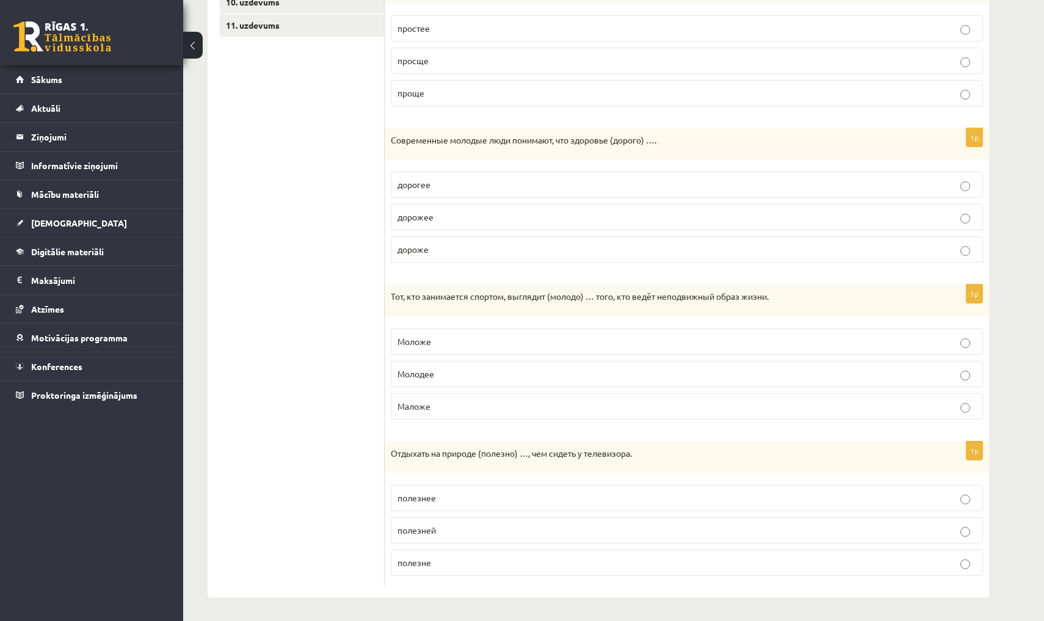
scroll to position [435, 0]
click at [518, 339] on p "Моложе" at bounding box center [686, 342] width 579 height 13
click at [549, 530] on p "полезней" at bounding box center [686, 530] width 579 height 13
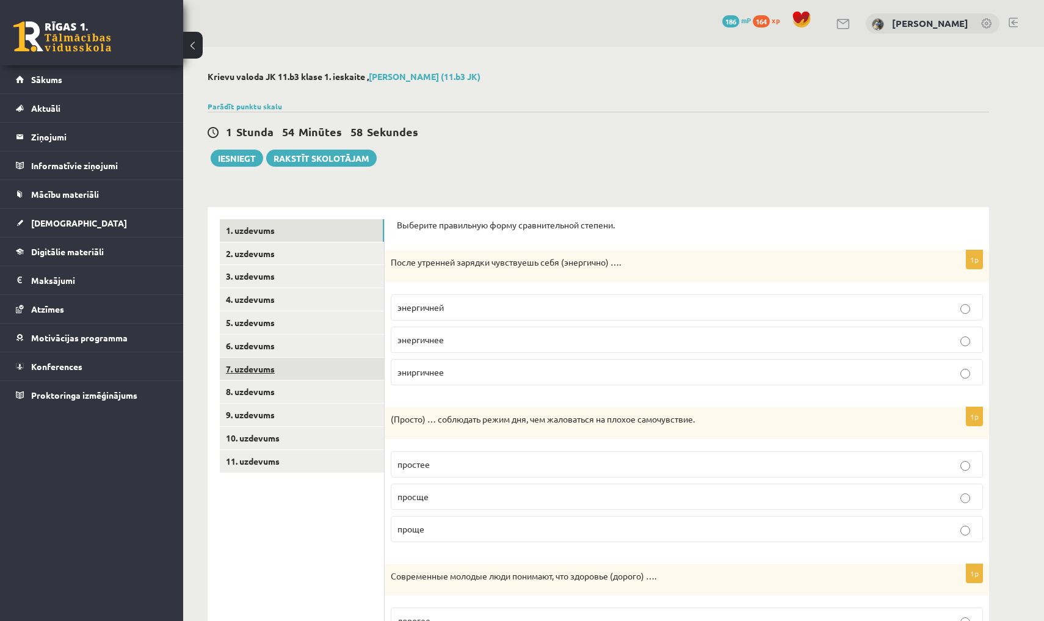
scroll to position [0, 0]
click at [286, 256] on link "2. uzdevums" at bounding box center [302, 253] width 164 height 23
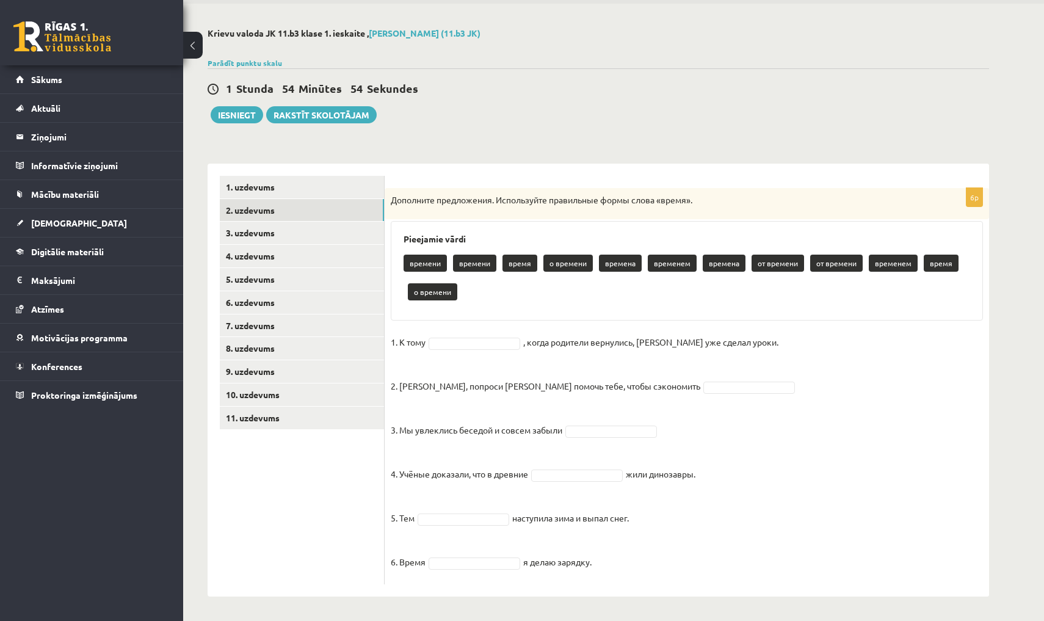
scroll to position [43, 0]
click at [346, 237] on link "3. uzdevums" at bounding box center [302, 233] width 164 height 23
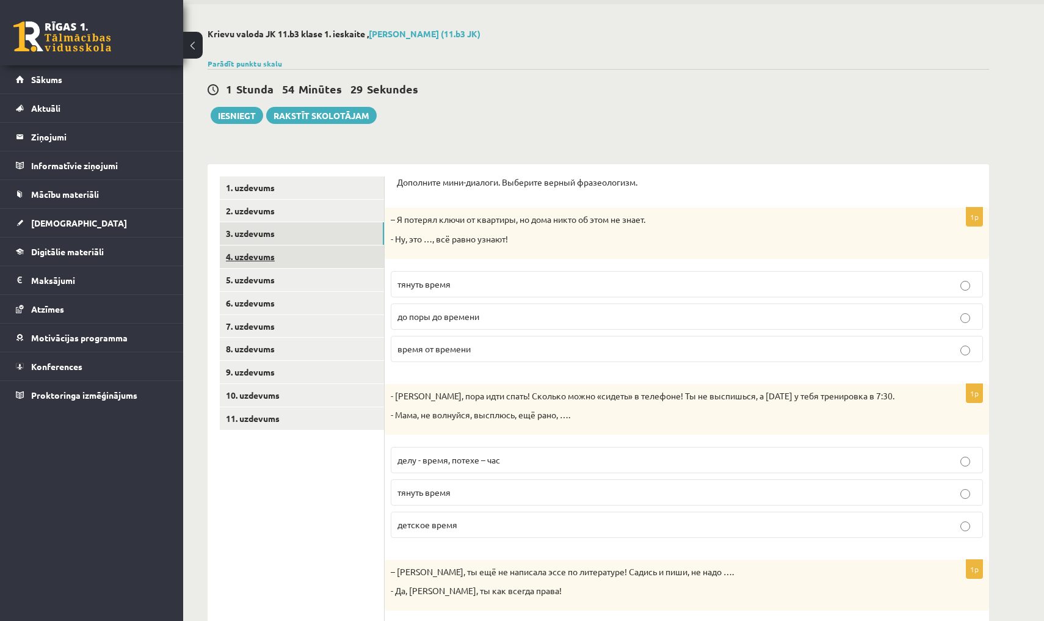
click at [365, 258] on link "4. uzdevums" at bounding box center [302, 256] width 164 height 23
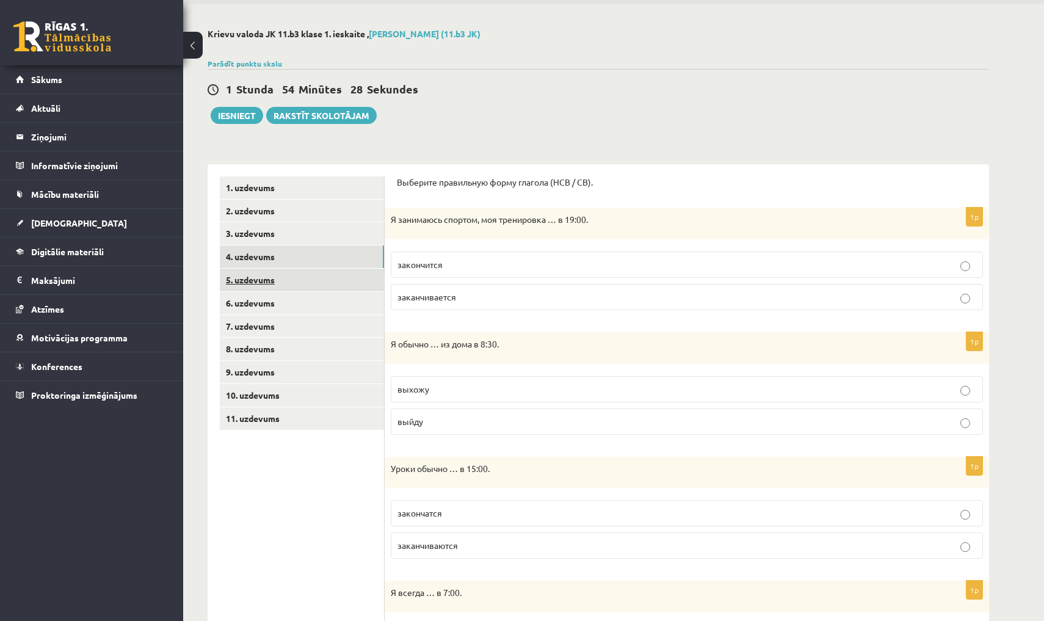
click at [315, 272] on link "5. uzdevums" at bounding box center [302, 280] width 164 height 23
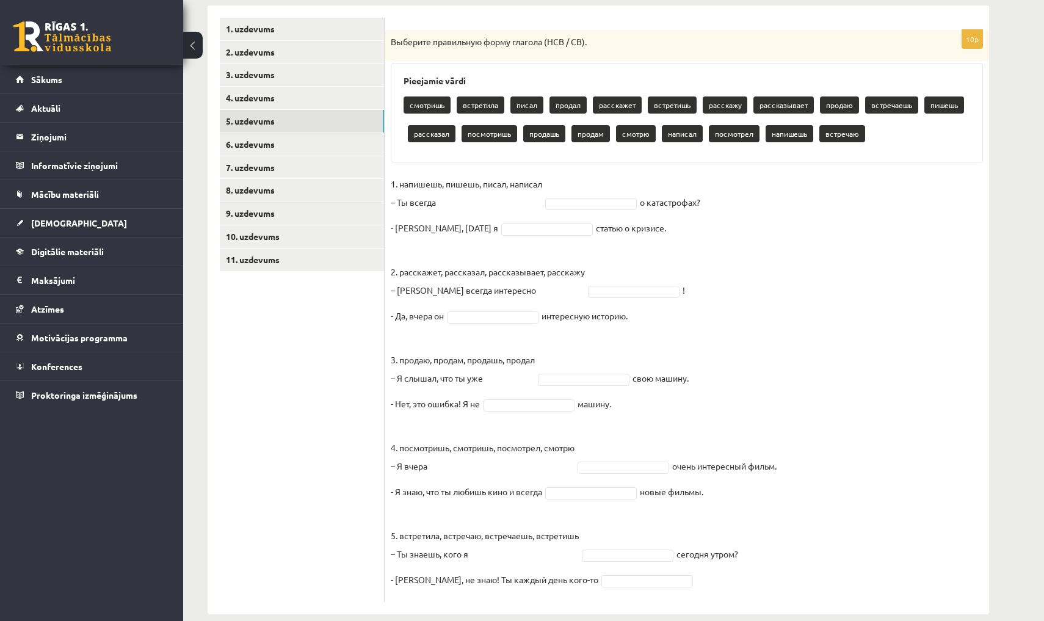
scroll to position [212, 0]
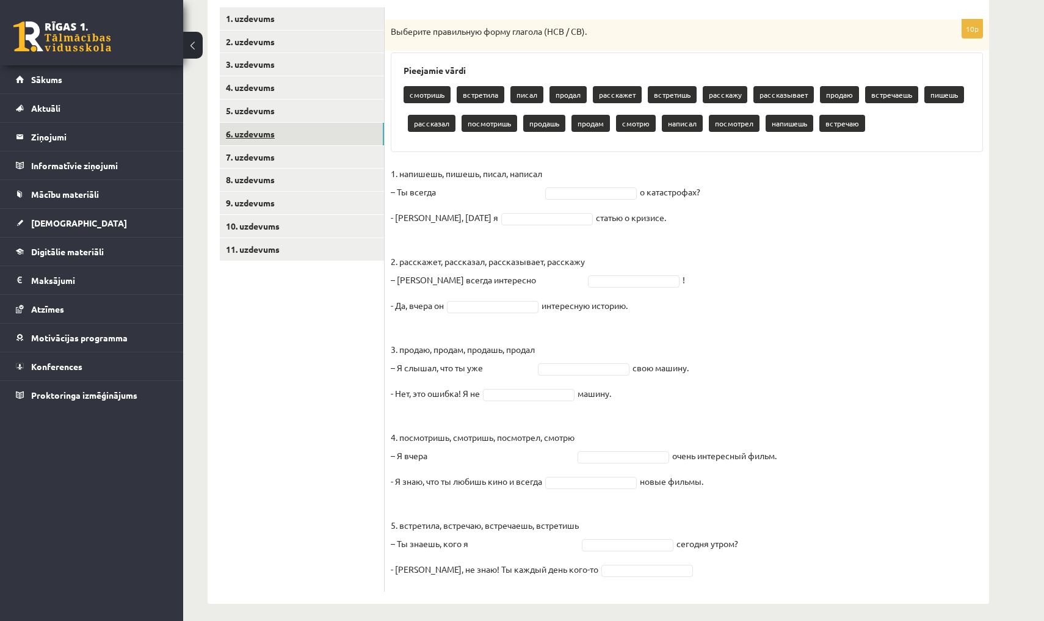
click at [355, 123] on link "6. uzdevums" at bounding box center [302, 134] width 164 height 23
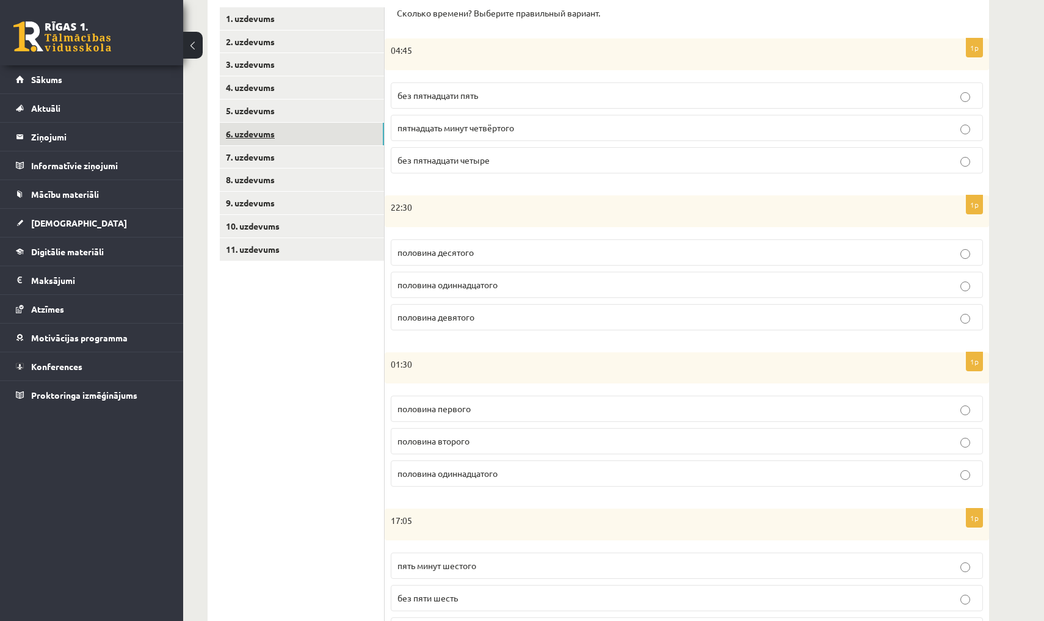
click at [355, 139] on link "6. uzdevums" at bounding box center [302, 134] width 164 height 23
click at [355, 146] on link "7. uzdevums" at bounding box center [302, 157] width 164 height 23
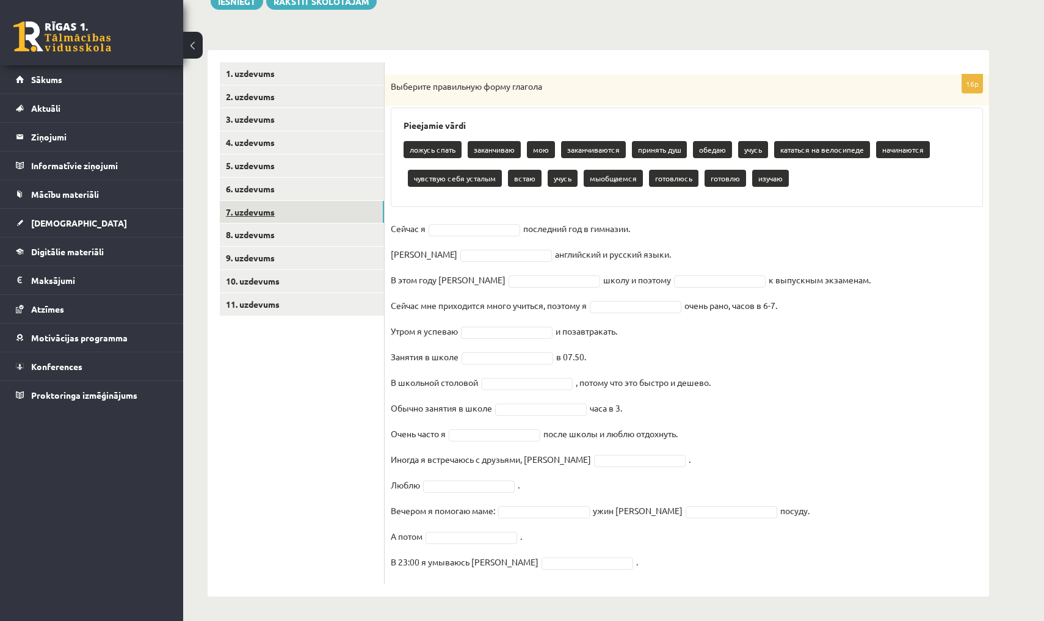
scroll to position [156, 0]
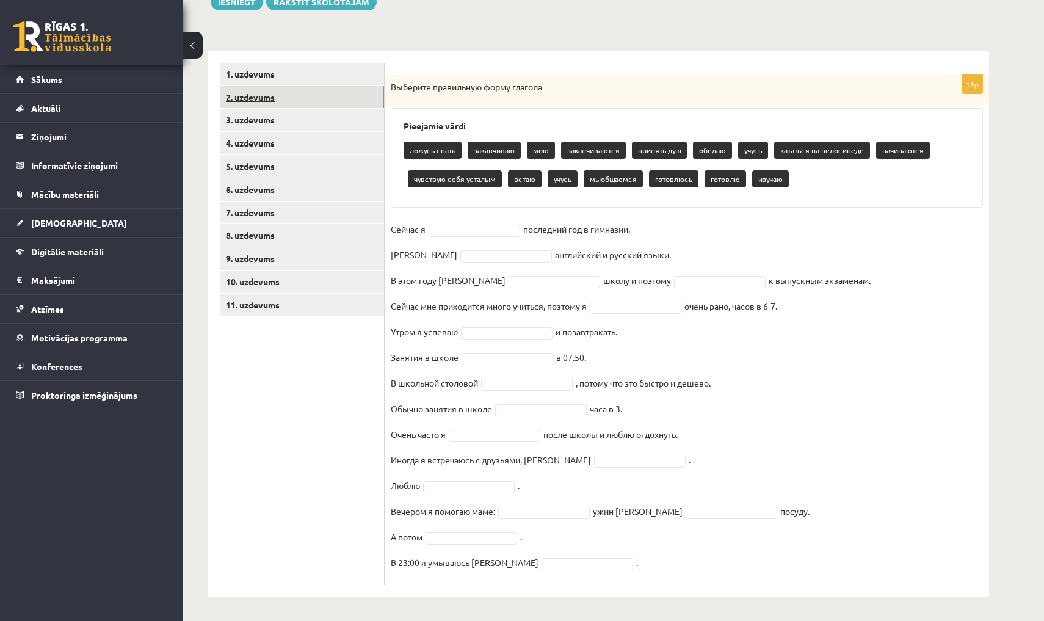
click at [309, 104] on link "2. uzdevums" at bounding box center [302, 97] width 164 height 23
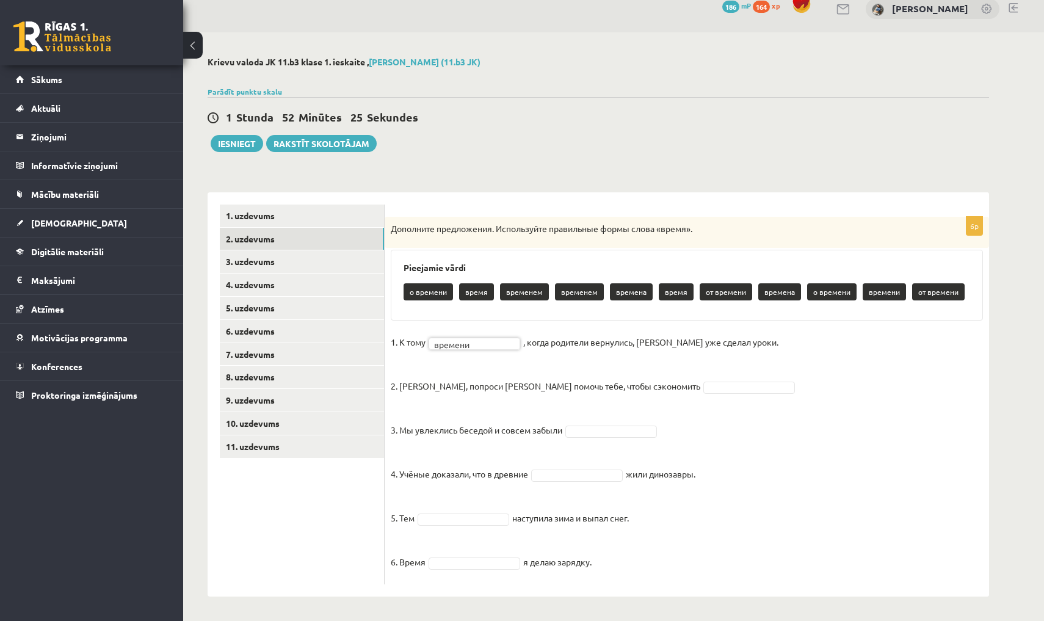
scroll to position [14, 0]
click at [638, 393] on fieldset "1. К тому времени ******* , когда родители вернулись, Эгилс уже сделал уроки. 2…" at bounding box center [687, 455] width 592 height 245
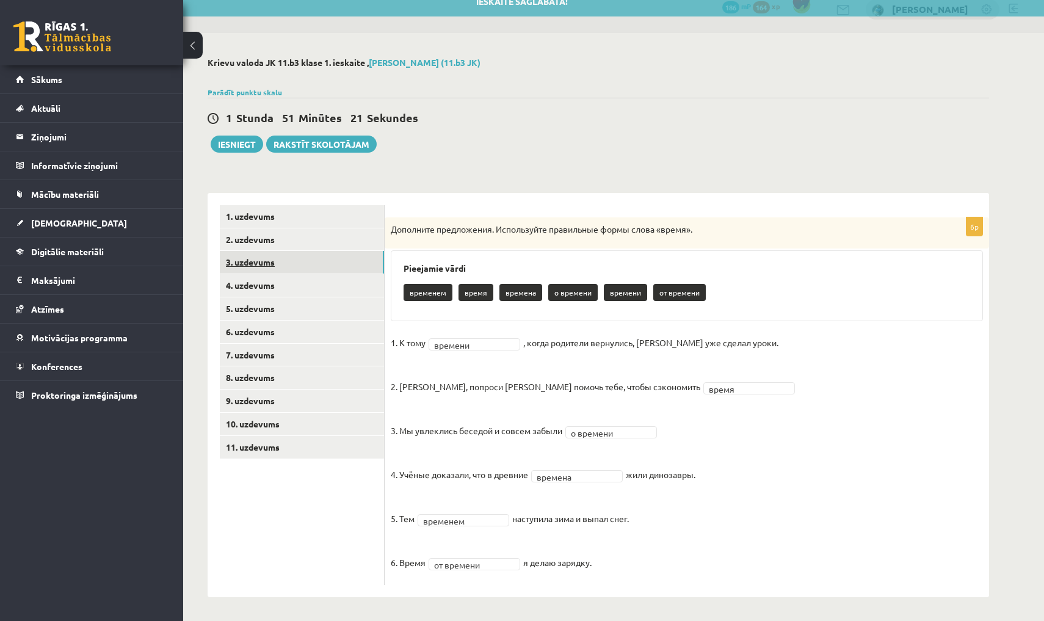
click link "3. uzdevums"
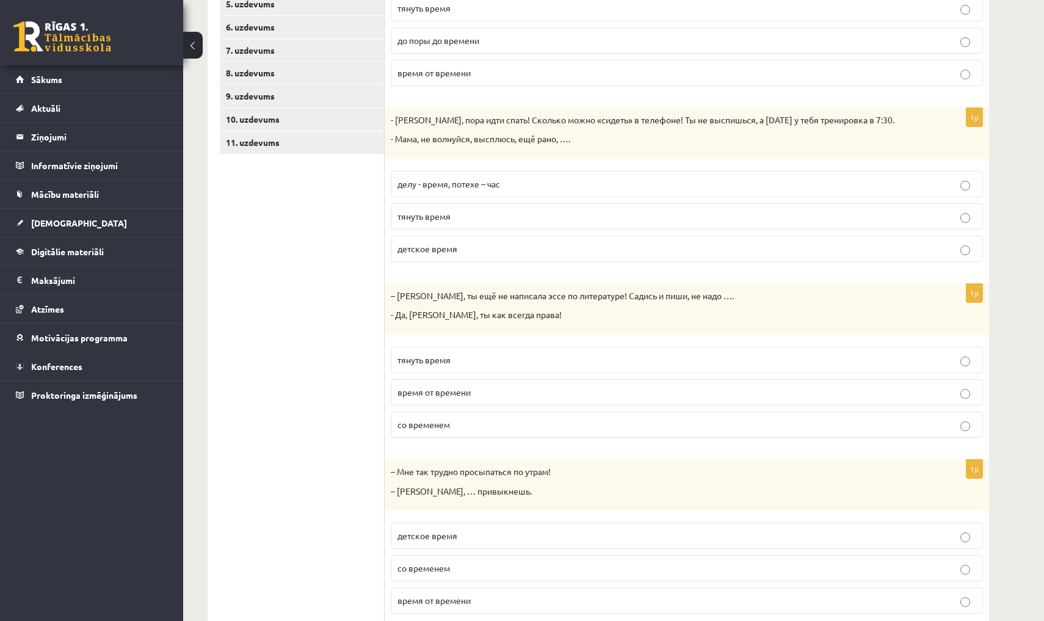
scroll to position [308, 0]
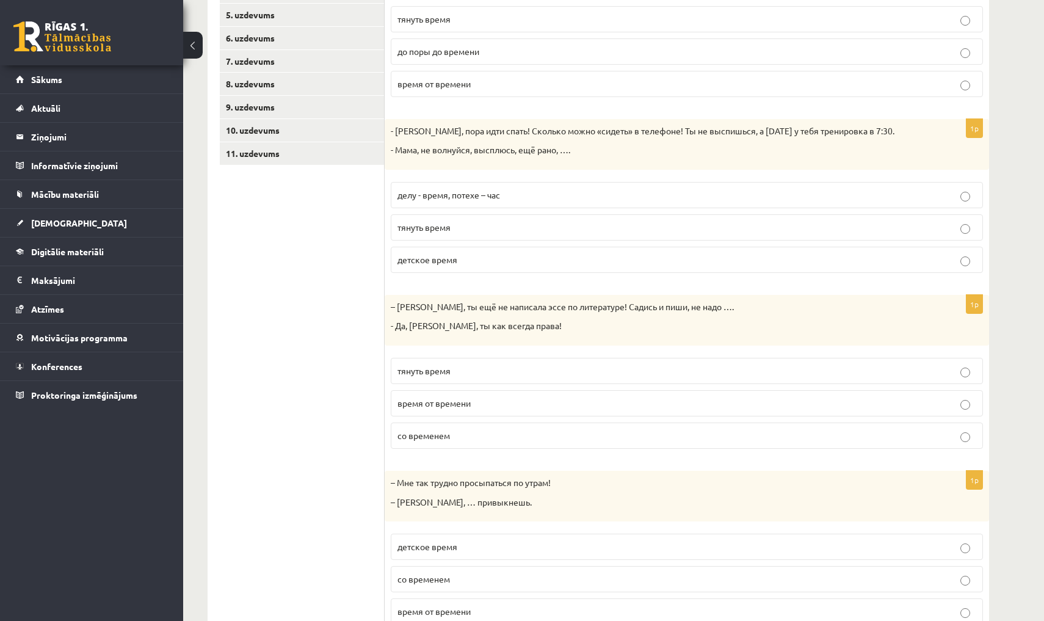
click p "тянуть время"
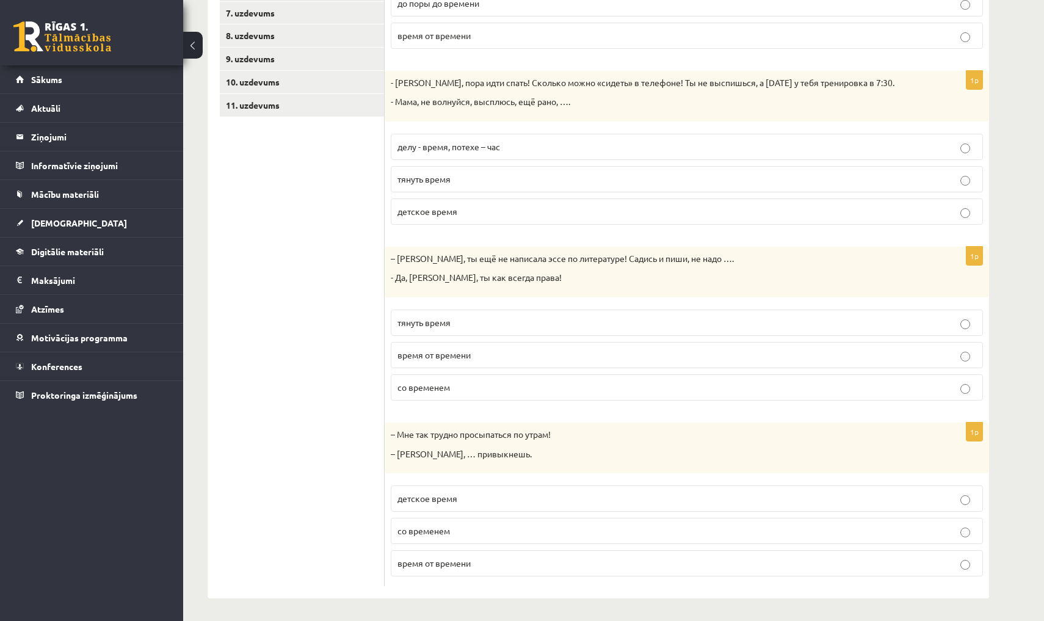
scroll to position [355, 0]
click label "со временем"
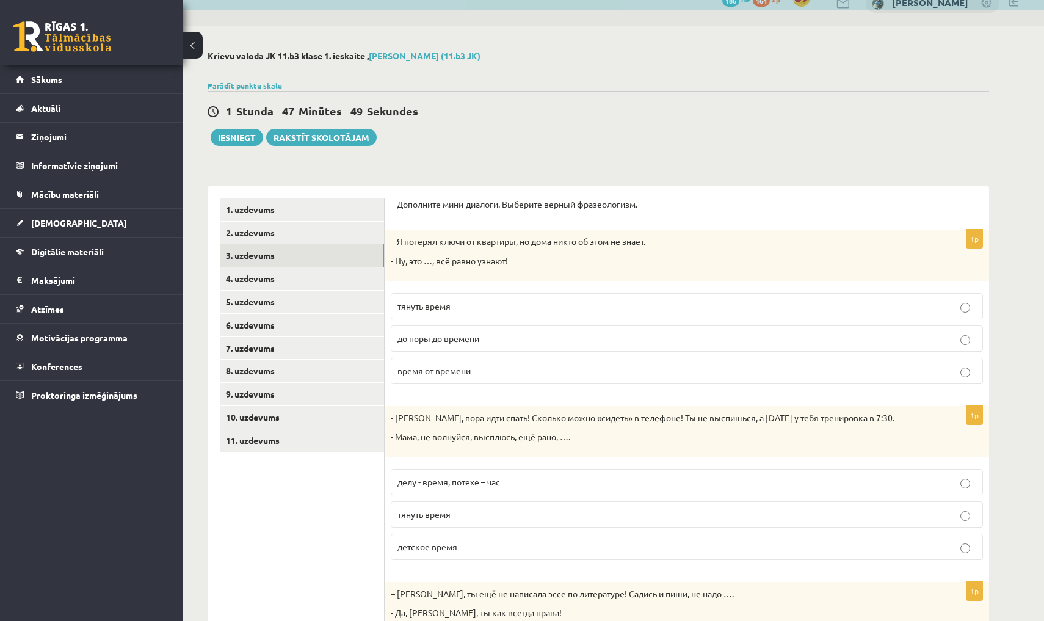
scroll to position [20, 0]
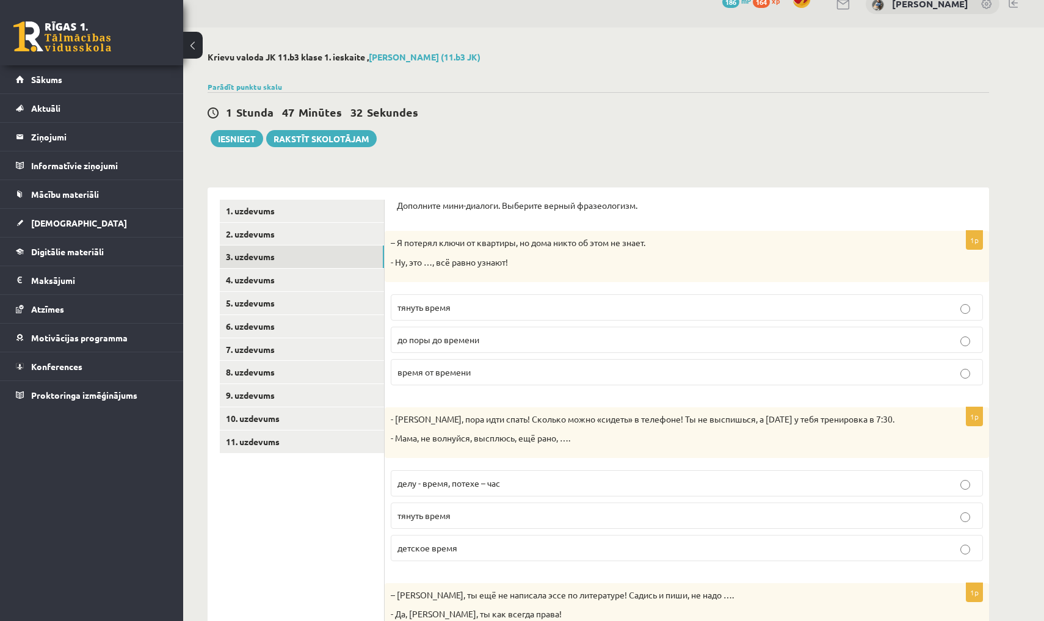
click p "до поры до времени"
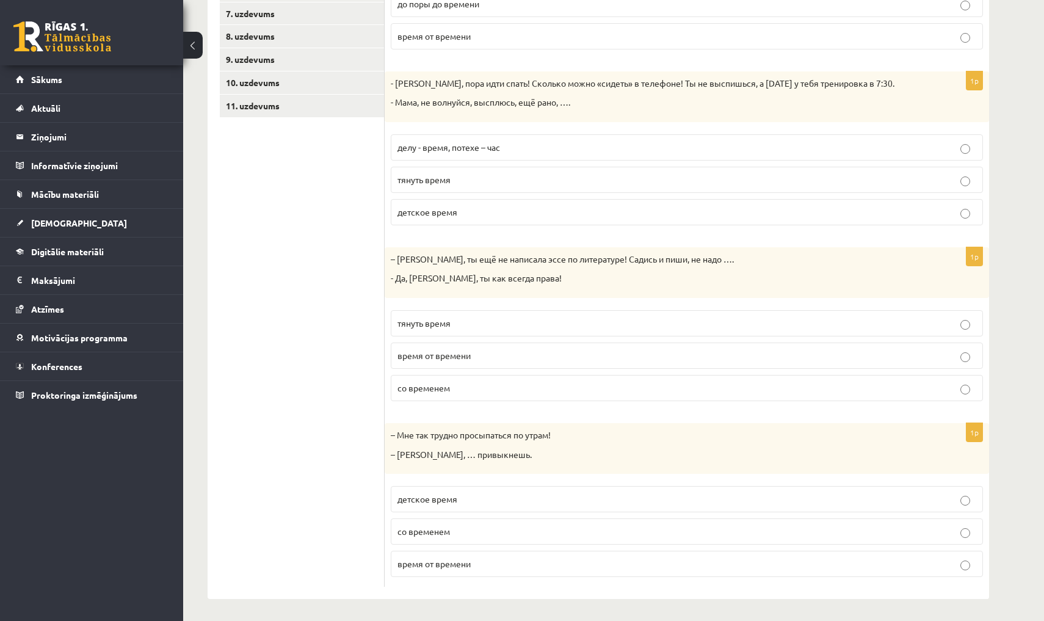
scroll to position [355, 0]
click label "со временем"
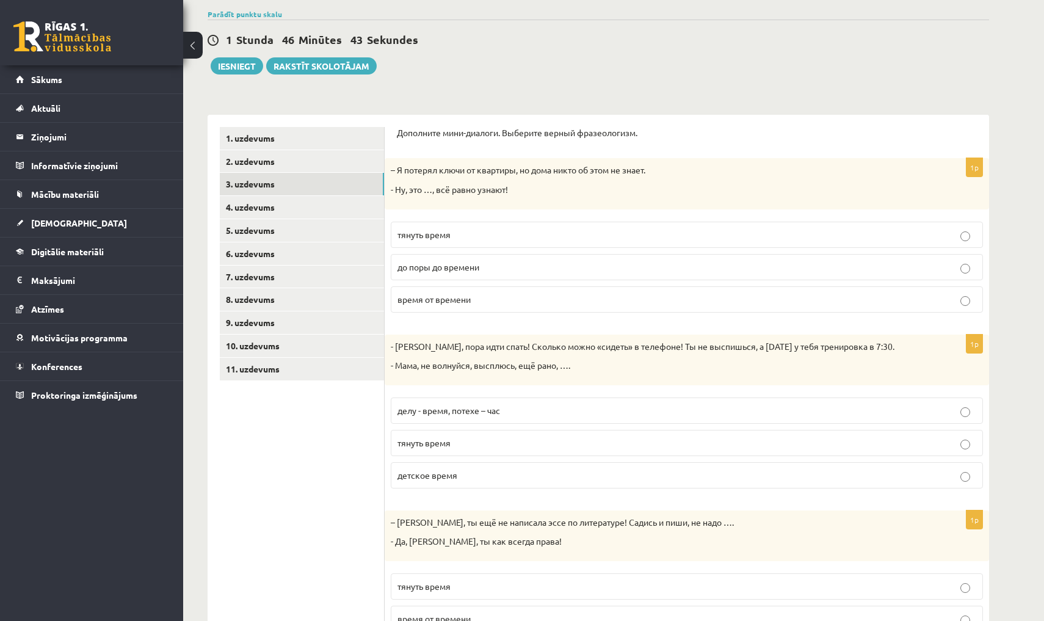
scroll to position [63, 0]
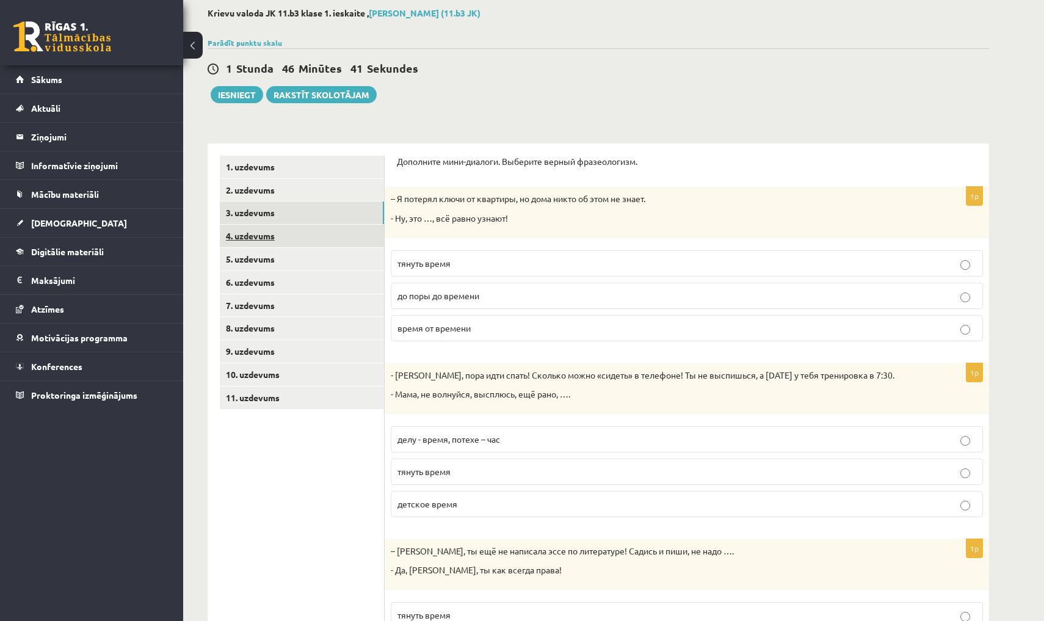
click link "4. uzdevums"
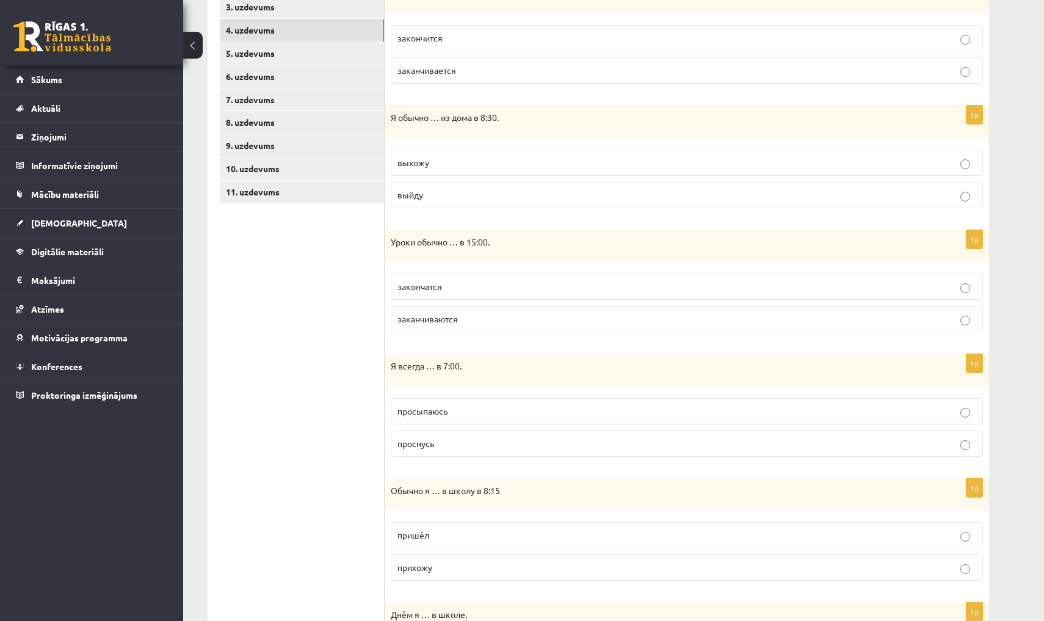
scroll to position [271, 0]
click label "просыпаюсь"
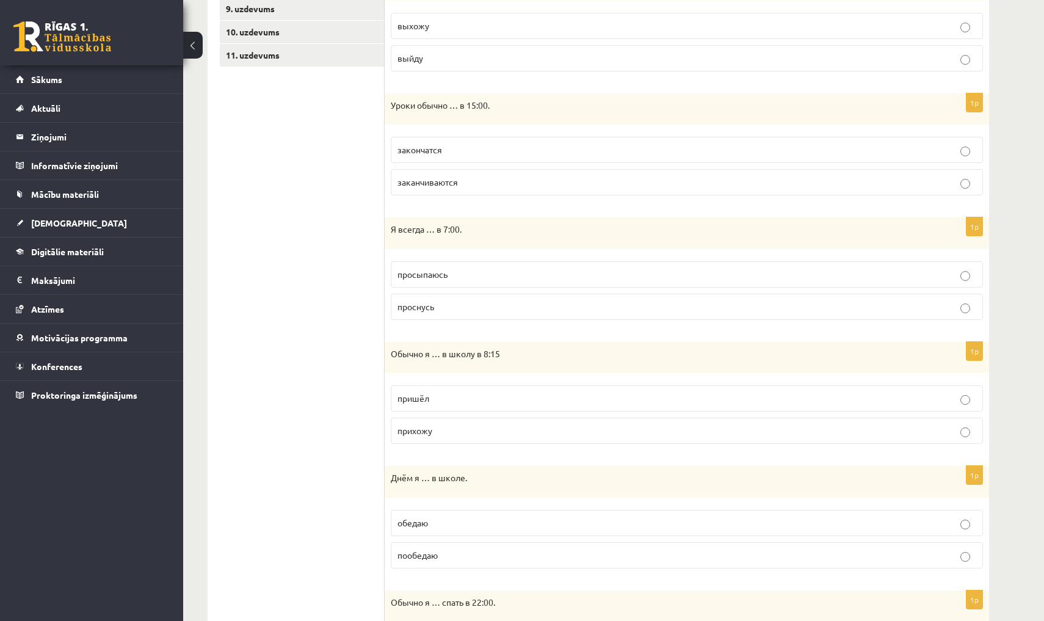
scroll to position [409, 0]
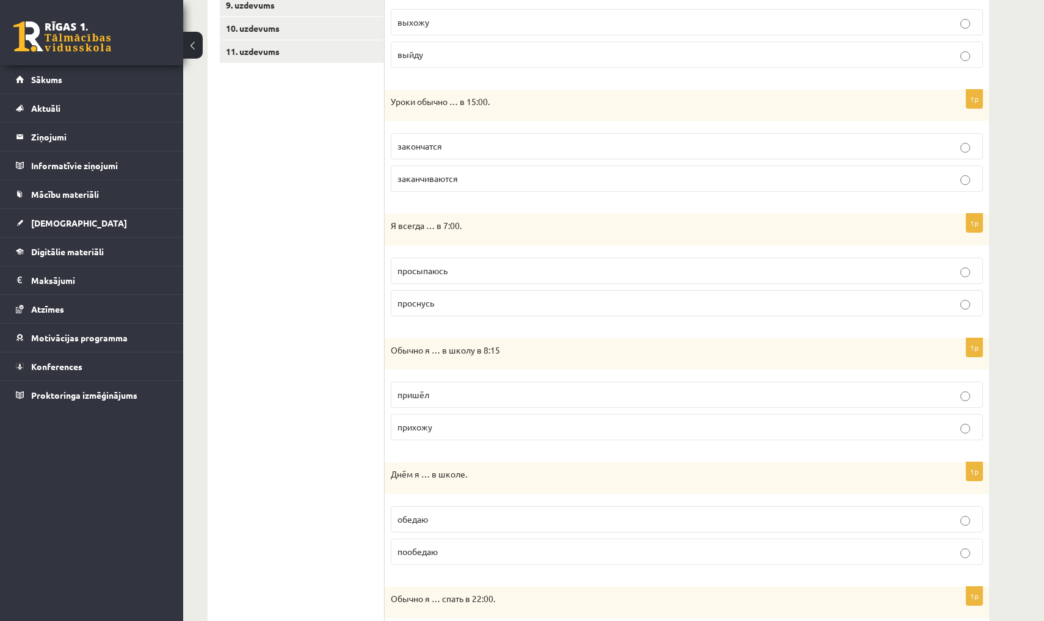
click p "обедаю"
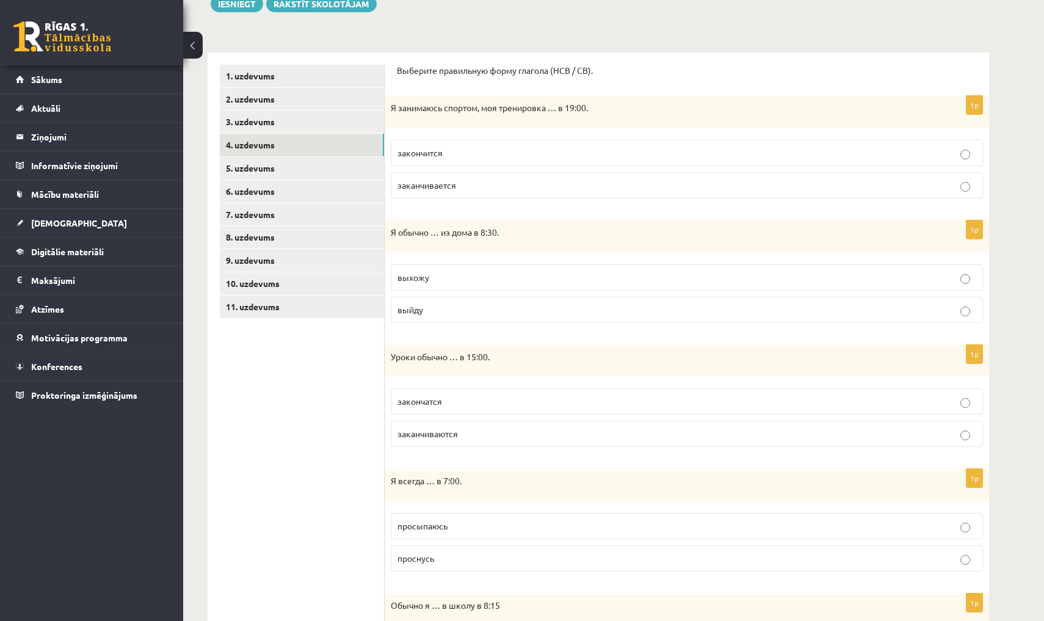
scroll to position [155, 0]
click p "выхожу"
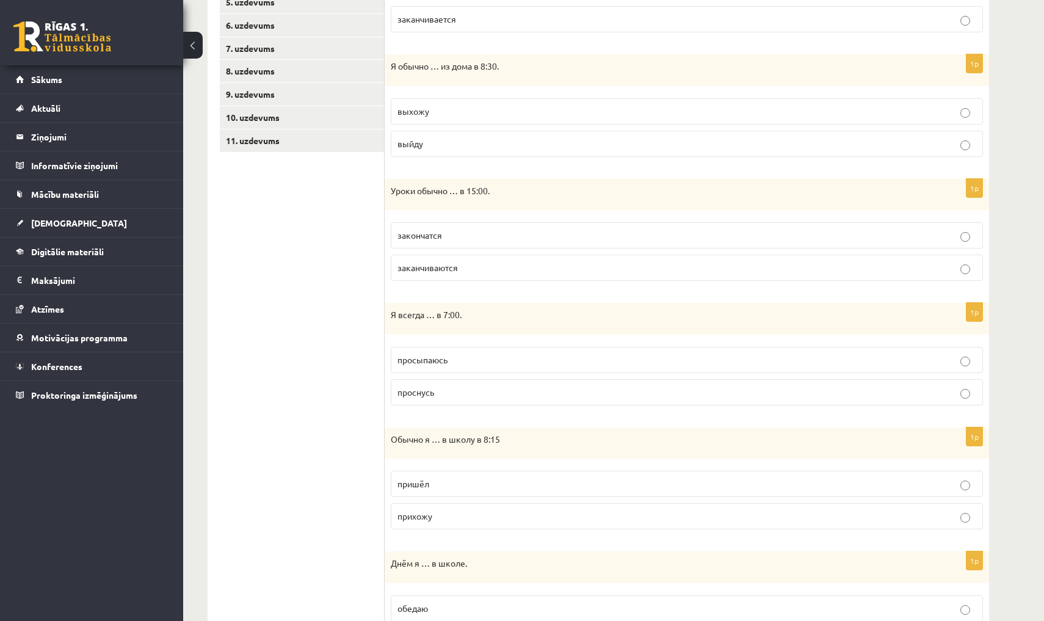
scroll to position [325, 0]
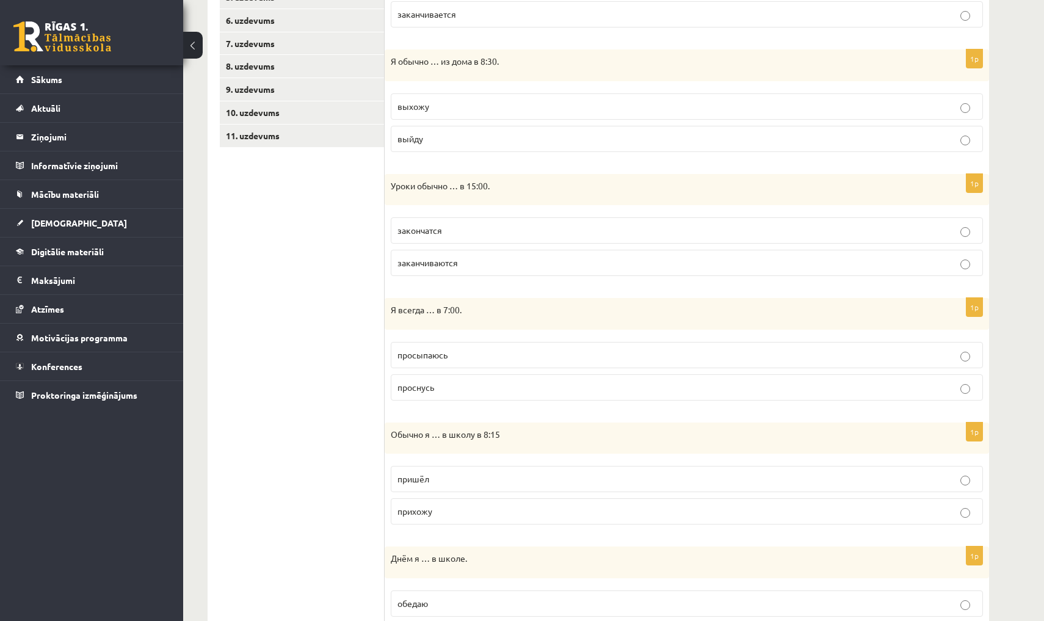
click p "прихожу"
click span "заканчиваются"
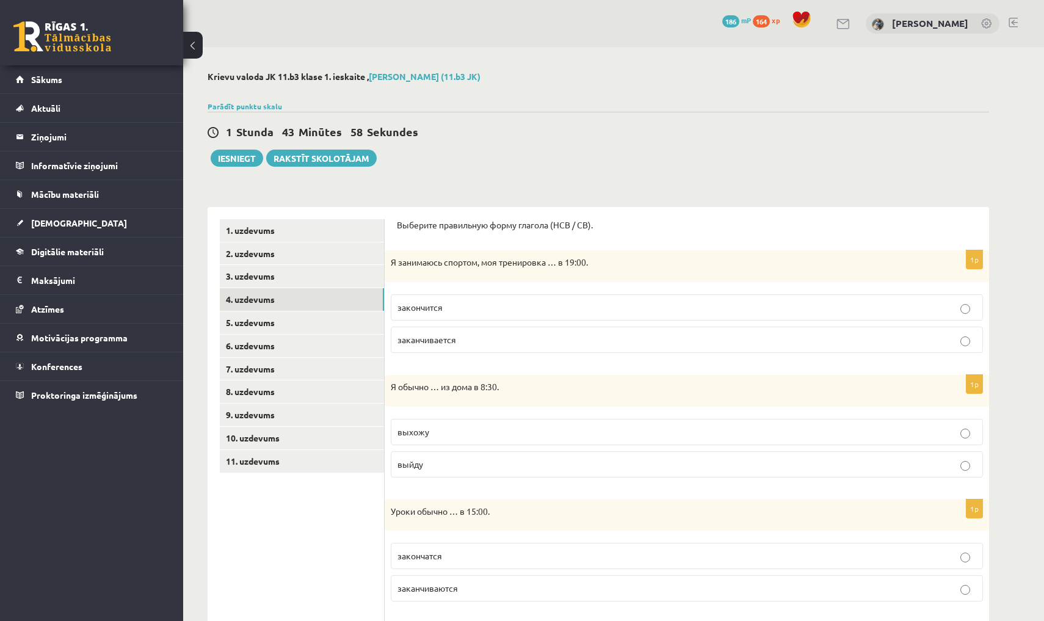
scroll to position [0, 0]
click span "заканчивается"
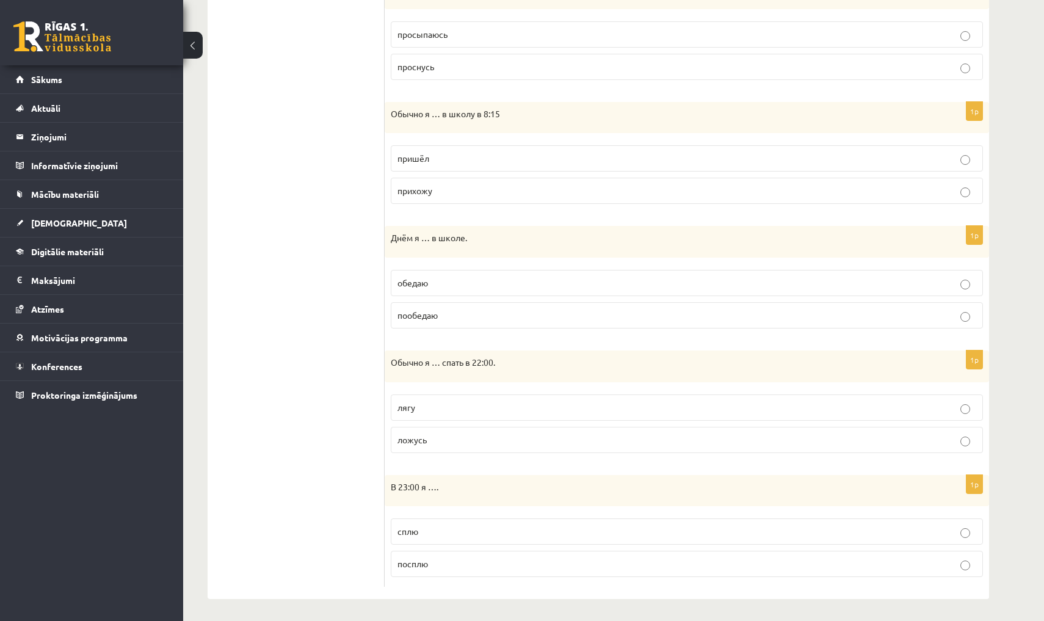
scroll to position [645, 0]
click p "ложусь"
click p "сплю"
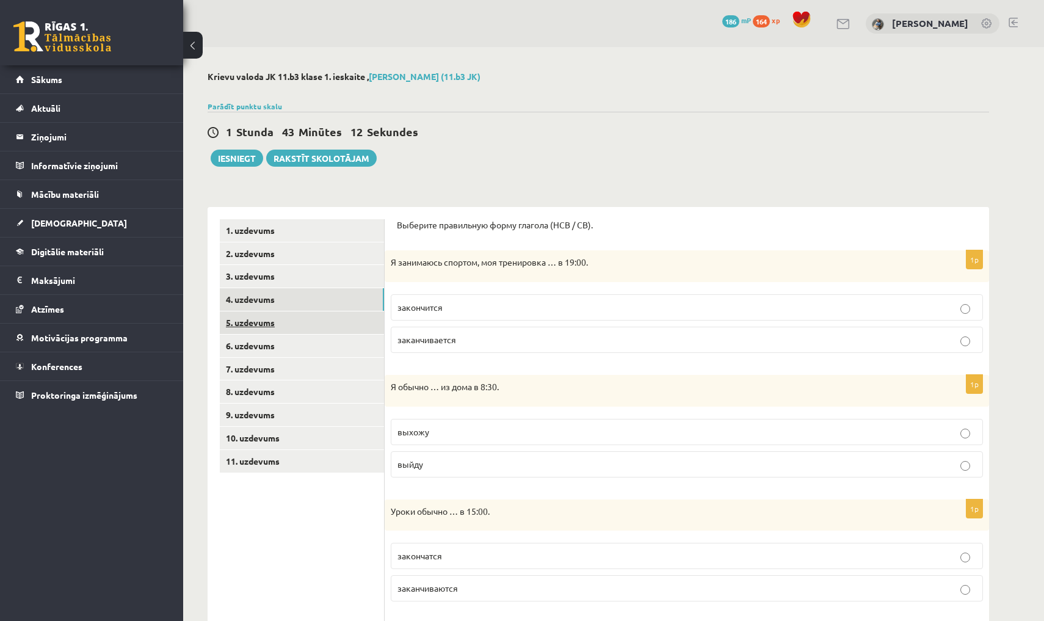
scroll to position [0, 0]
click link "5. uzdevums"
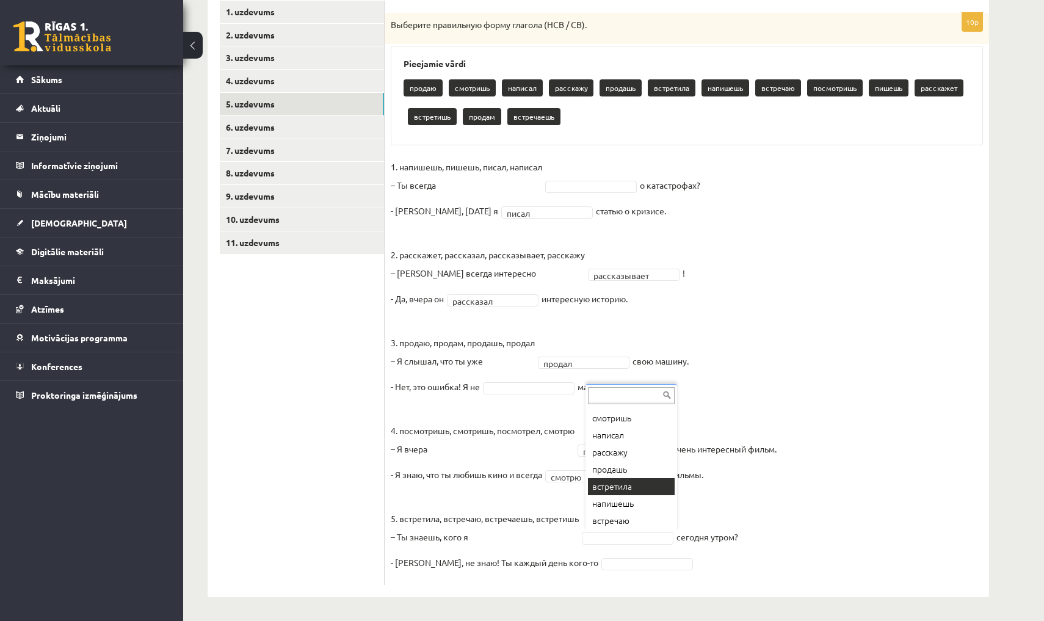
scroll to position [30, 0]
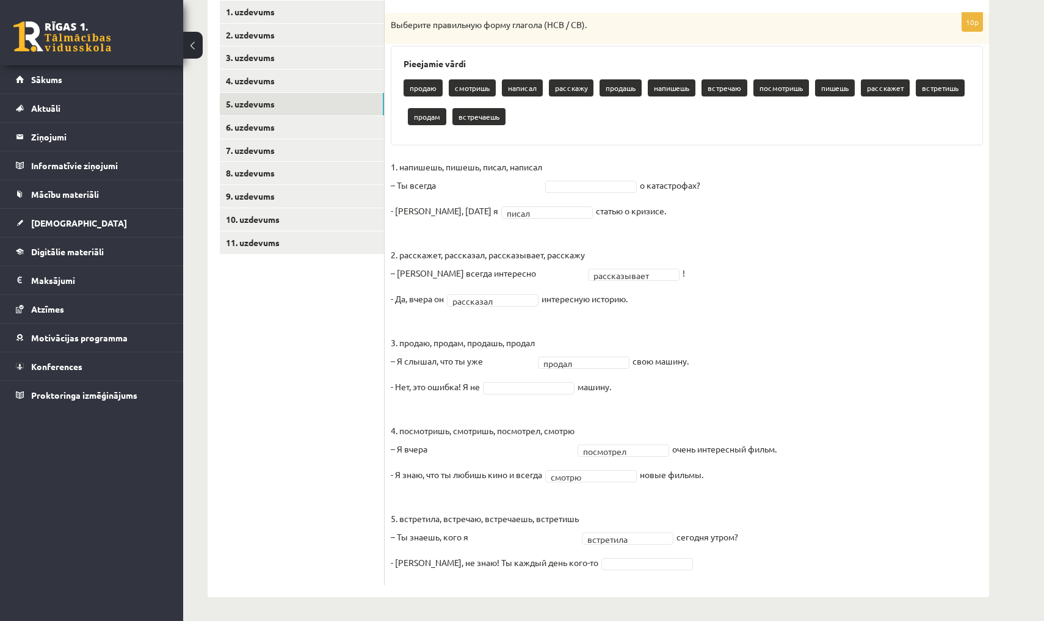
click fieldset "**********"
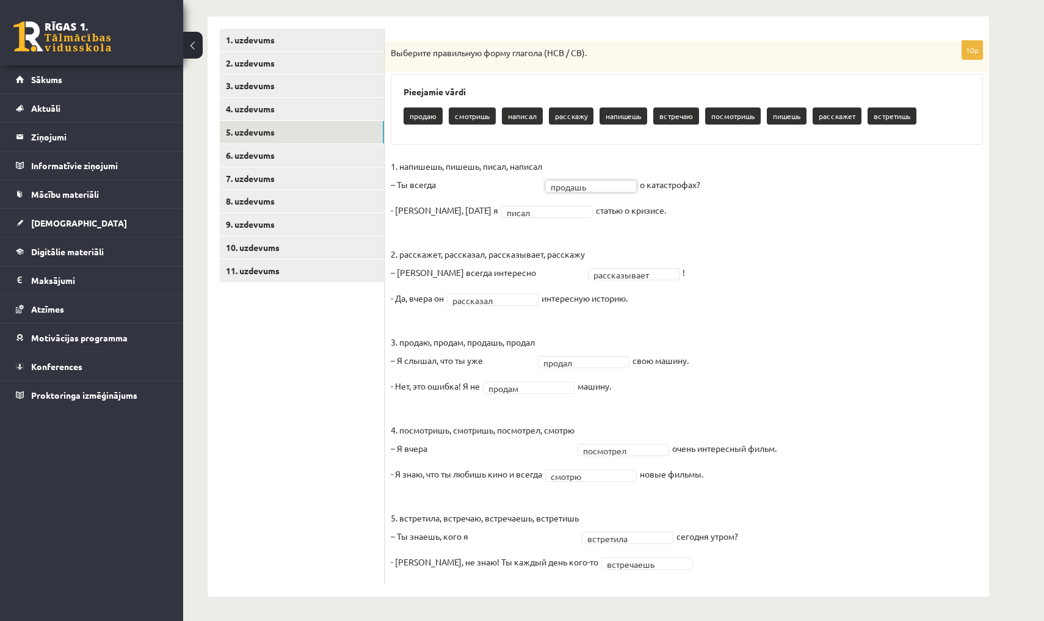
scroll to position [190, 0]
click link "6. uzdevums"
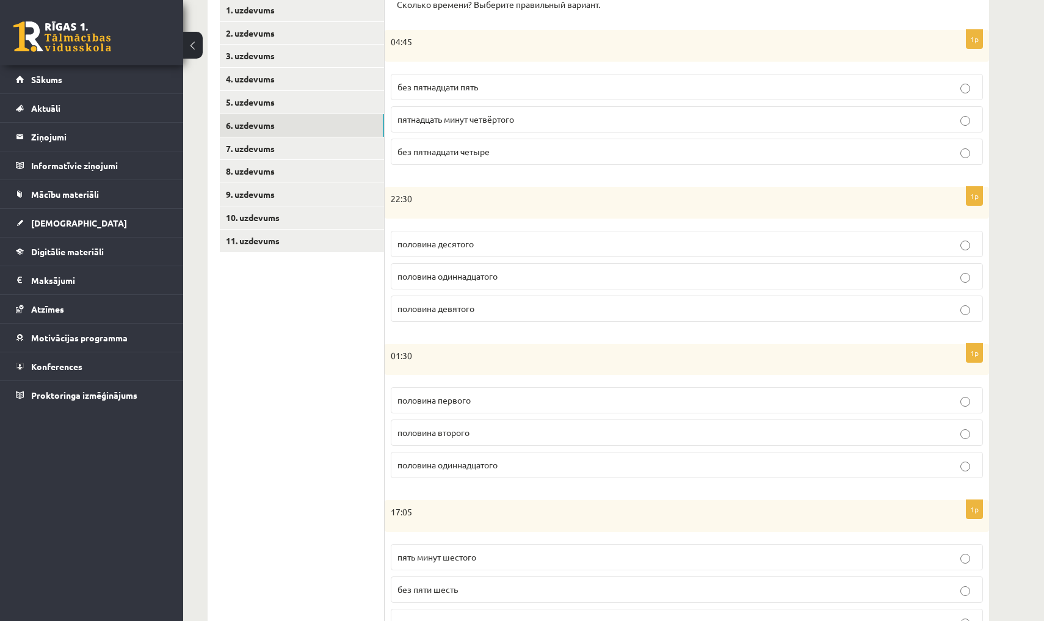
scroll to position [220, 0]
click link "7. uzdevums"
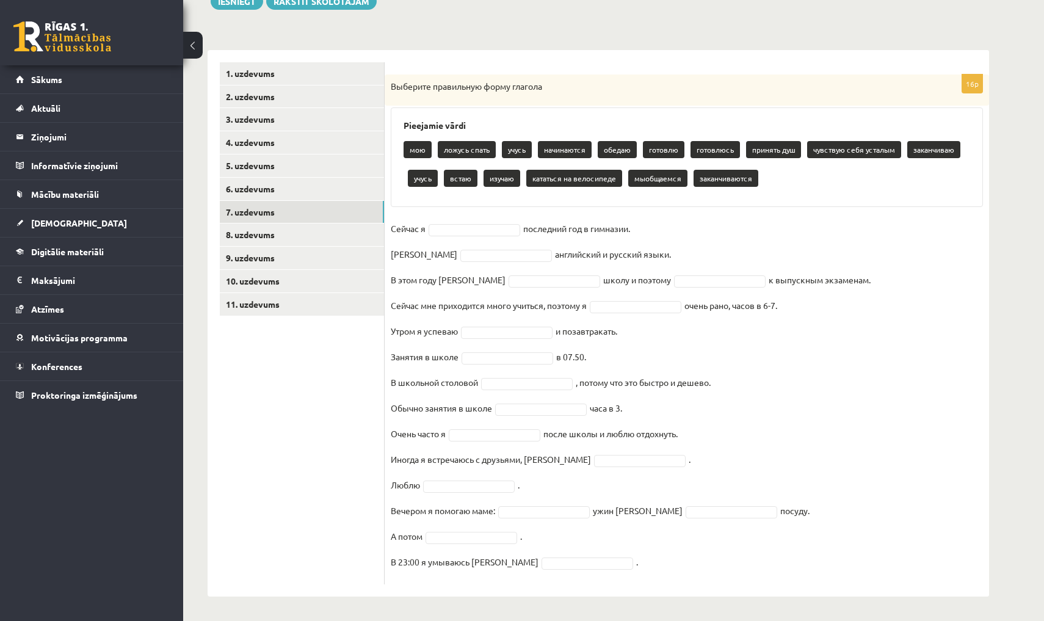
scroll to position [156, 0]
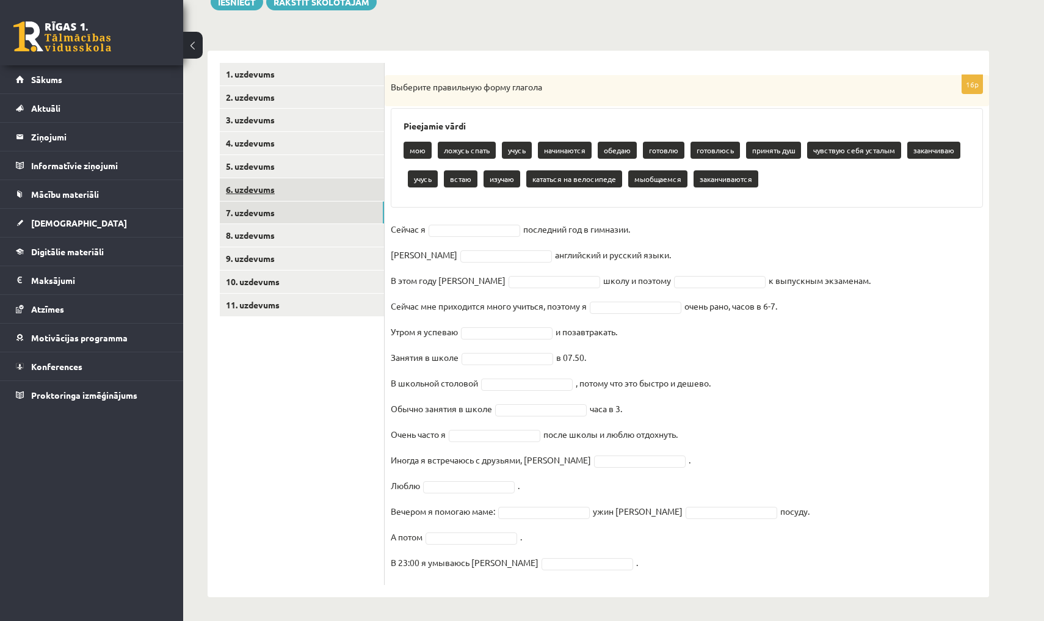
click link "6. uzdevums"
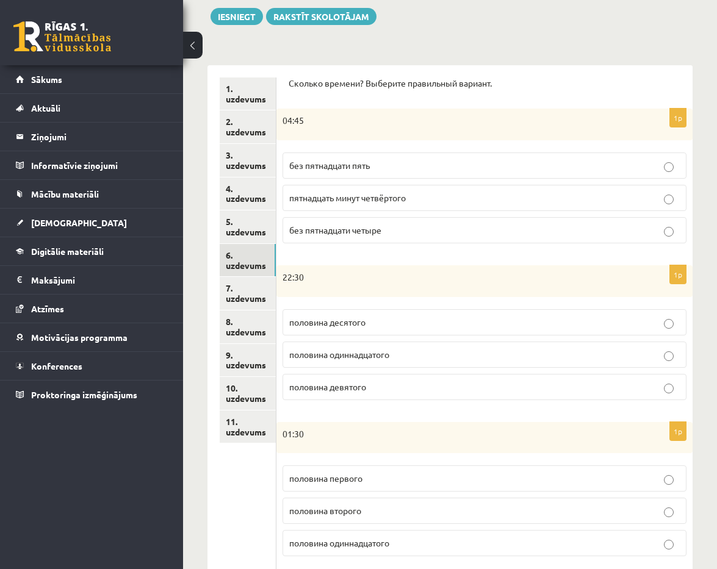
scroll to position [168, 0]
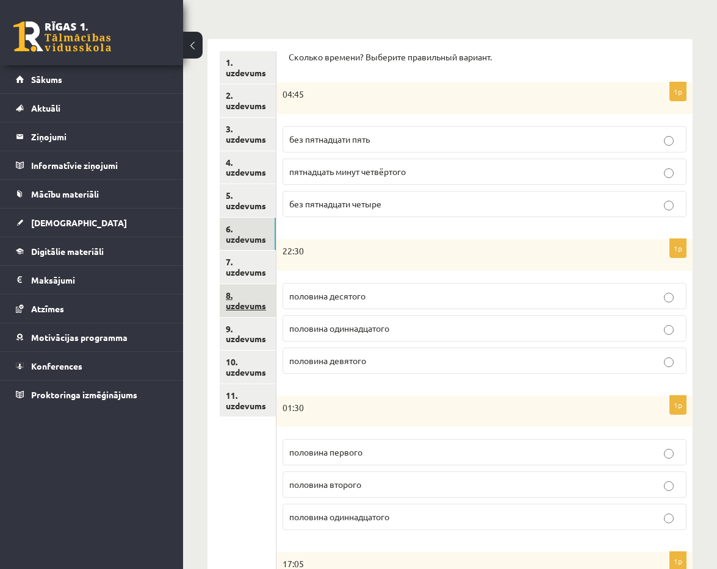
click link "8. uzdevums"
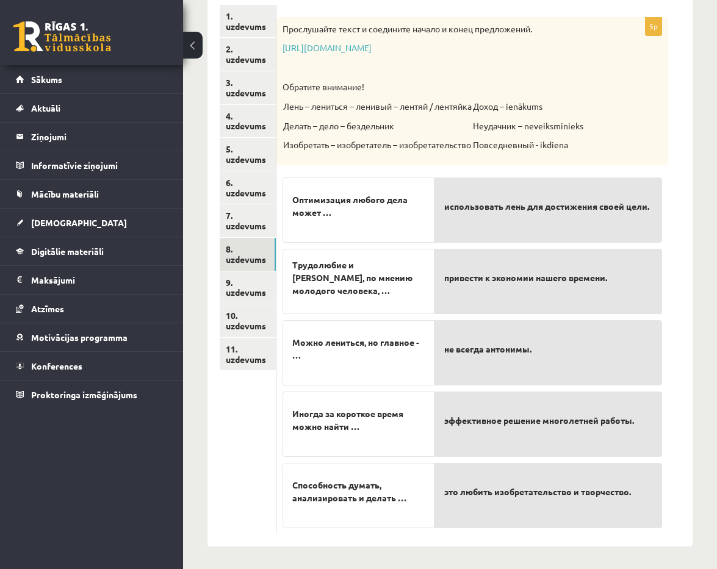
scroll to position [214, 0]
click link "9. uzdevums"
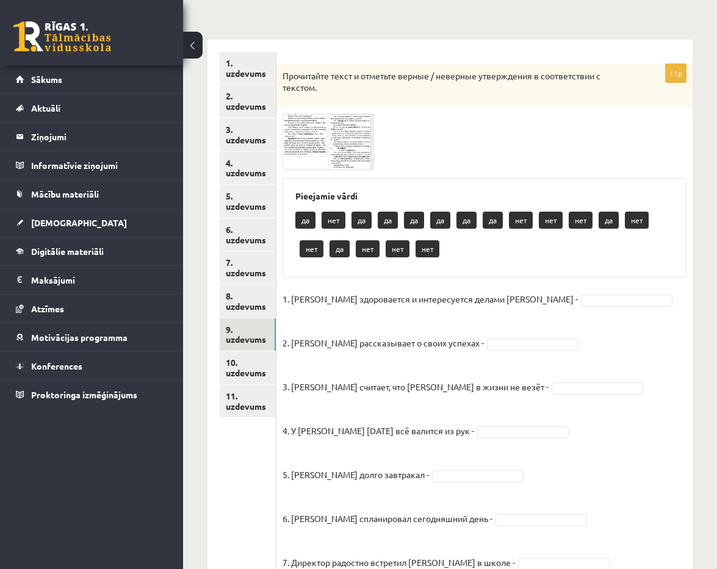
scroll to position [168, 0]
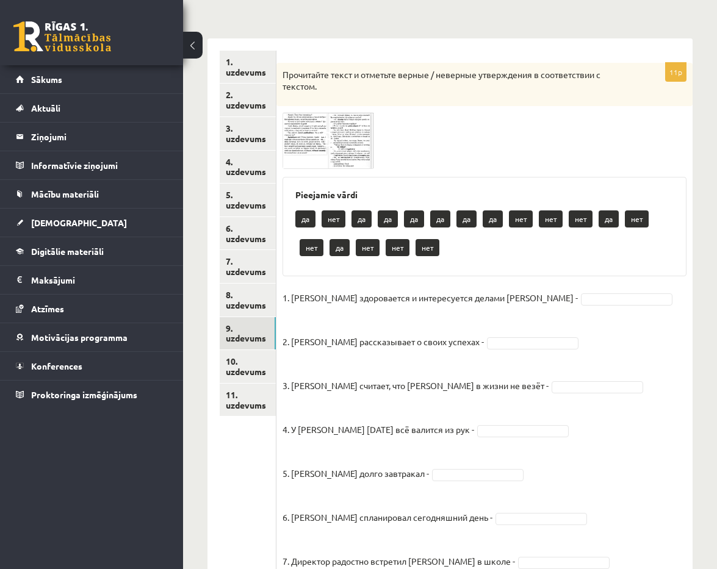
click img
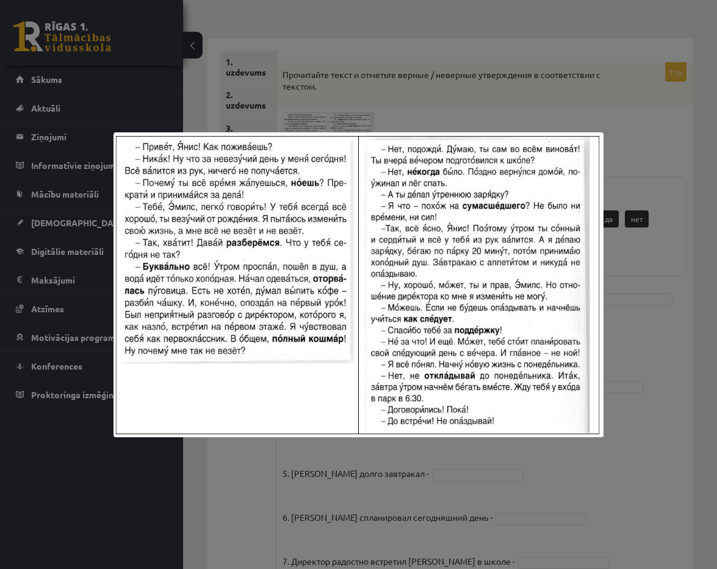
click div
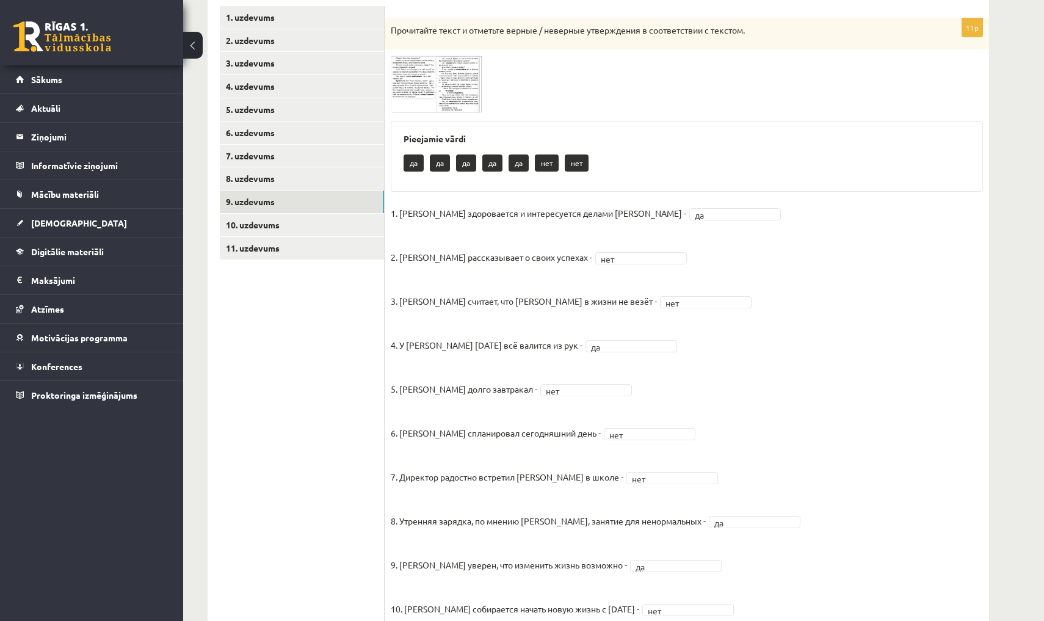
scroll to position [205, 0]
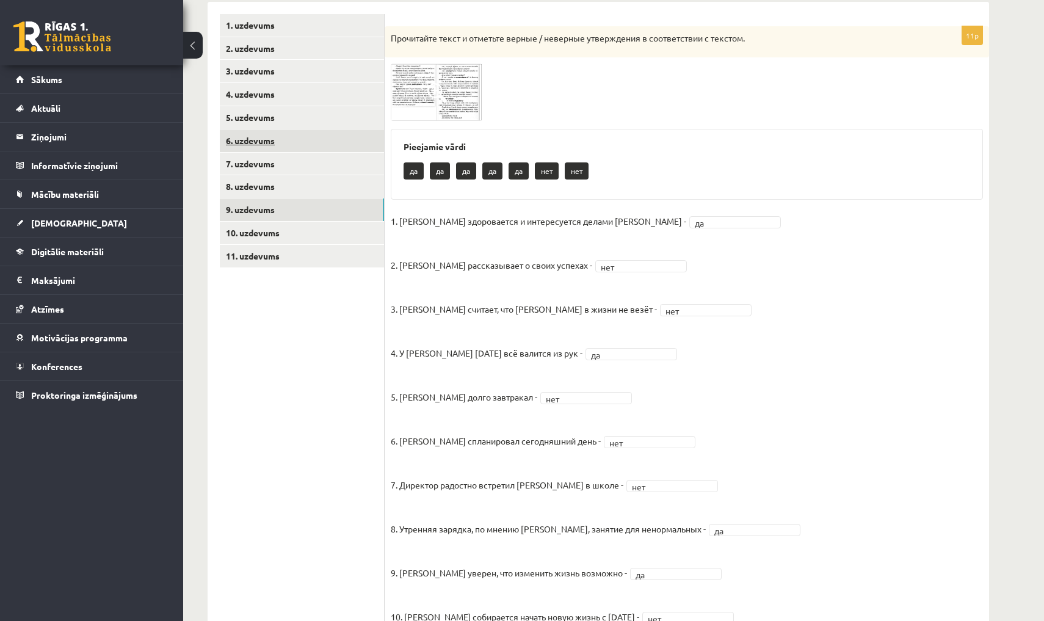
click link "6. uzdevums"
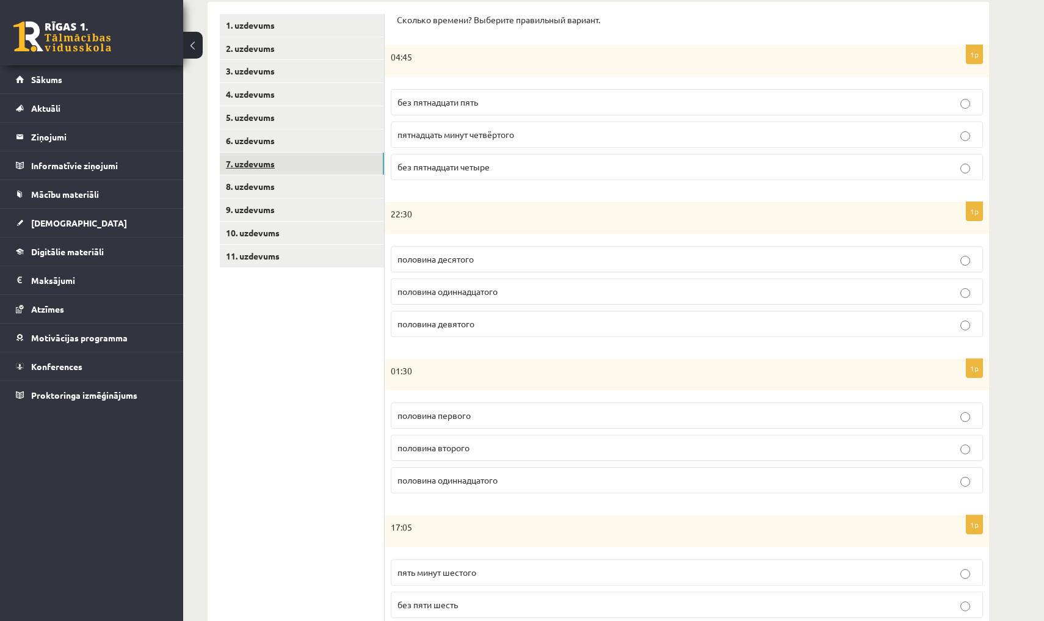
click link "7. uzdevums"
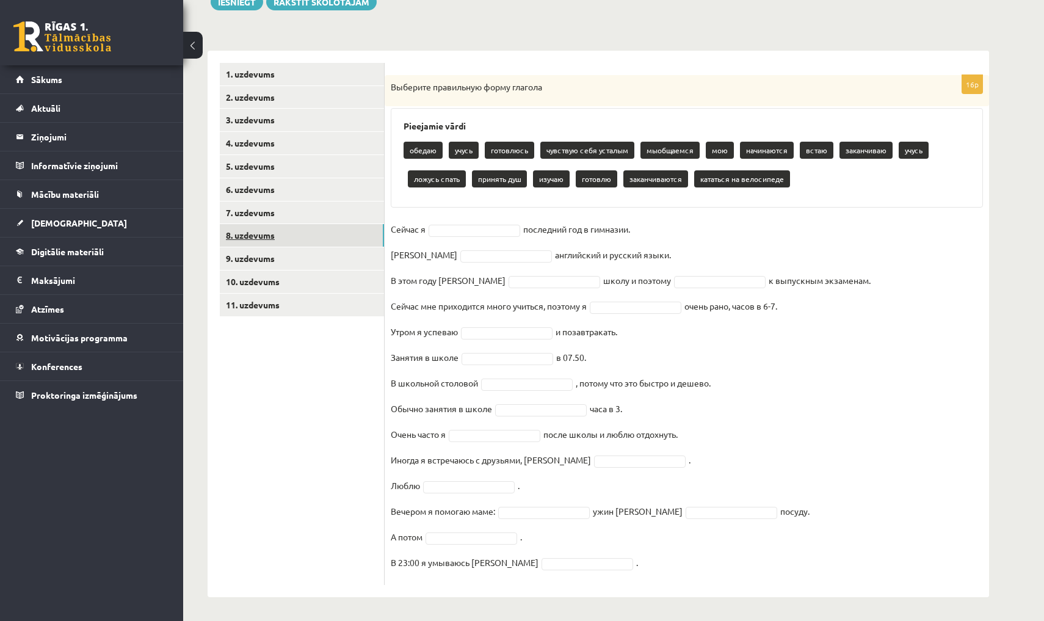
click link "8. uzdevums"
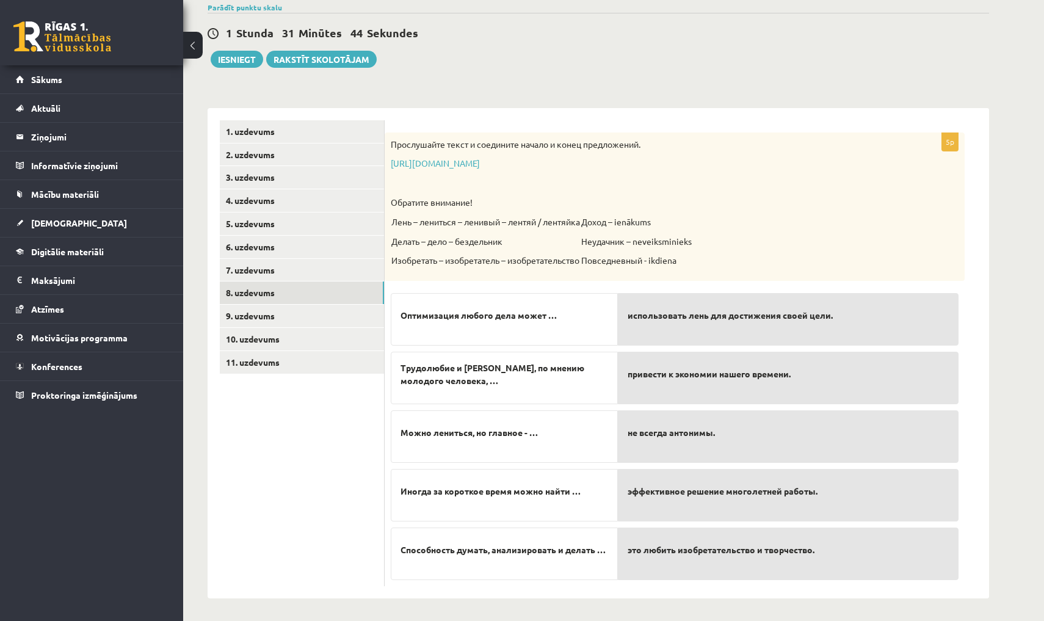
scroll to position [98, 0]
click link "11. uzdevums"
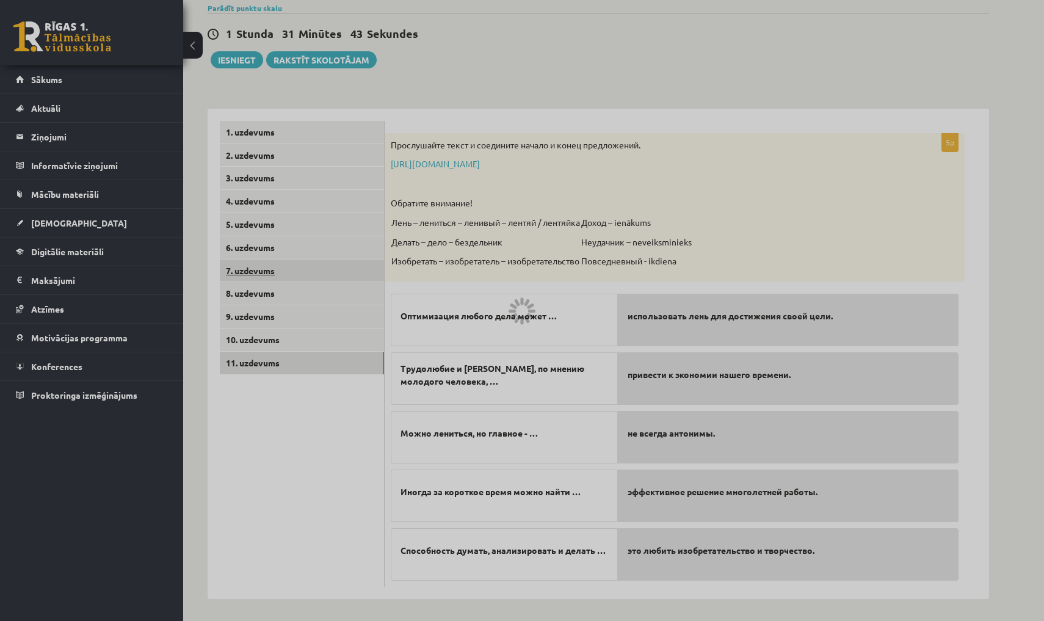
scroll to position [11, 0]
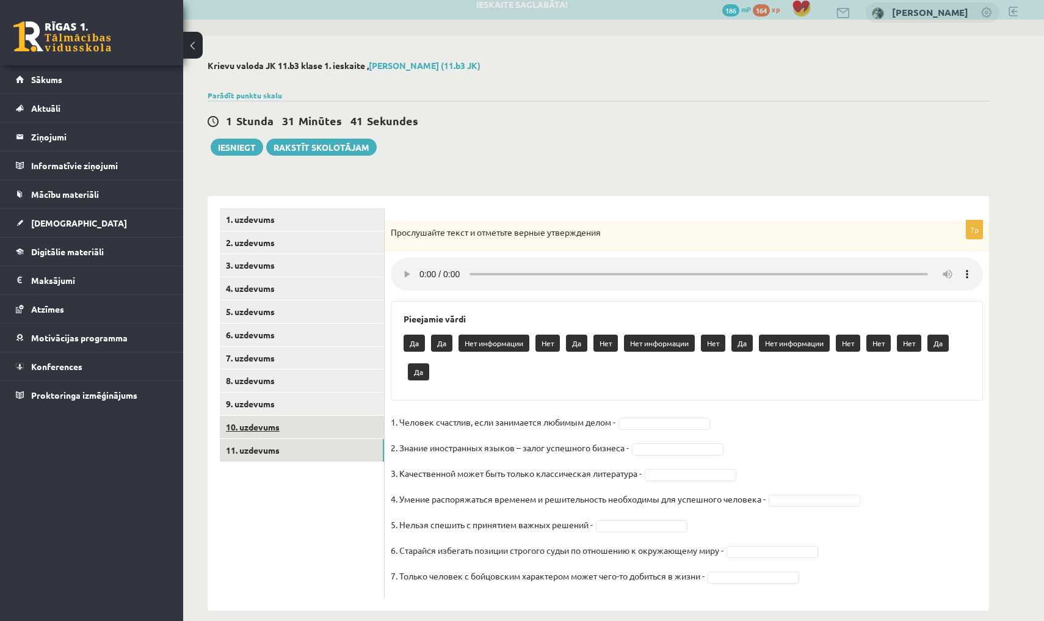
click link "10. uzdevums"
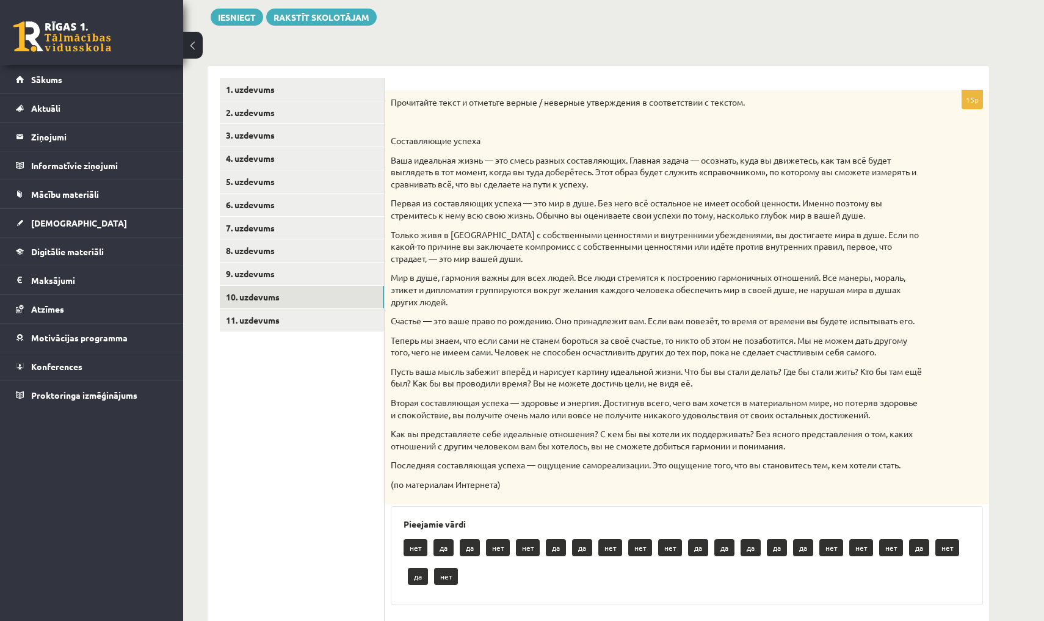
scroll to position [142, 0]
click link "6. uzdevums"
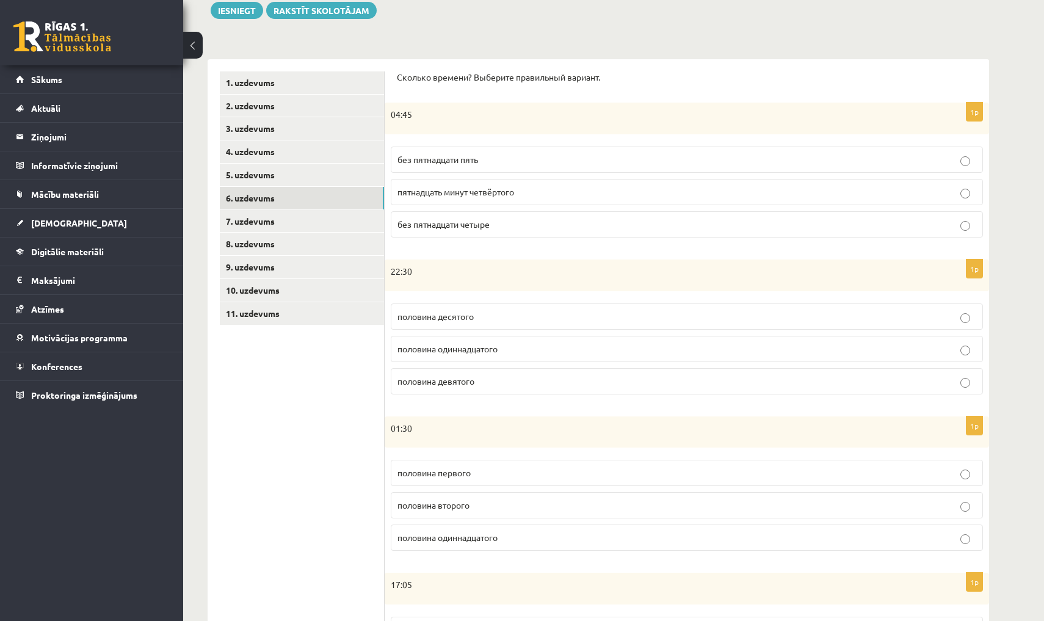
scroll to position [126, 0]
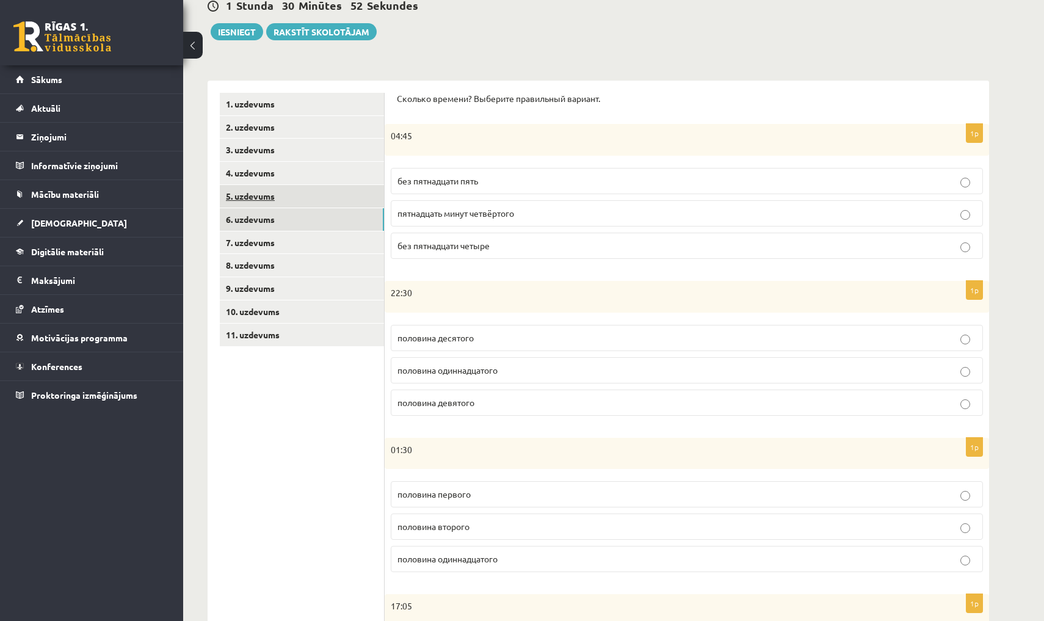
click link "5. uzdevums"
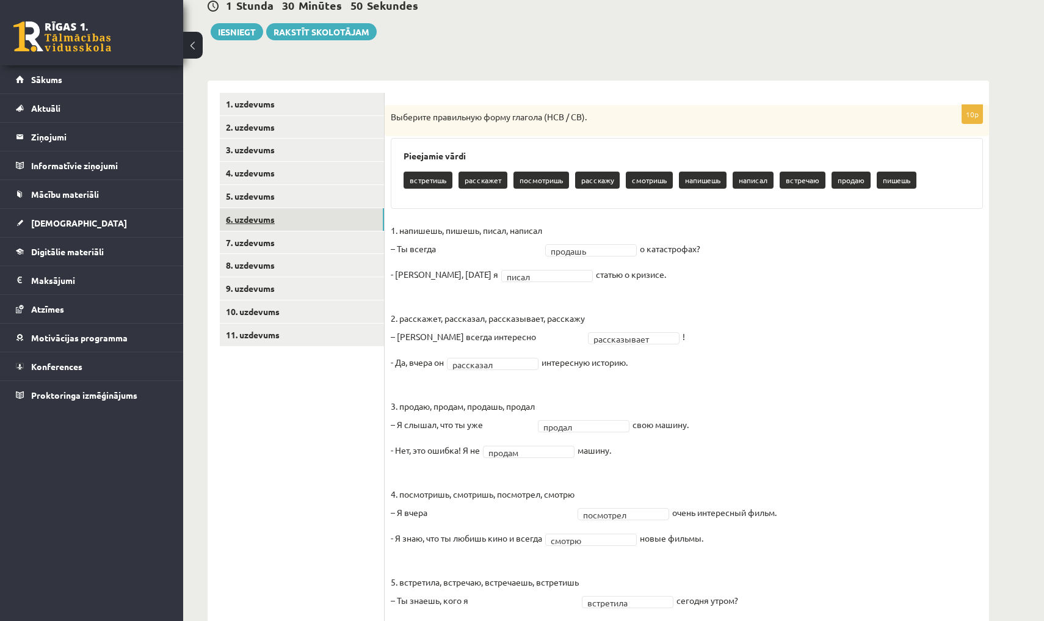
click link "6. uzdevums"
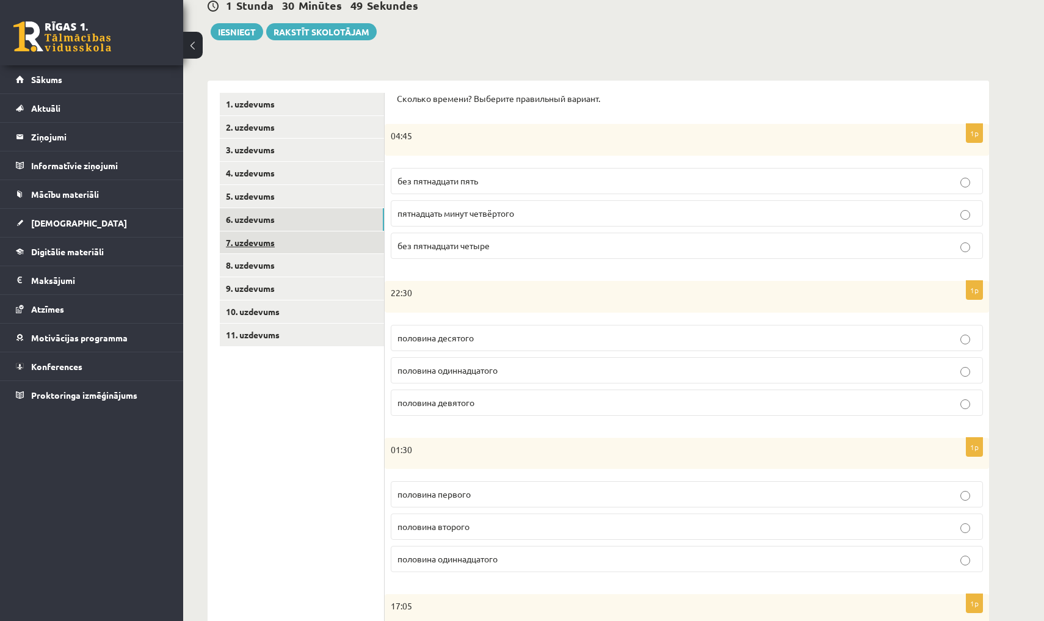
click link "7. uzdevums"
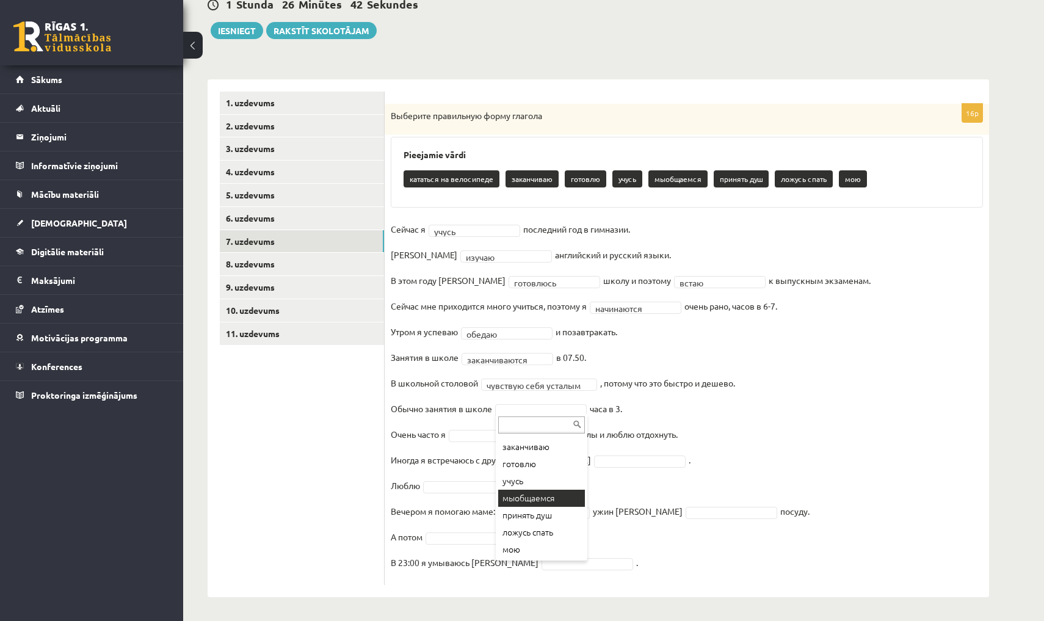
scroll to position [45, 0]
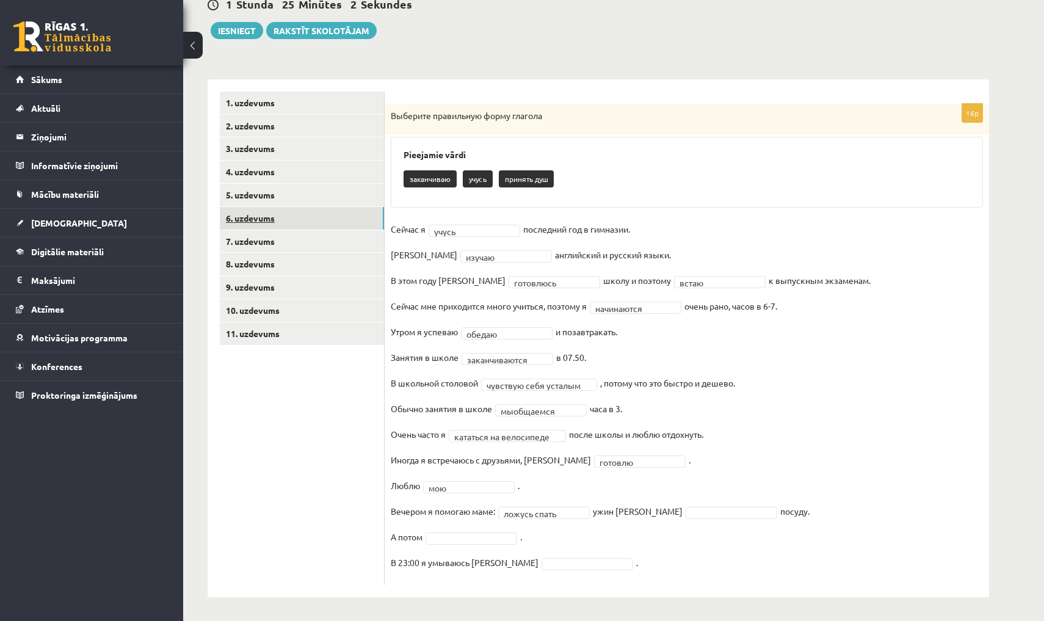
click link "6. uzdevums"
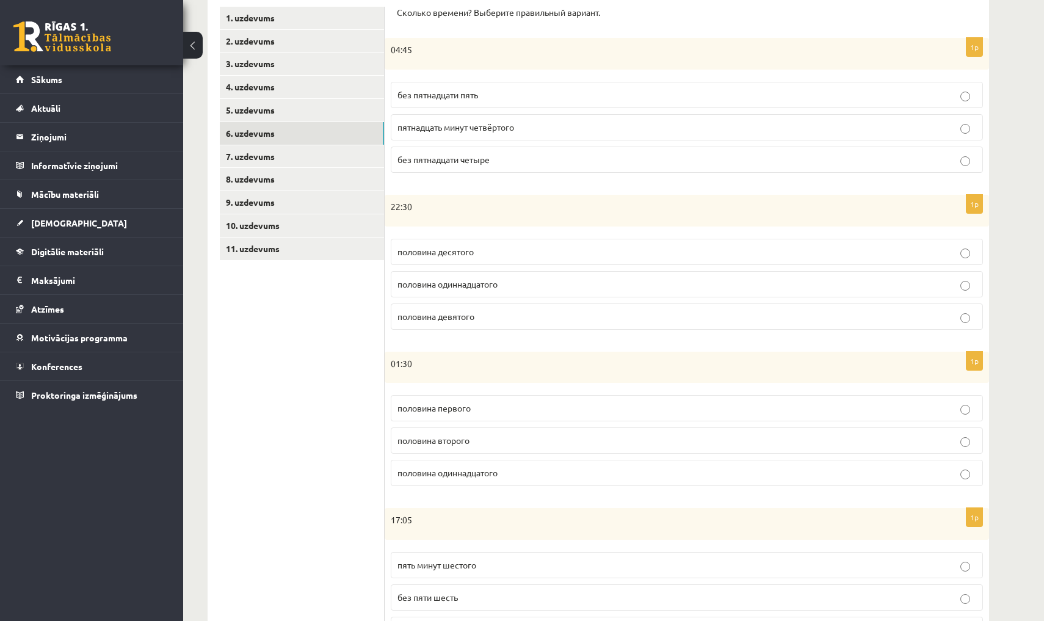
scroll to position [212, 0]
click link "8. uzdevums"
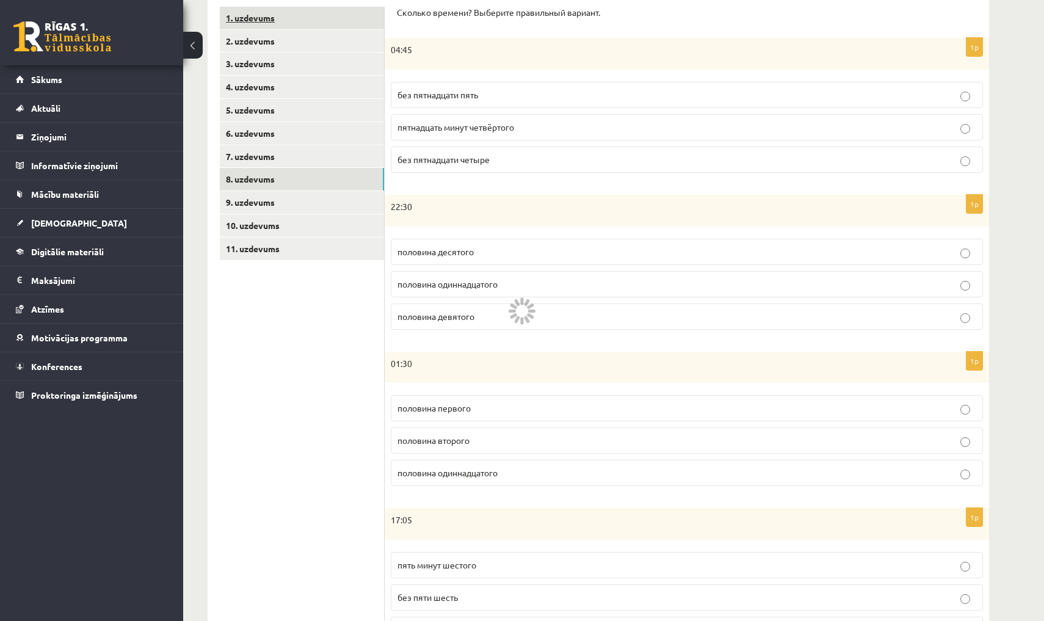
scroll to position [47, 0]
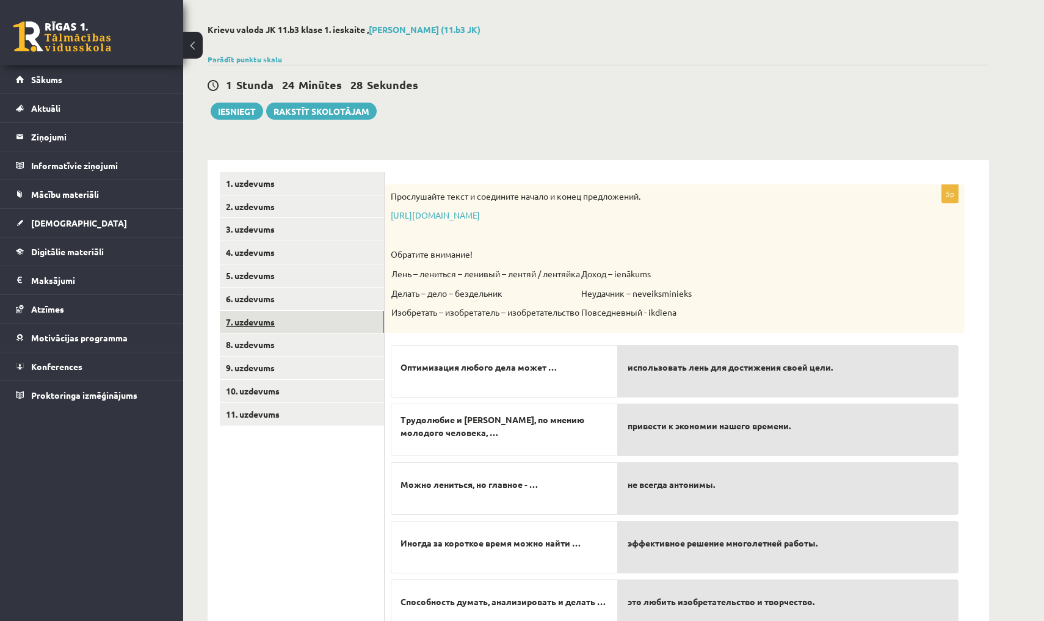
click link "7. uzdevums"
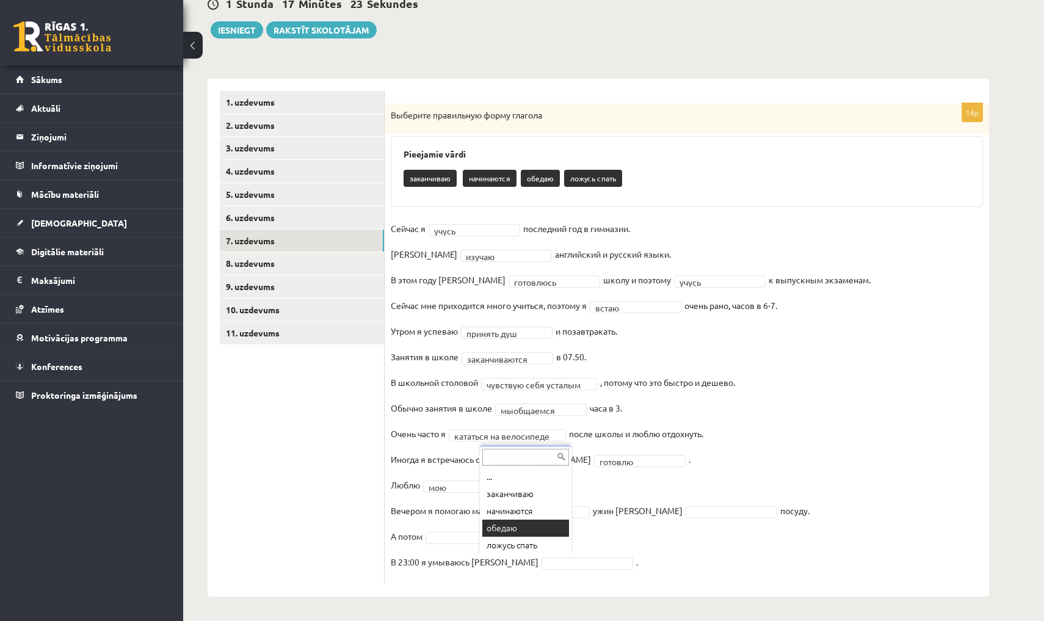
scroll to position [128, 0]
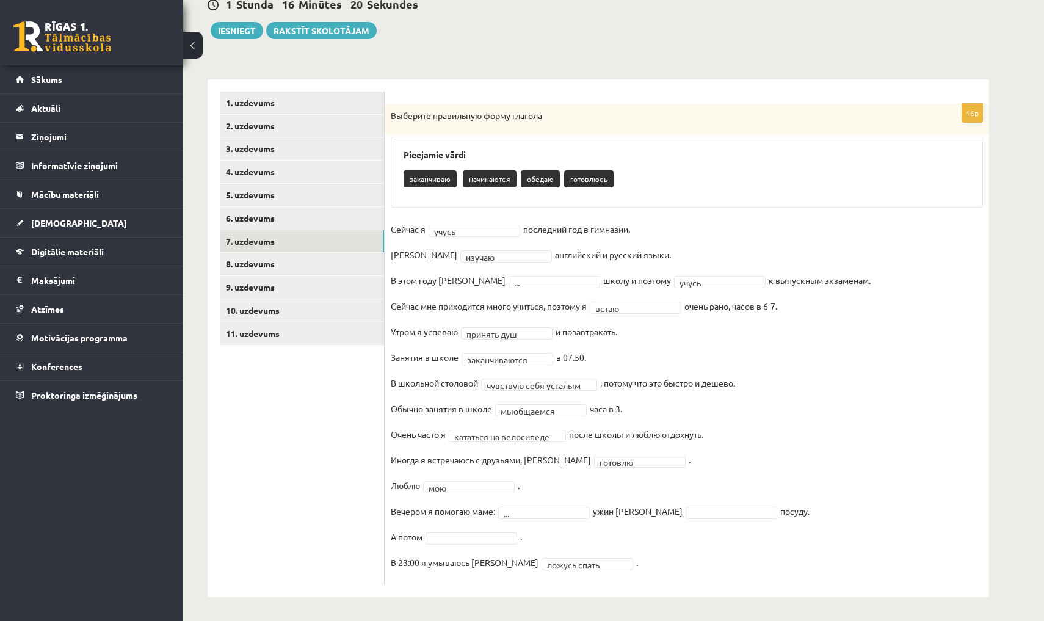
click fieldset "**********"
drag, startPoint x: 472, startPoint y: 527, endPoint x: 643, endPoint y: 514, distance: 171.9
click fieldset "**********"
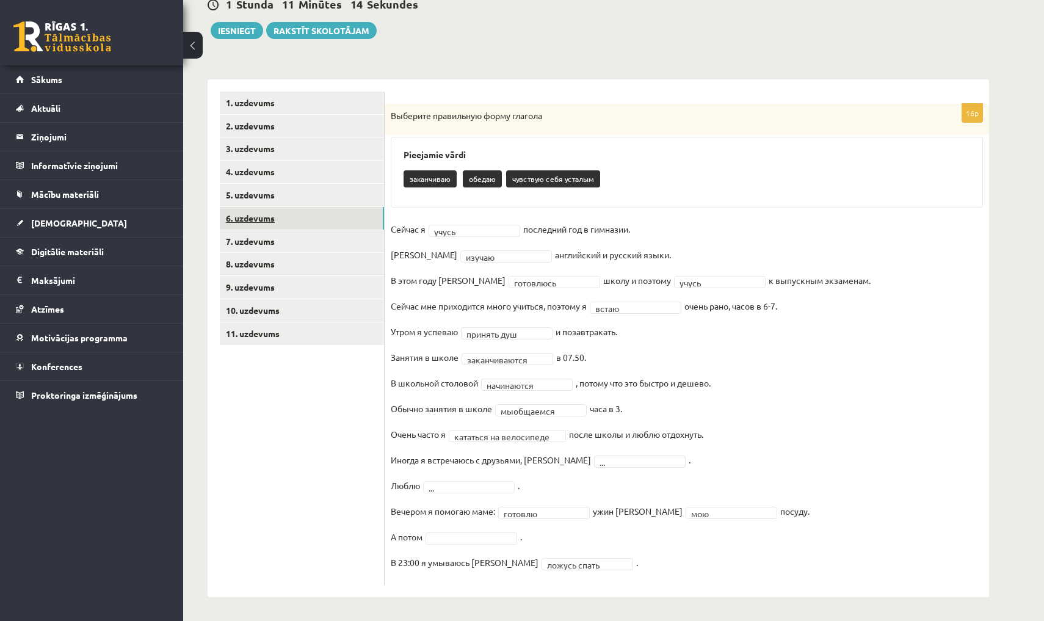
click link "6. uzdevums"
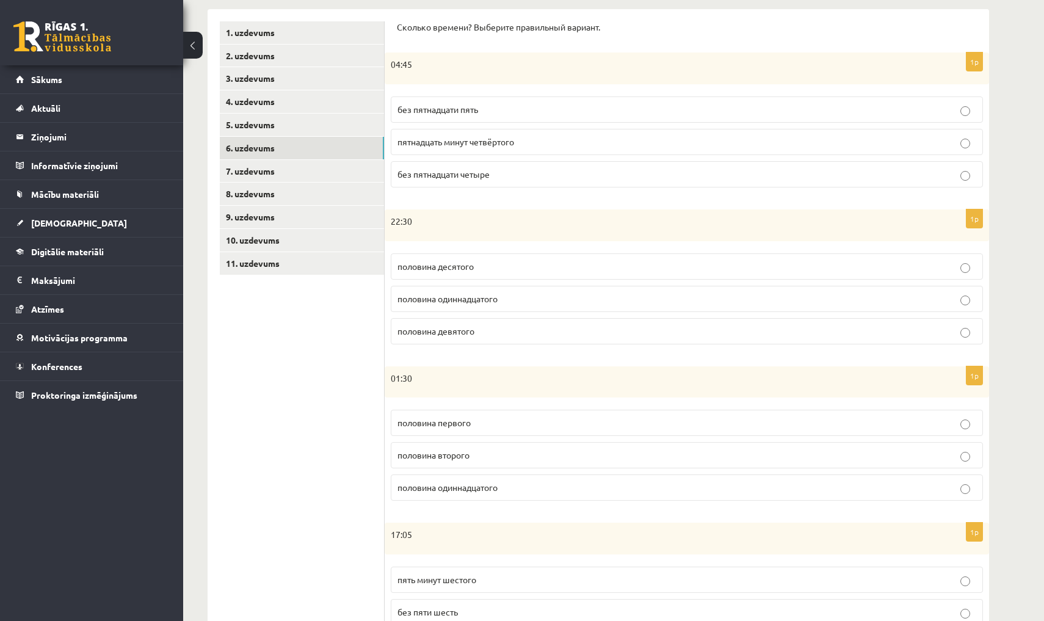
scroll to position [173, 0]
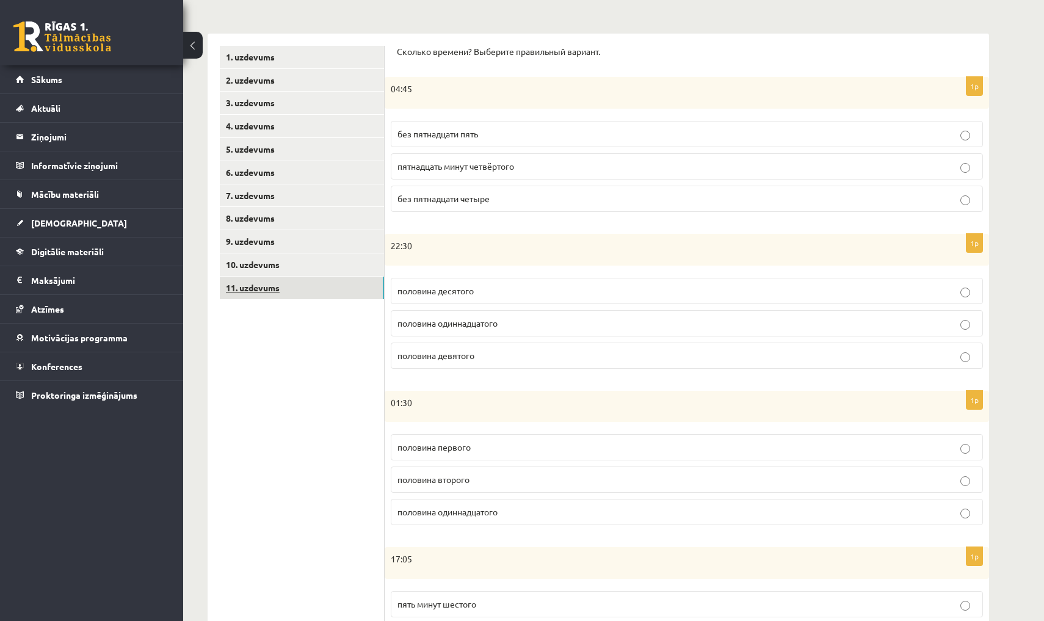
click link "11. uzdevums"
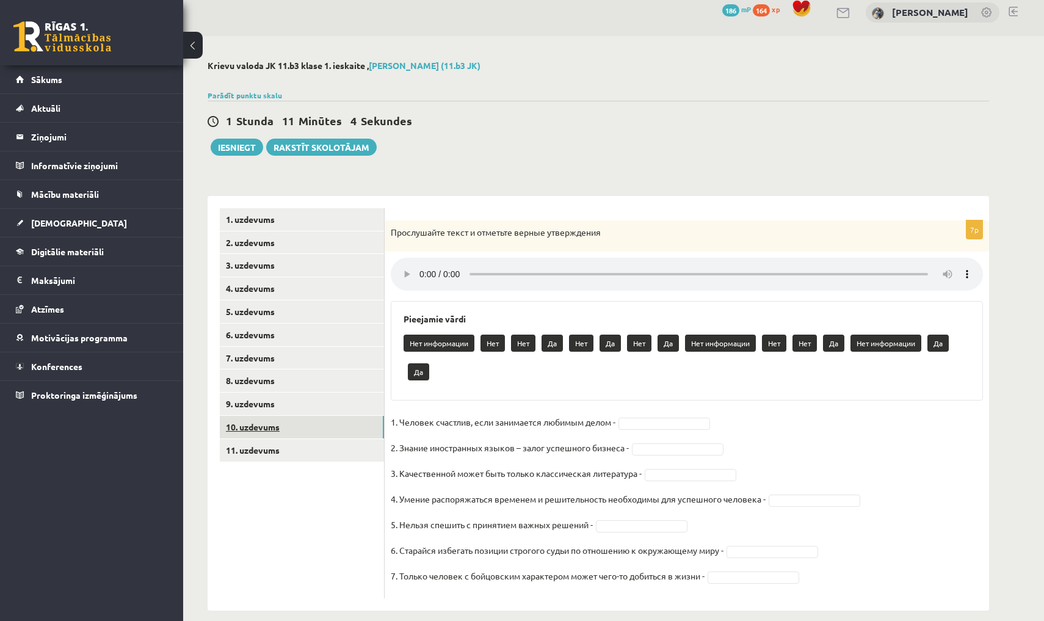
click link "10. uzdevums"
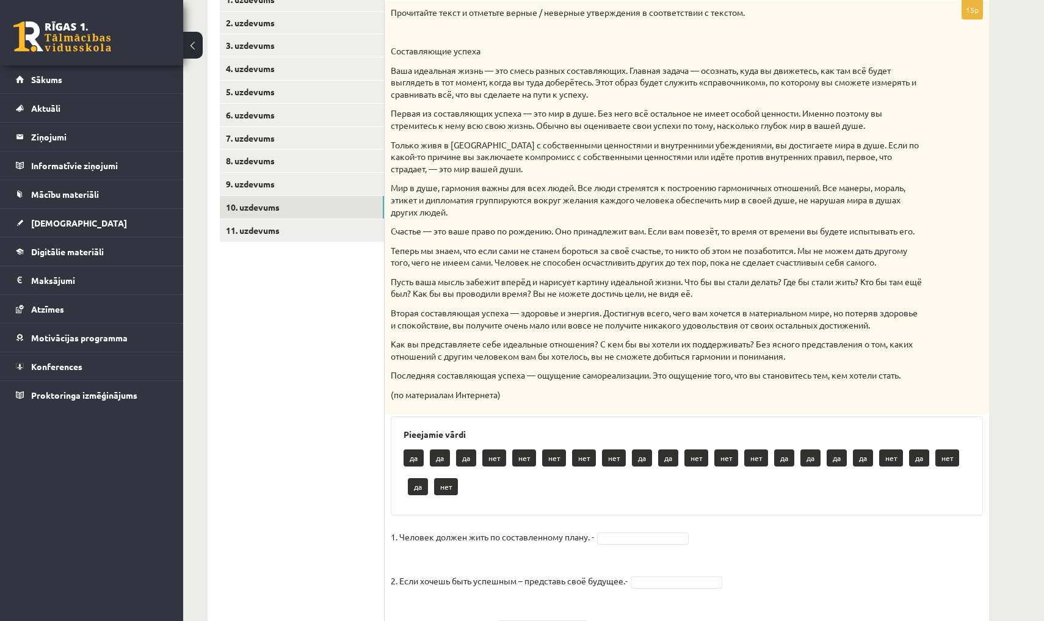
scroll to position [225, 0]
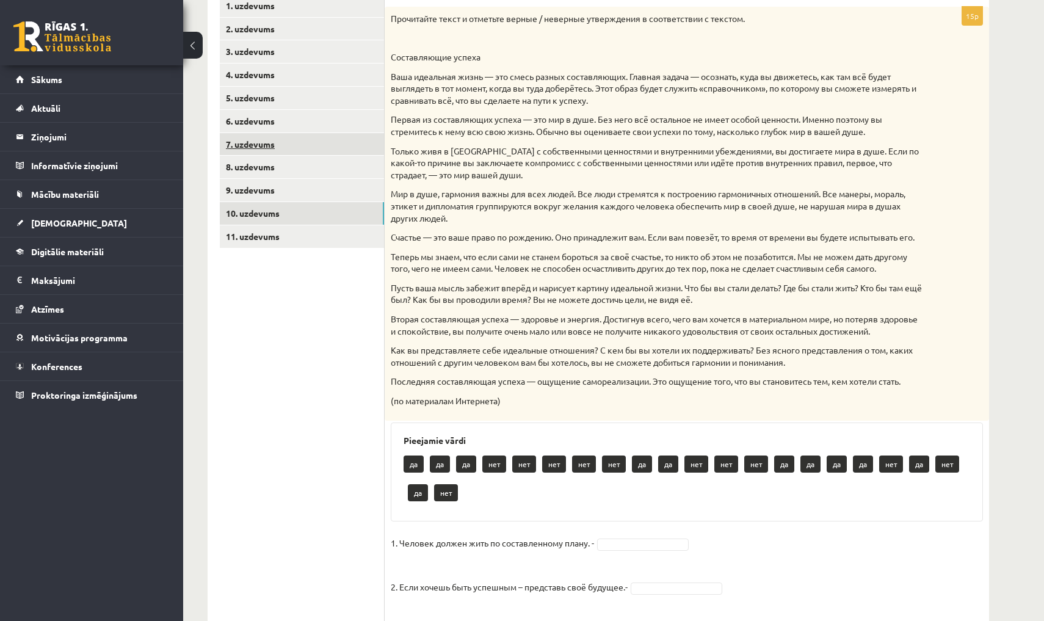
click link "7. uzdevums"
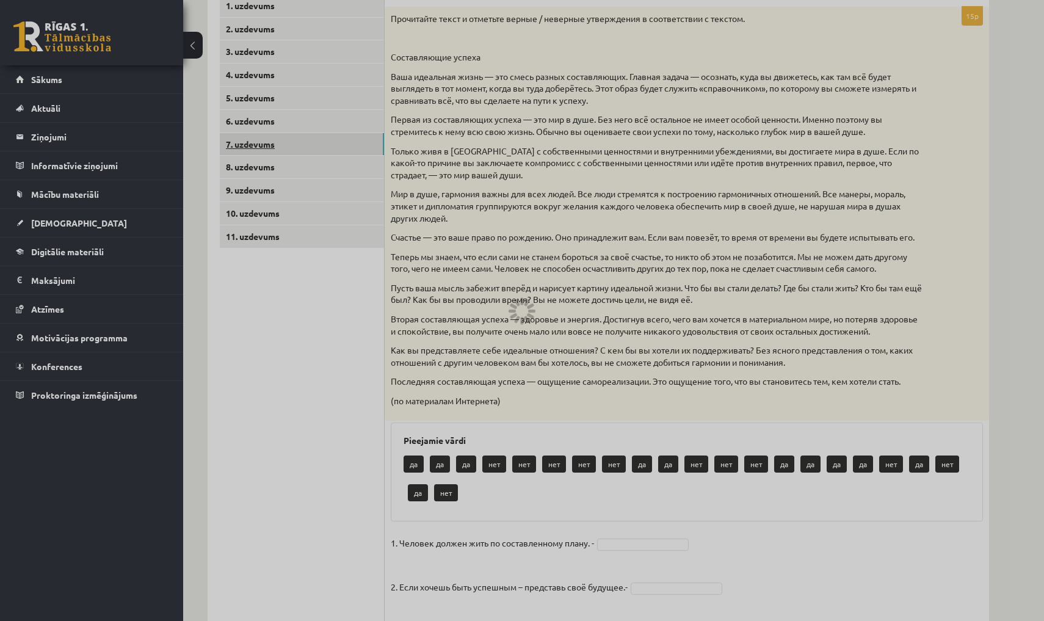
scroll to position [128, 0]
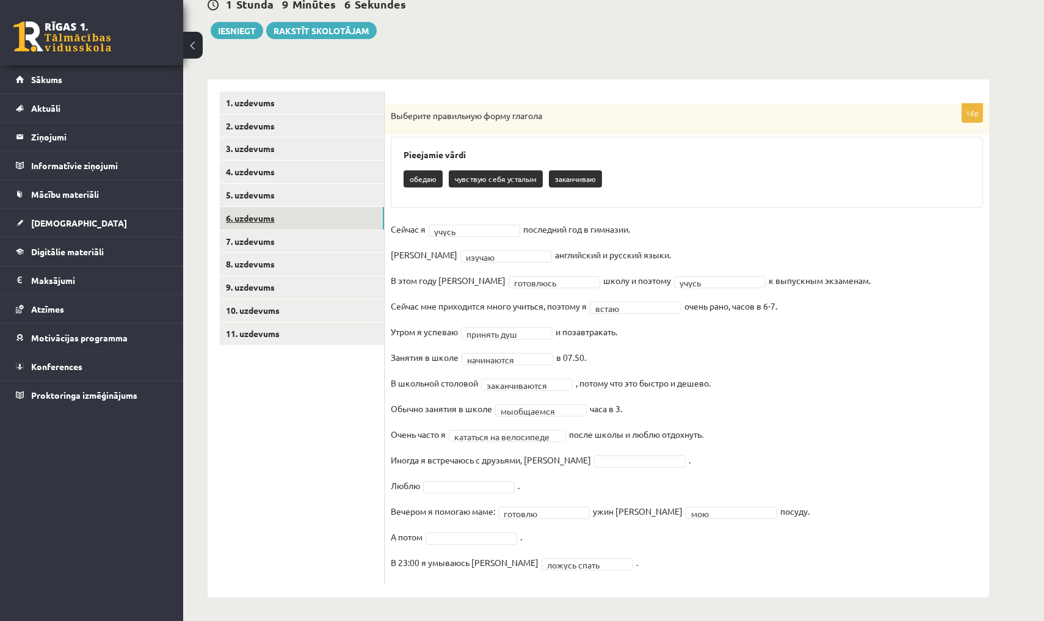
click link "6. uzdevums"
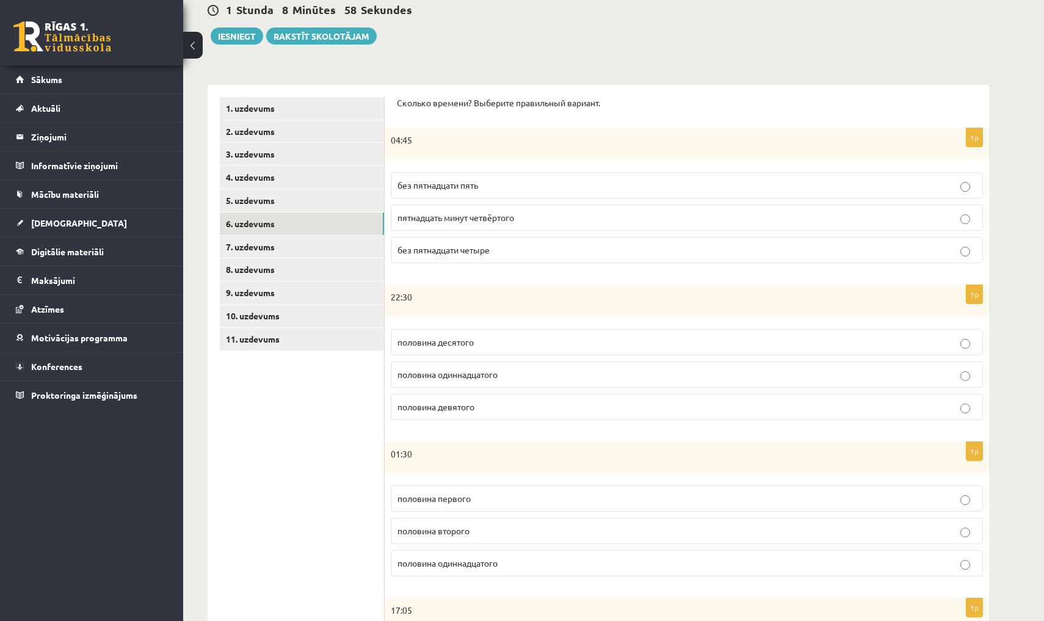
scroll to position [124, 0]
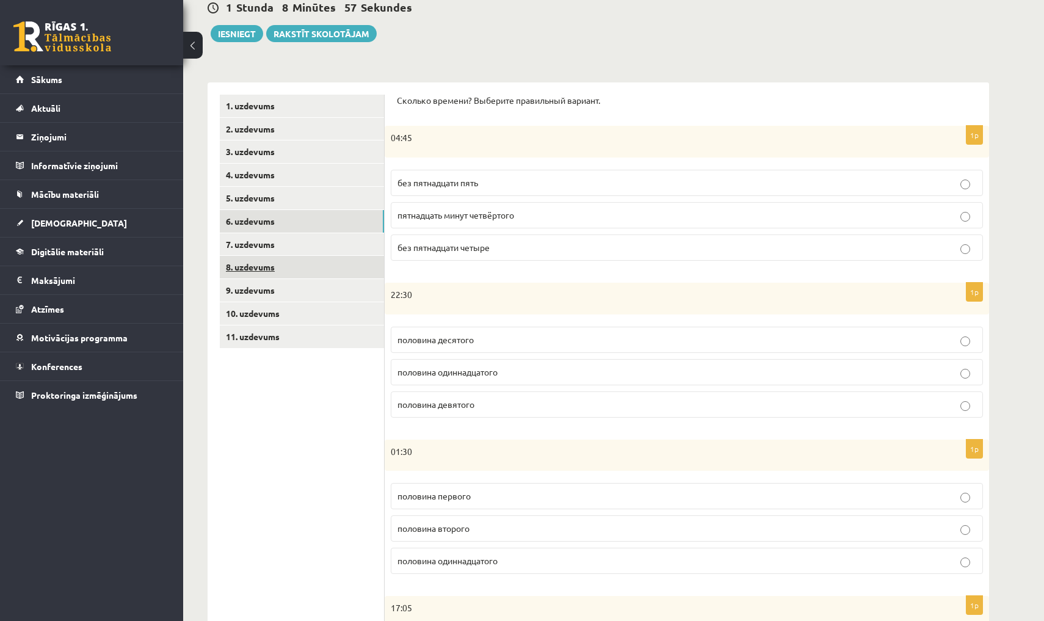
click link "8. uzdevums"
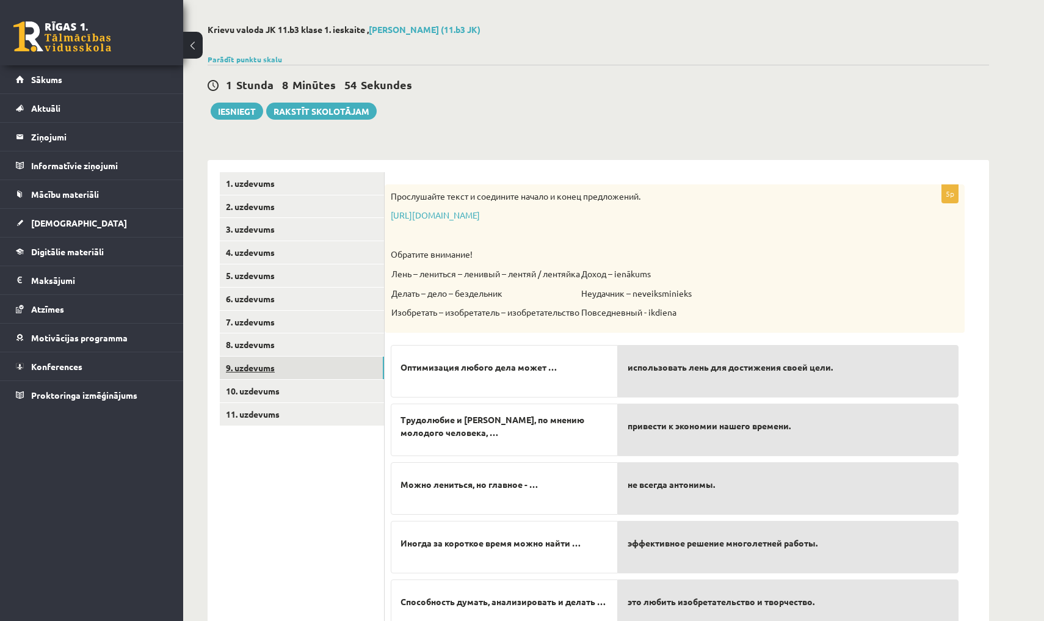
click link "9. uzdevums"
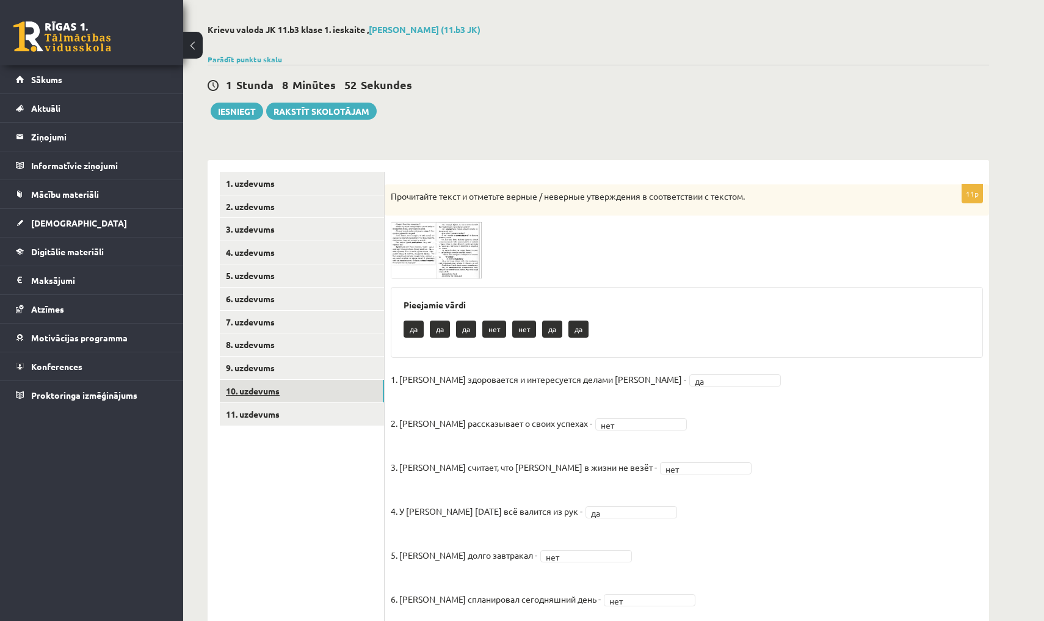
click link "10. uzdevums"
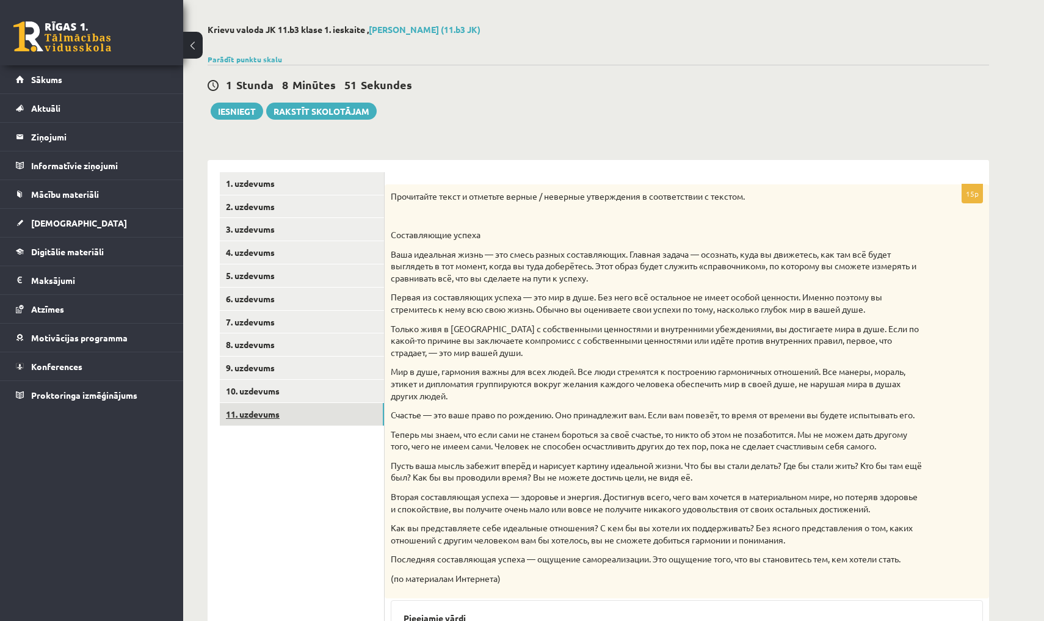
click link "11. uzdevums"
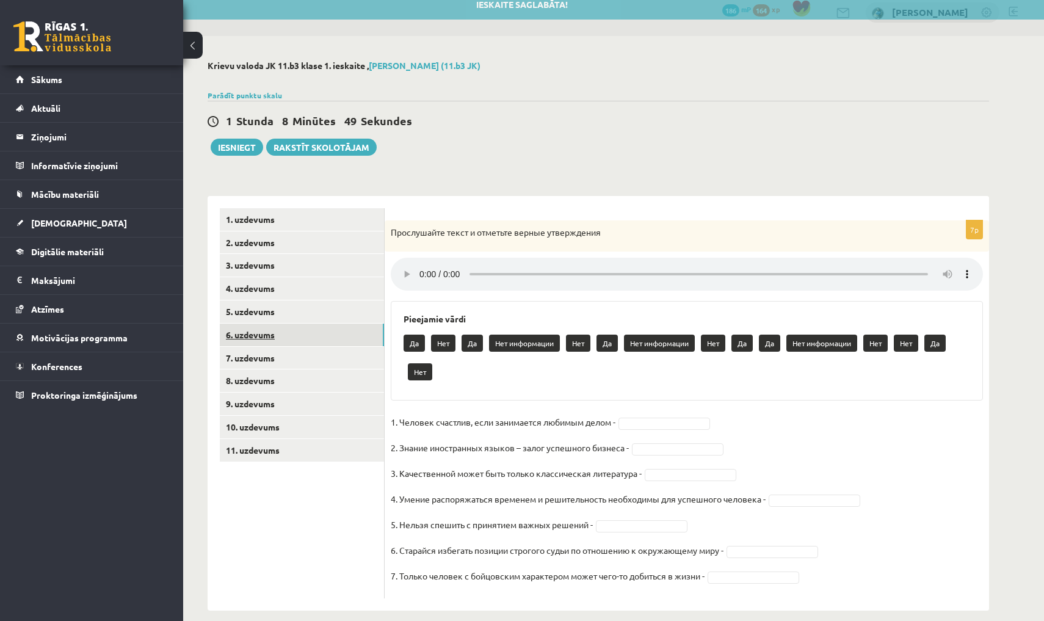
click link "6. uzdevums"
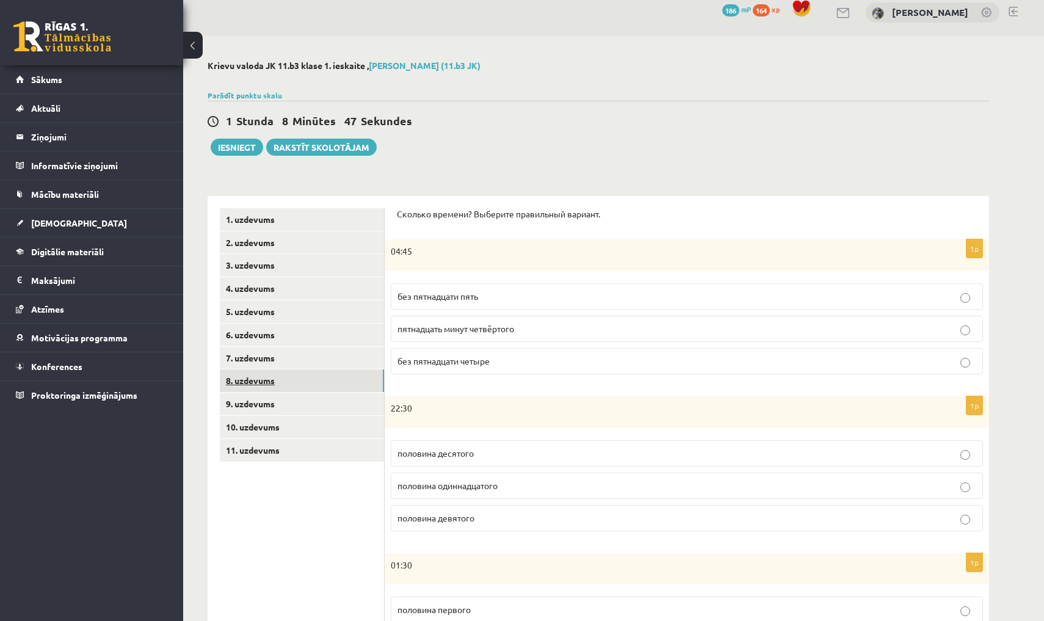
click link "8. uzdevums"
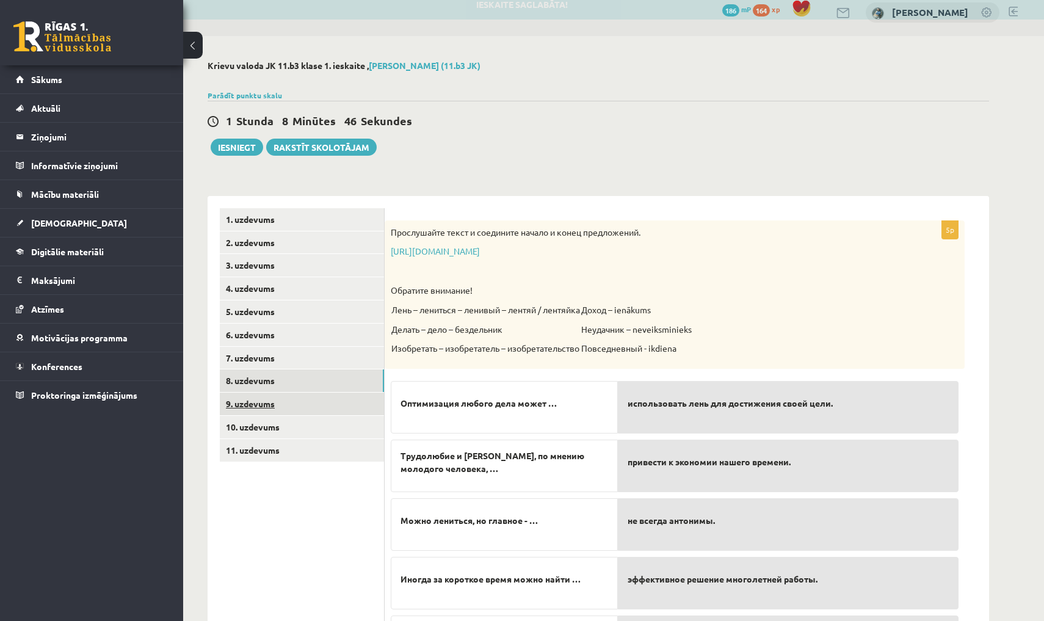
click link "9. uzdevums"
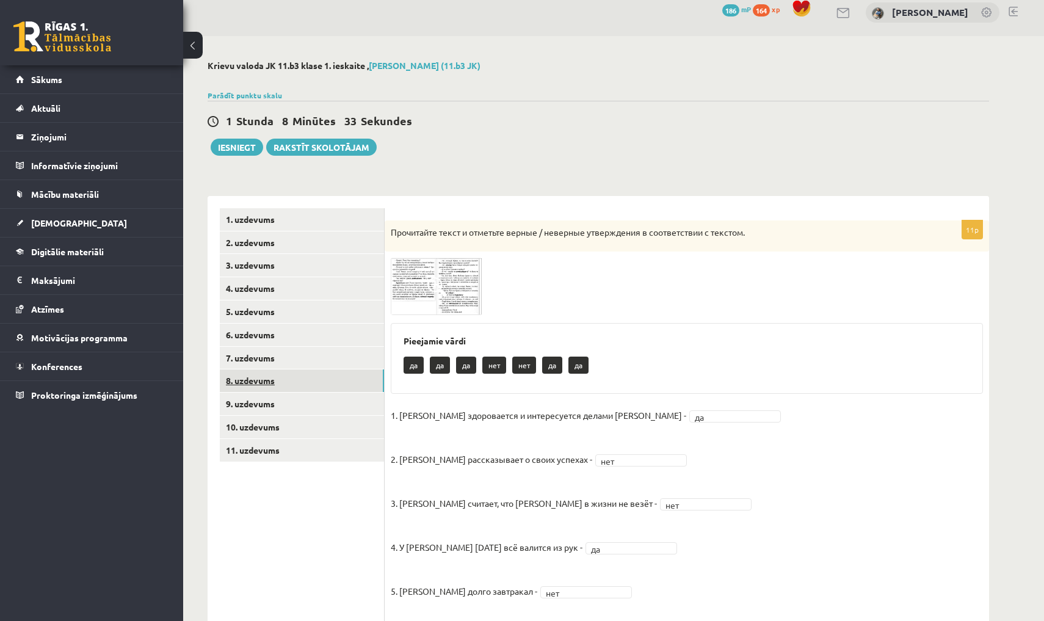
click link "8. uzdevums"
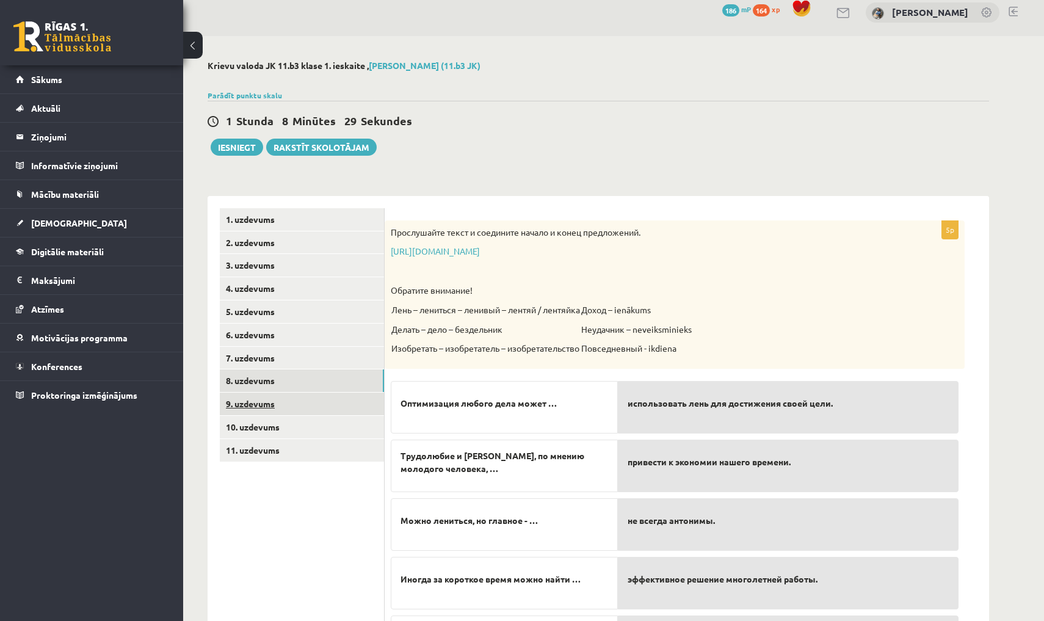
click link "9. uzdevums"
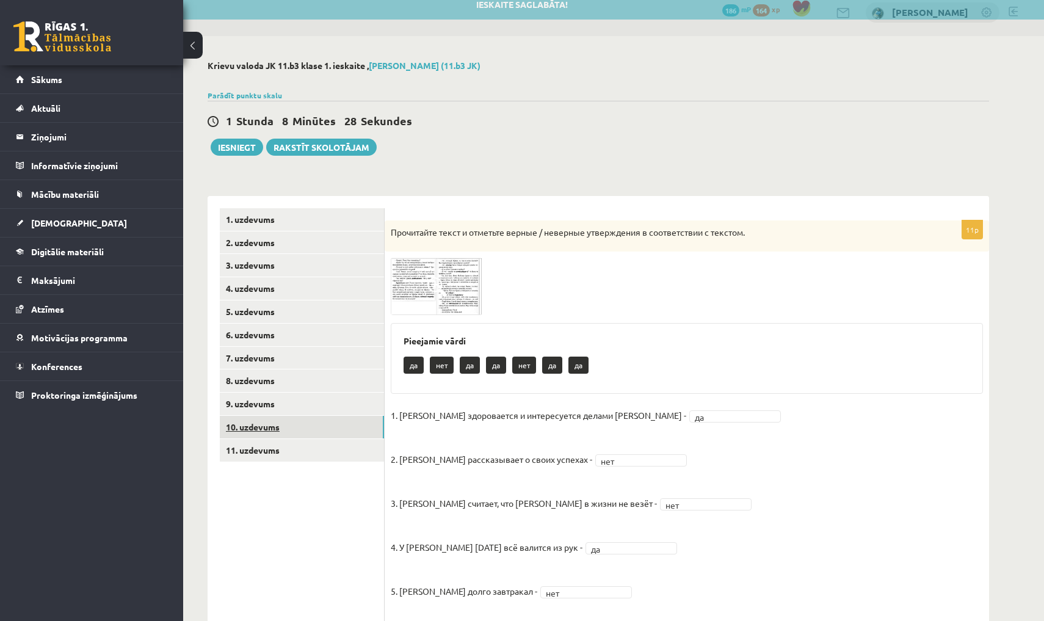
click link "10. uzdevums"
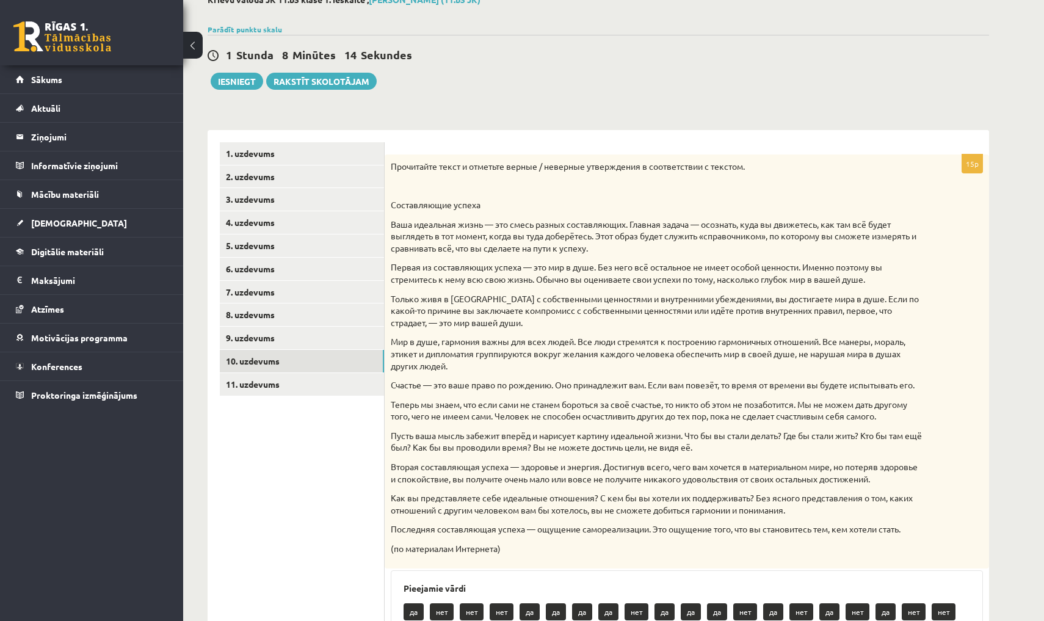
scroll to position [84, 0]
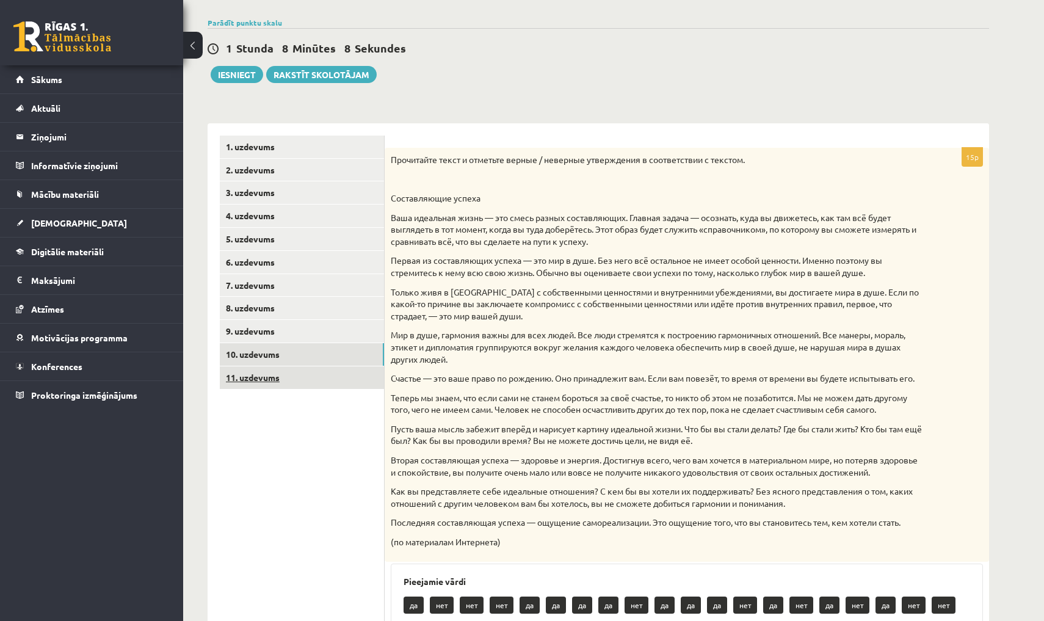
click link "11. uzdevums"
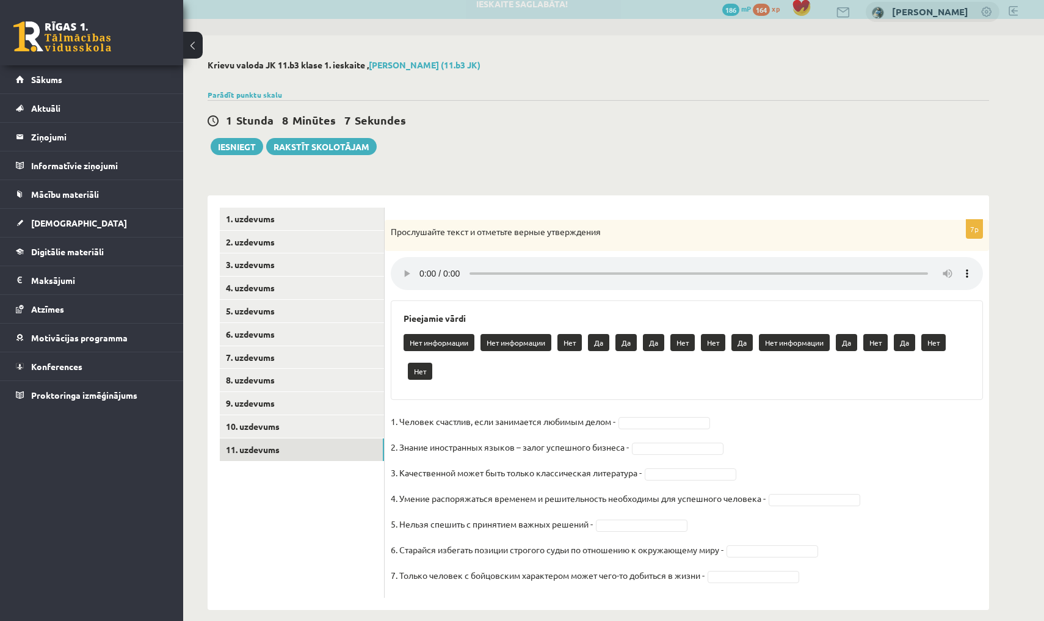
scroll to position [11, 0]
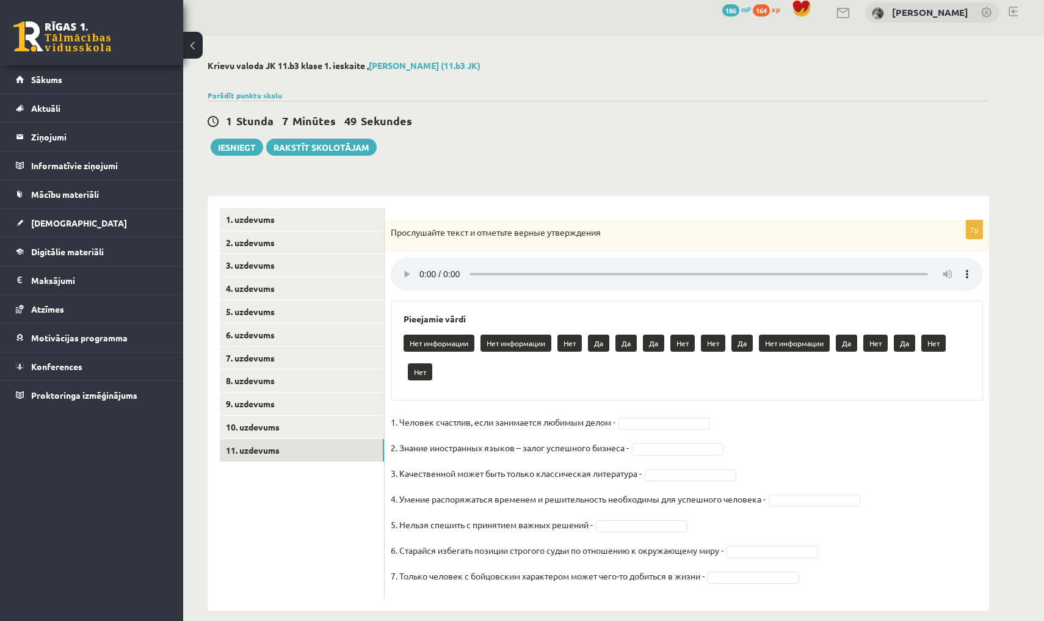
click audio
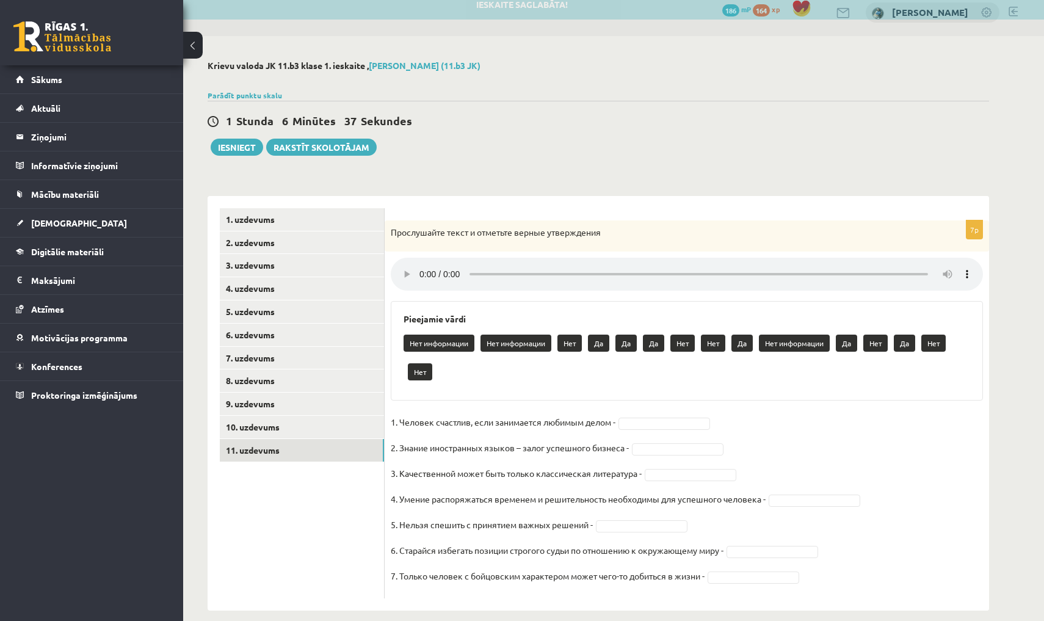
click audio
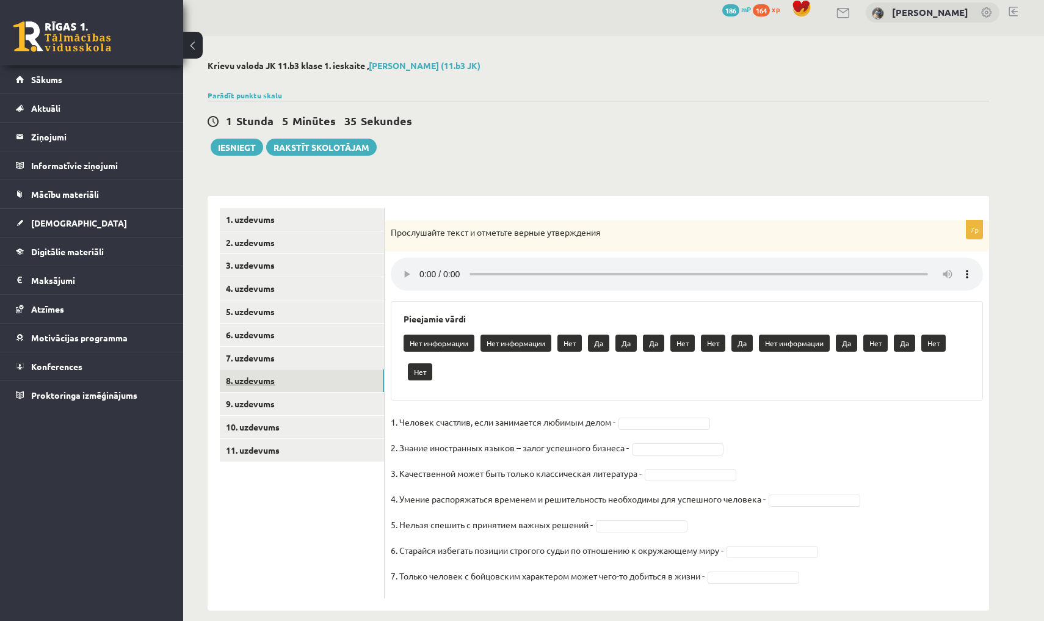
click link "8. uzdevums"
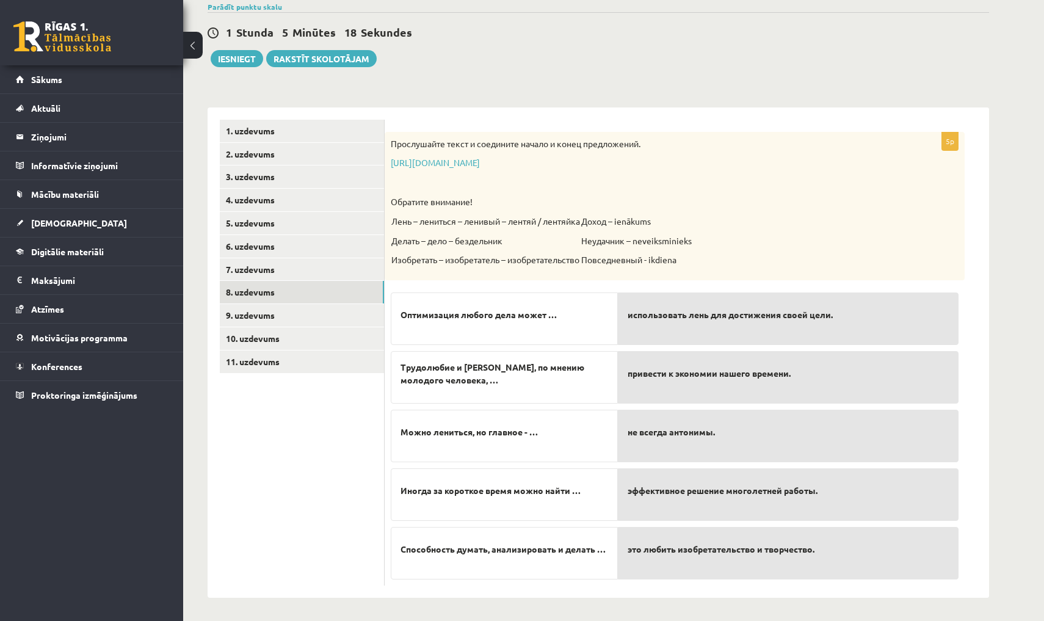
scroll to position [98, 0]
click div "1 Stunda 4 Minūtes 11 Sekundes"
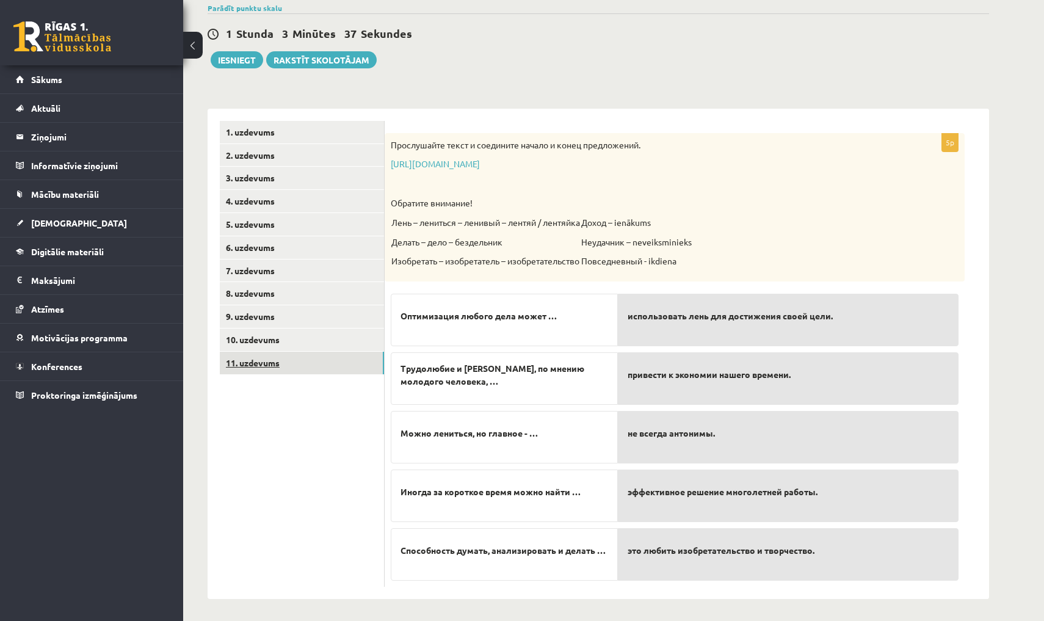
click link "11. uzdevums"
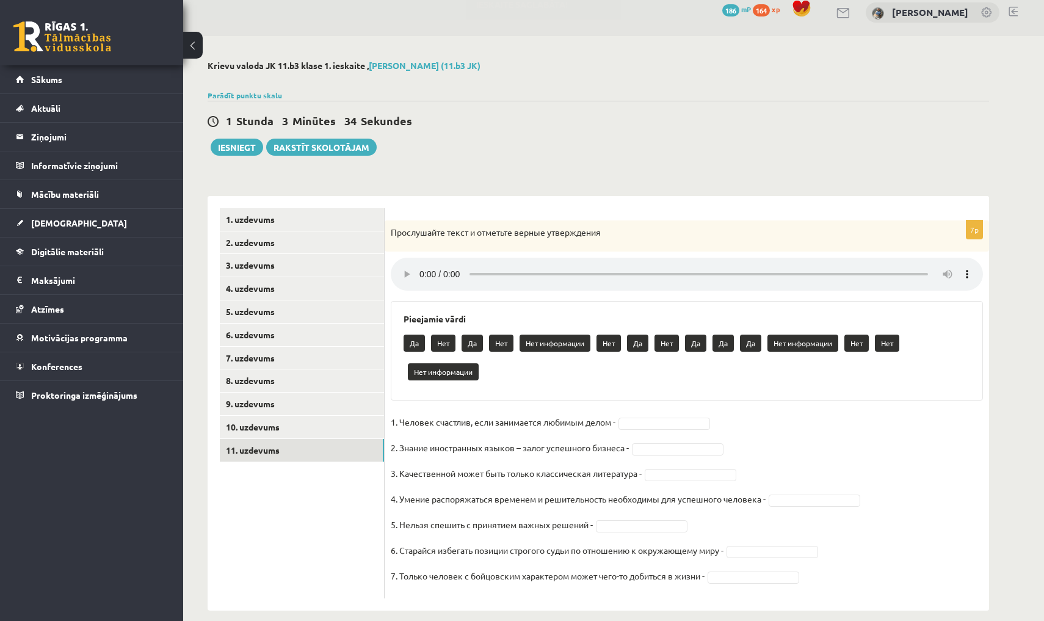
click audio
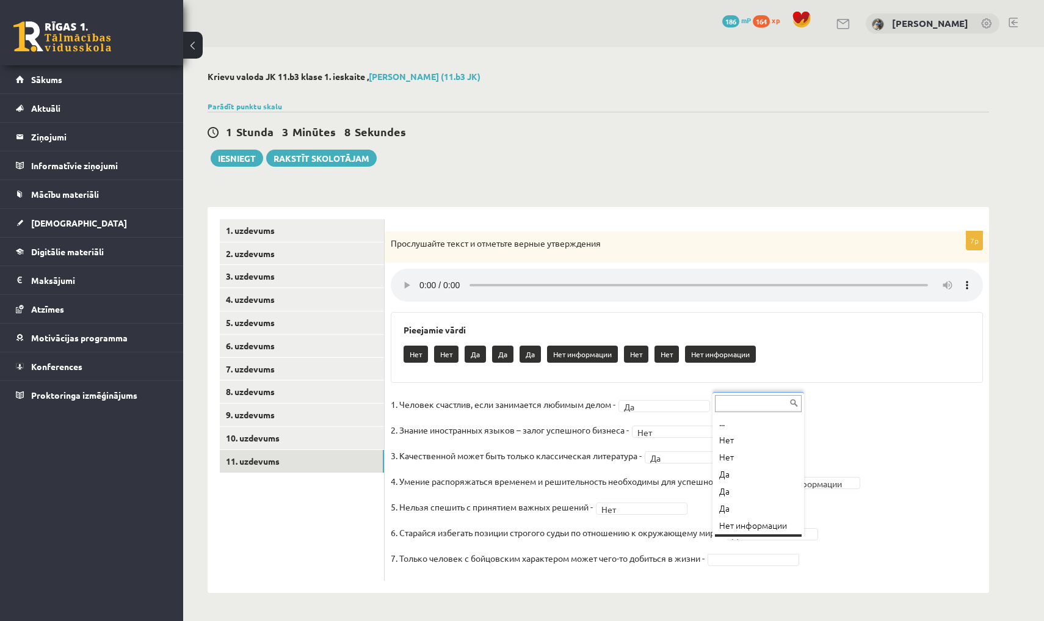
scroll to position [15, 0]
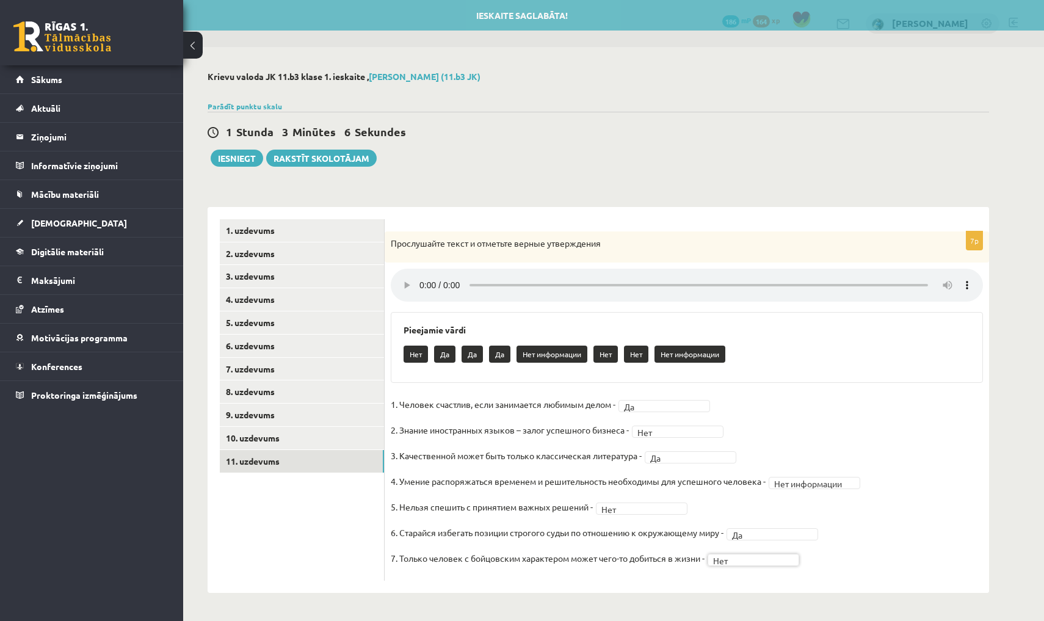
click audio
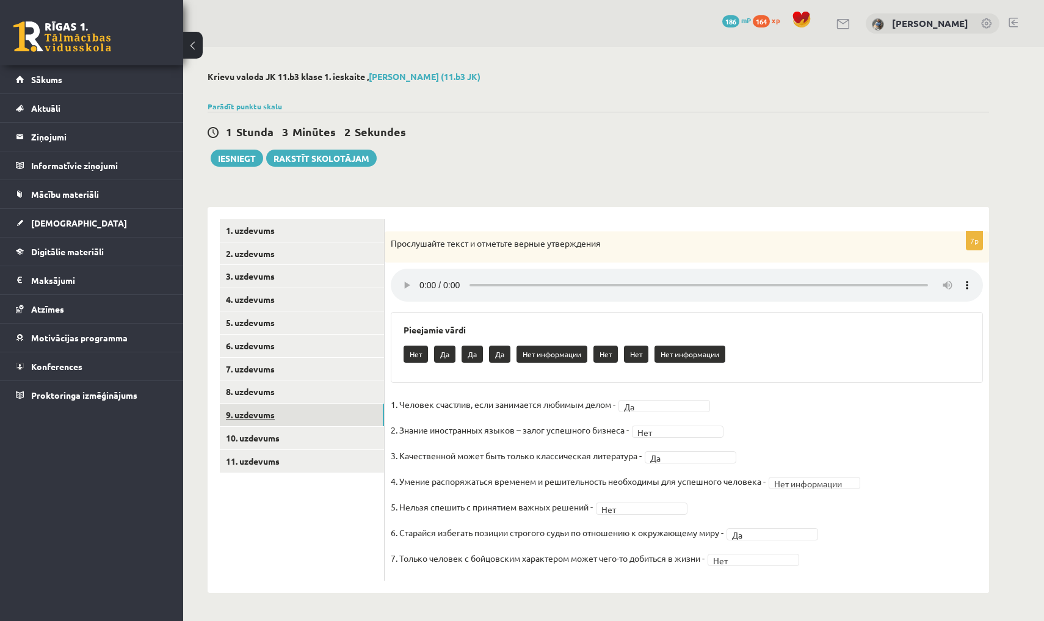
click link "9. uzdevums"
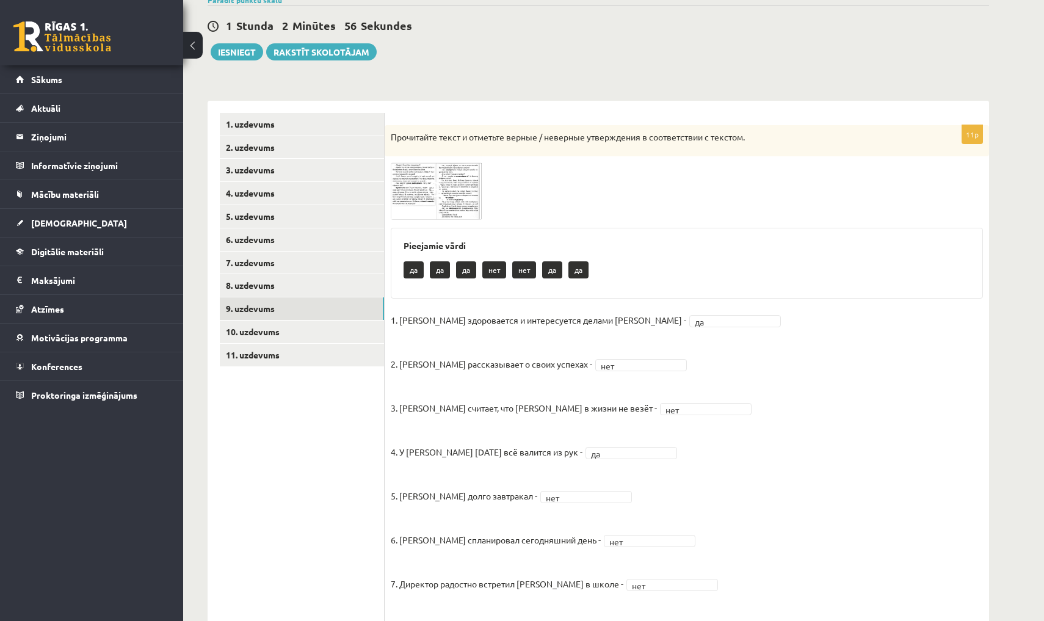
scroll to position [103, 0]
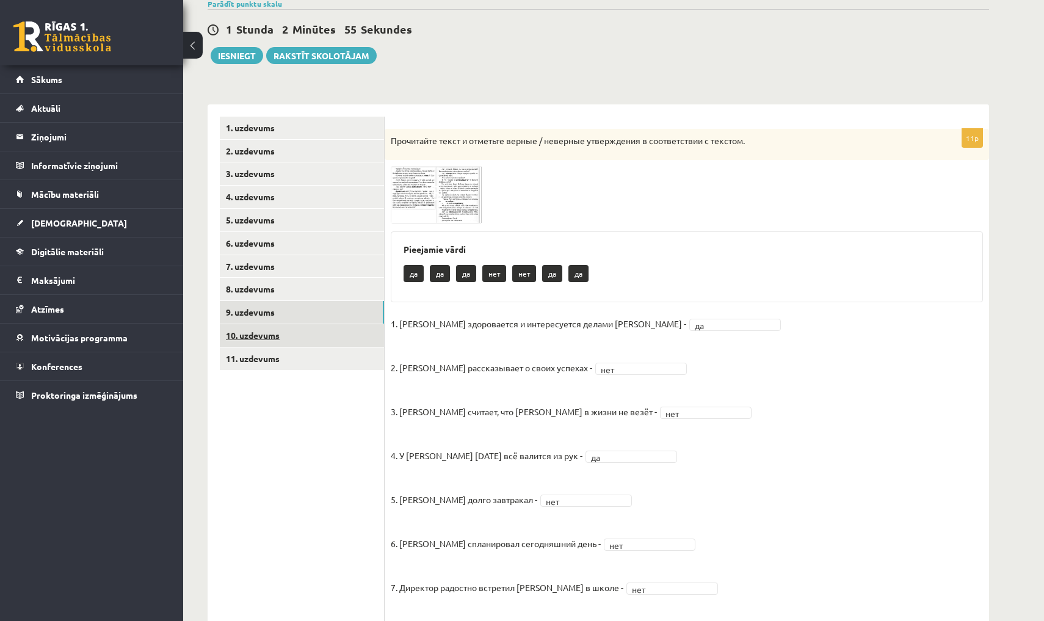
click link "10. uzdevums"
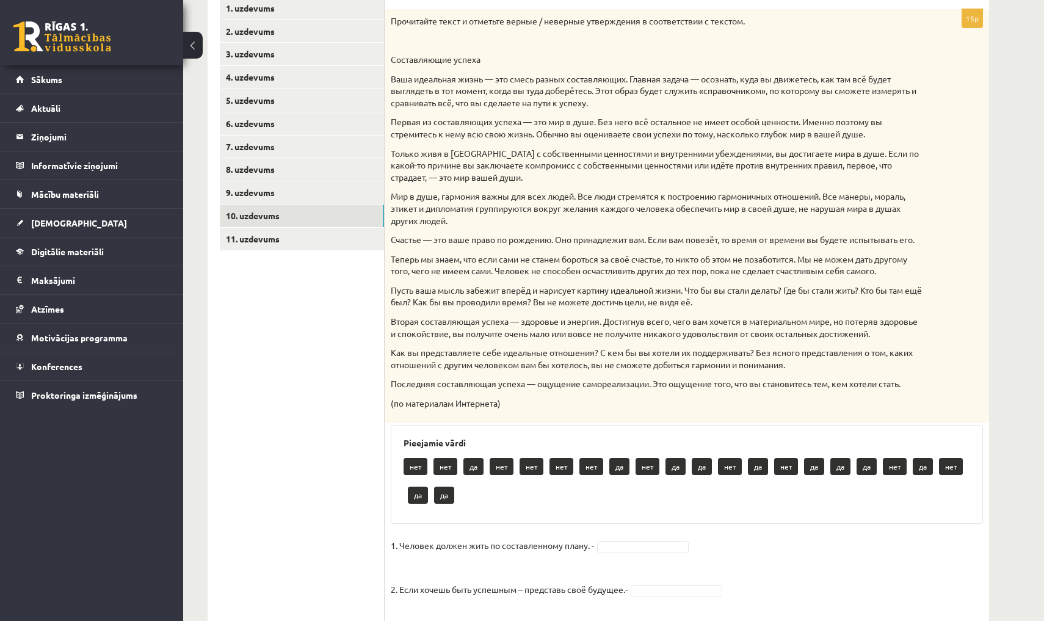
scroll to position [221, 0]
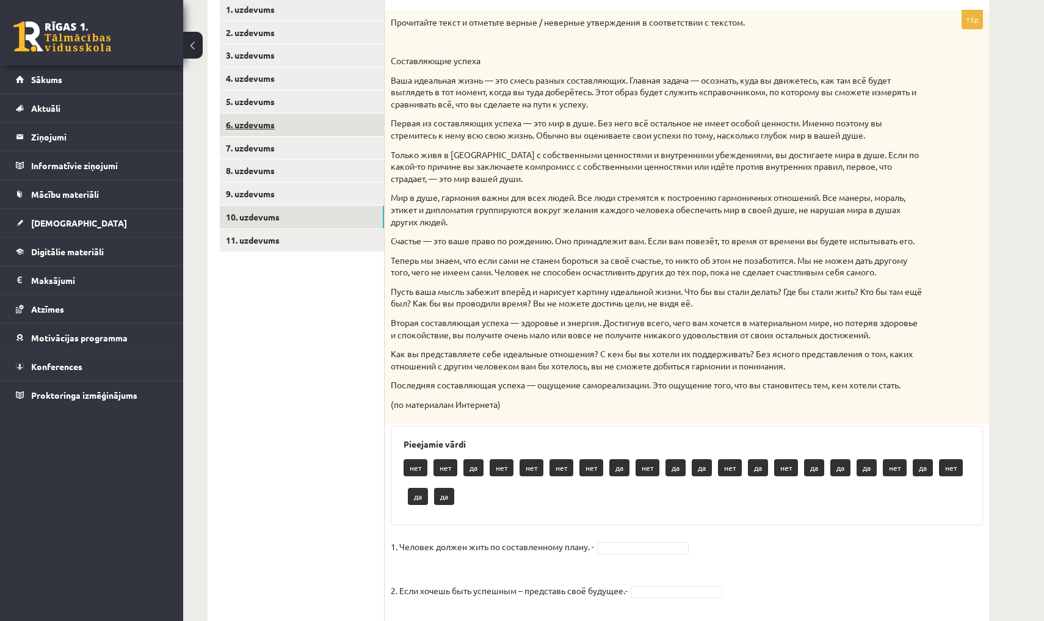
click link "6. uzdevums"
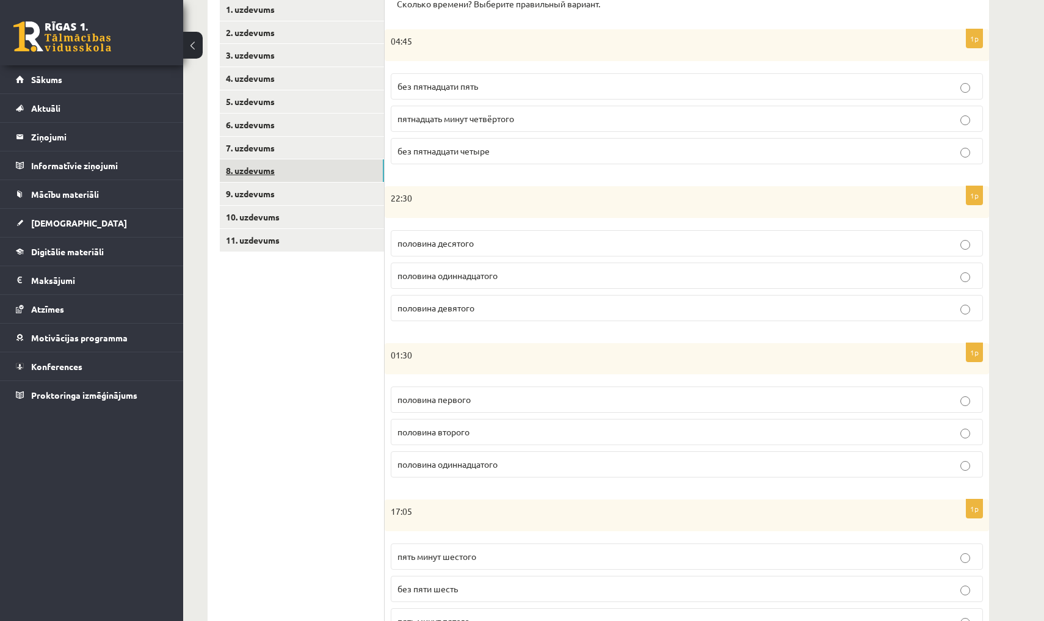
click link "8. uzdevums"
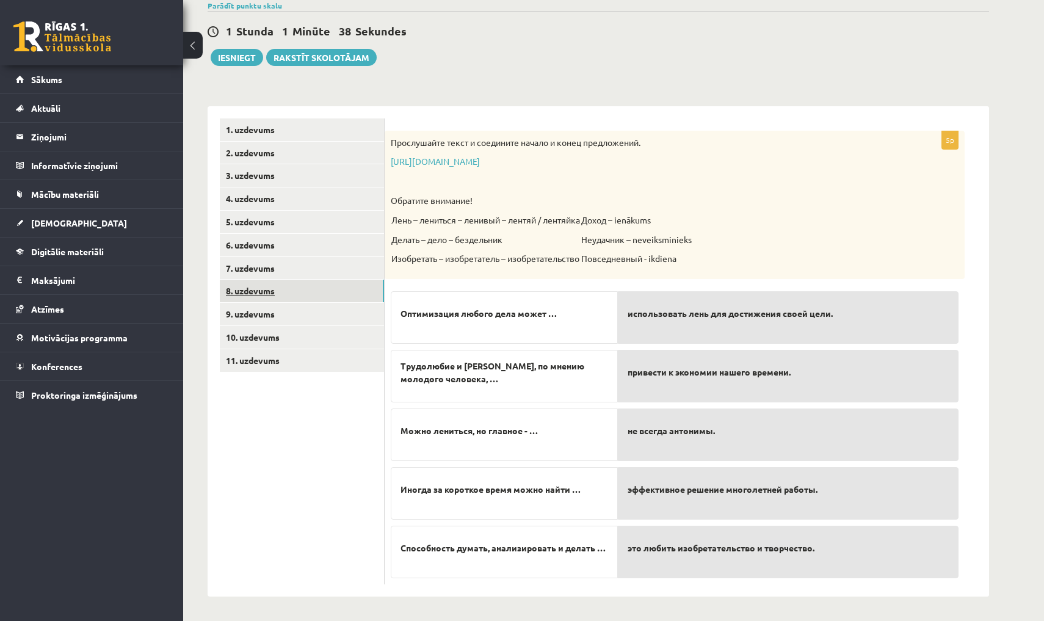
scroll to position [47, 0]
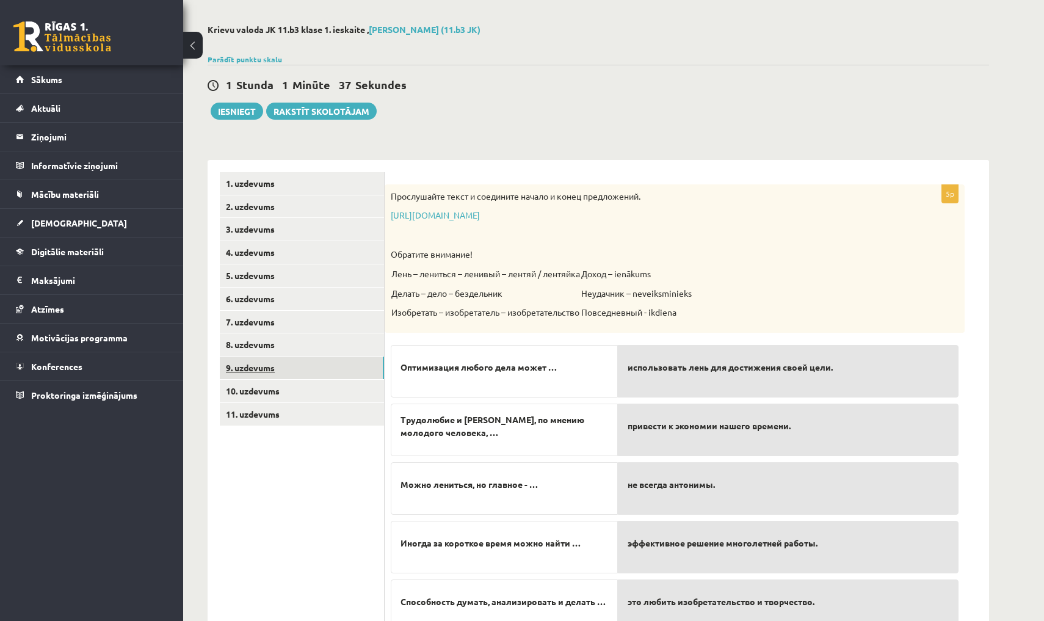
click link "9. uzdevums"
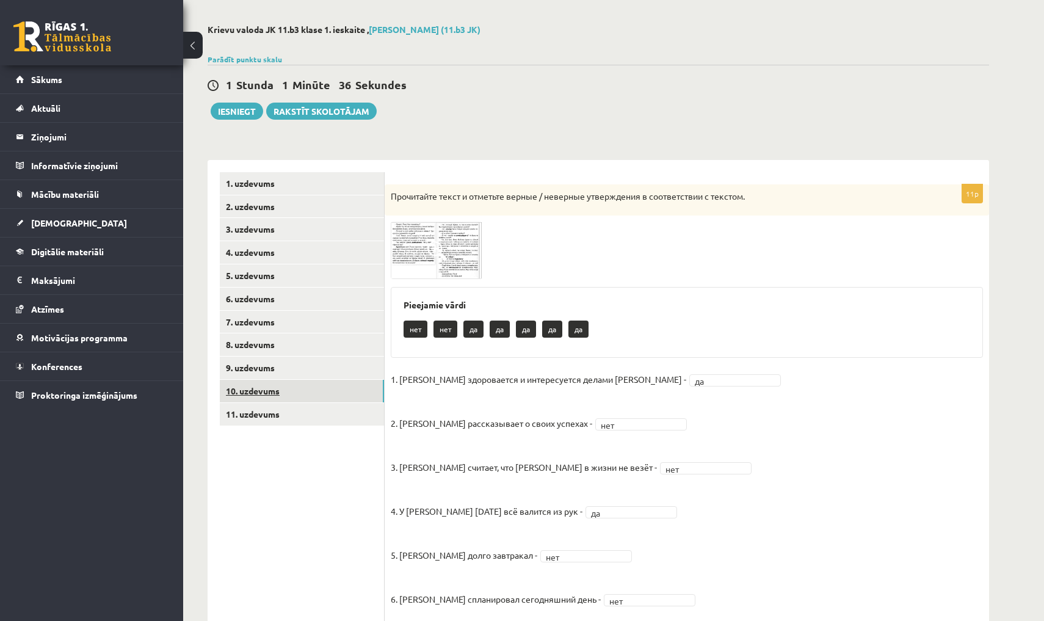
click link "10. uzdevums"
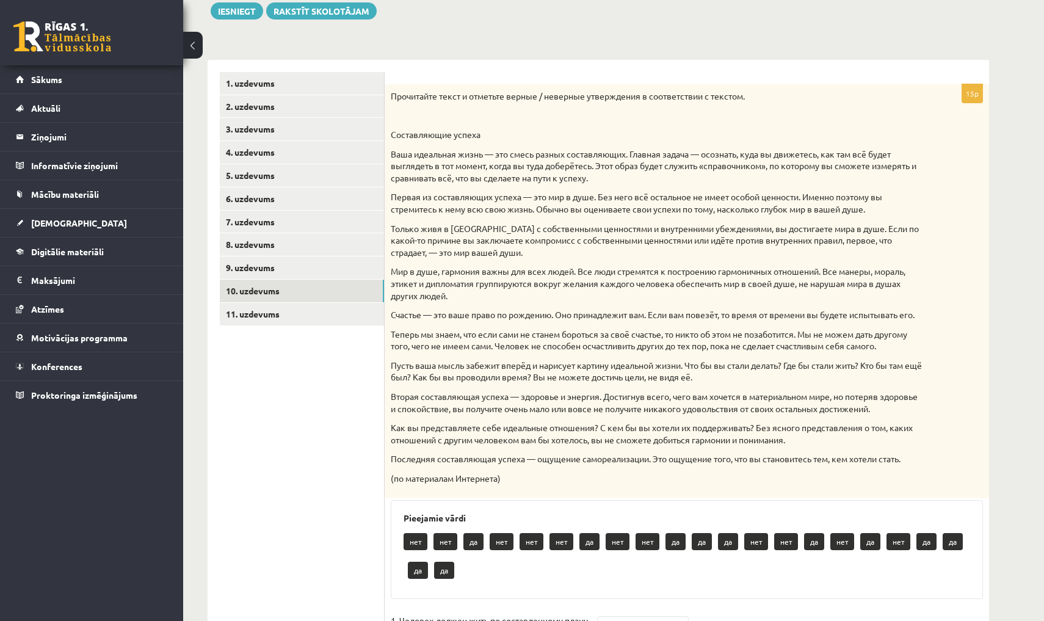
scroll to position [149, 0]
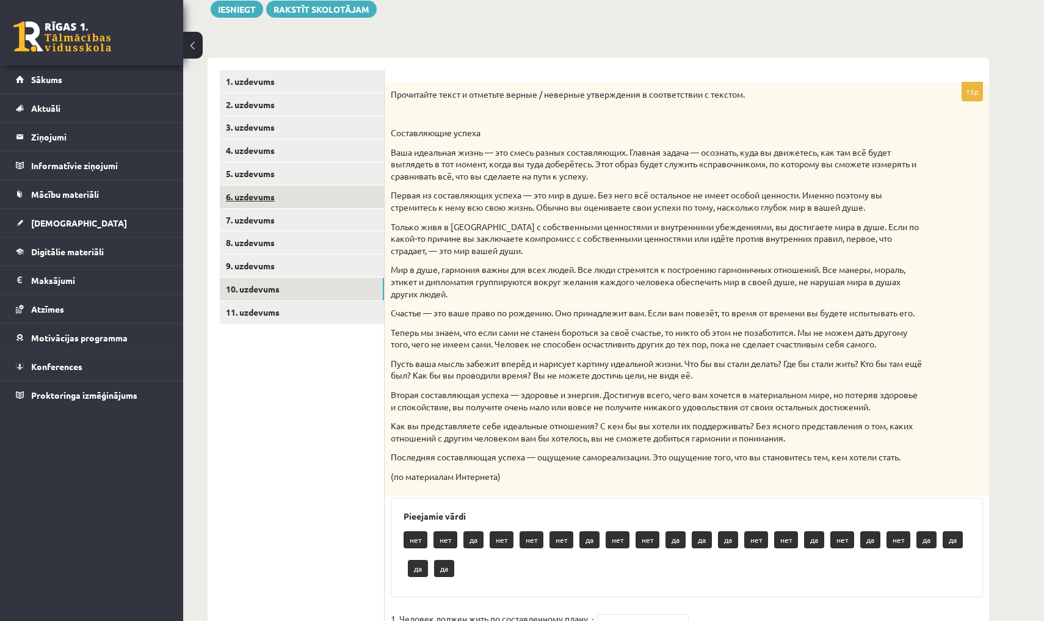
click link "6. uzdevums"
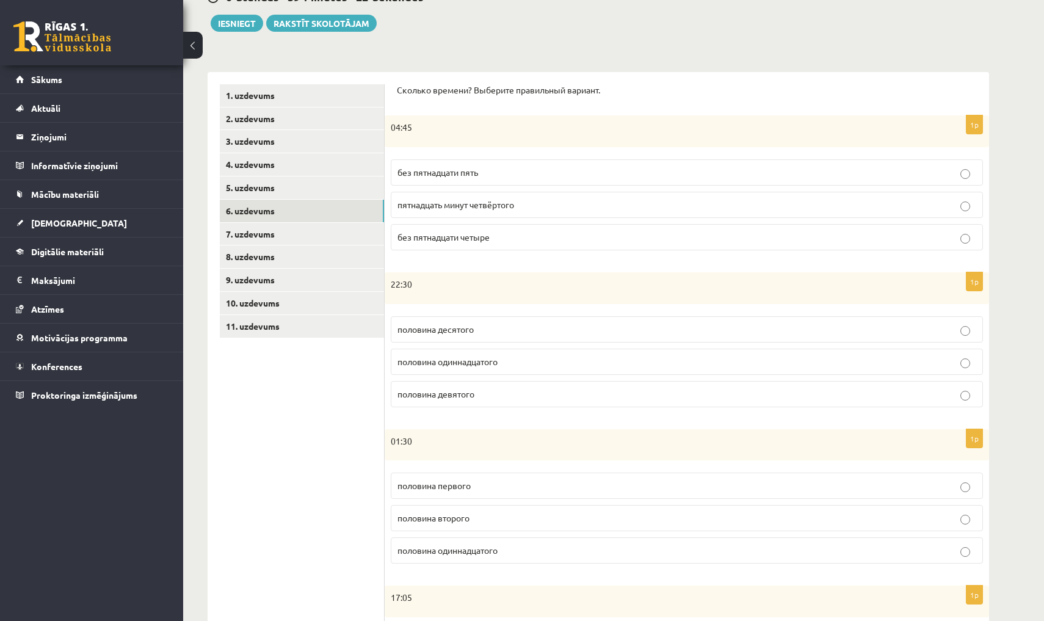
scroll to position [135, 0]
click p "пятнадцать минут четвёртого"
click span "без пятнадцати пять"
click span "половина одиннадцатого"
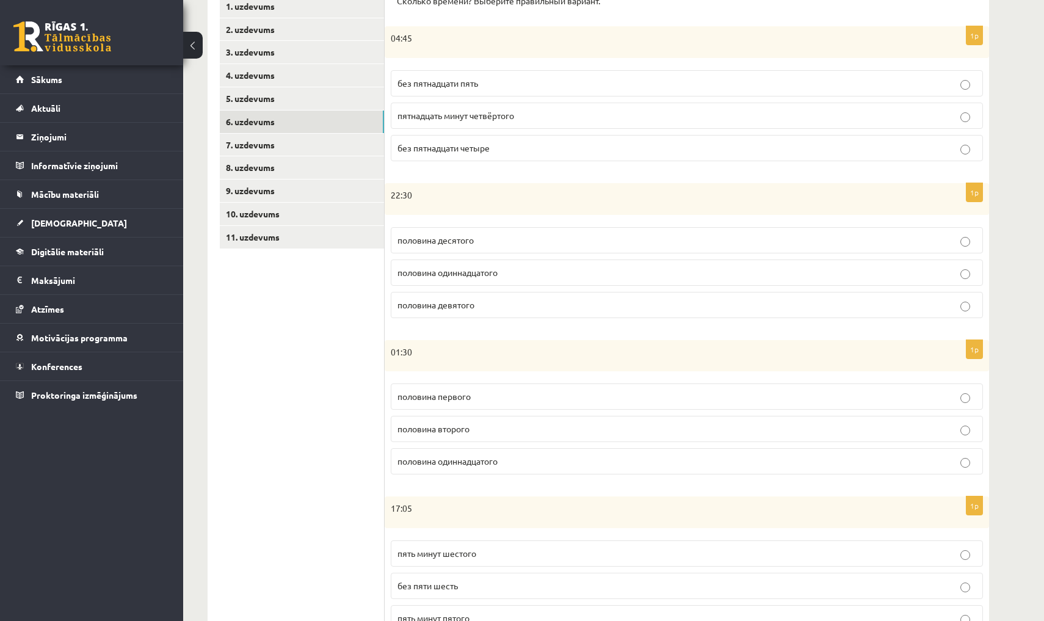
scroll to position [225, 0]
click fieldset "половина первого половина второго половина одиннадцатого"
click label "половина одиннадцатого"
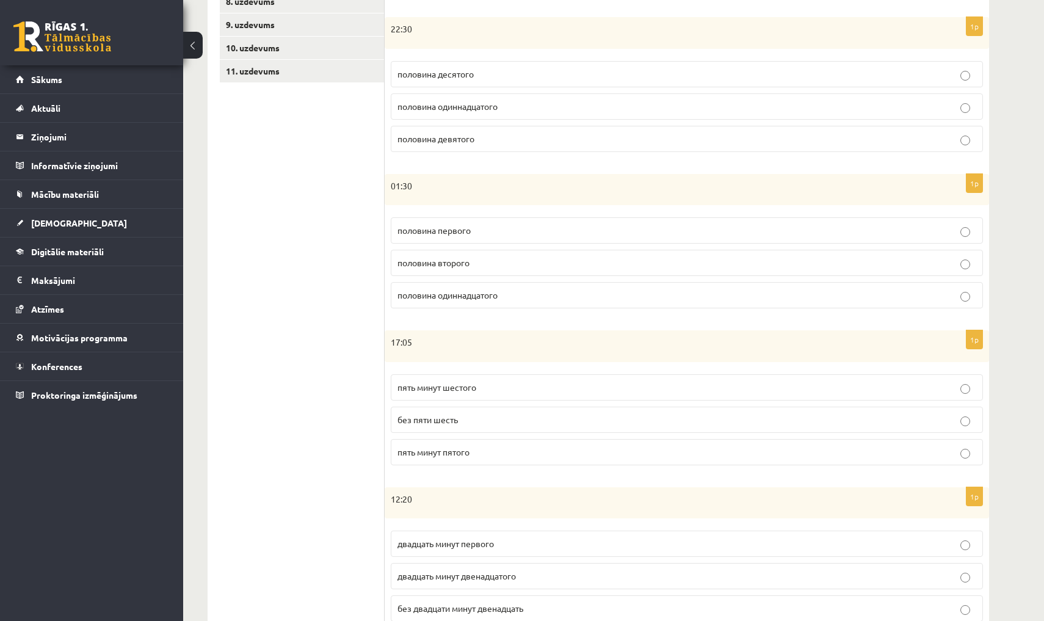
scroll to position [388, 0]
click label "без пяти шесть"
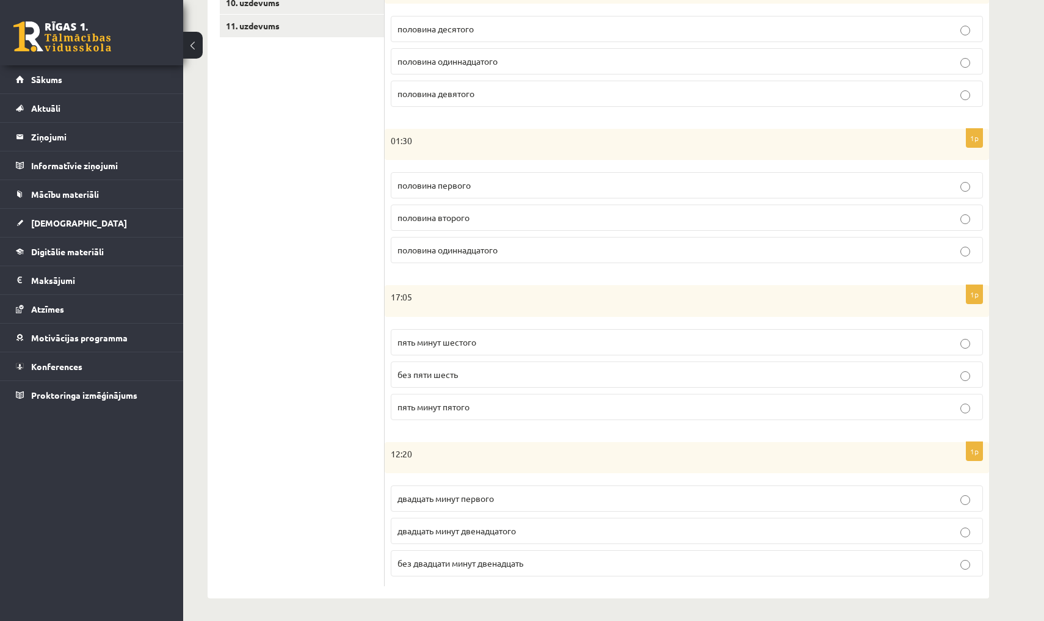
click label "без двадцати минут двенадцать"
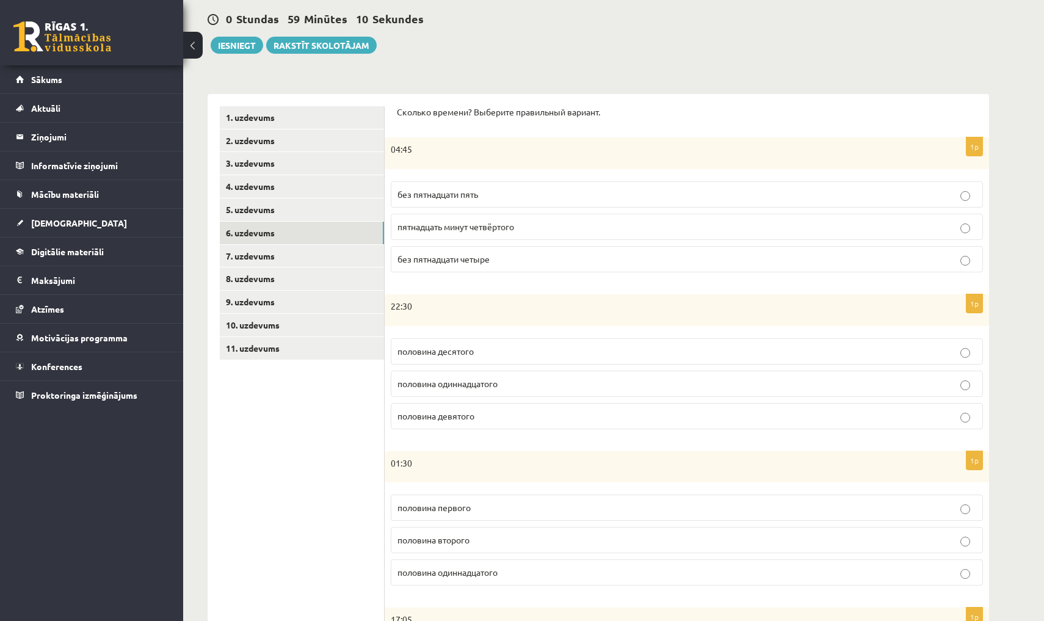
scroll to position [85, 0]
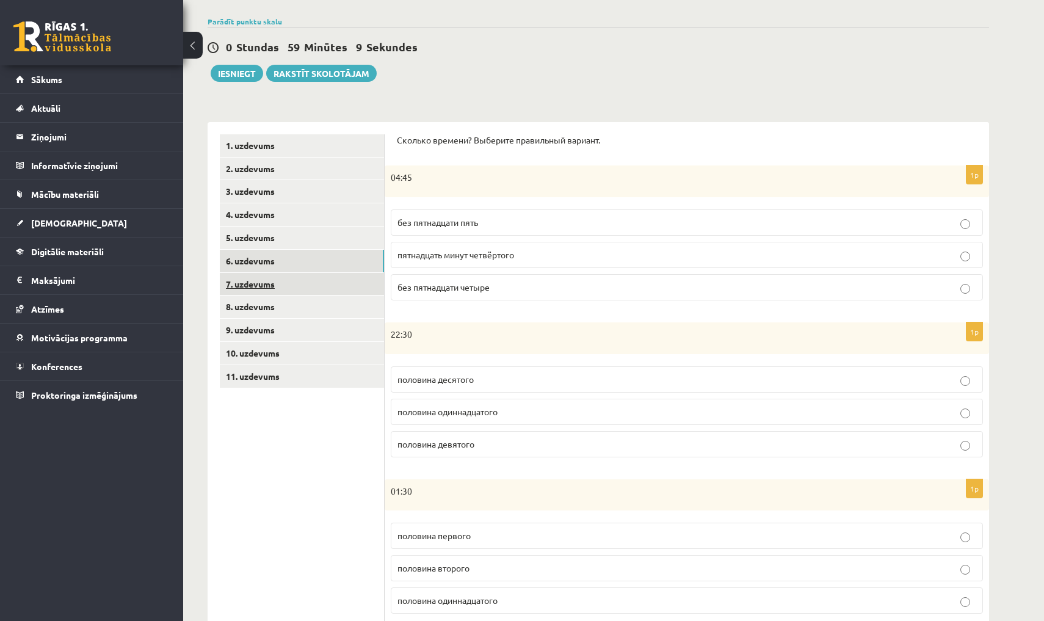
click link "7. uzdevums"
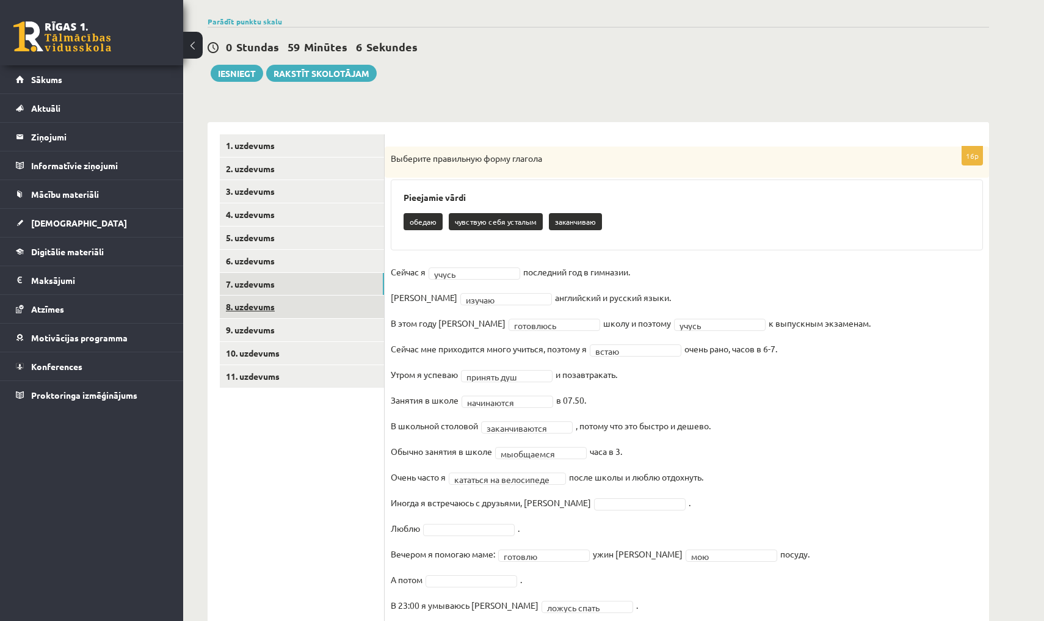
click link "8. uzdevums"
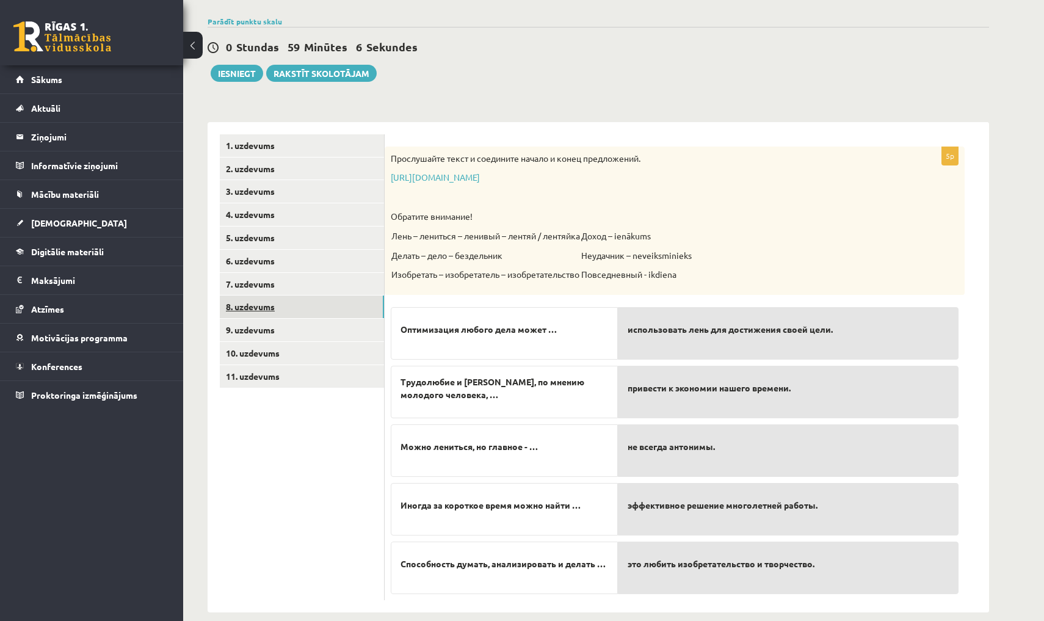
scroll to position [47, 0]
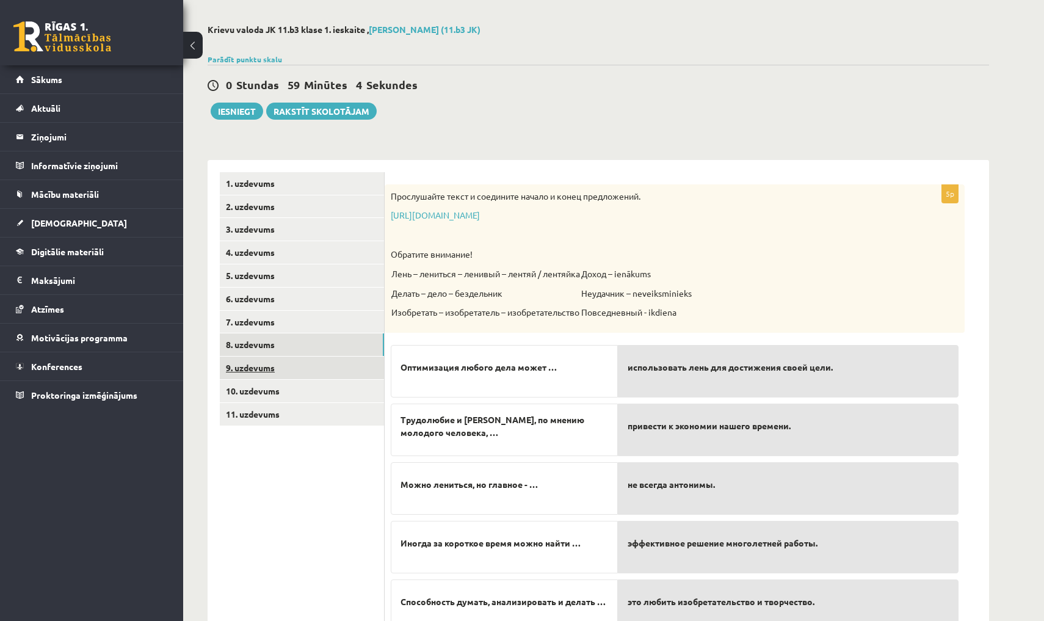
click link "9. uzdevums"
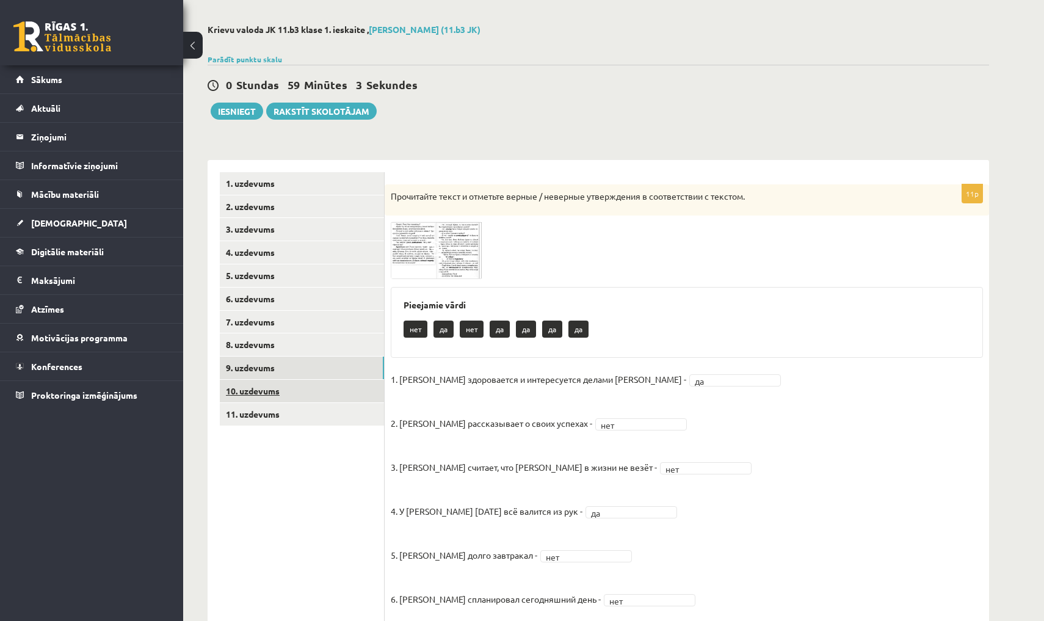
click link "10. uzdevums"
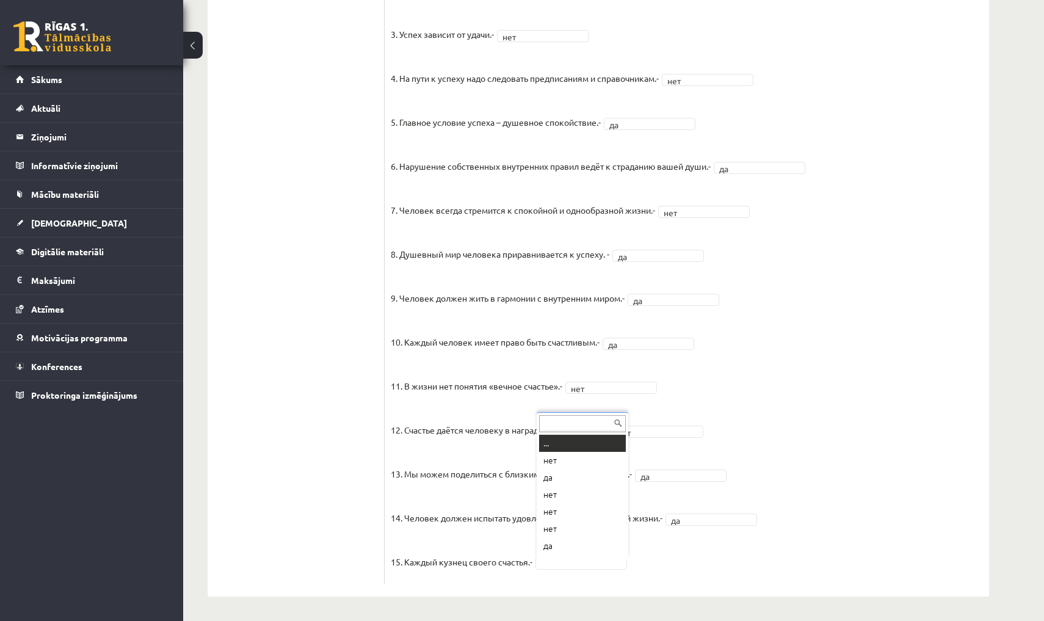
scroll to position [15, 0]
click fieldset "1. Человек должен жить по составленному плану. - нет *** 2. Если хочешь быть ус…"
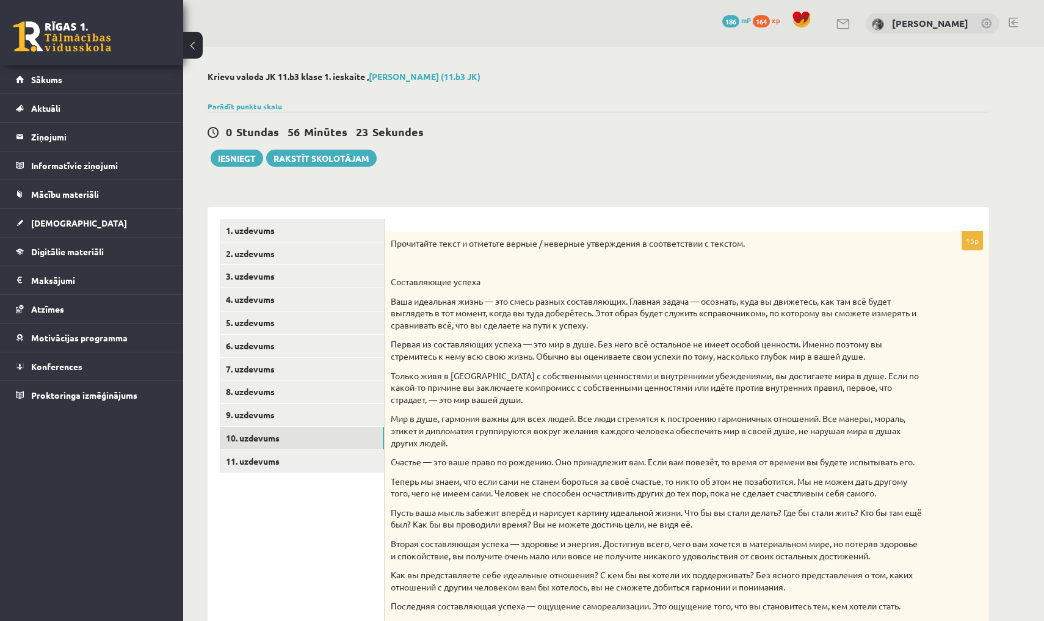
scroll to position [0, 0]
click link "6. uzdevums"
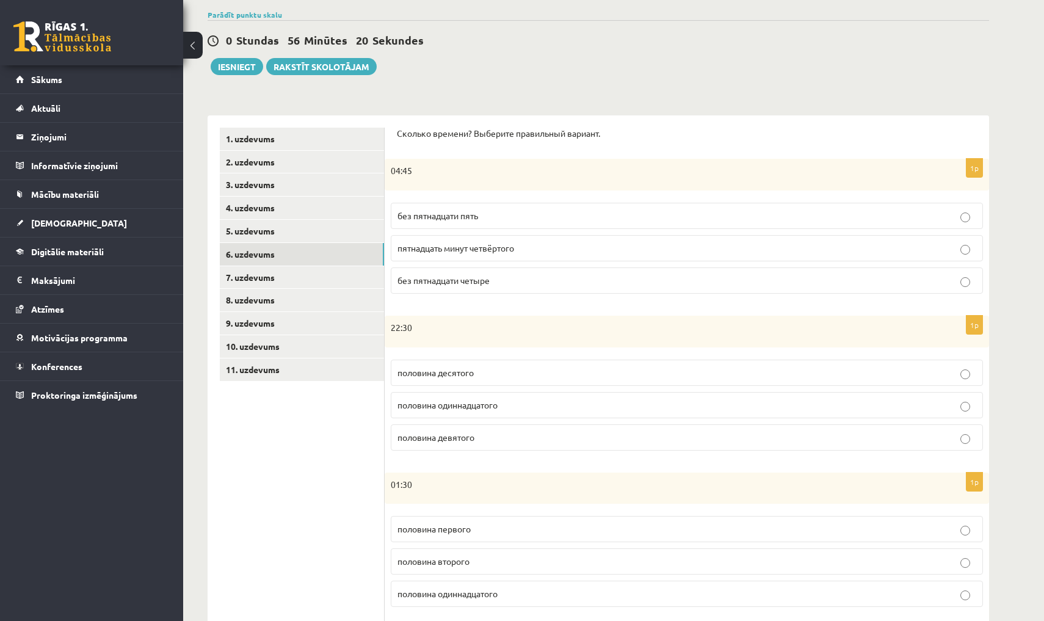
scroll to position [5, 0]
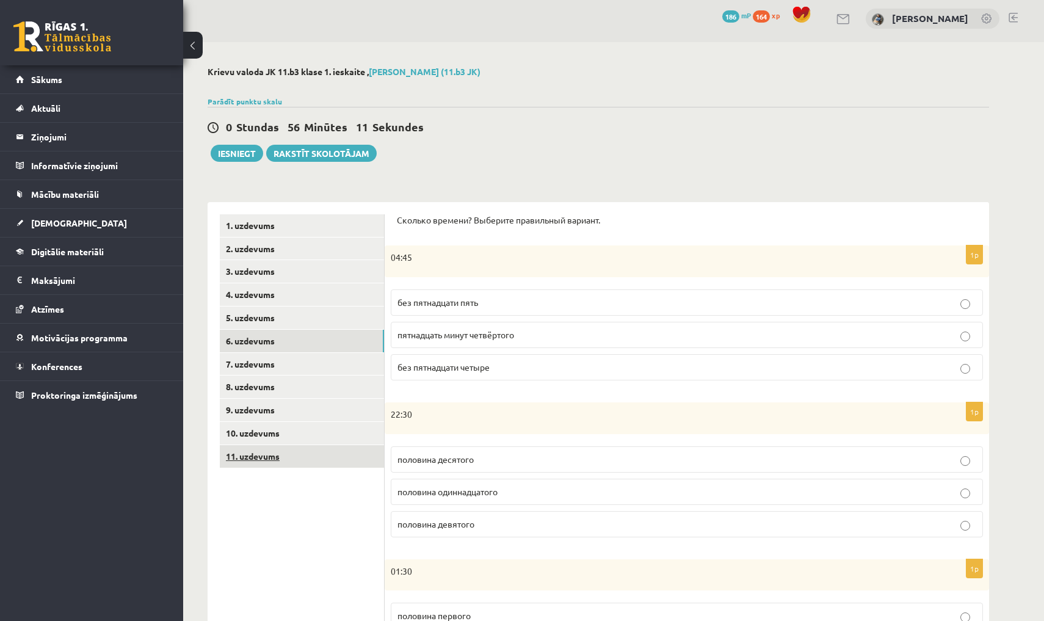
click link "11. uzdevums"
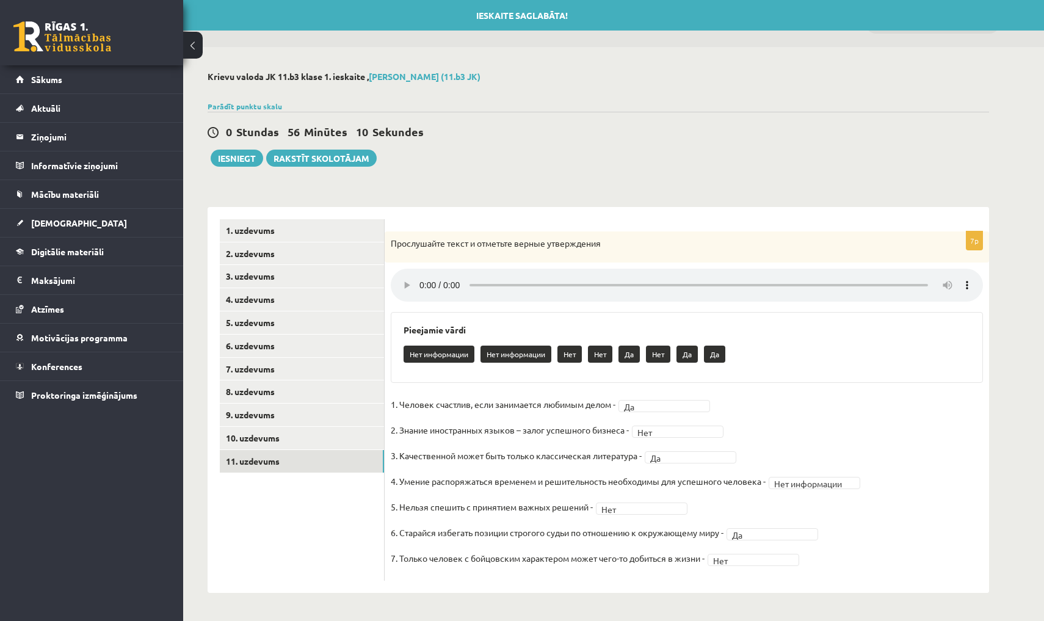
scroll to position [0, 0]
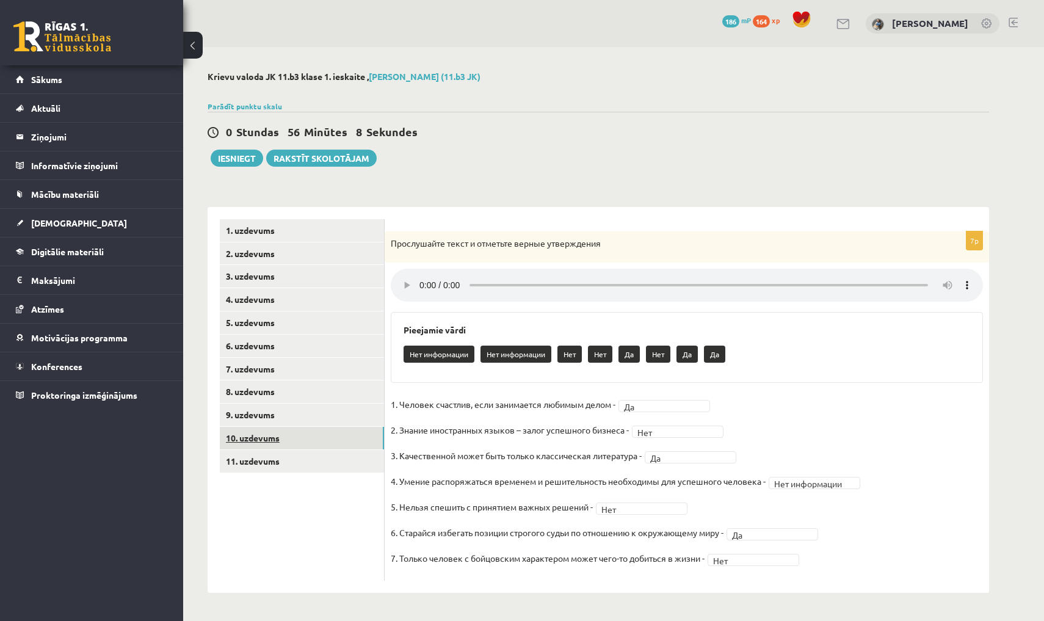
click link "10. uzdevums"
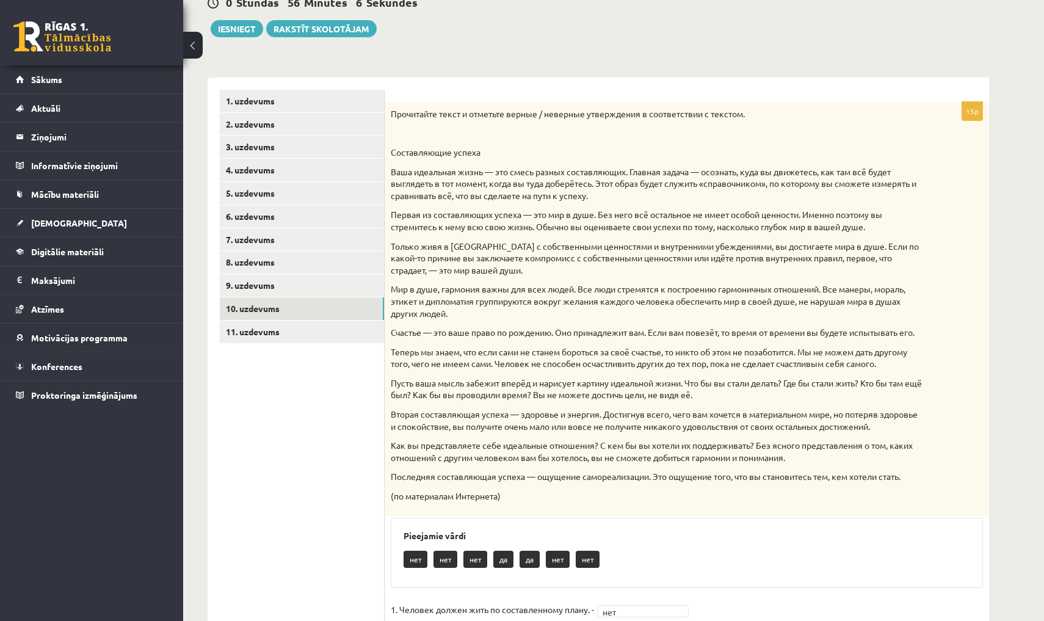
scroll to position [27, 0]
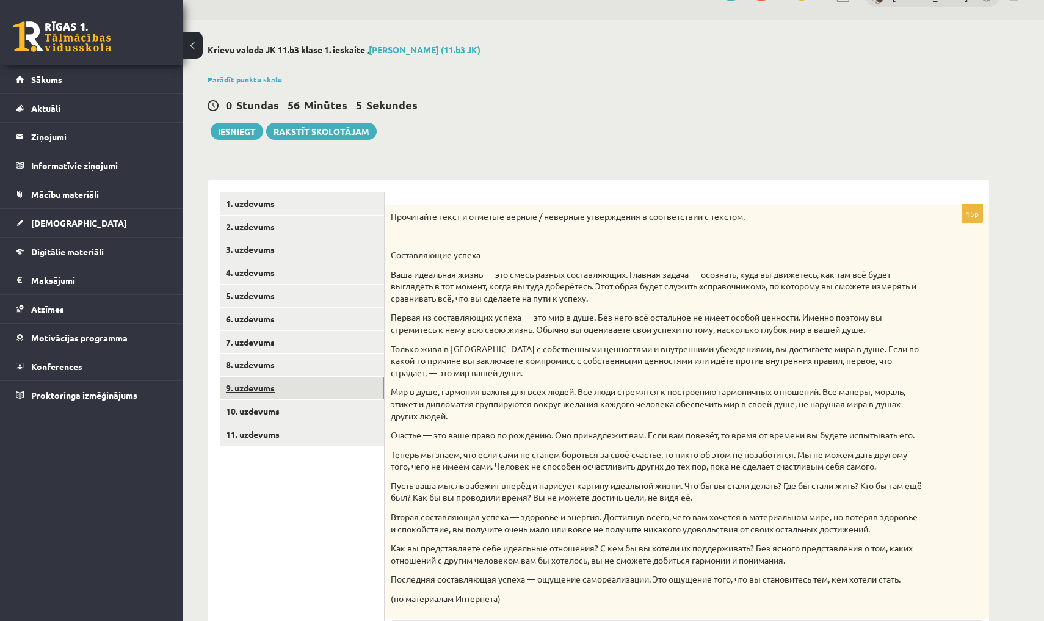
click link "9. uzdevums"
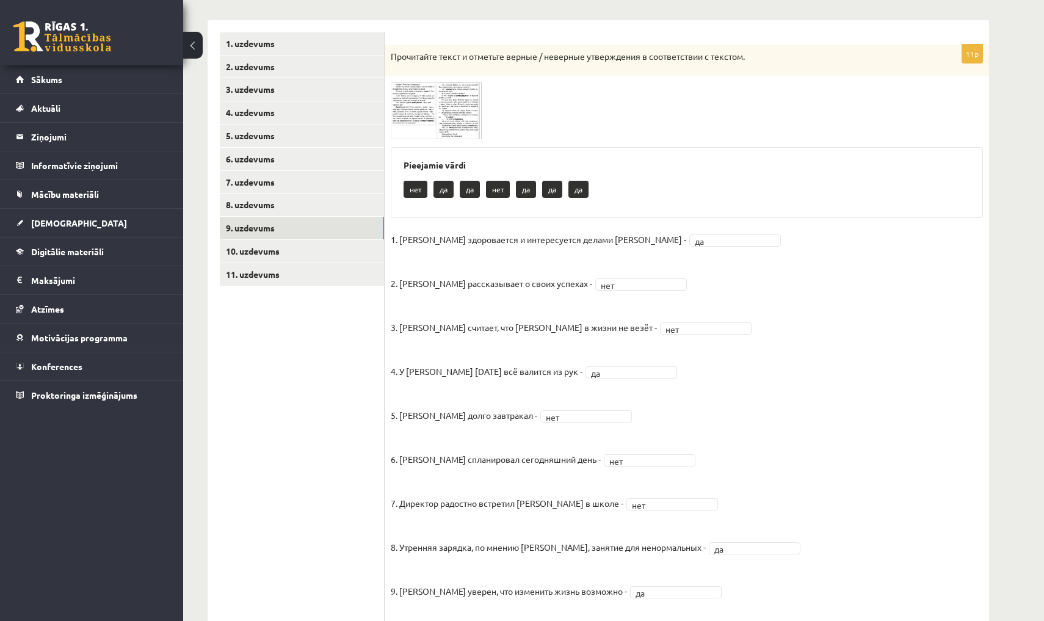
scroll to position [186, 0]
click link "8. uzdevums"
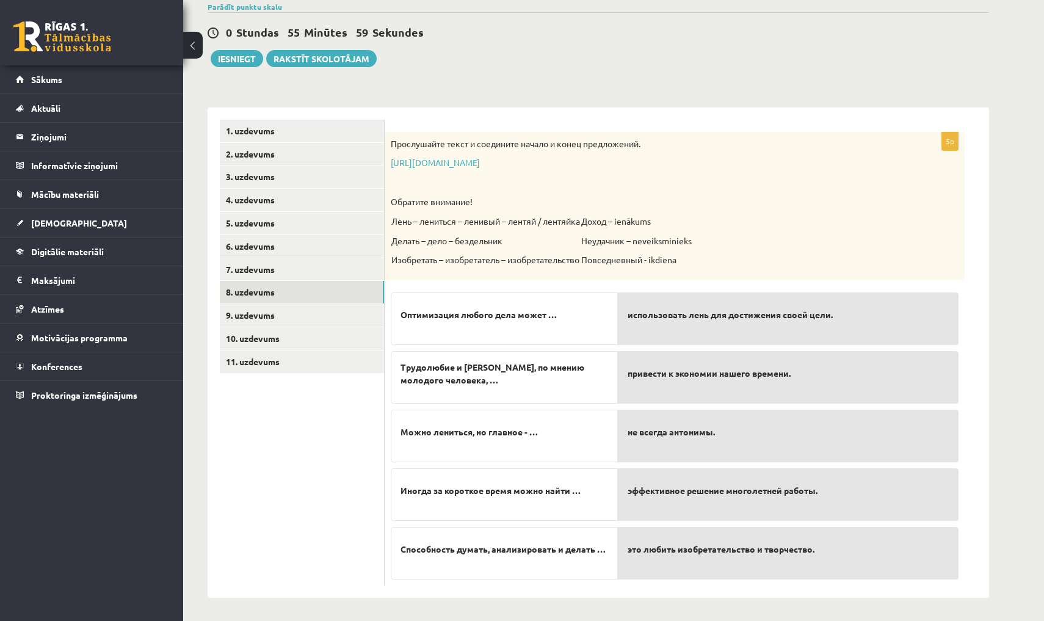
scroll to position [98, 0]
click link "https://www.zvaigzne.lv/upload/audio/100Urokov/2/49%202.mp3"
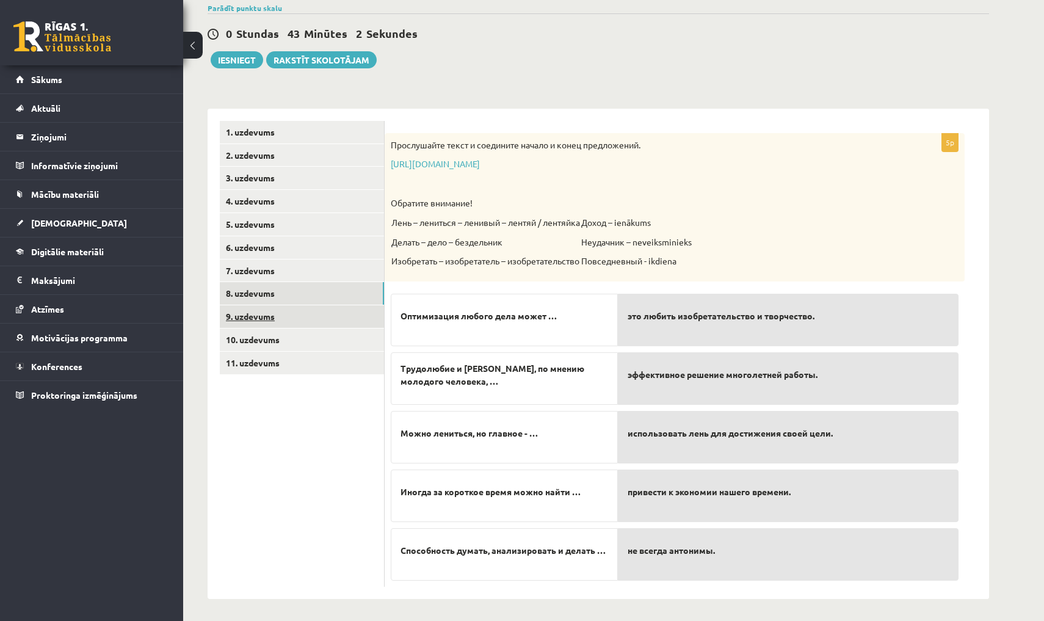
click link "9. uzdevums"
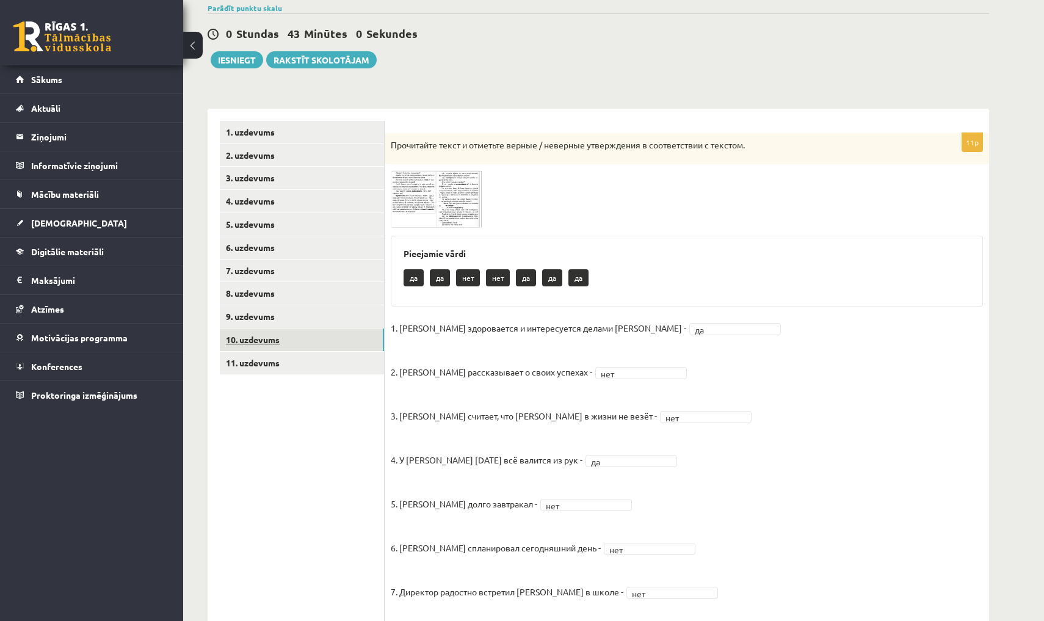
click link "10. uzdevums"
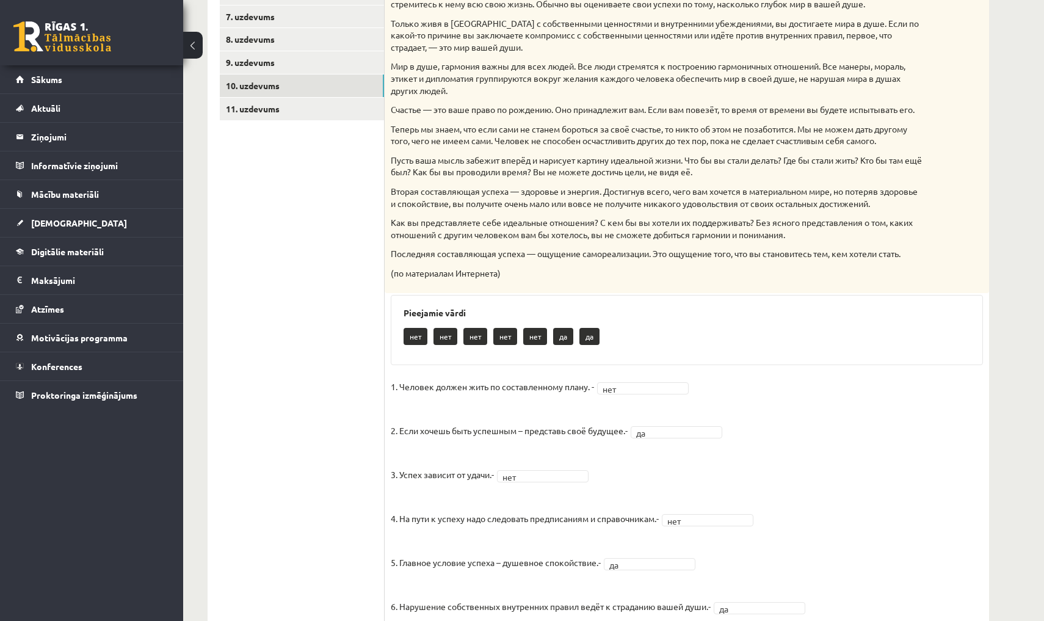
scroll to position [325, 0]
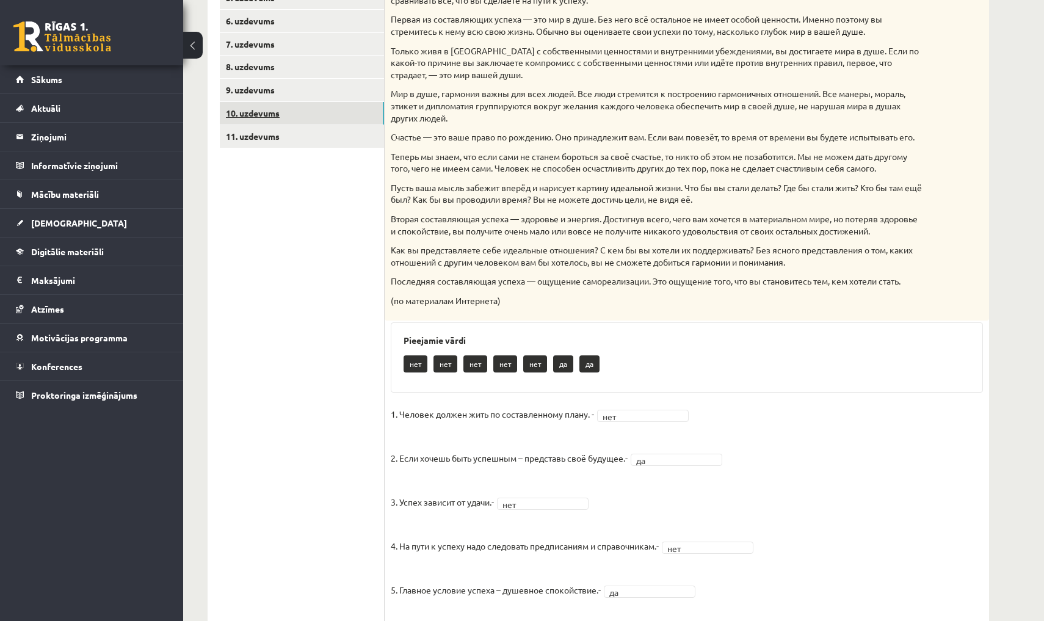
click link "10. uzdevums"
click link "11. uzdevums"
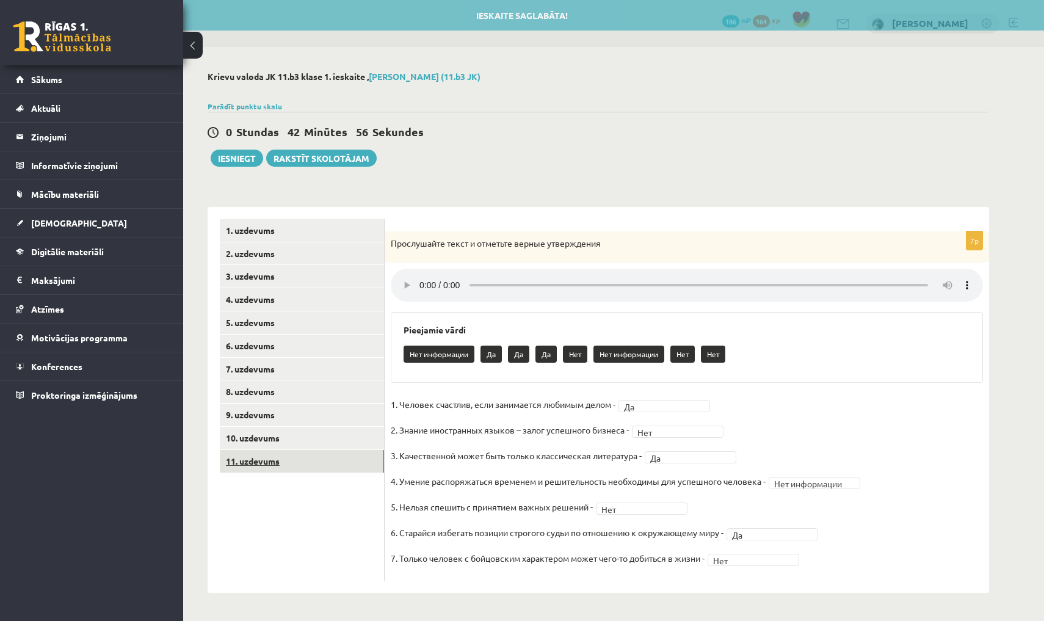
scroll to position [0, 0]
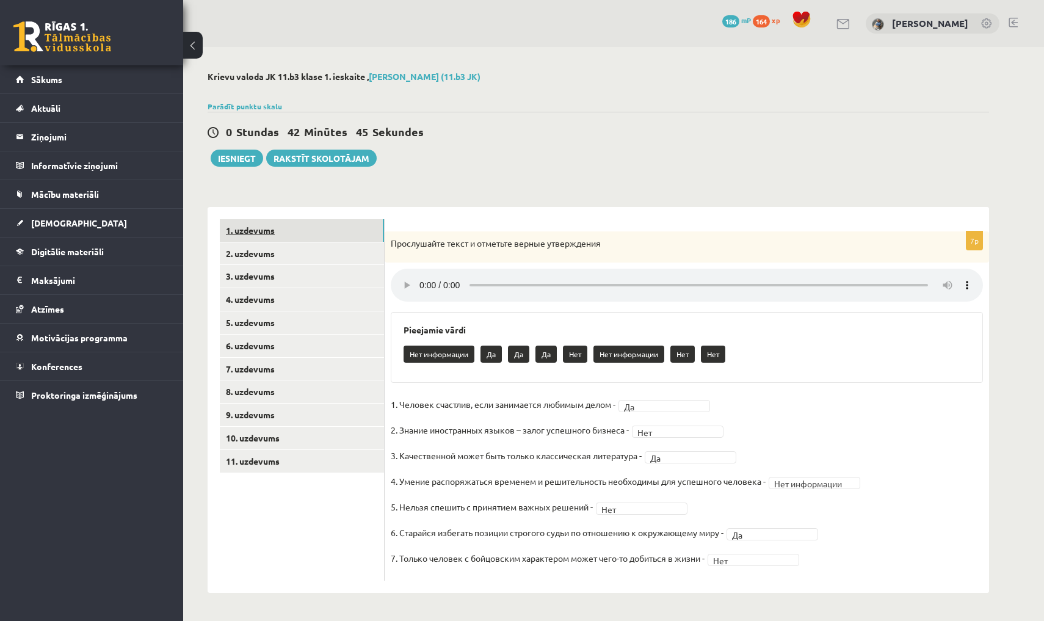
click link "1. uzdevums"
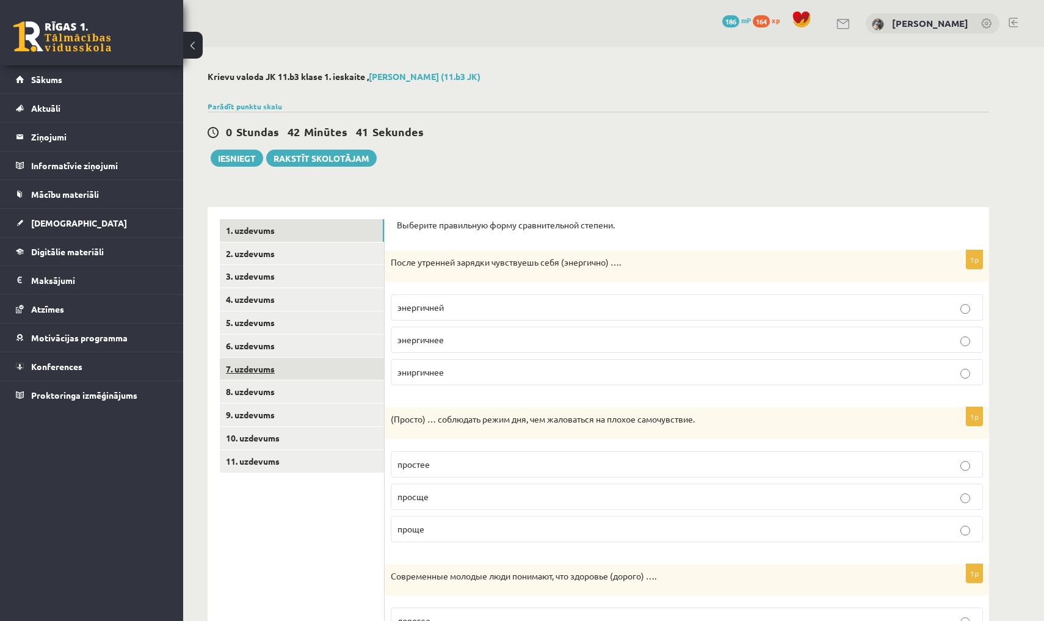
click link "7. uzdevums"
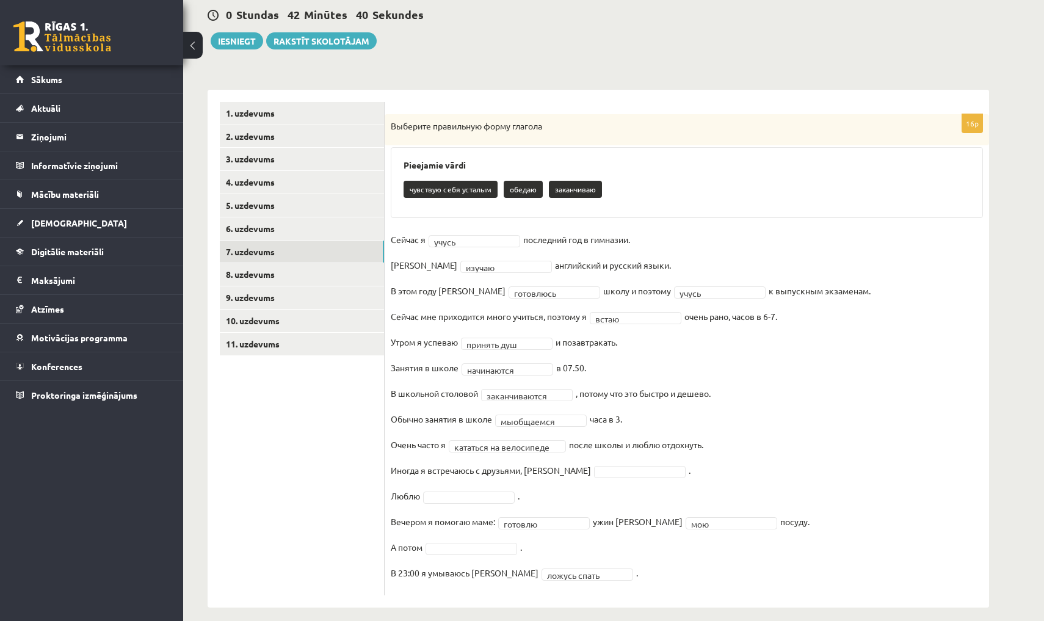
scroll to position [117, 0]
click link "8. uzdevums"
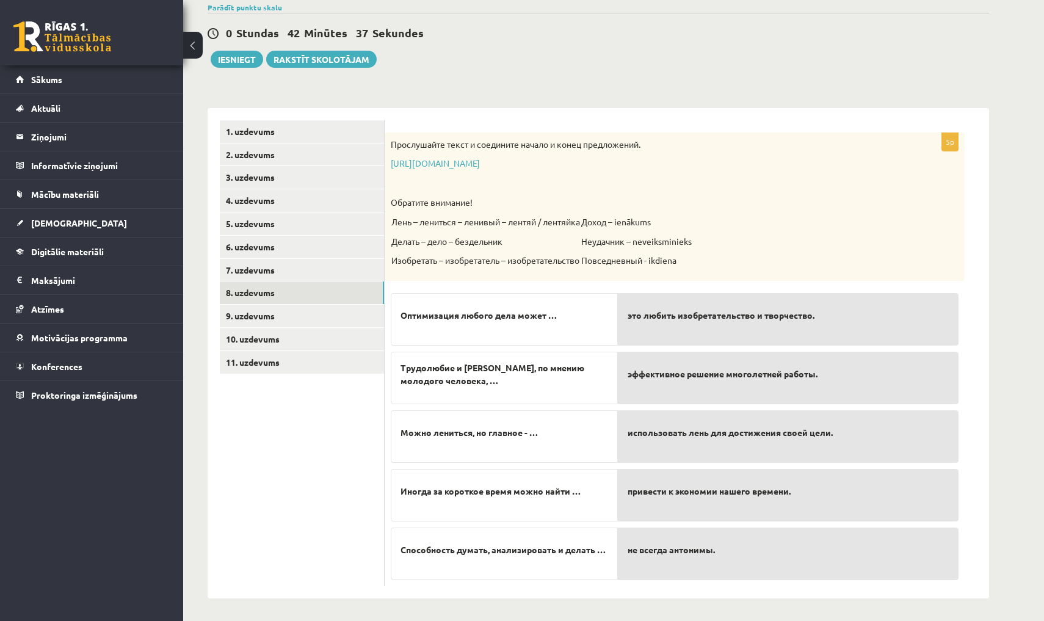
scroll to position [98, 0]
click link "9. uzdevums"
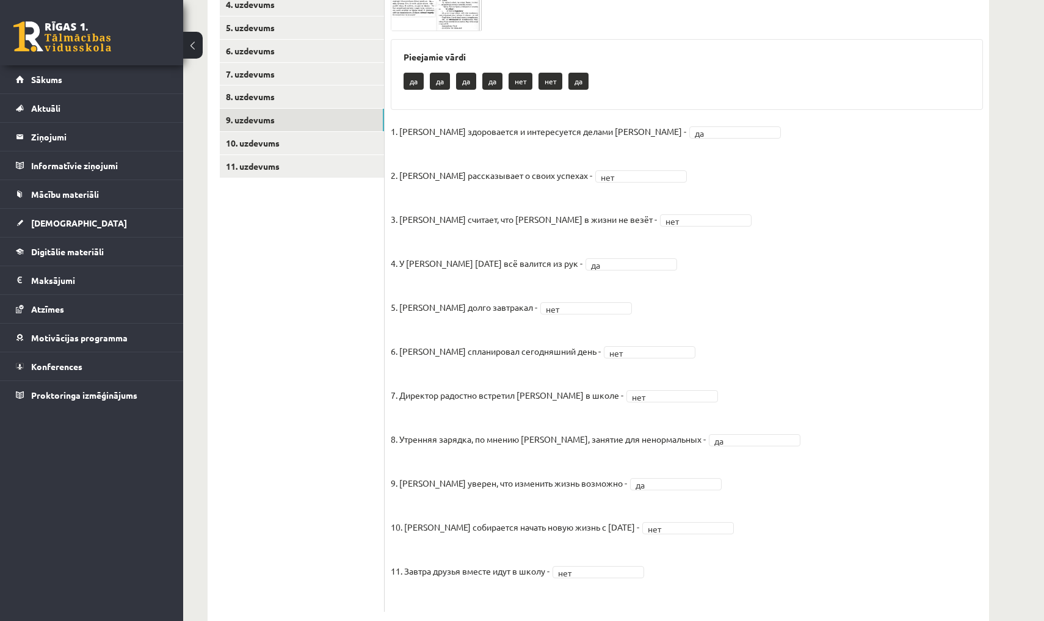
scroll to position [289, 0]
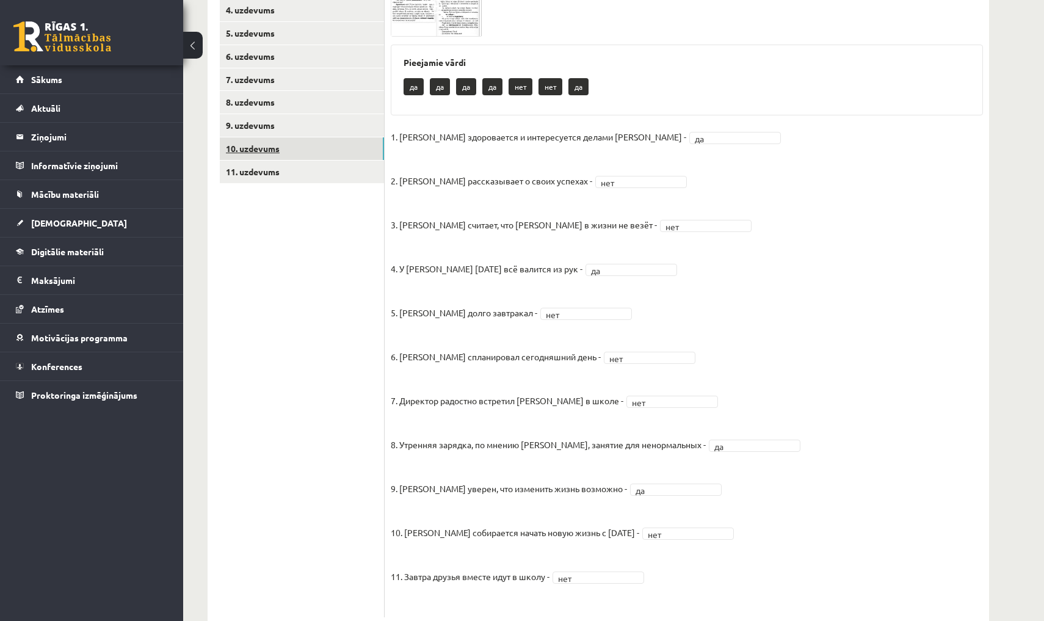
click link "10. uzdevums"
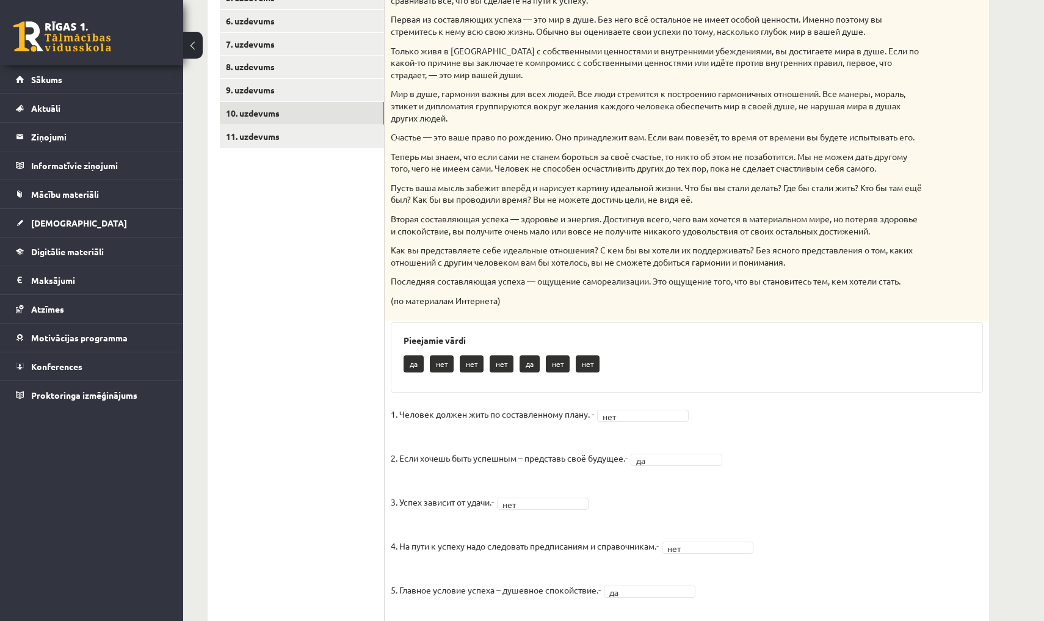
scroll to position [324, 0]
click link "11. uzdevums"
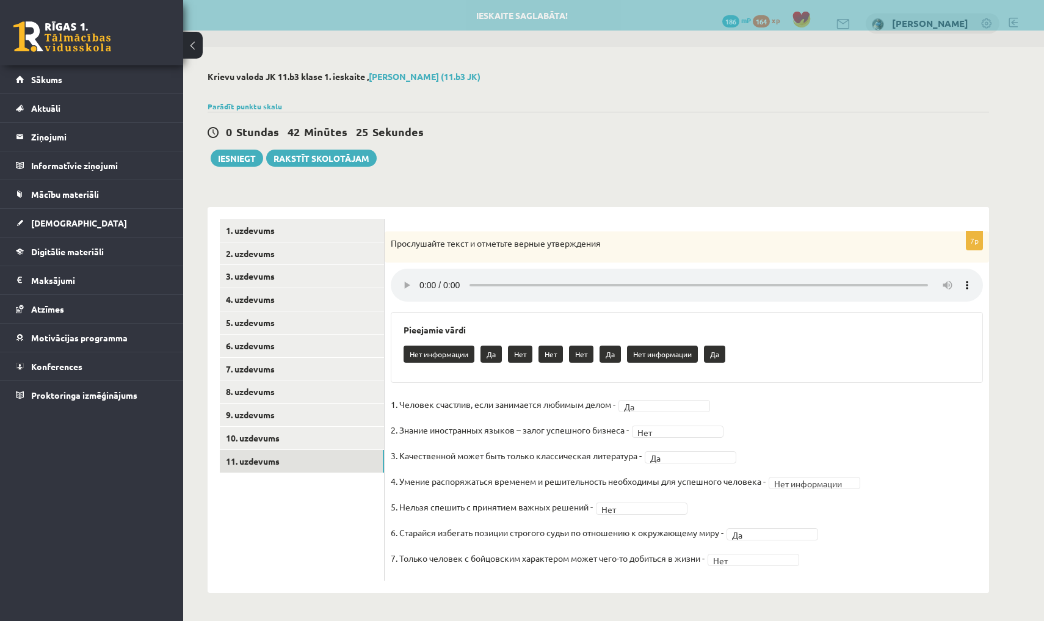
scroll to position [0, 0]
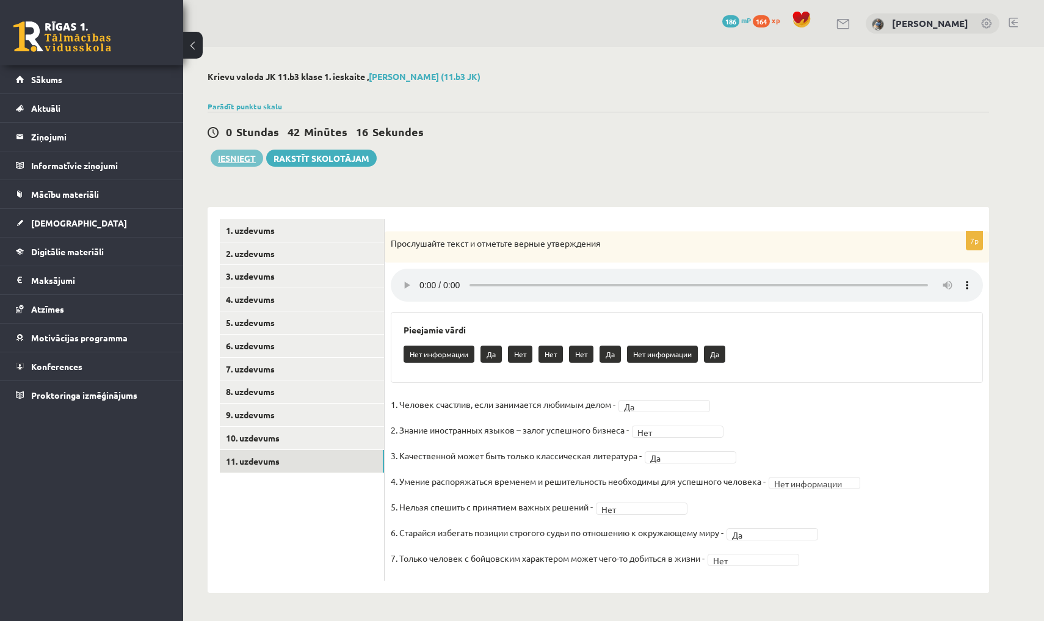
click button "Iesniegt"
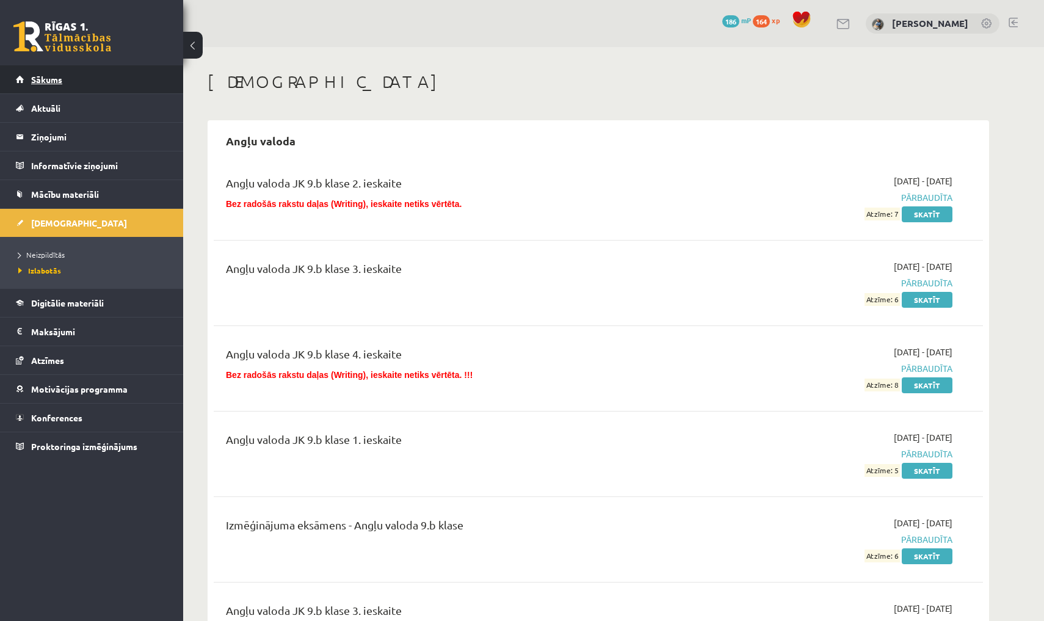
click at [150, 76] on link "Sākums" at bounding box center [92, 79] width 152 height 28
